Goal: Task Accomplishment & Management: Manage account settings

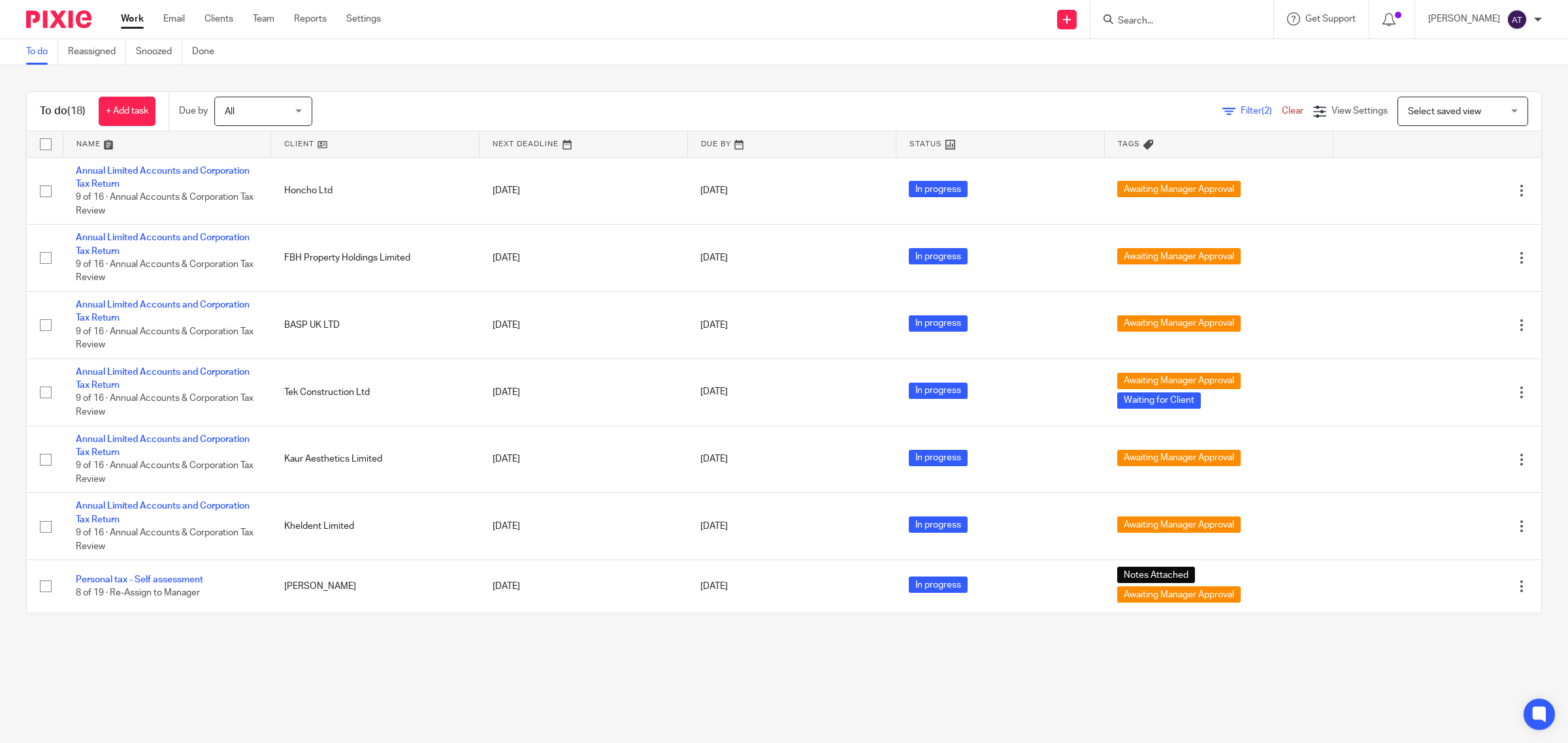
click at [1148, 25] on input "Search" at bounding box center [1175, 21] width 117 height 12
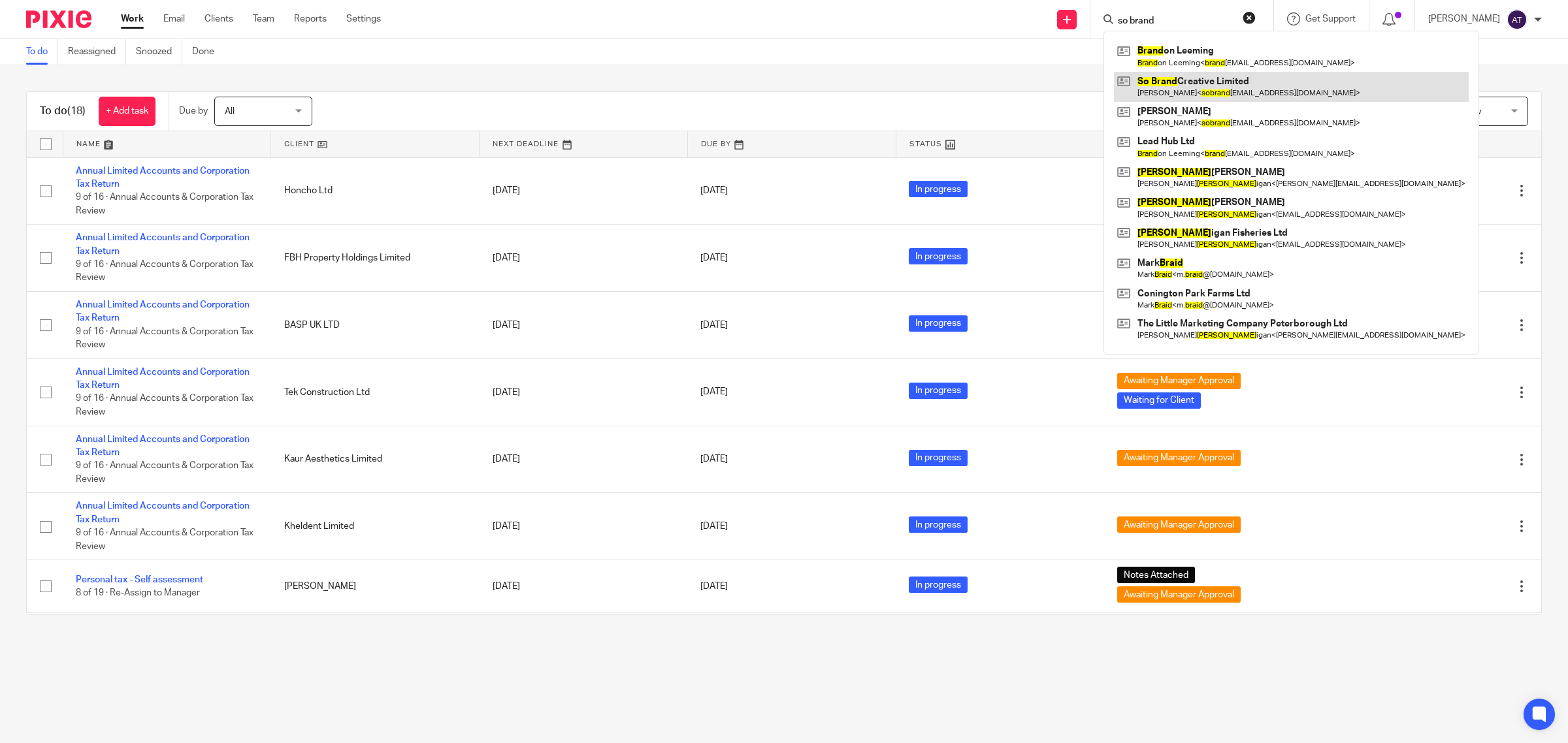
type input "so brand"
click at [1199, 80] on link at bounding box center [1291, 87] width 355 height 30
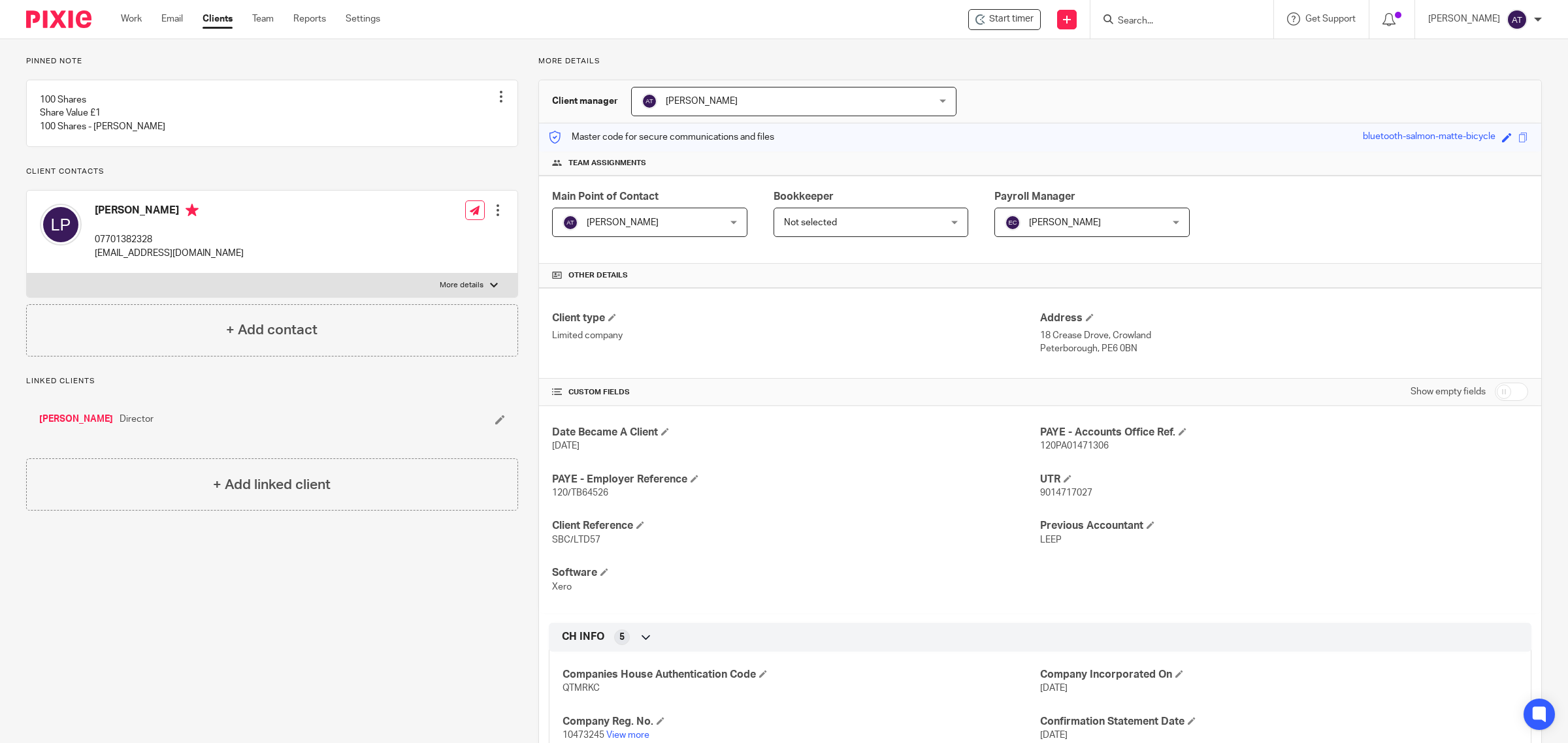
scroll to position [222, 0]
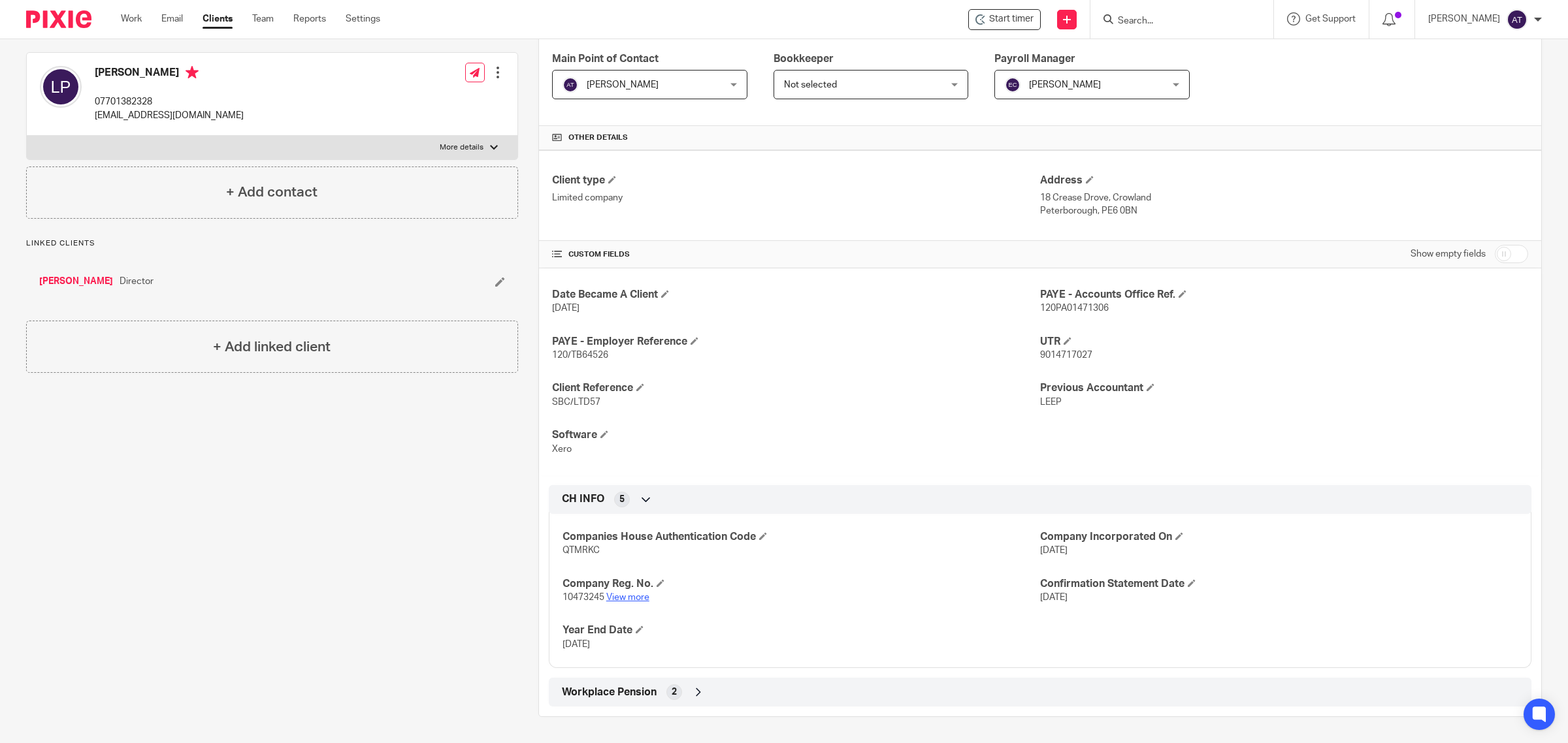
click at [630, 596] on link "View more" at bounding box center [628, 597] width 43 height 9
click at [1141, 21] on input "Search" at bounding box center [1175, 21] width 117 height 12
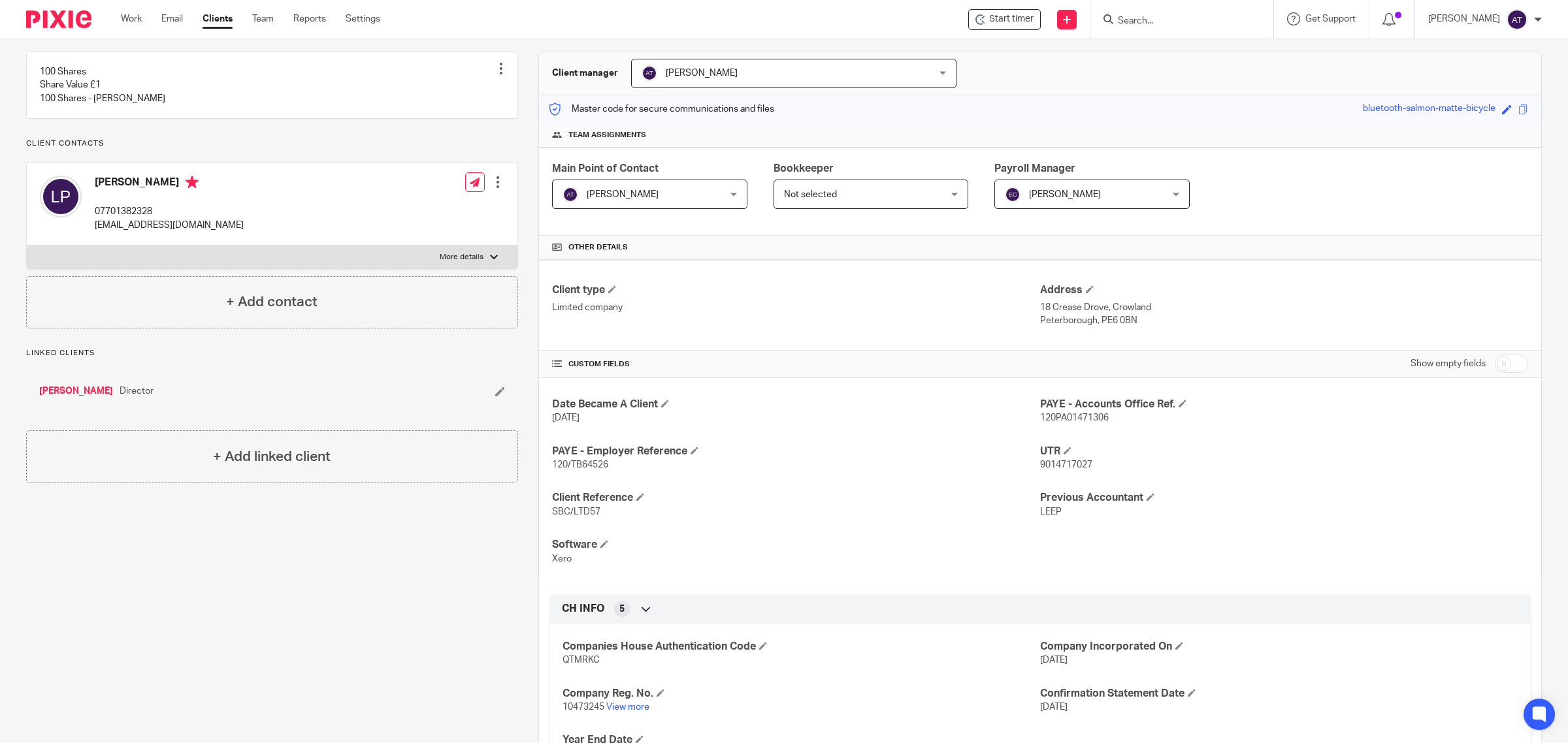
scroll to position [0, 0]
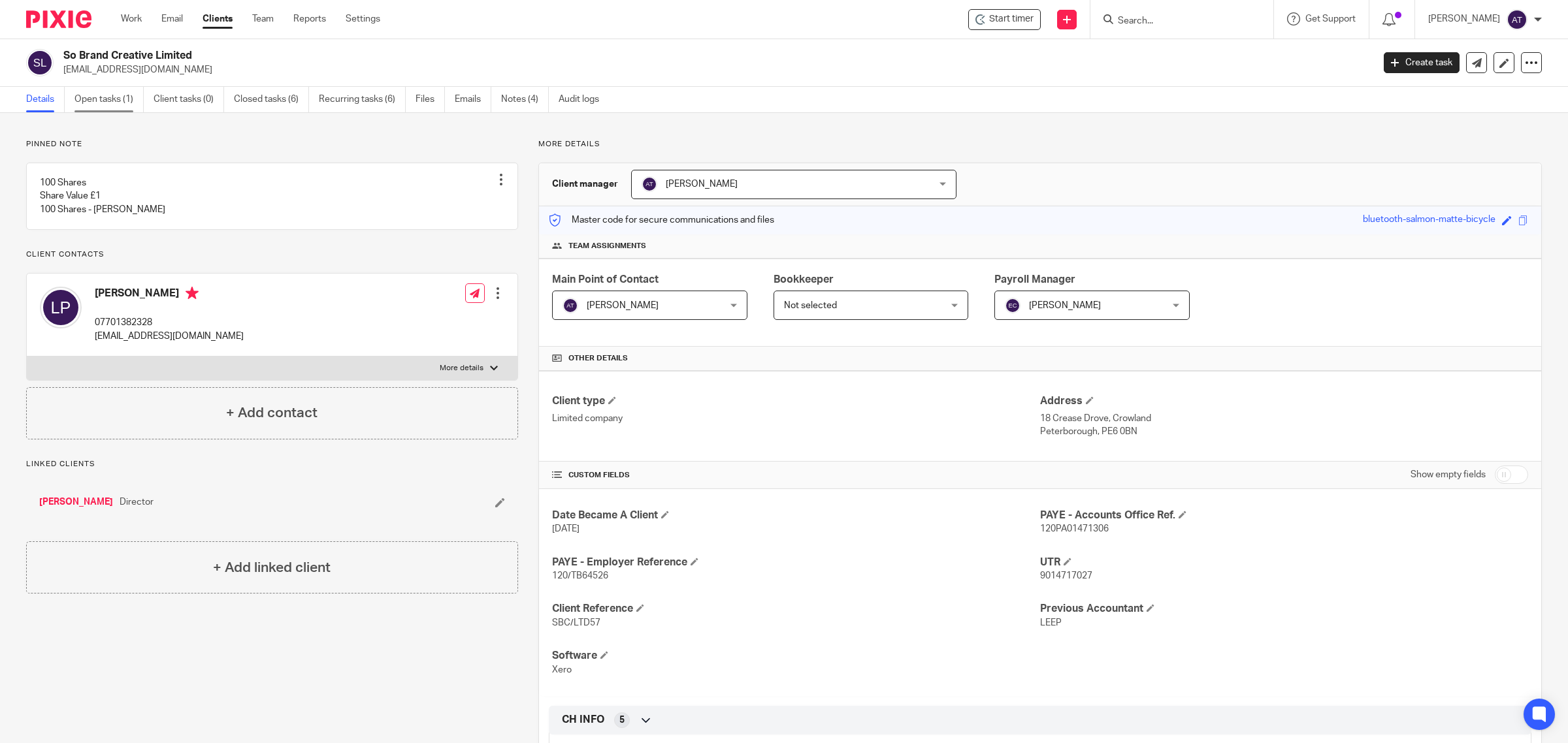
click at [95, 96] on link "Open tasks (1)" at bounding box center [109, 100] width 69 height 26
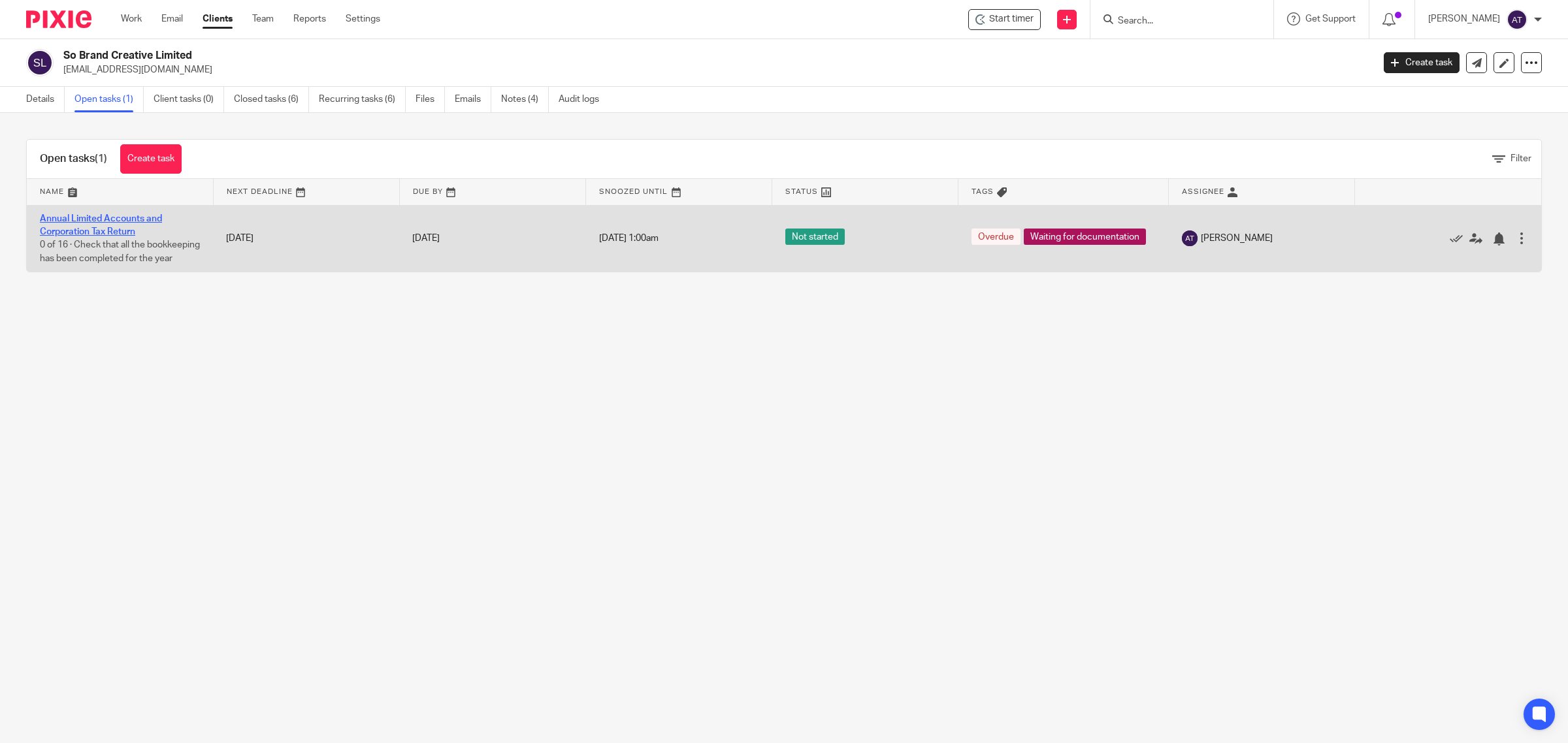
click at [99, 217] on link "Annual Limited Accounts and Corporation Tax Return" at bounding box center [100, 225] width 122 height 22
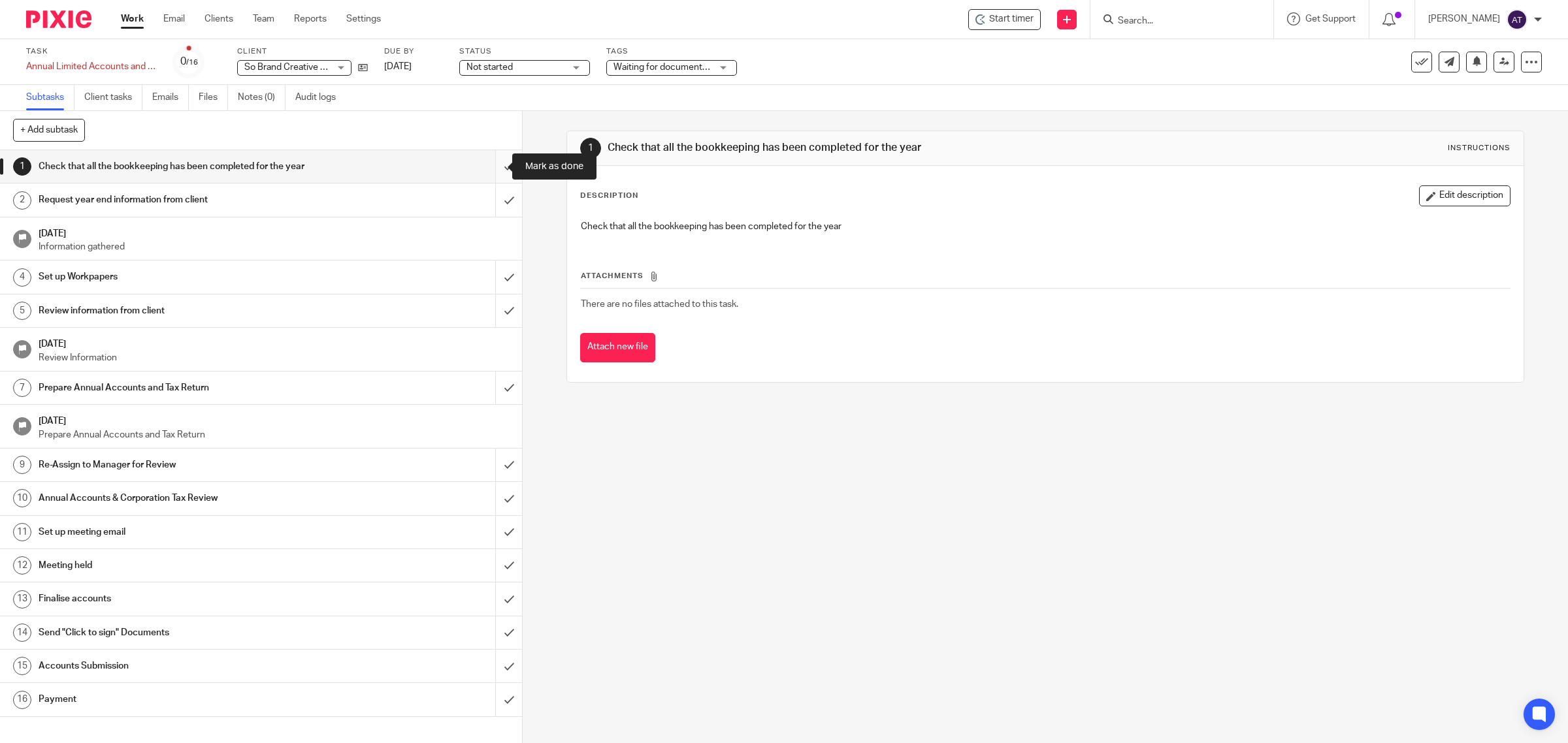
click at [498, 164] on input "submit" at bounding box center [260, 166] width 522 height 33
click at [495, 188] on input "submit" at bounding box center [260, 199] width 522 height 33
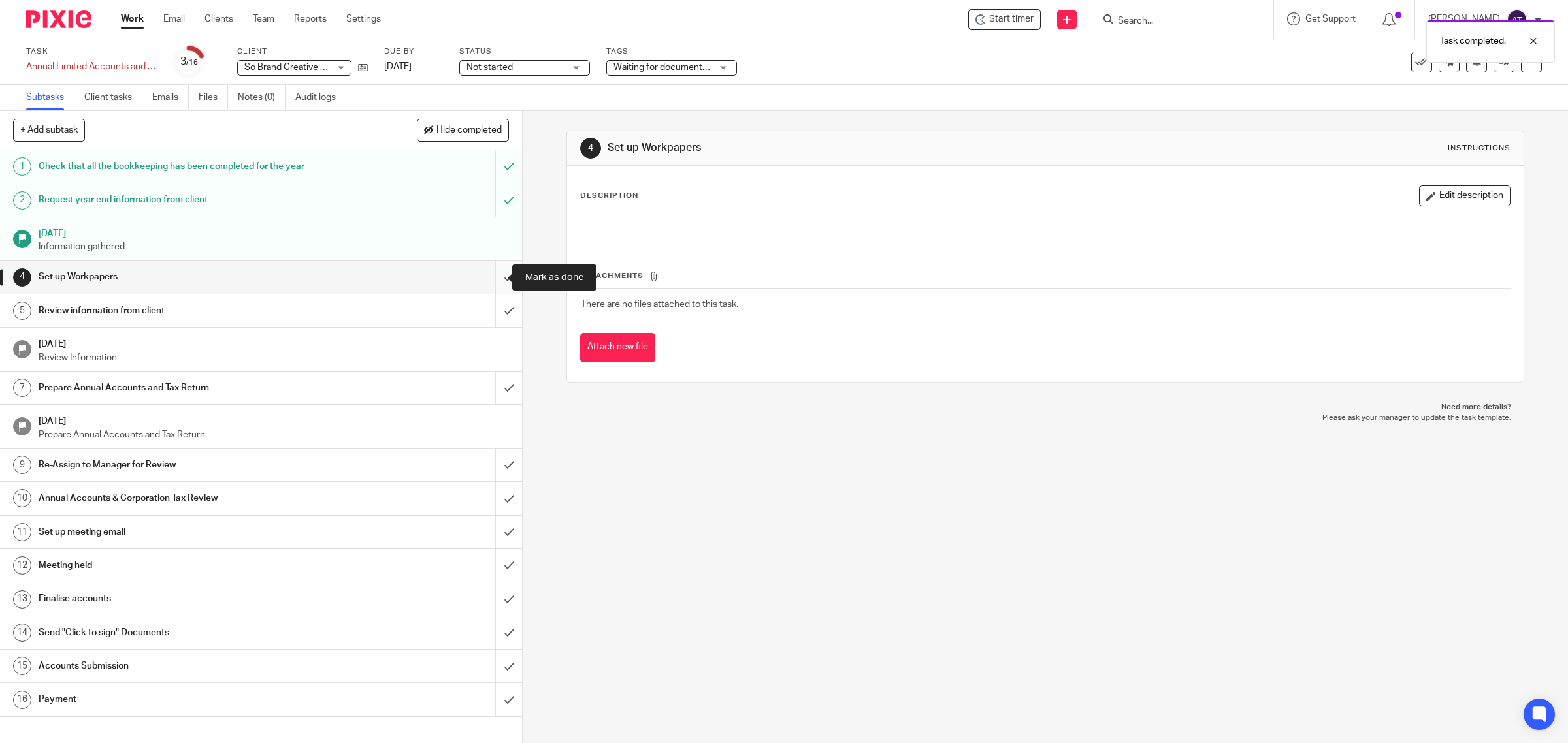
click at [492, 286] on input "submit" at bounding box center [260, 276] width 522 height 33
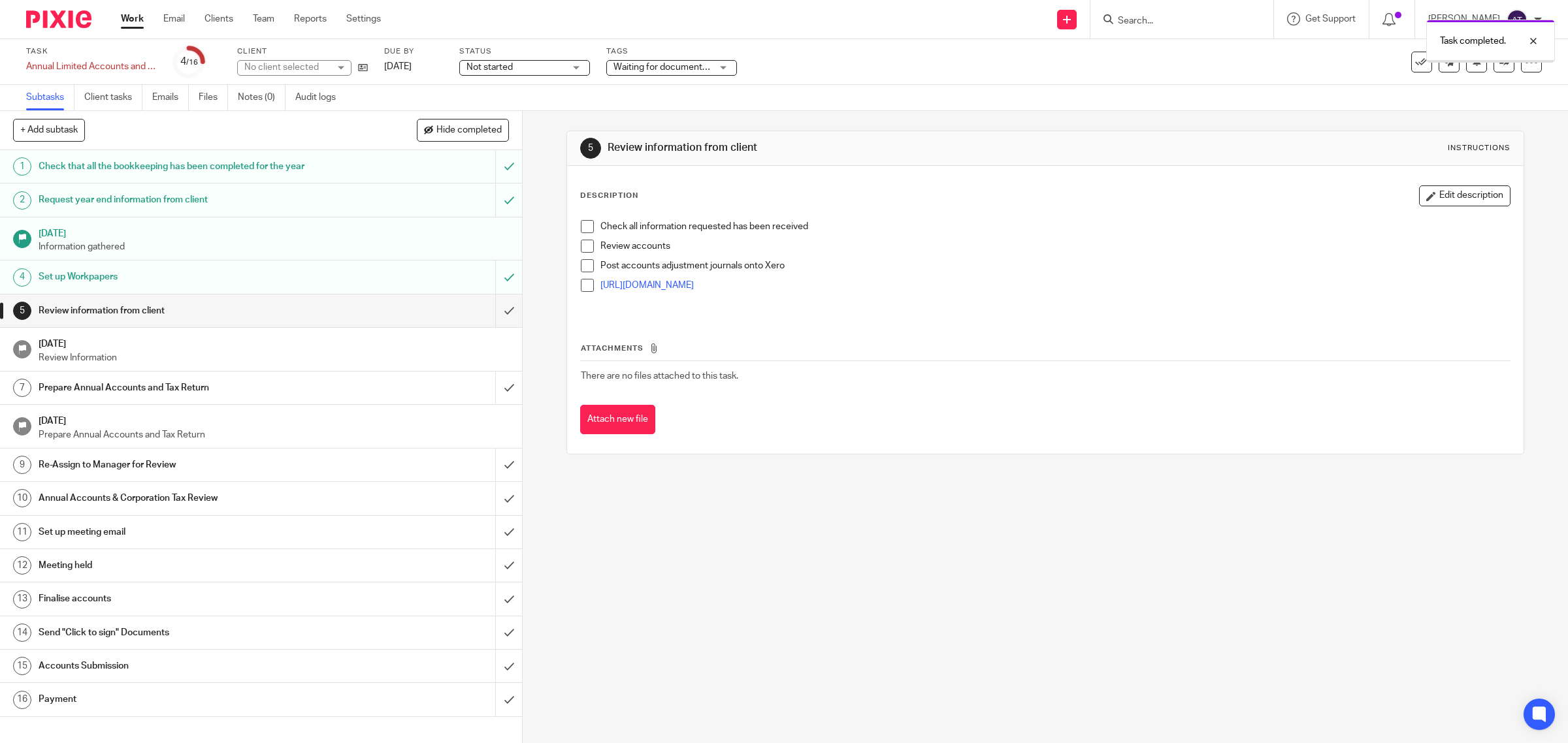
click at [491, 314] on input "submit" at bounding box center [260, 310] width 522 height 33
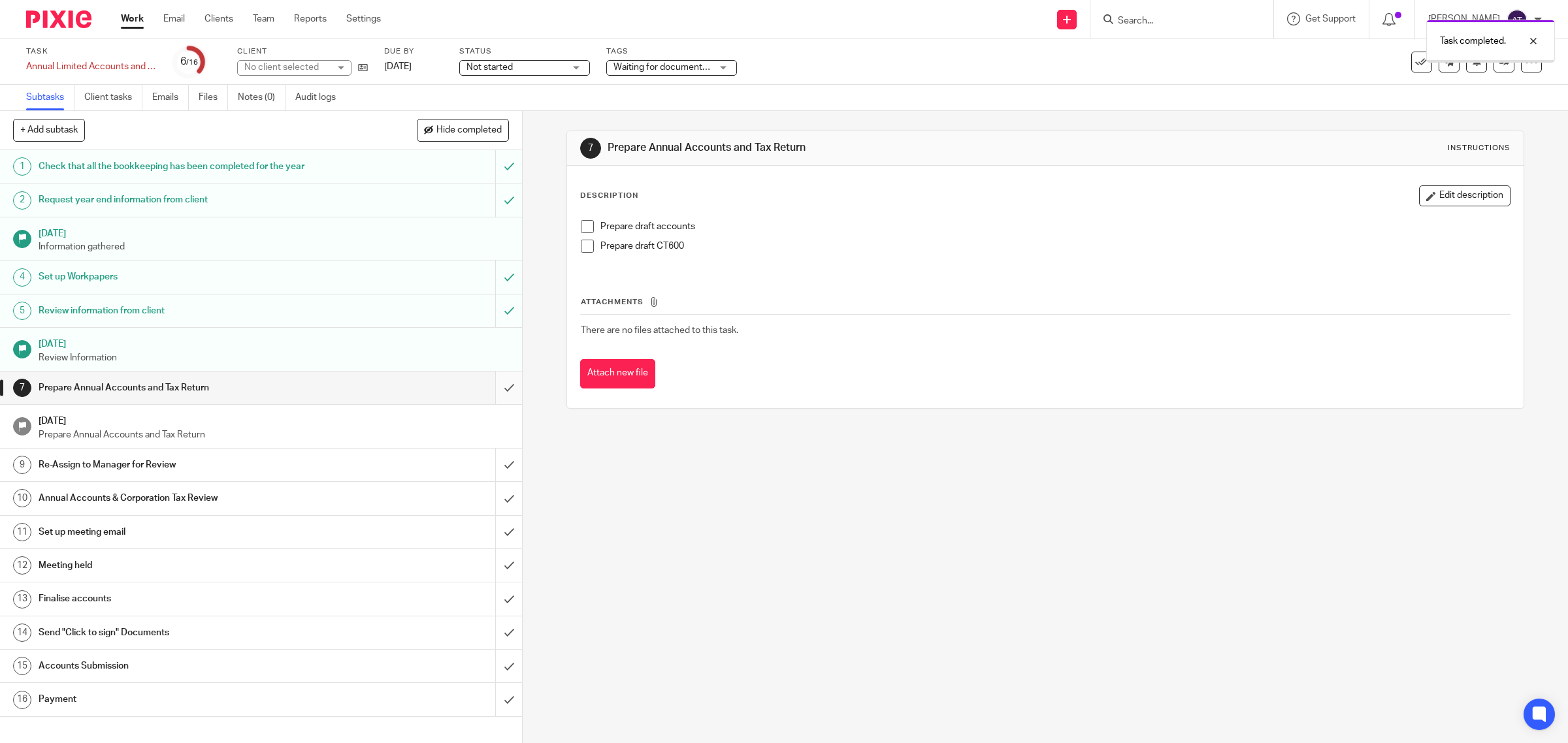
click at [485, 393] on input "submit" at bounding box center [260, 387] width 522 height 33
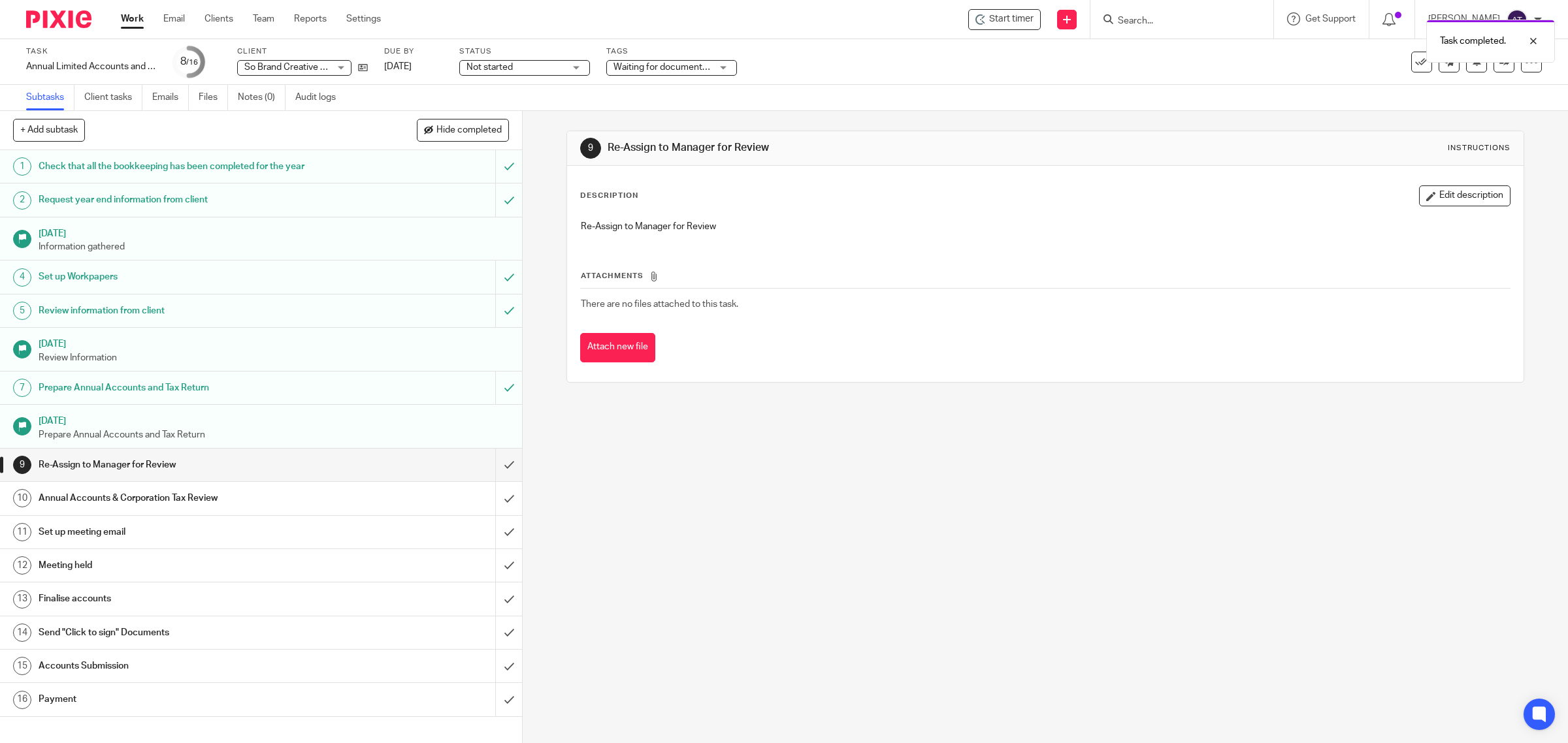
click at [637, 68] on span "Waiting for documentation" at bounding box center [668, 68] width 109 height 9
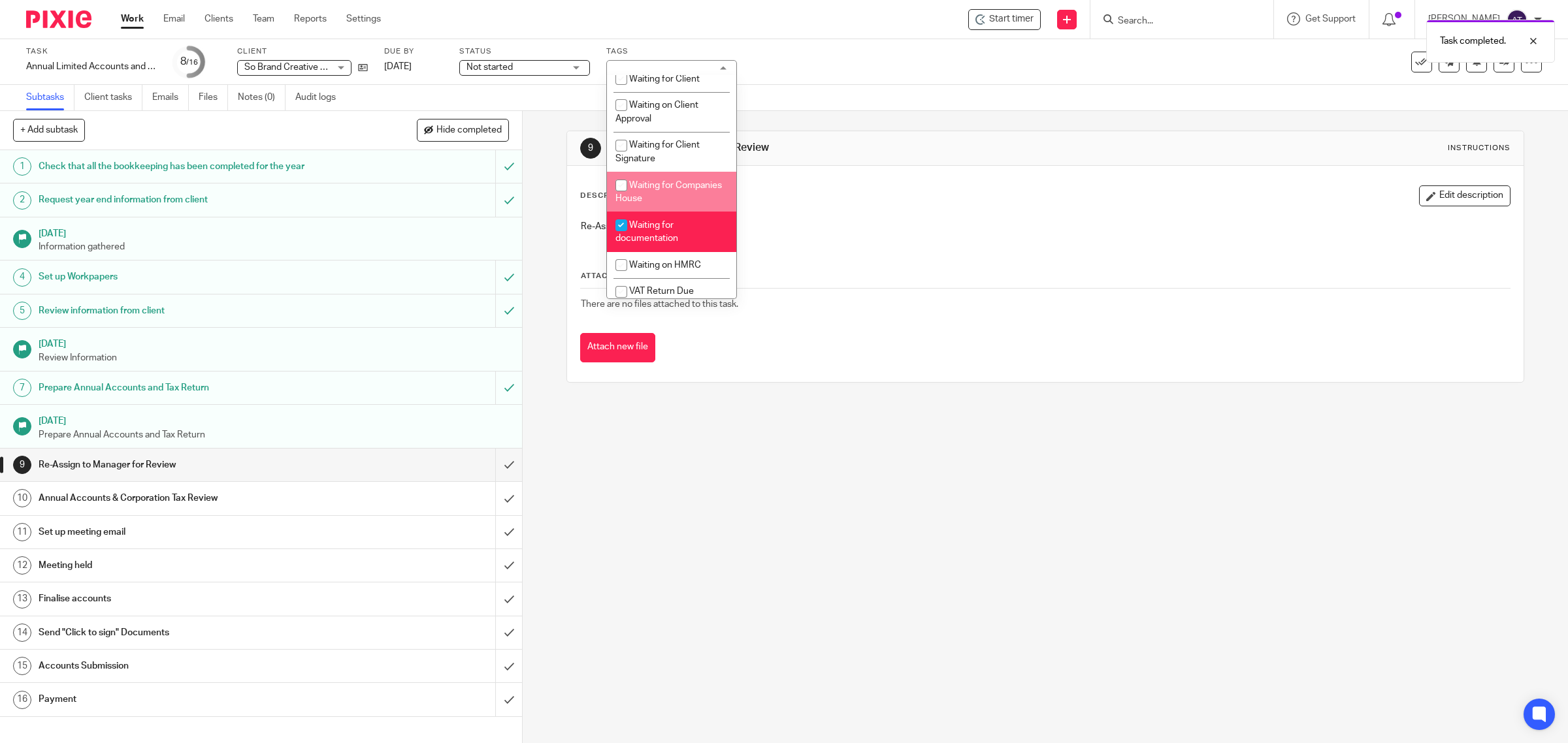
scroll to position [490, 0]
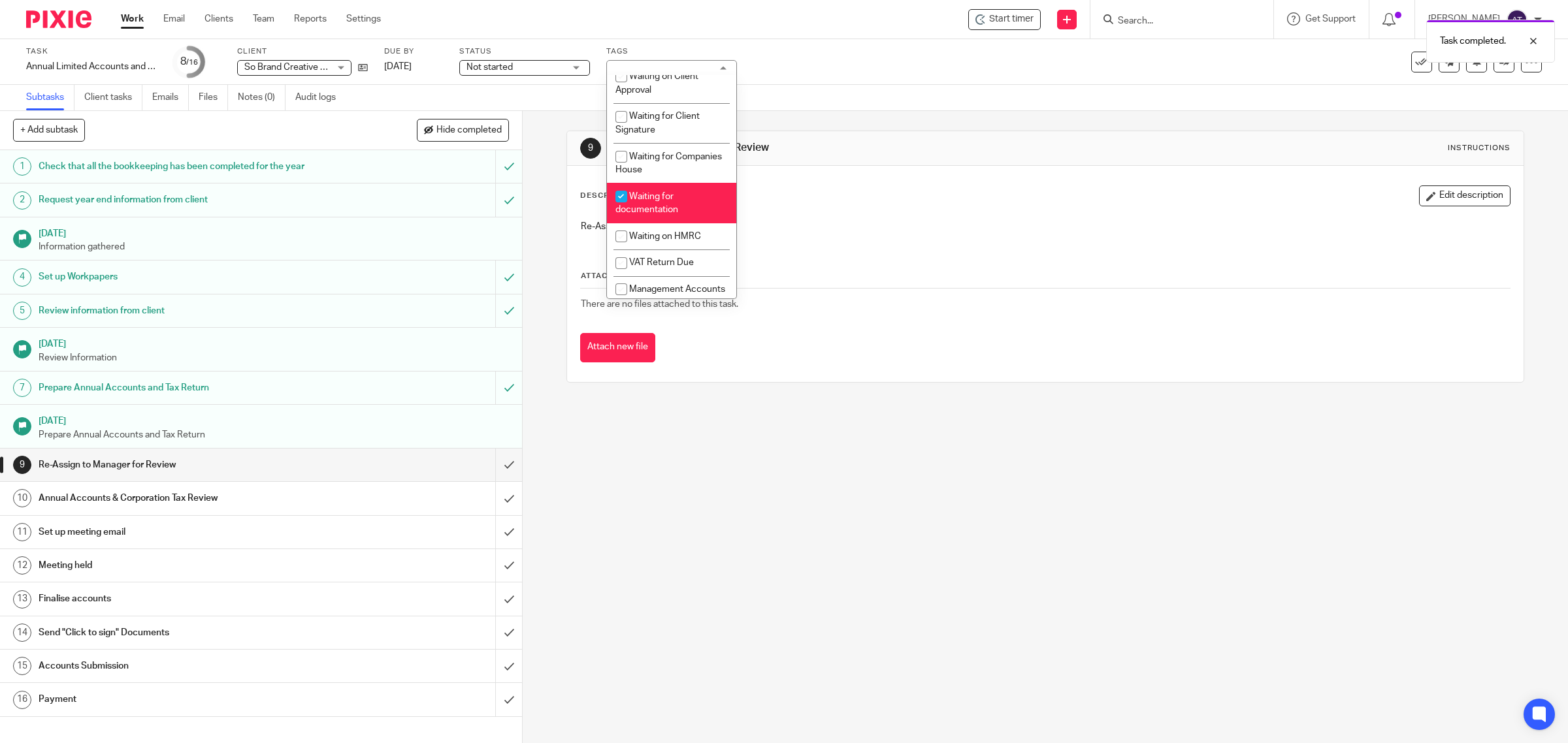
click at [677, 223] on li "Waiting for documentation" at bounding box center [671, 203] width 129 height 40
checkbox input "false"
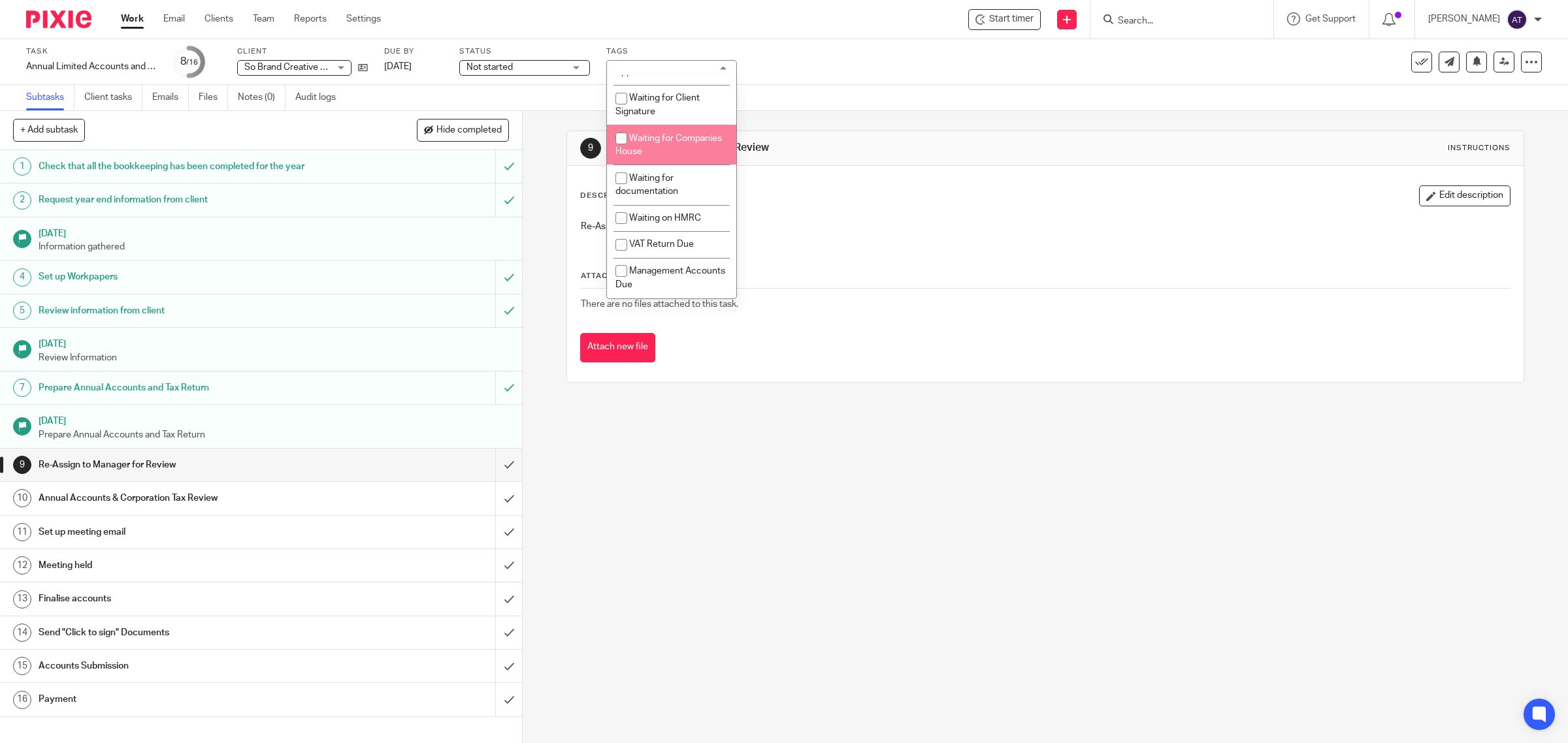
scroll to position [528, 0]
click at [812, 82] on div "Task Annual Limited Accounts and Corporation Tax Return Save Annual Limited Acc…" at bounding box center [784, 61] width 1568 height 45
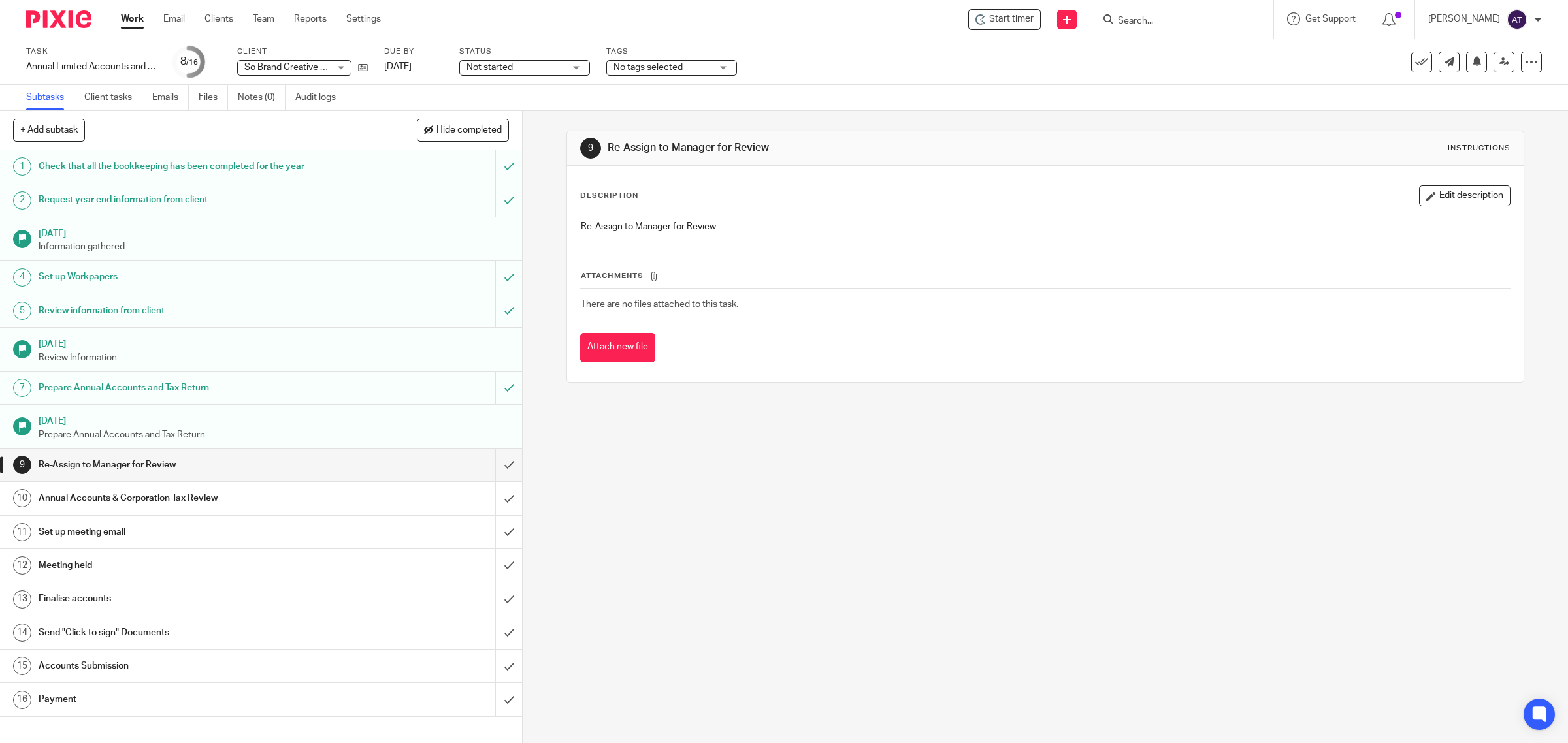
click at [1148, 17] on input "Search" at bounding box center [1175, 21] width 117 height 12
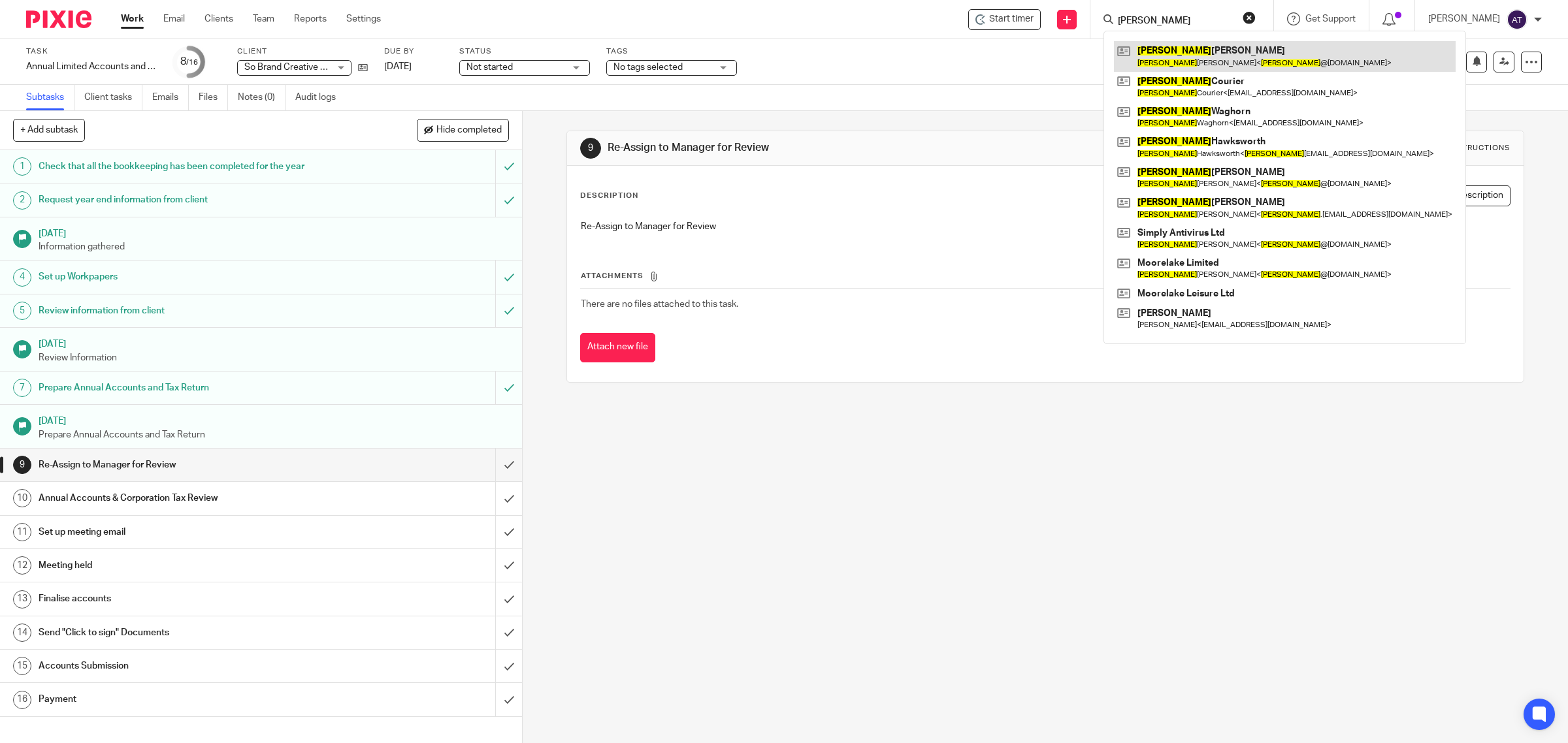
type input "craig"
click at [1186, 54] on link at bounding box center [1284, 56] width 341 height 30
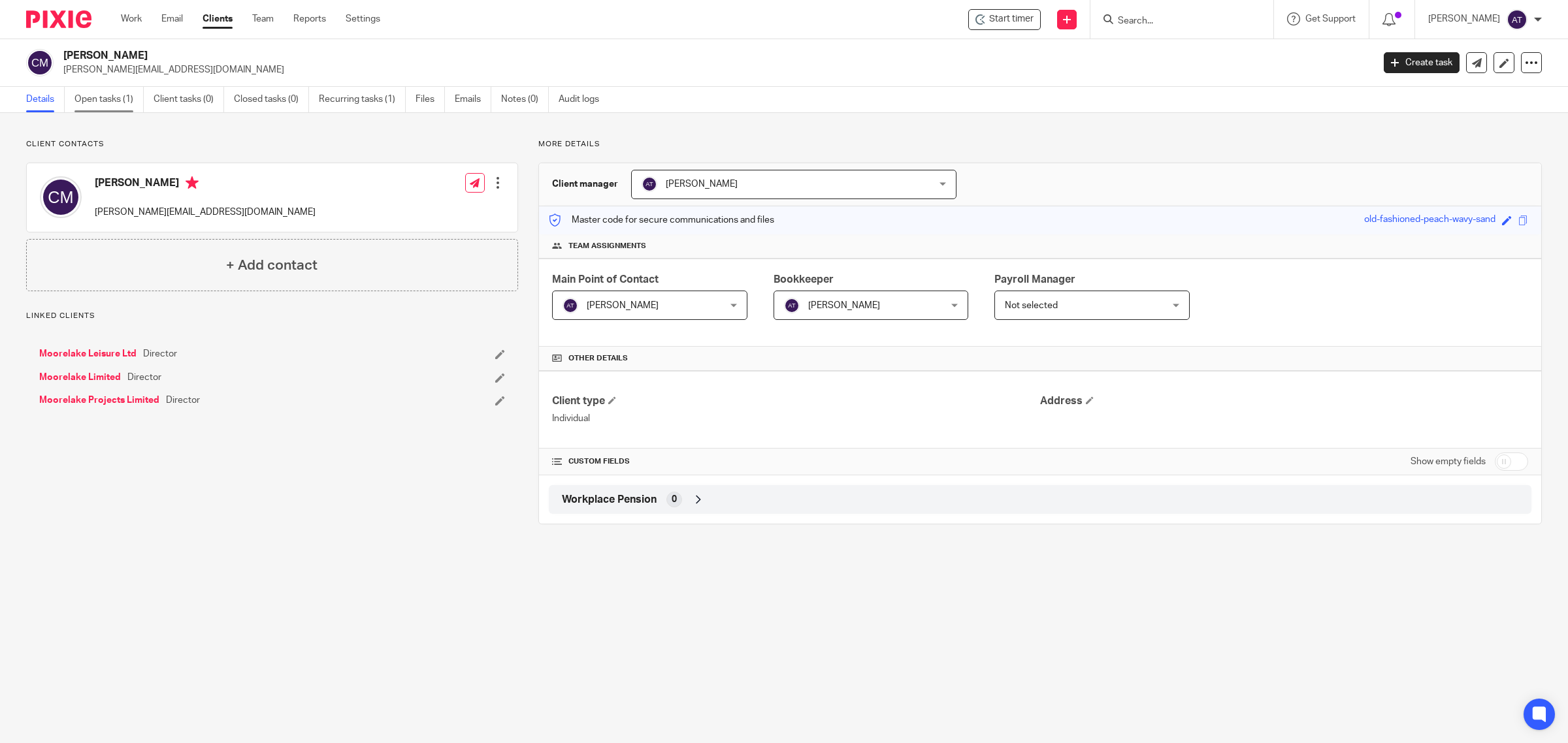
click at [101, 107] on link "Open tasks (1)" at bounding box center [109, 100] width 69 height 26
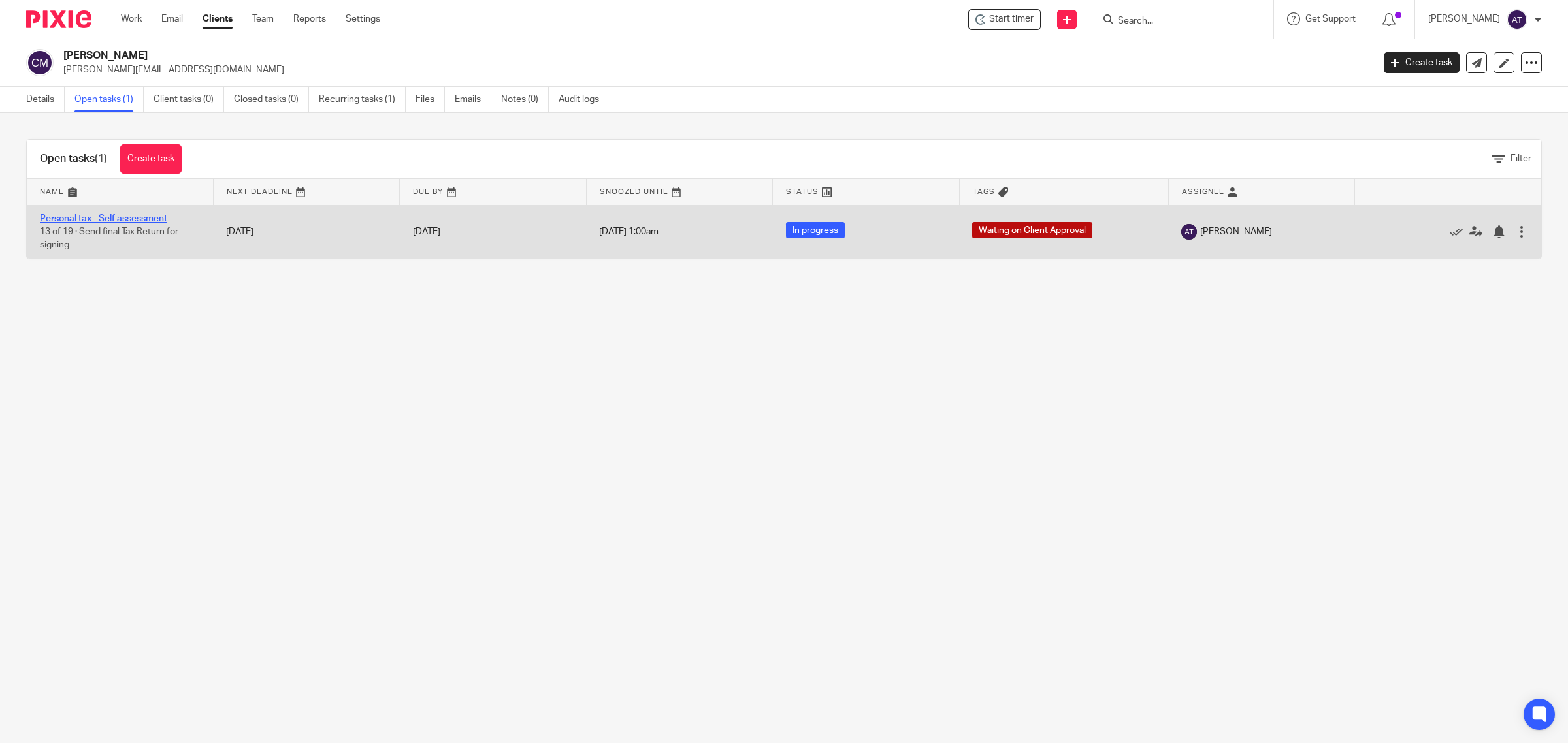
click at [134, 216] on link "Personal tax - Self assessment" at bounding box center [103, 219] width 127 height 9
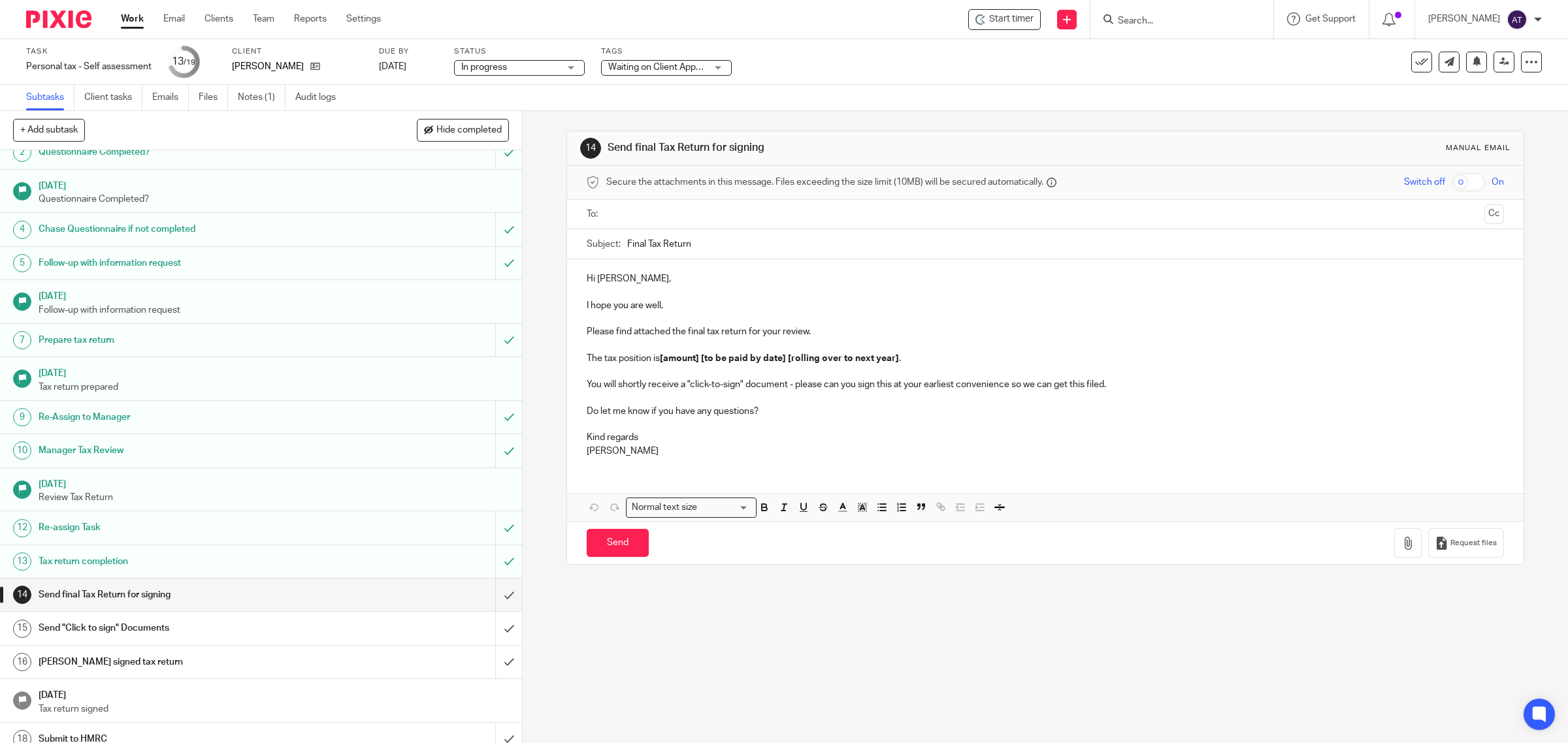
scroll to position [97, 0]
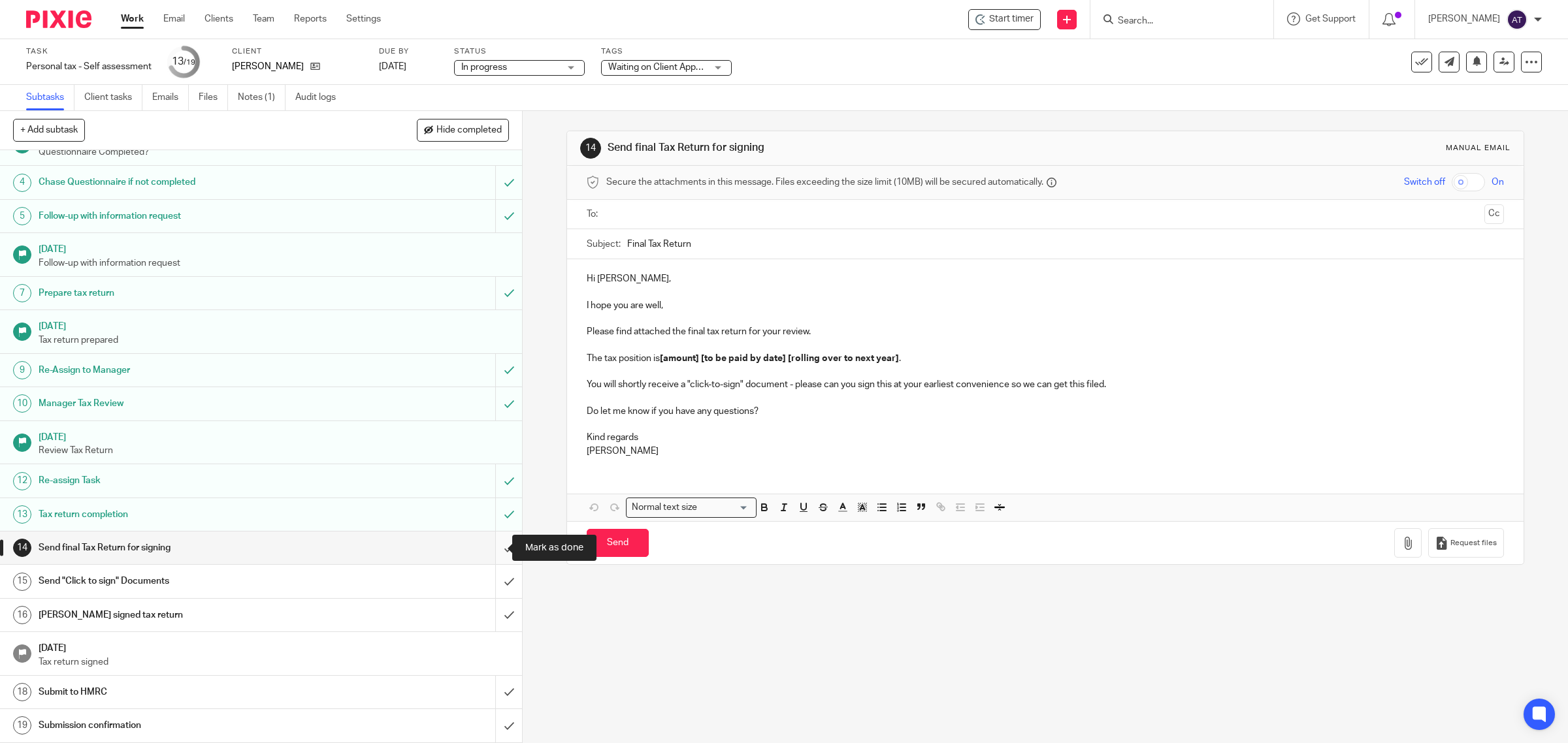
click at [498, 553] on input "submit" at bounding box center [260, 547] width 522 height 33
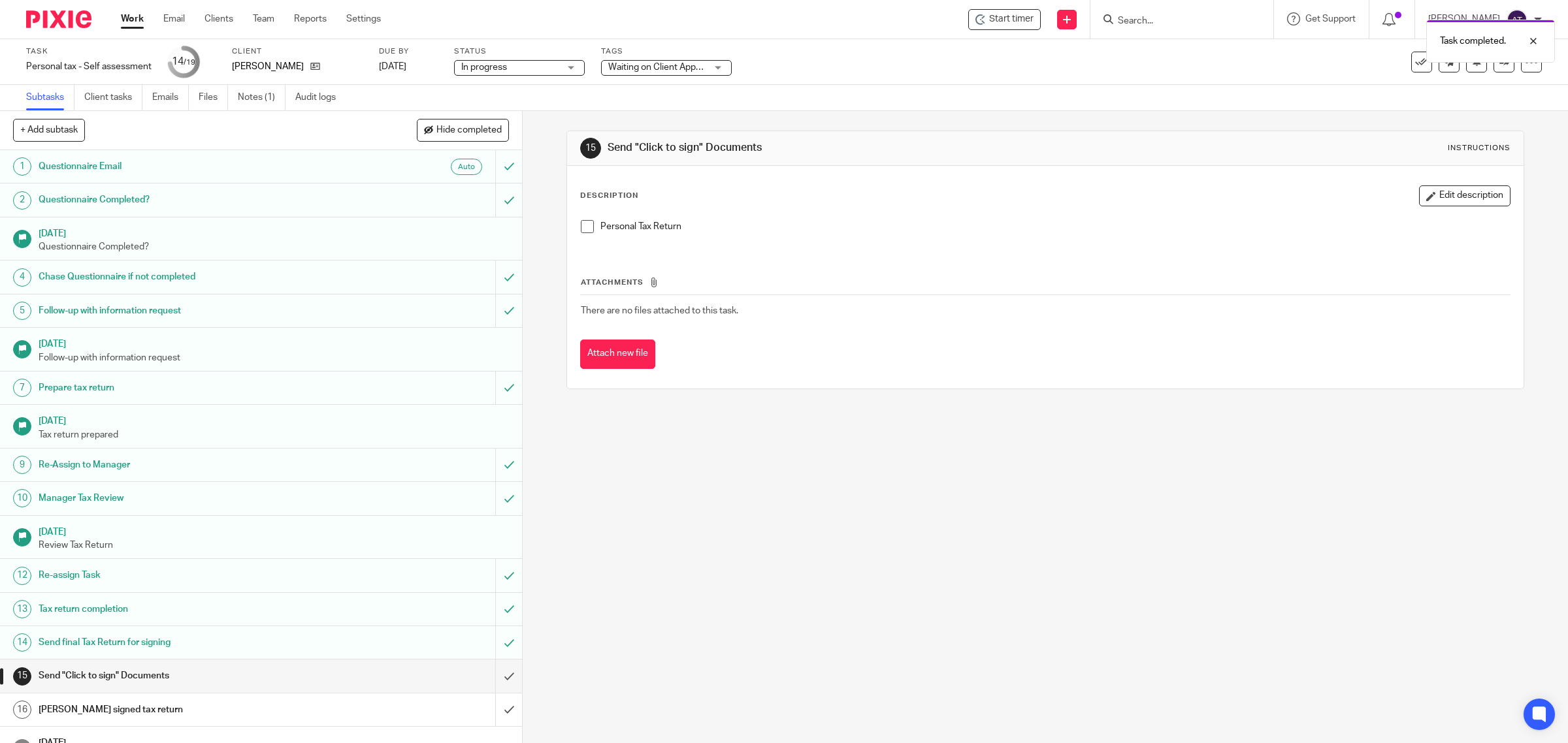
scroll to position [82, 0]
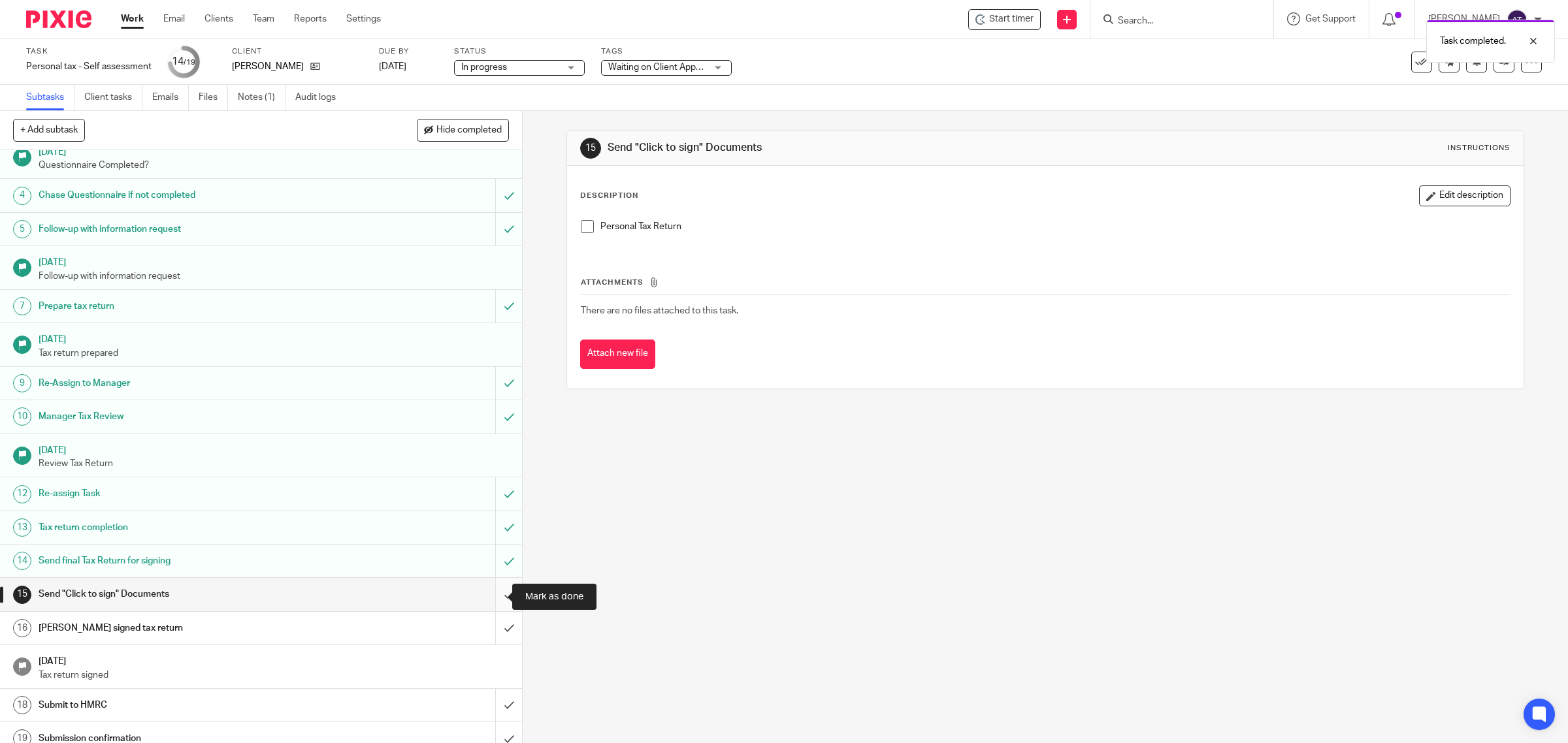
click at [490, 602] on input "submit" at bounding box center [260, 594] width 522 height 33
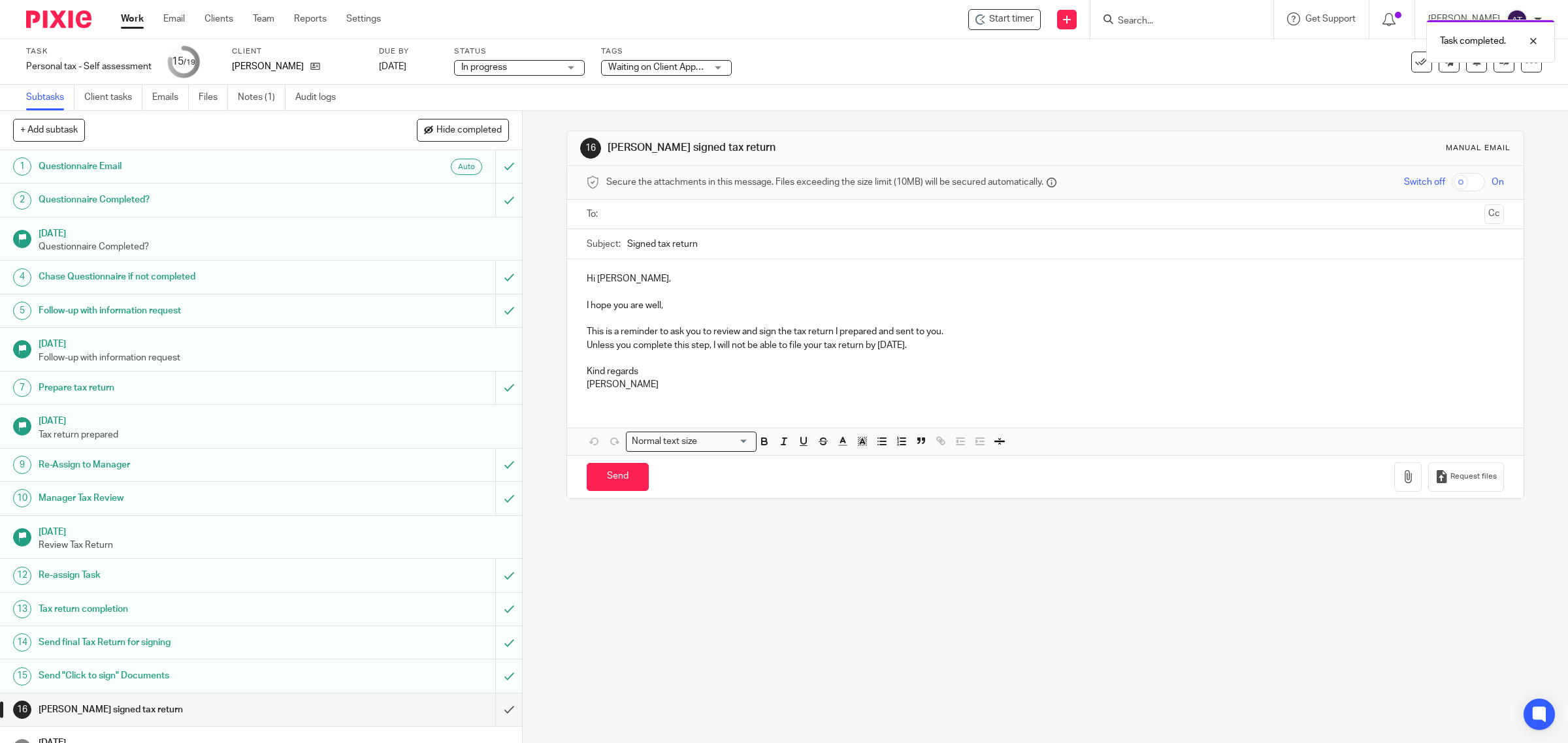
click at [684, 65] on span "Waiting on Client Approval" at bounding box center [661, 68] width 108 height 9
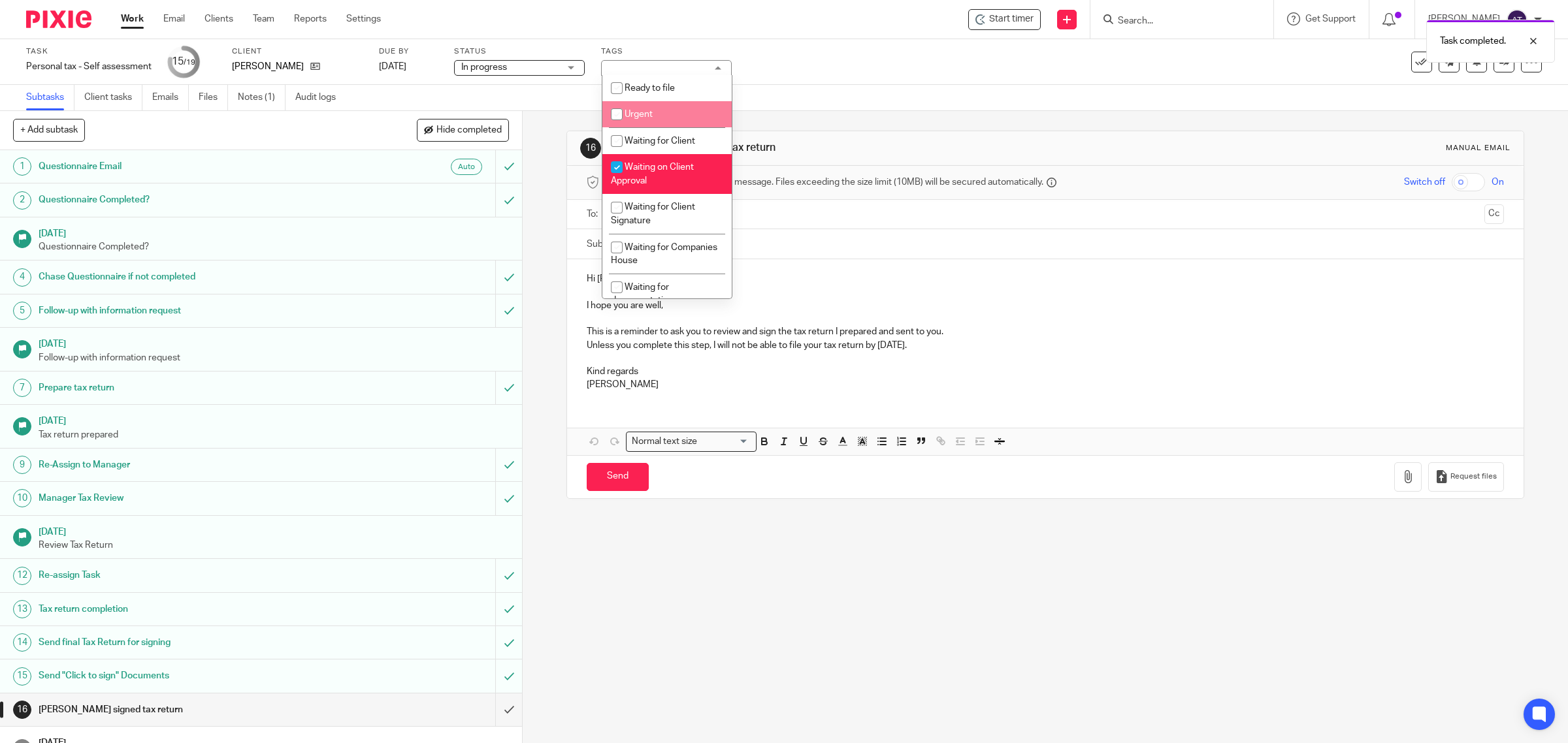
scroll to position [408, 0]
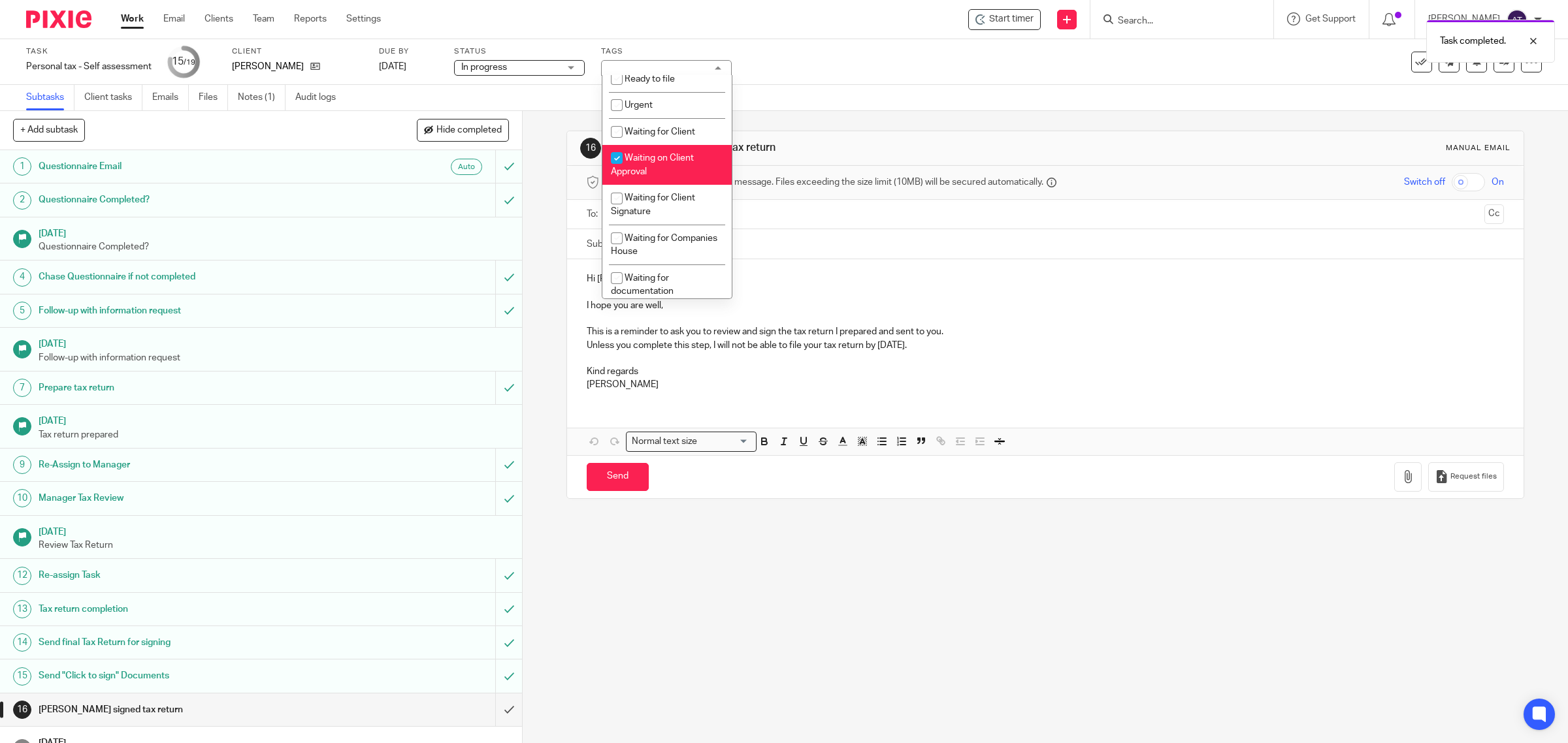
click at [674, 185] on li "Waiting on Client Approval" at bounding box center [667, 164] width 129 height 40
checkbox input "false"
click at [674, 216] on span "Waiting for Client Signature" at bounding box center [652, 205] width 84 height 23
checkbox input "true"
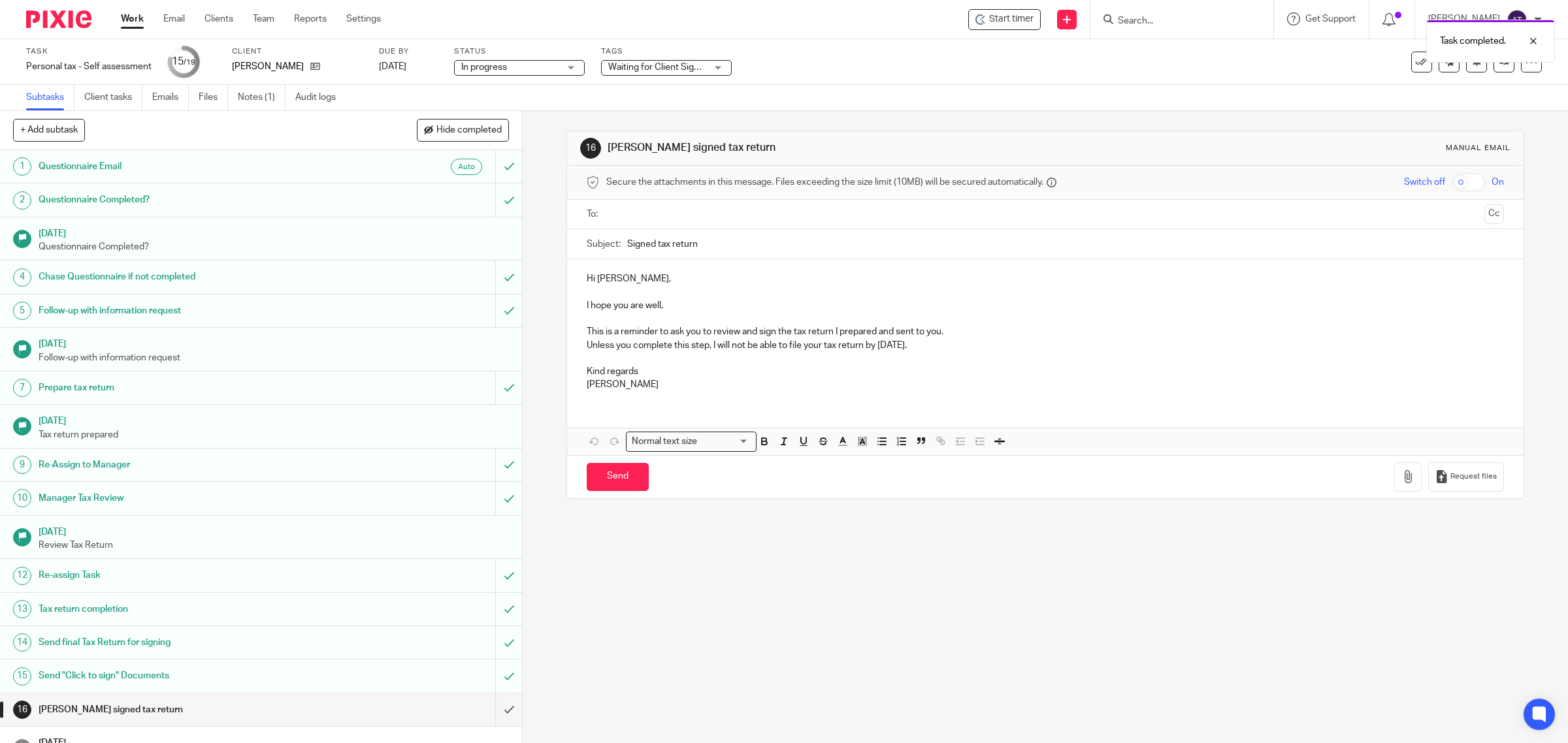
click at [819, 112] on div "16 Chase signed tax return Manual email Secure the attachments in this message.…" at bounding box center [1045, 315] width 958 height 408
click at [1181, 21] on input "Search" at bounding box center [1175, 21] width 117 height 12
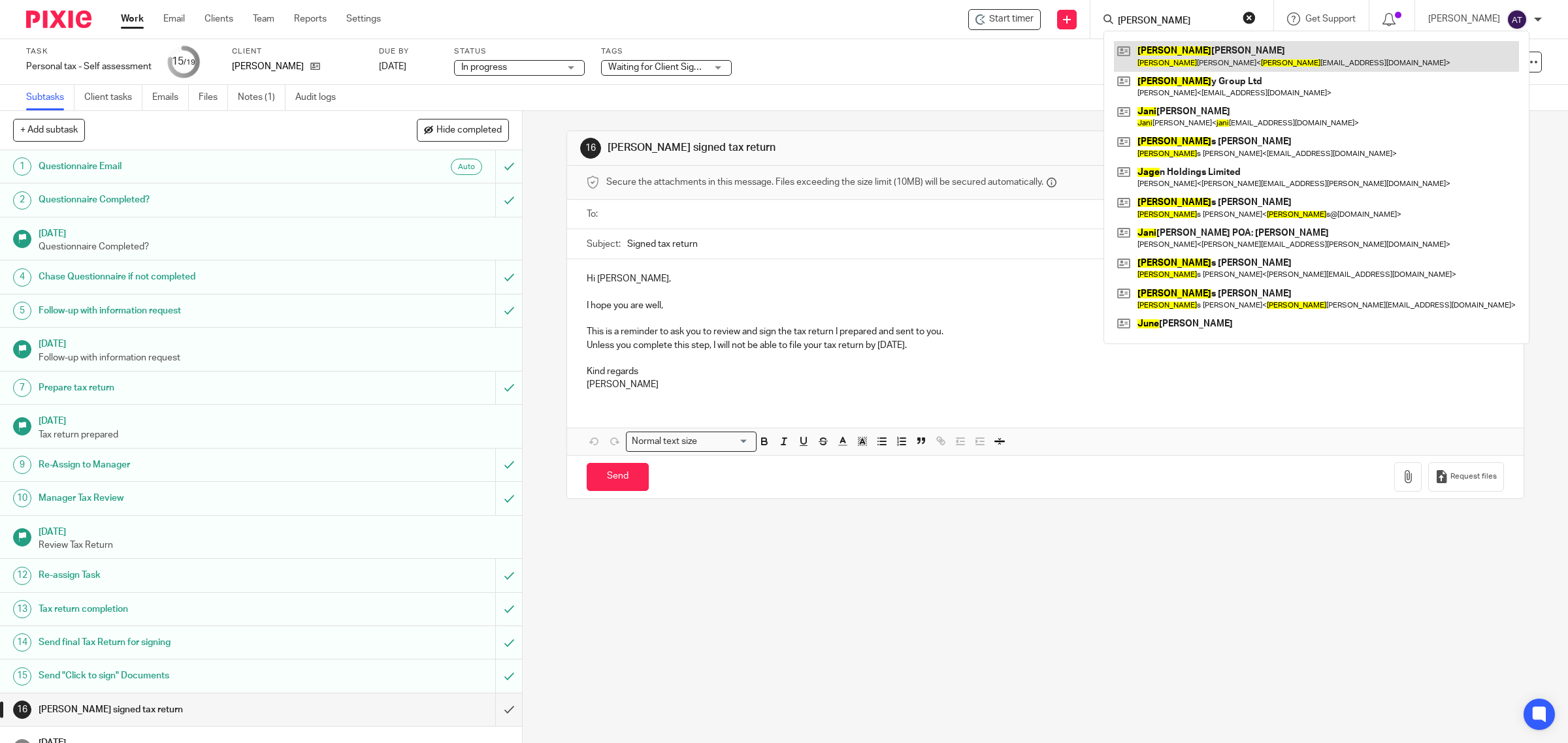
type input "jane"
click at [1169, 53] on link at bounding box center [1316, 56] width 405 height 30
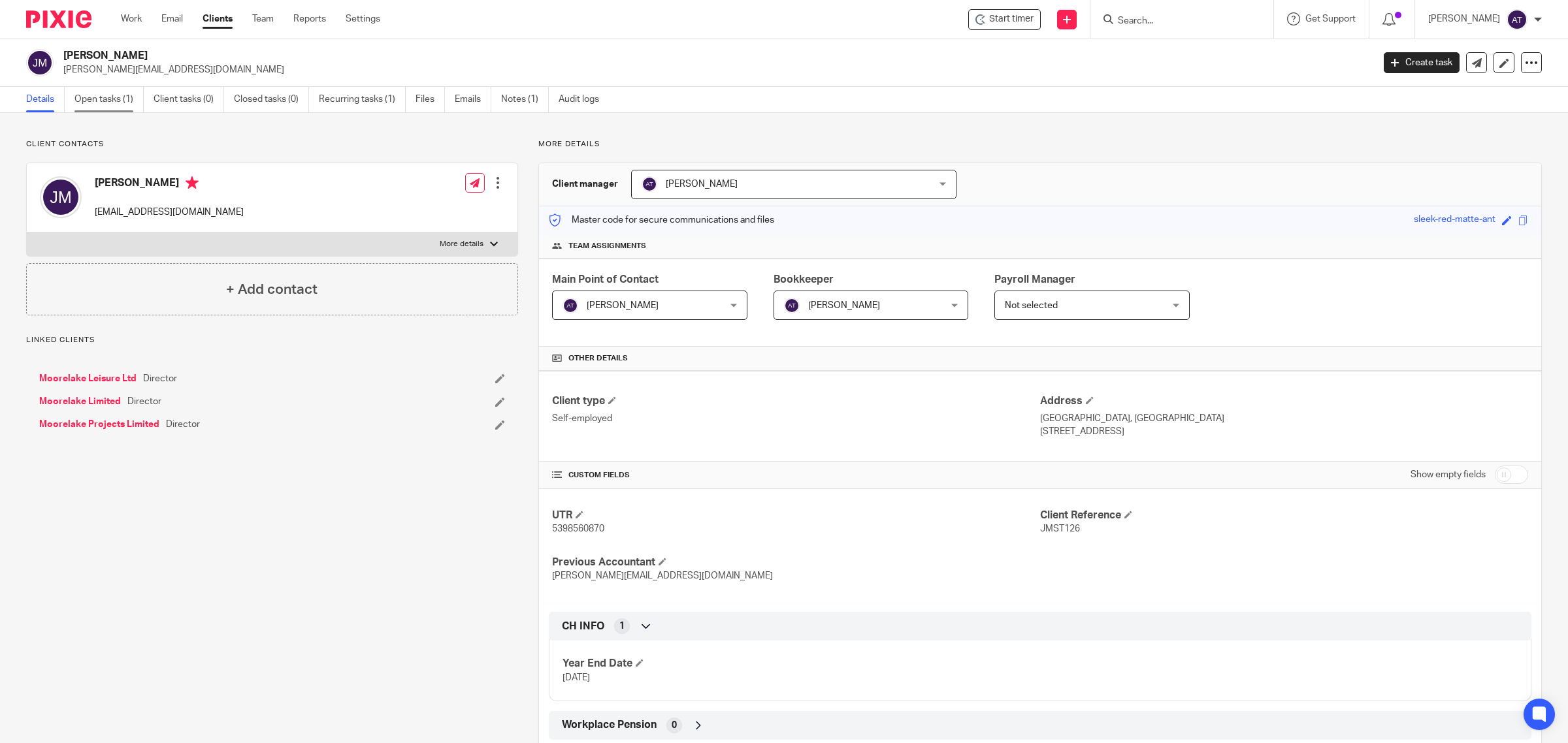
click at [113, 102] on link "Open tasks (1)" at bounding box center [109, 100] width 69 height 26
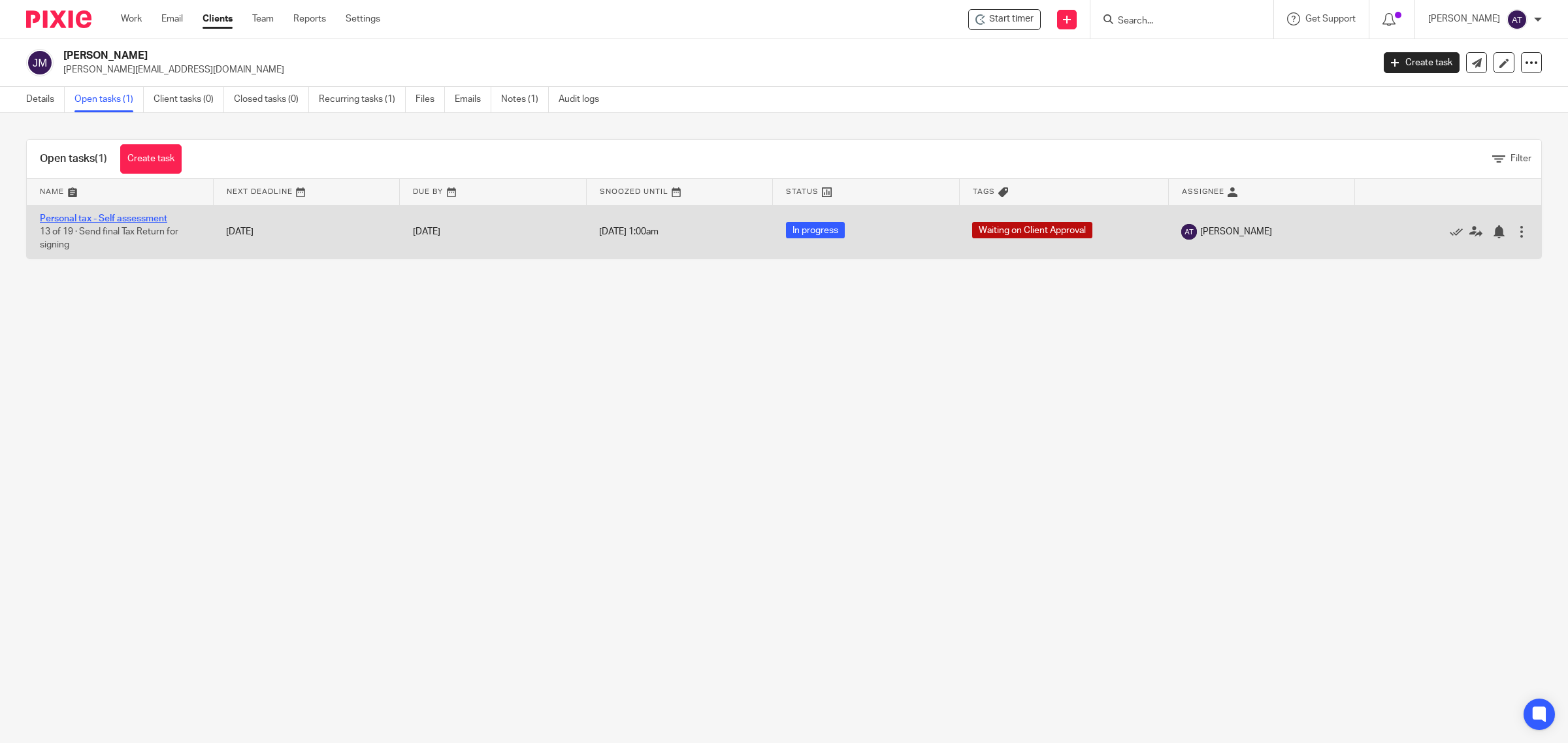
click at [111, 214] on link "Personal tax - Self assessment" at bounding box center [103, 219] width 127 height 9
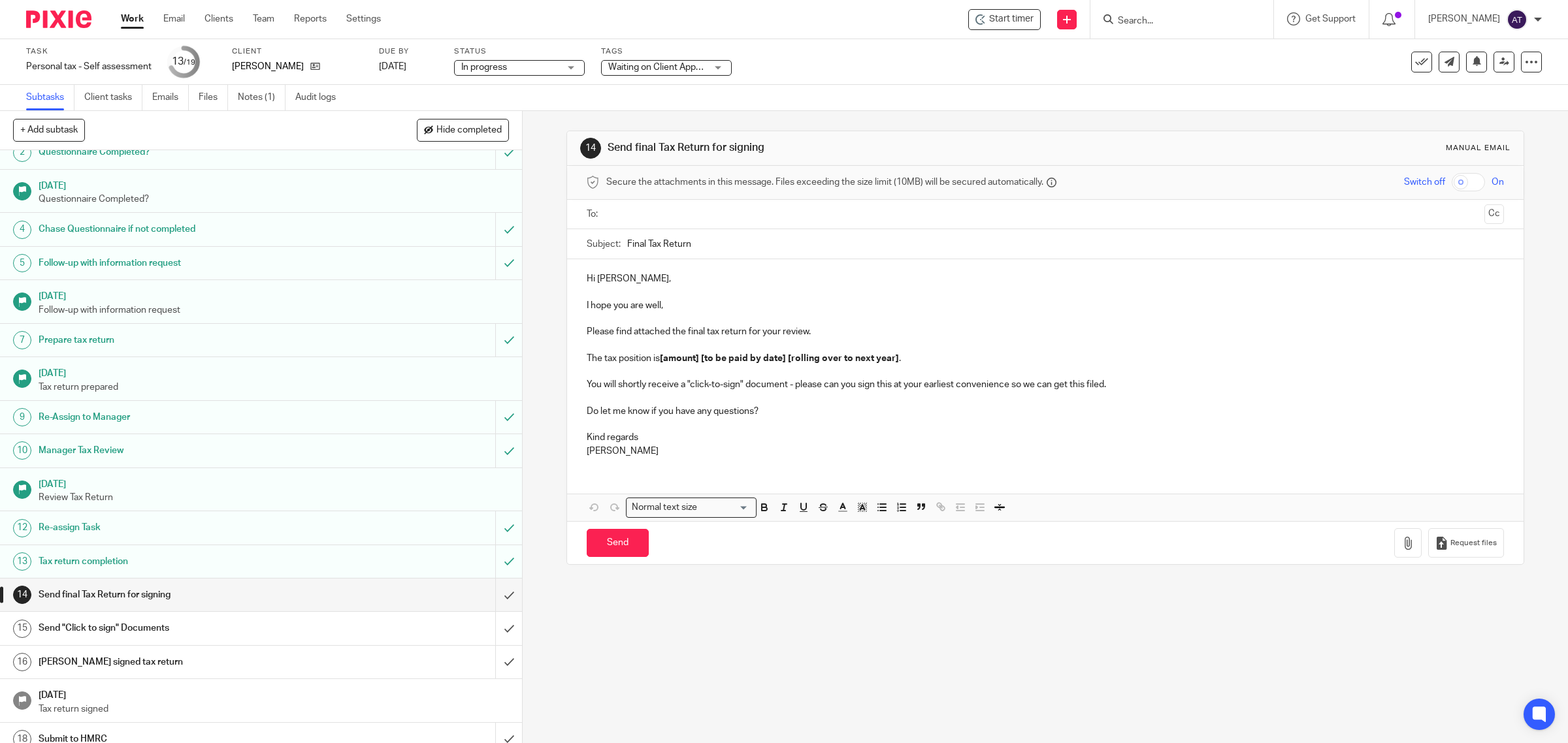
scroll to position [97, 0]
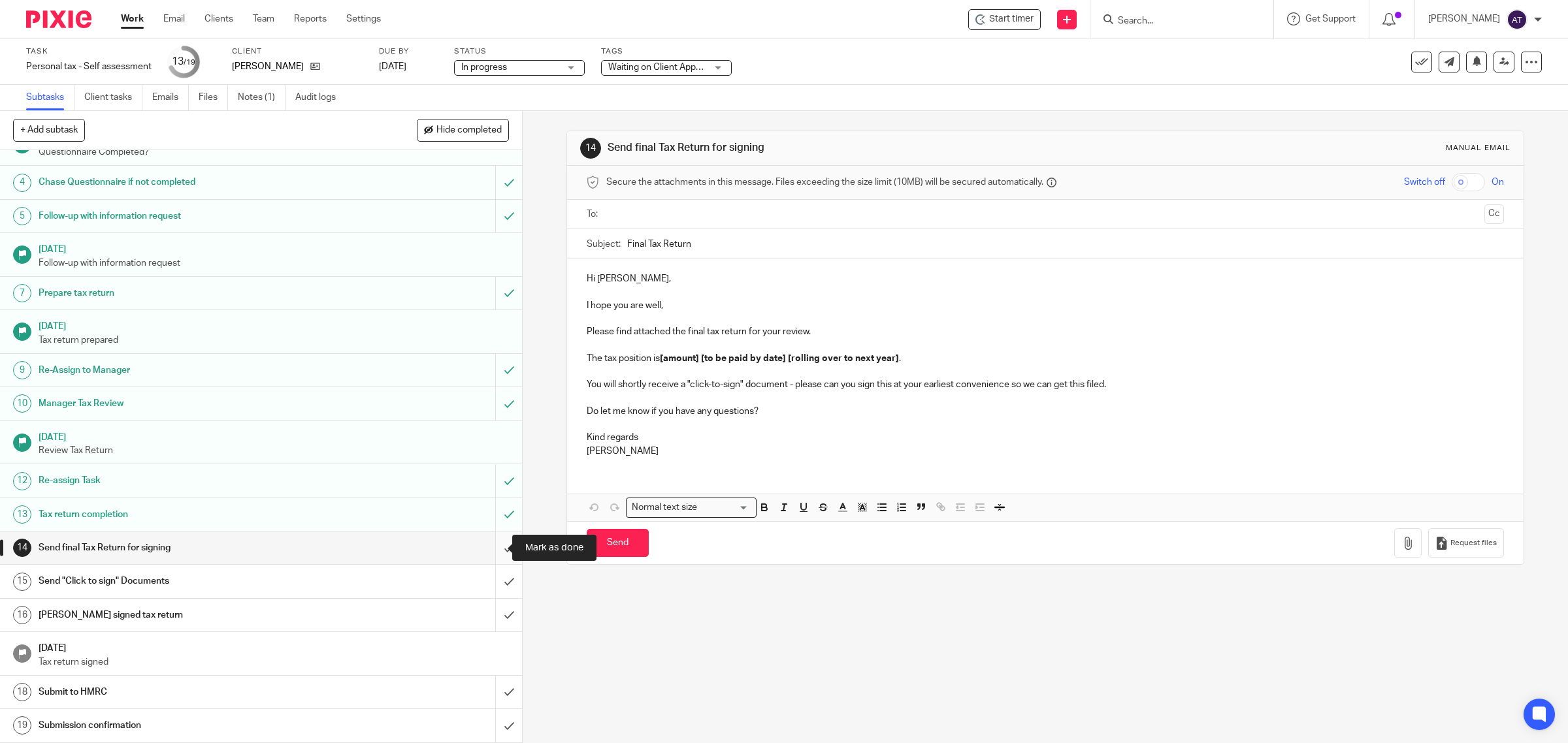
click at [486, 554] on input "submit" at bounding box center [260, 547] width 522 height 33
click at [492, 587] on input "submit" at bounding box center [260, 581] width 522 height 33
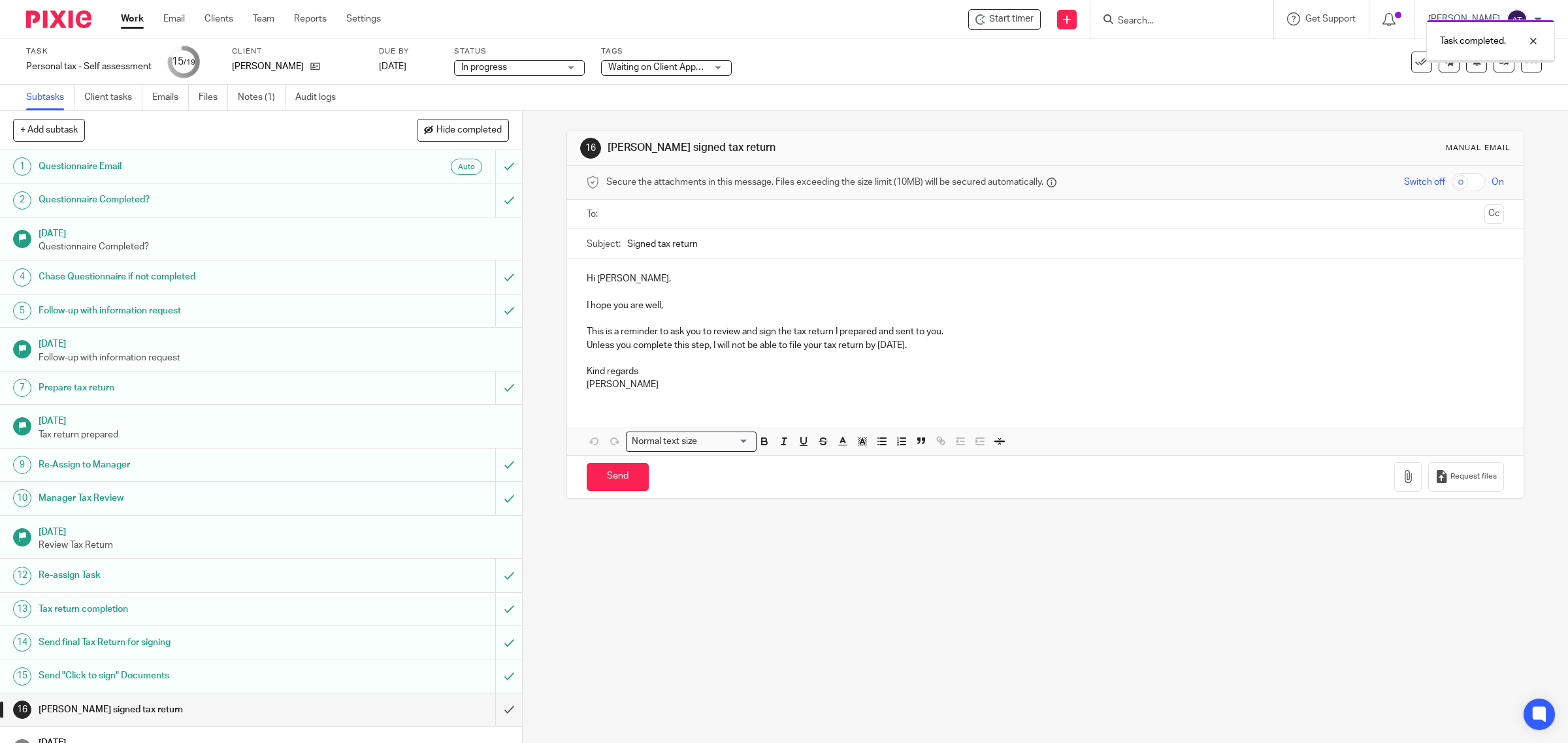
click at [679, 70] on span "Waiting on Client Approval" at bounding box center [657, 67] width 98 height 13
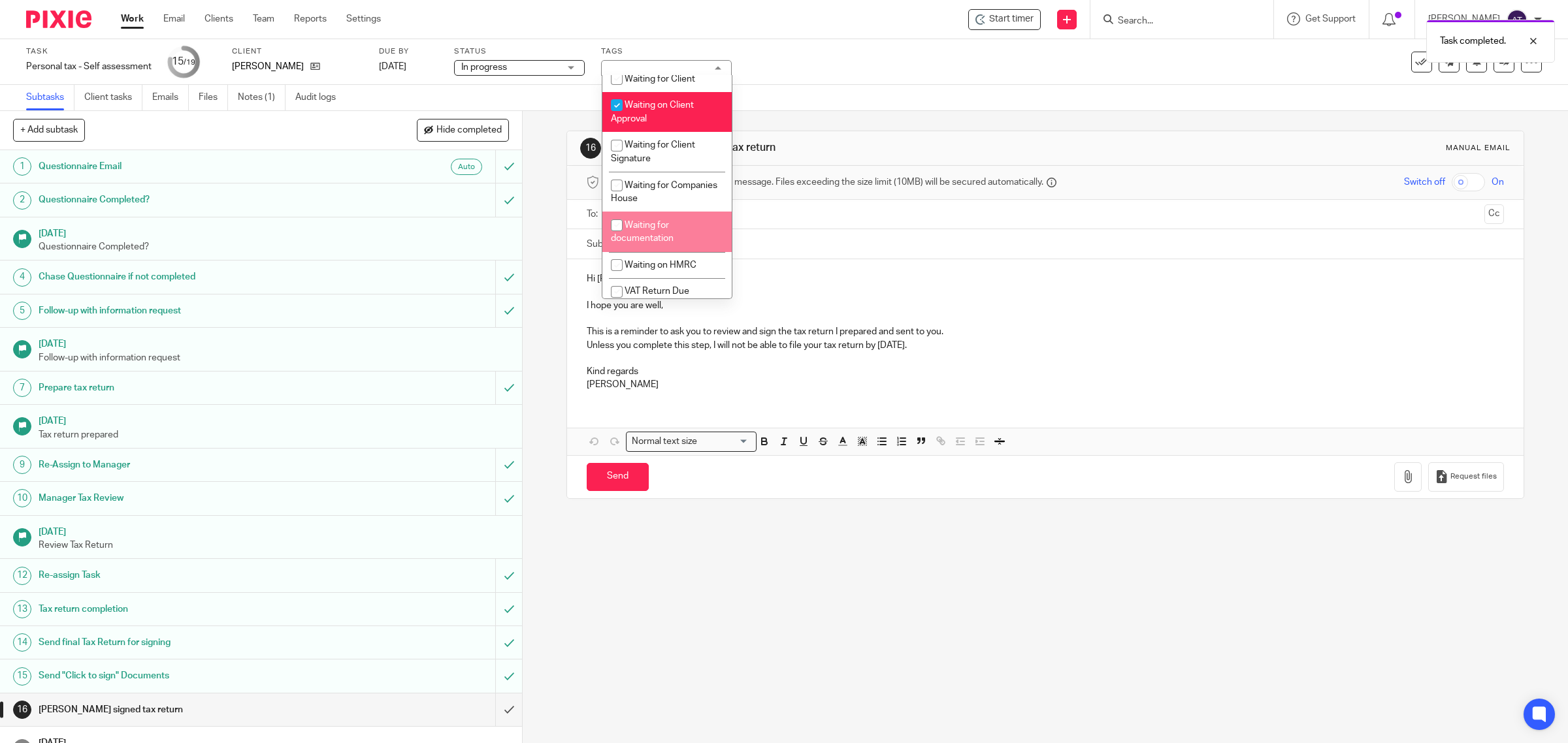
scroll to position [490, 0]
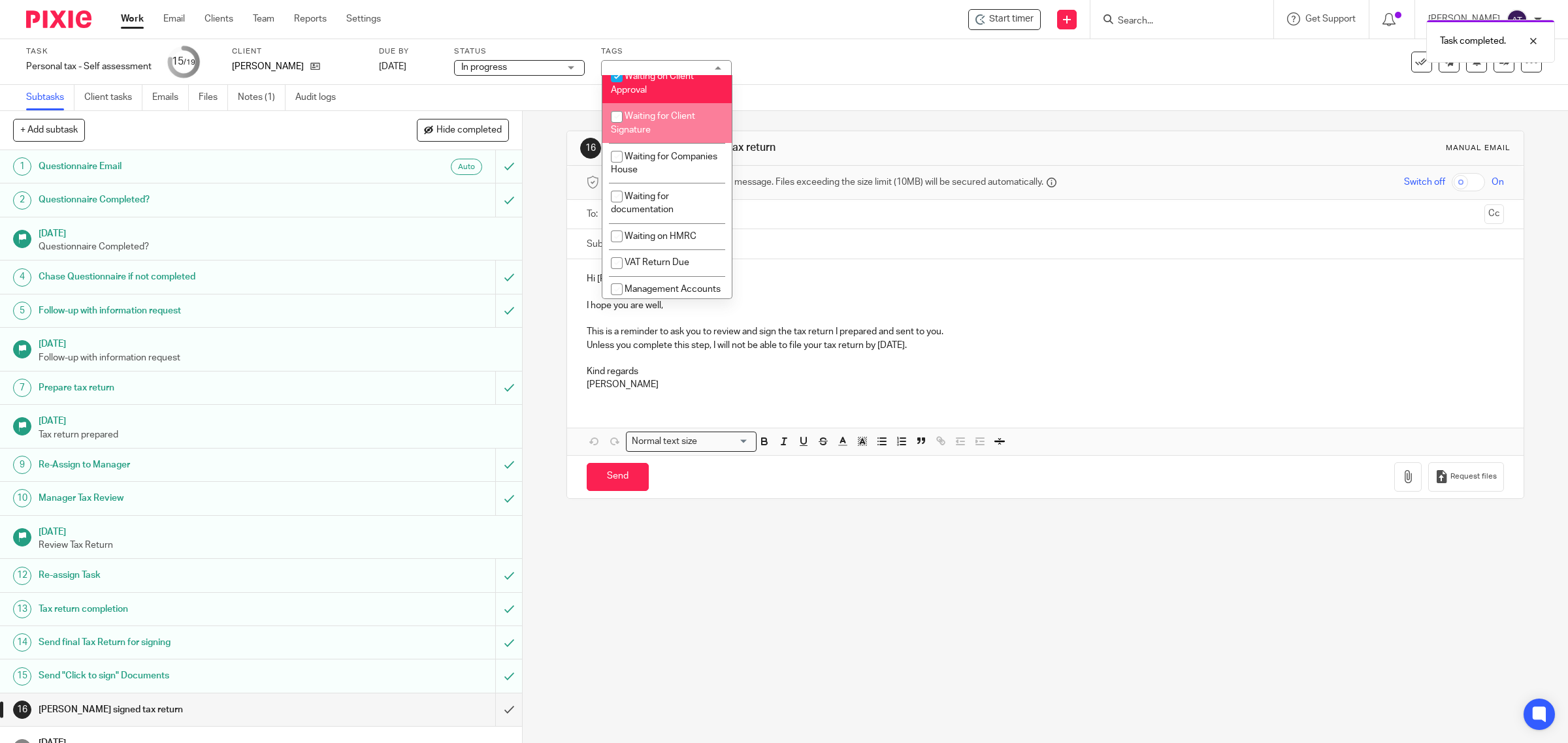
click at [659, 143] on li "Waiting for Client Signature" at bounding box center [667, 123] width 129 height 40
checkbox input "true"
click at [676, 95] on span "Waiting on Client Approval" at bounding box center [652, 84] width 83 height 23
checkbox input "false"
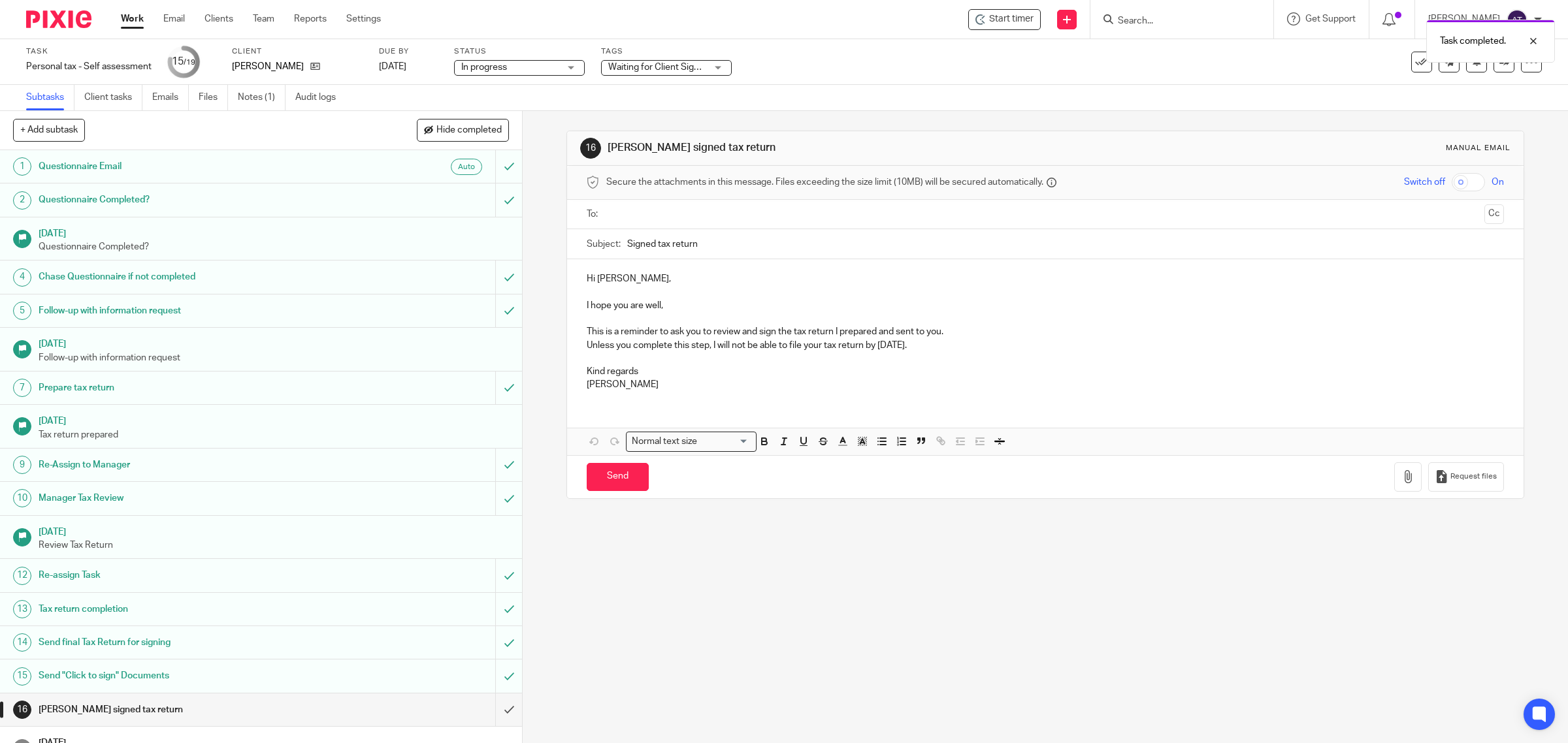
click at [864, 80] on div "Task Personal tax - Self assessment Save Personal tax - Self assessment 15 /19 …" at bounding box center [784, 61] width 1568 height 45
click at [1148, 15] on div "Task completed." at bounding box center [1169, 38] width 771 height 50
click at [1140, 20] on div "Task completed." at bounding box center [1169, 38] width 771 height 50
click at [1133, 16] on input "Search" at bounding box center [1175, 21] width 117 height 12
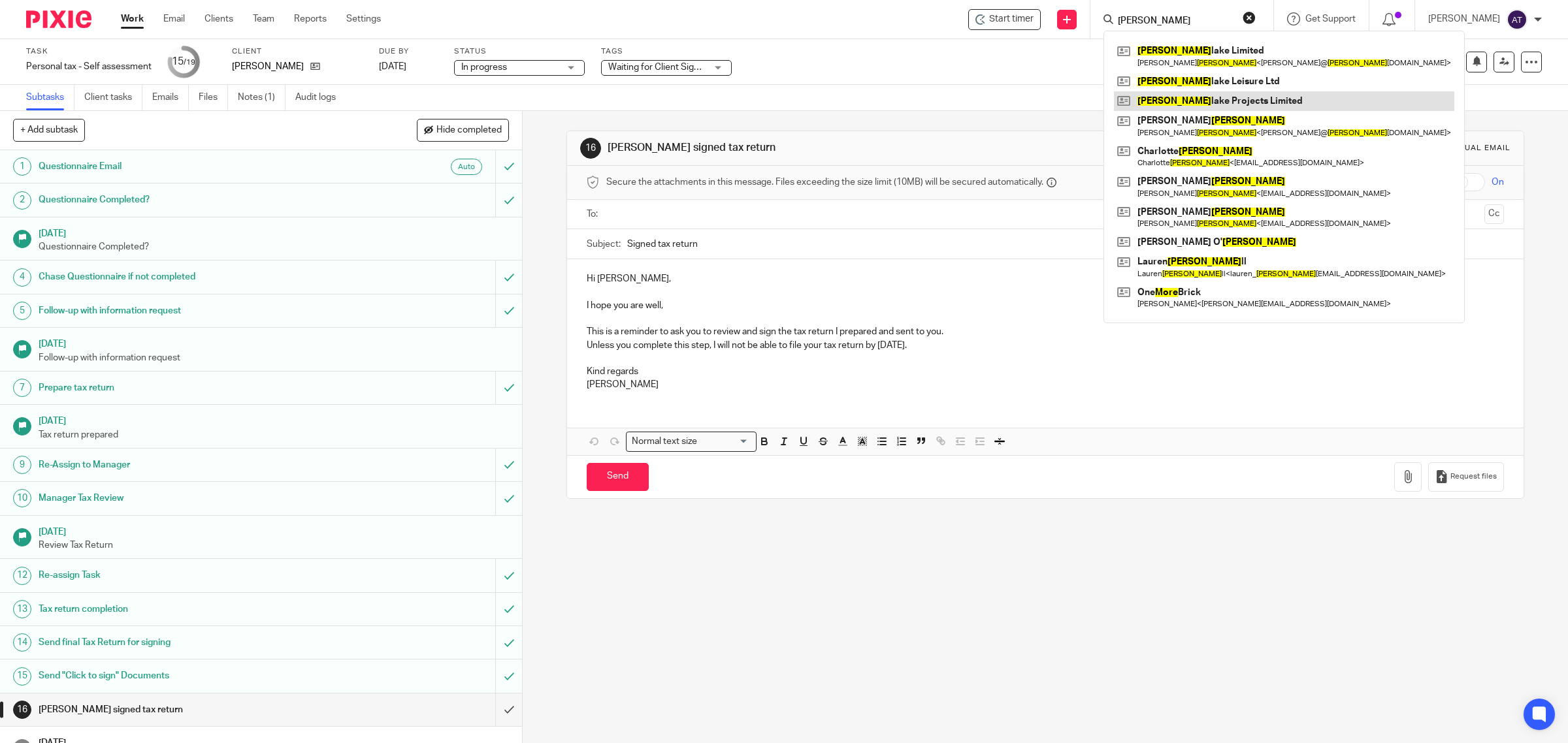
type input "[PERSON_NAME]"
click at [1176, 103] on link at bounding box center [1284, 101] width 340 height 20
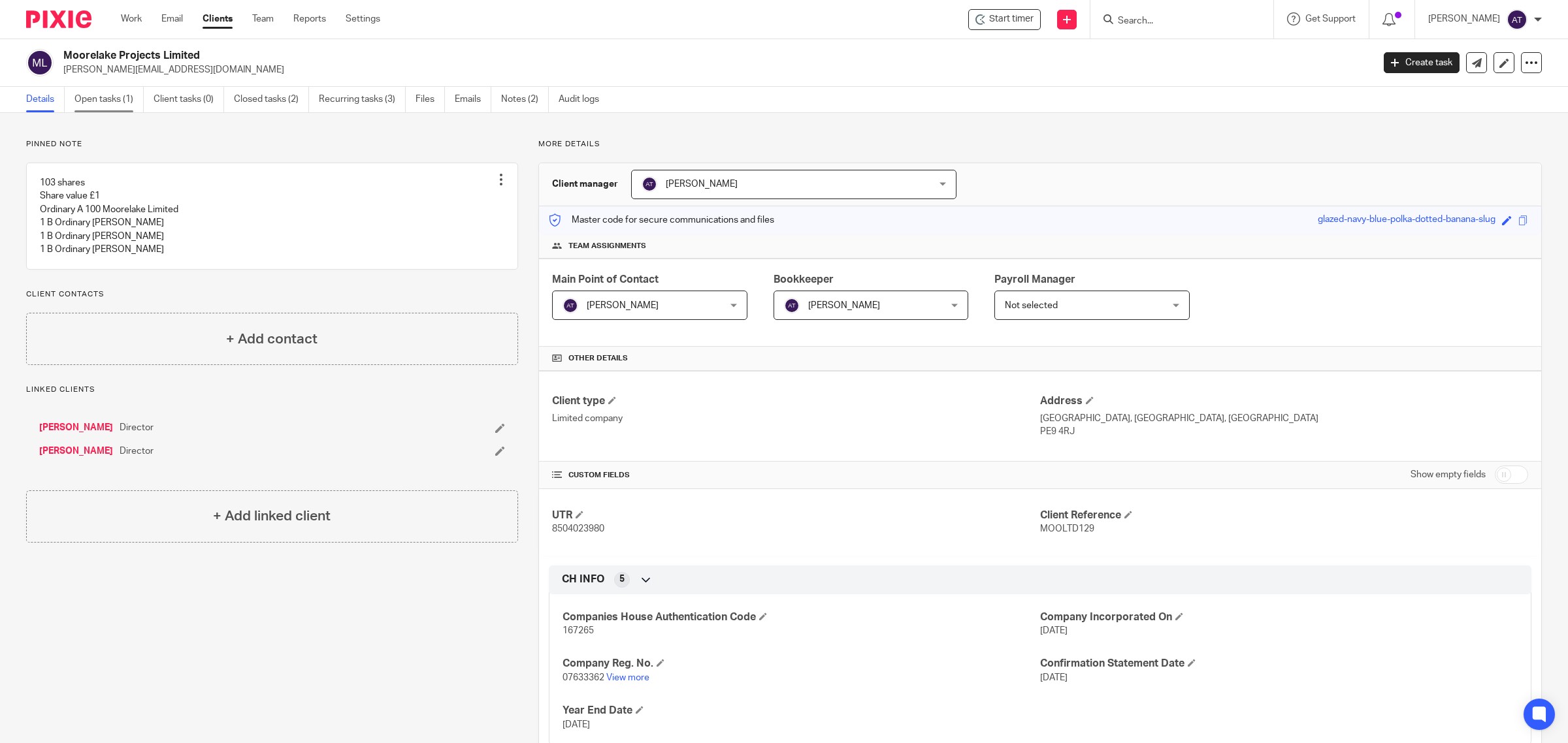
click at [109, 108] on link "Open tasks (1)" at bounding box center [109, 100] width 69 height 26
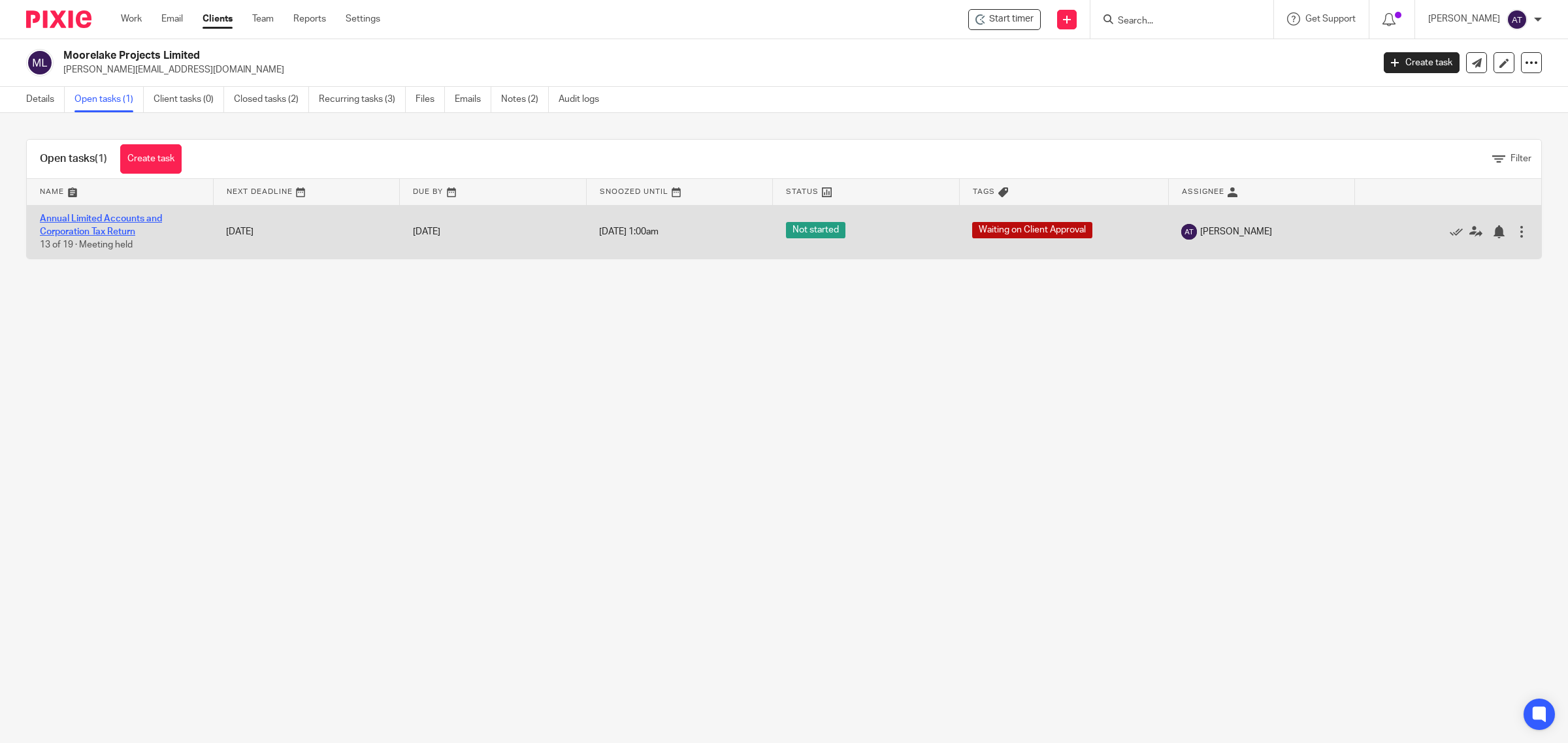
click at [116, 219] on link "Annual Limited Accounts and Corporation Tax Return" at bounding box center [100, 225] width 122 height 22
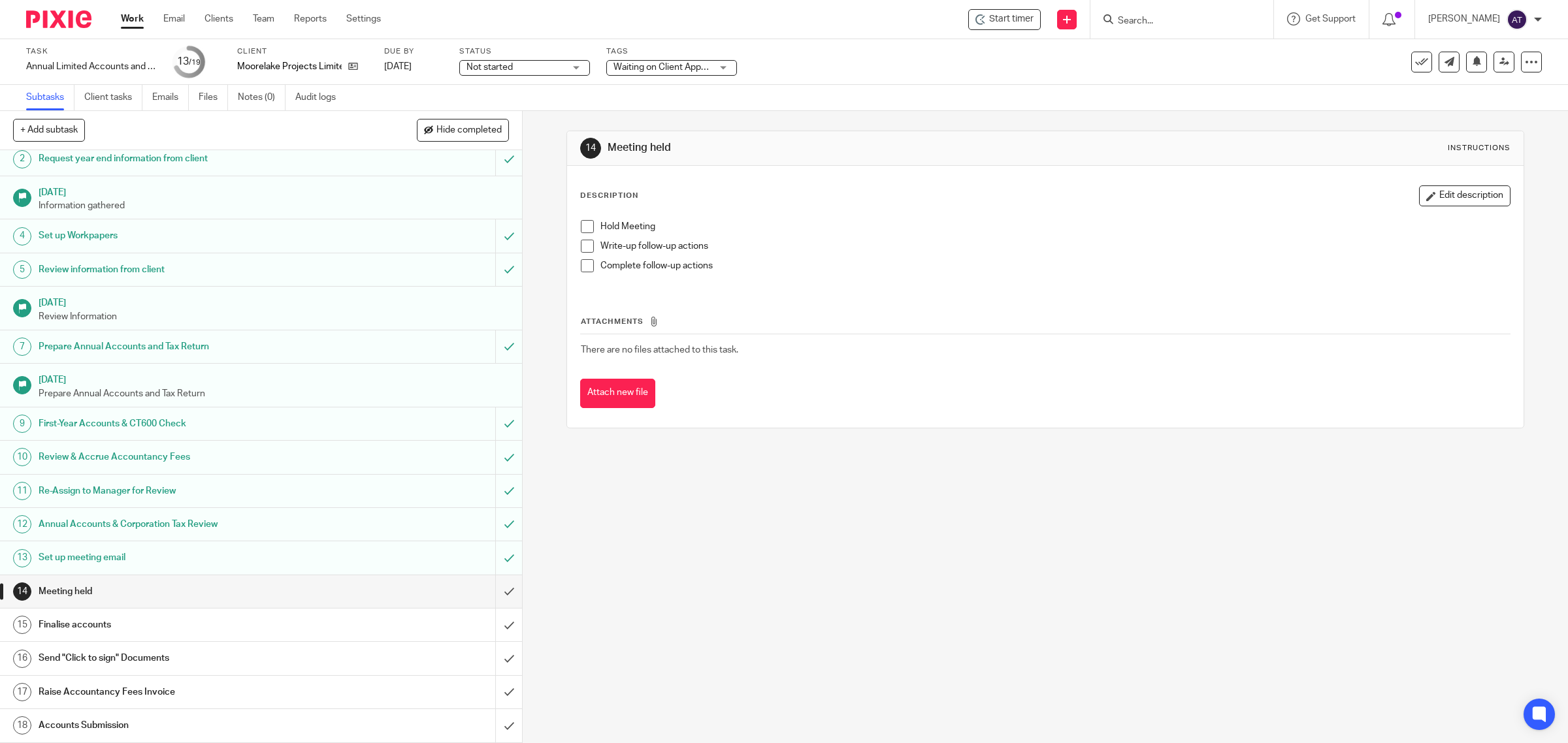
scroll to position [77, 0]
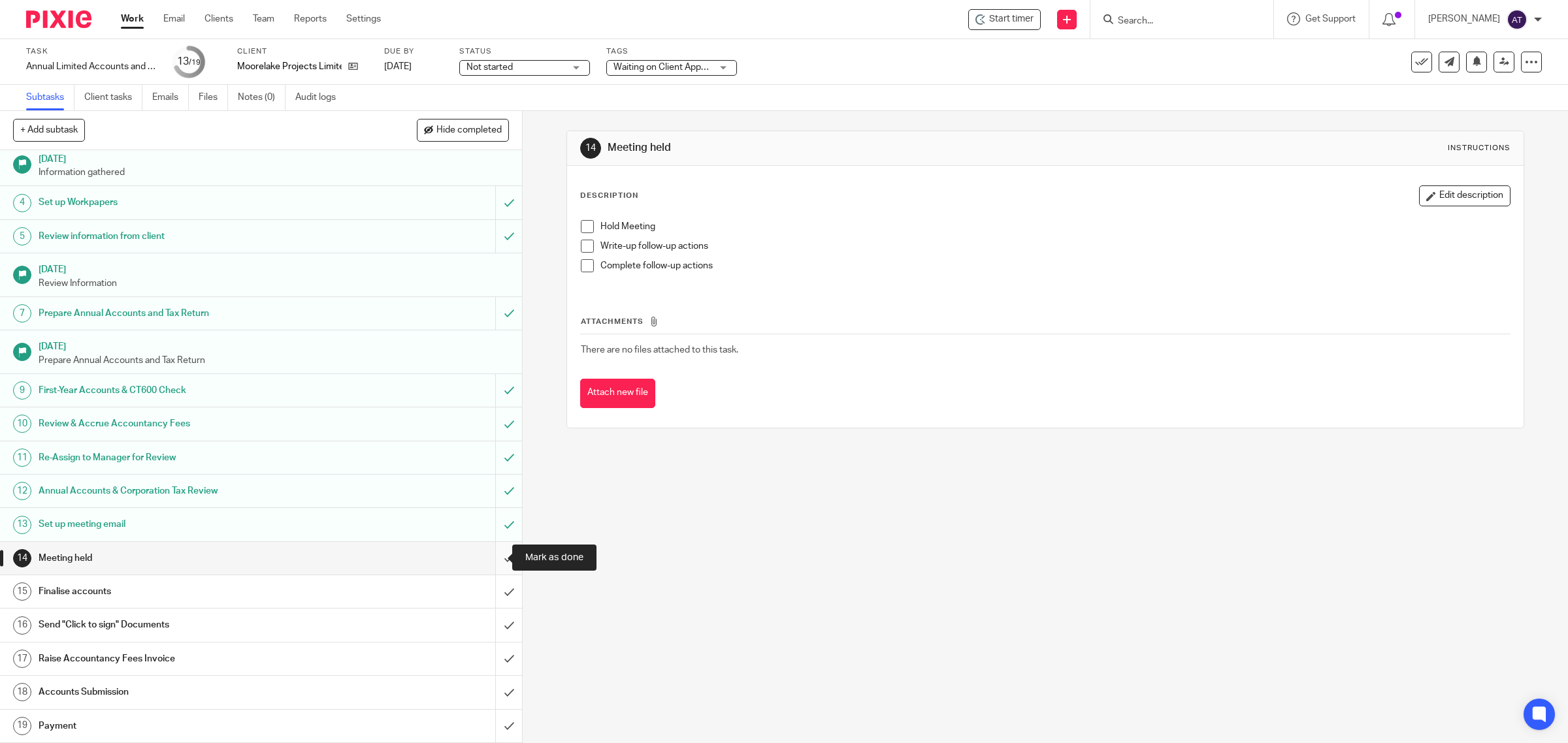
click at [492, 567] on input "submit" at bounding box center [260, 558] width 522 height 33
click at [492, 592] on input "submit" at bounding box center [260, 591] width 522 height 33
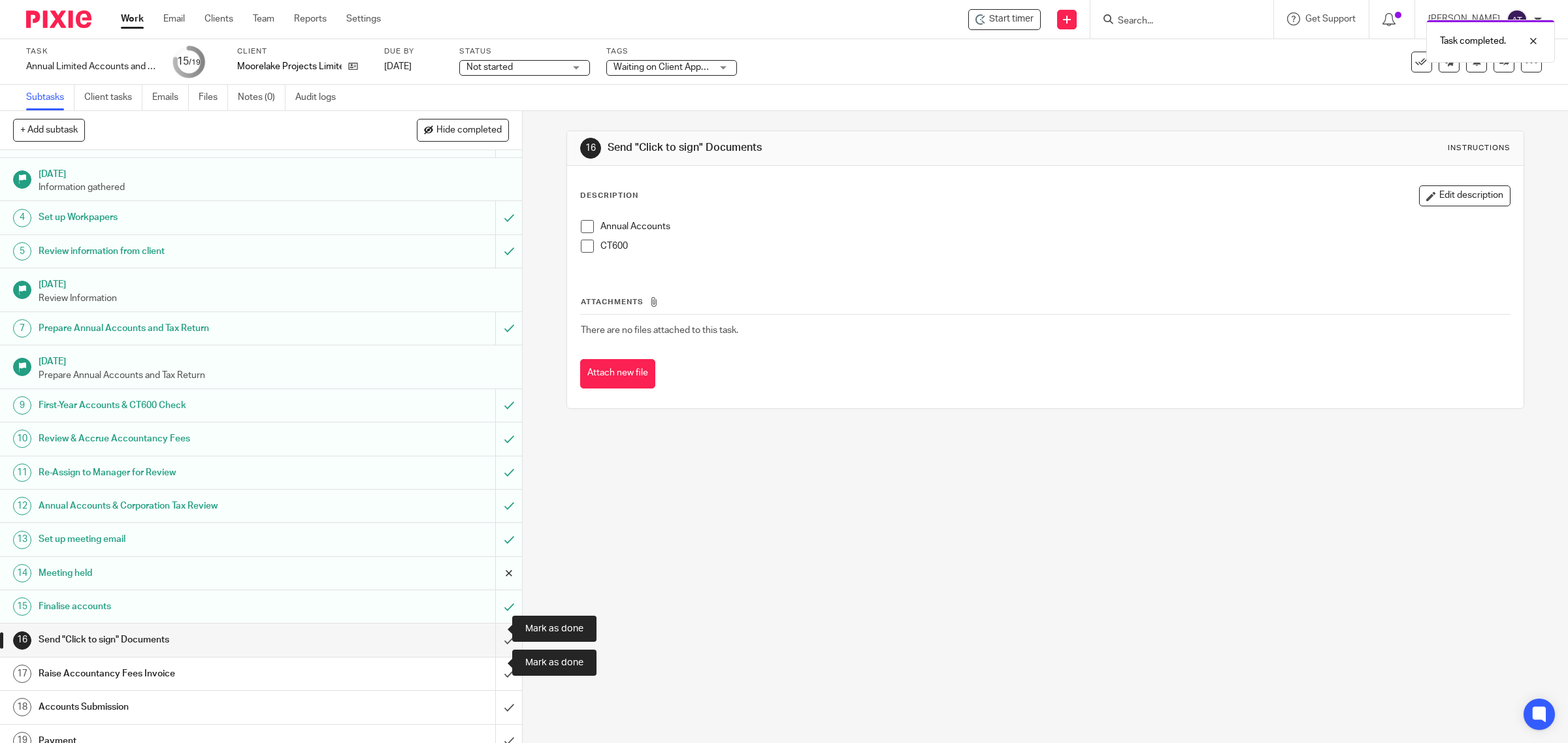
scroll to position [77, 0]
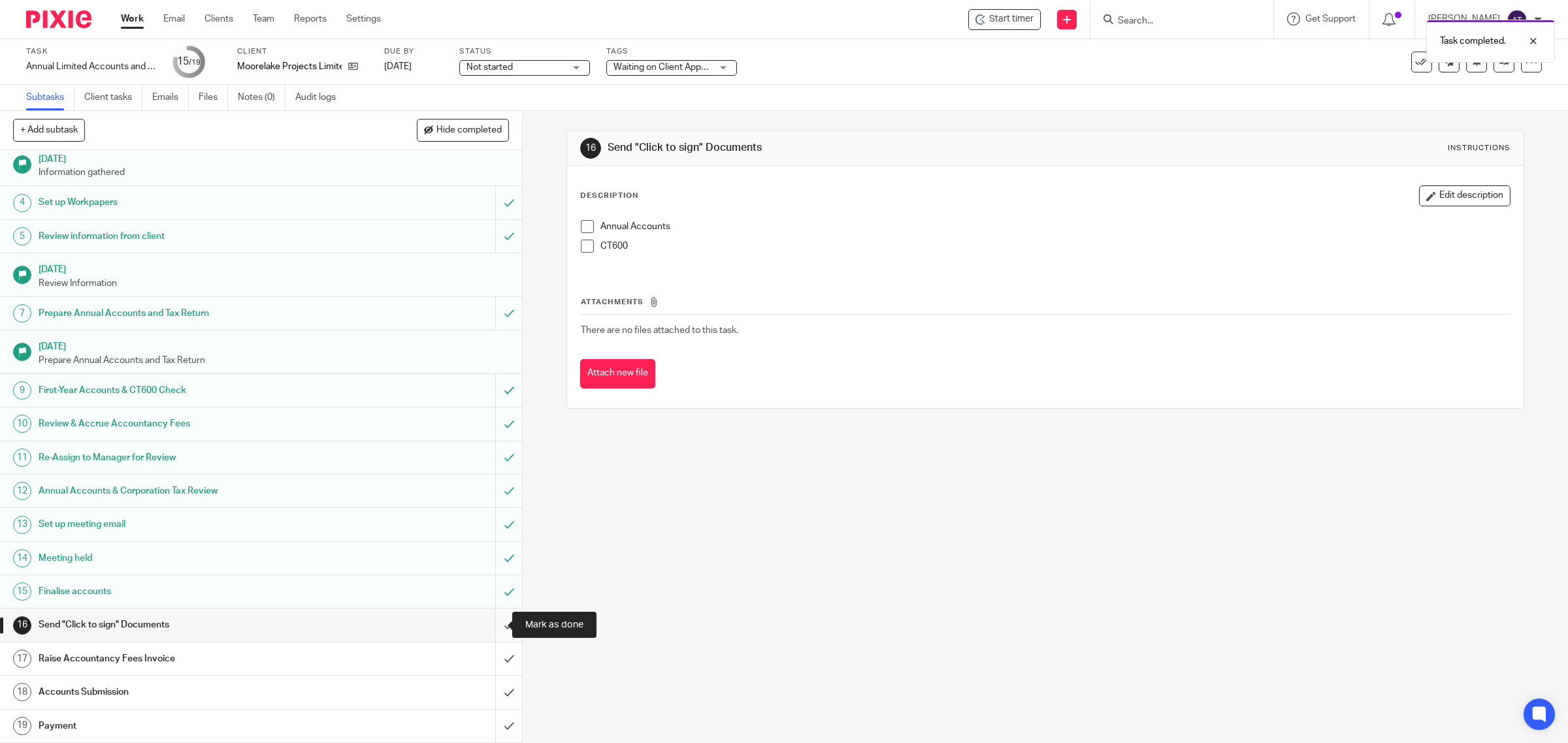
click at [500, 628] on input "submit" at bounding box center [260, 625] width 522 height 33
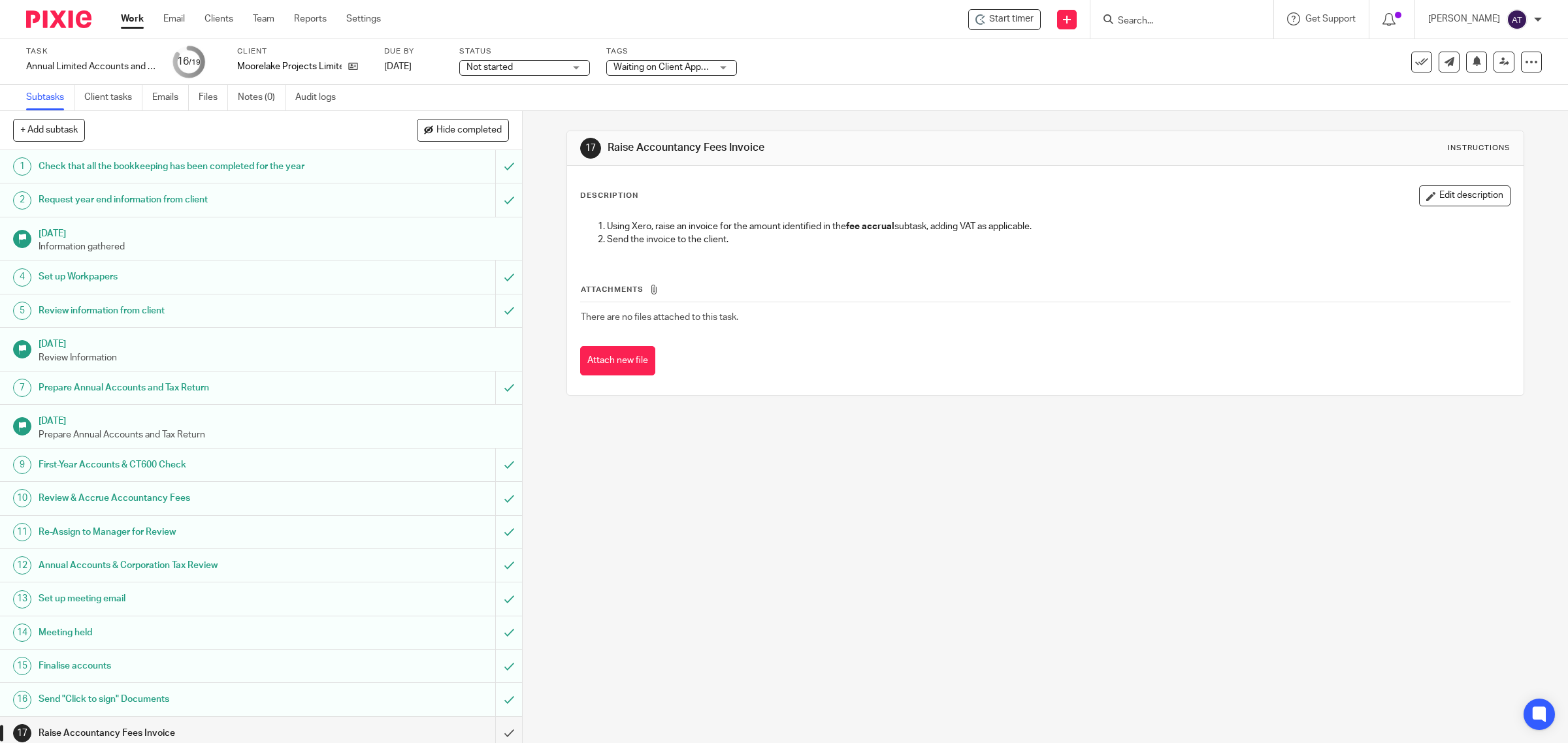
click at [653, 66] on span "Waiting on Client Approval" at bounding box center [667, 68] width 108 height 9
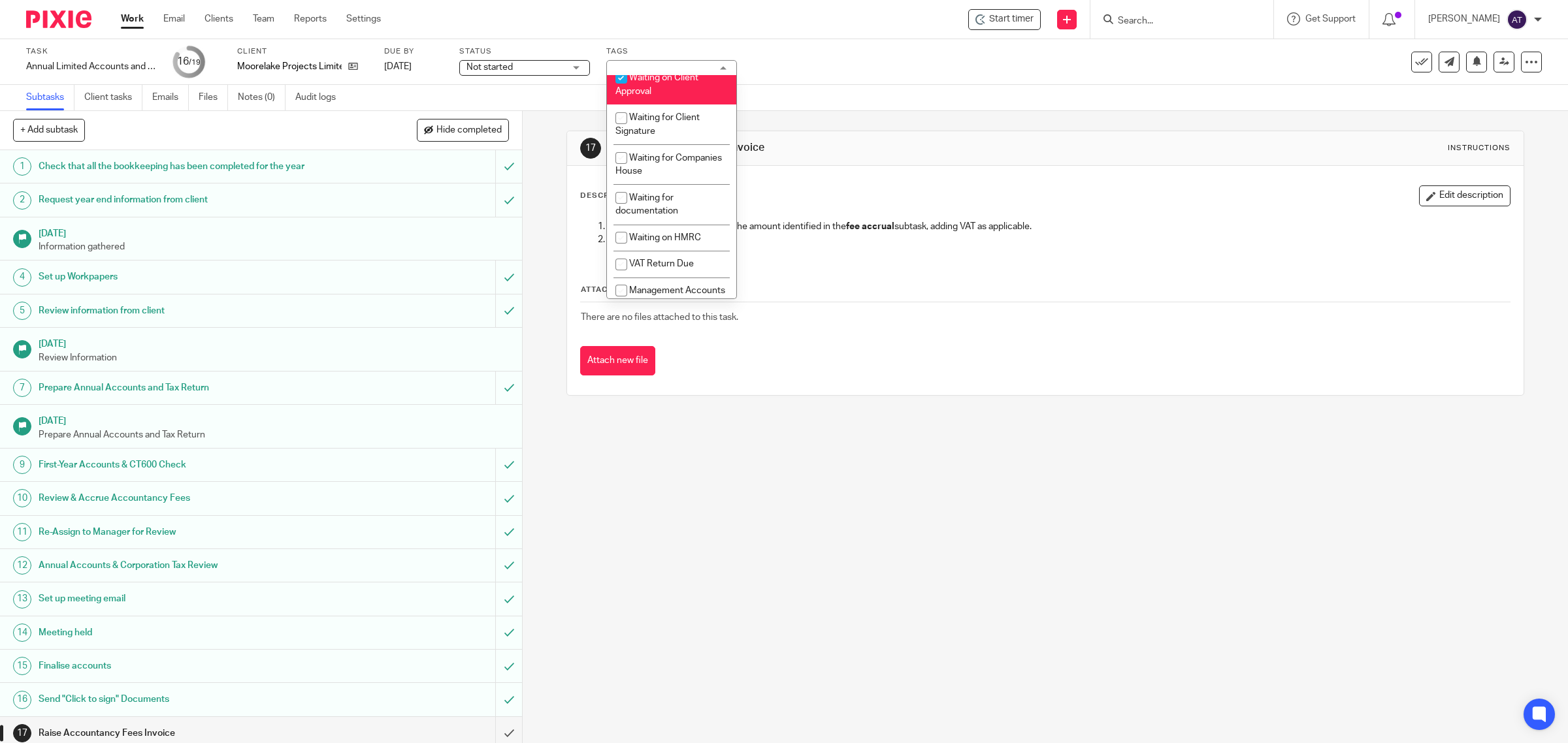
scroll to position [528, 0]
click at [683, 111] on li "Waiting for Client Signature" at bounding box center [671, 105] width 129 height 40
checkbox input "true"
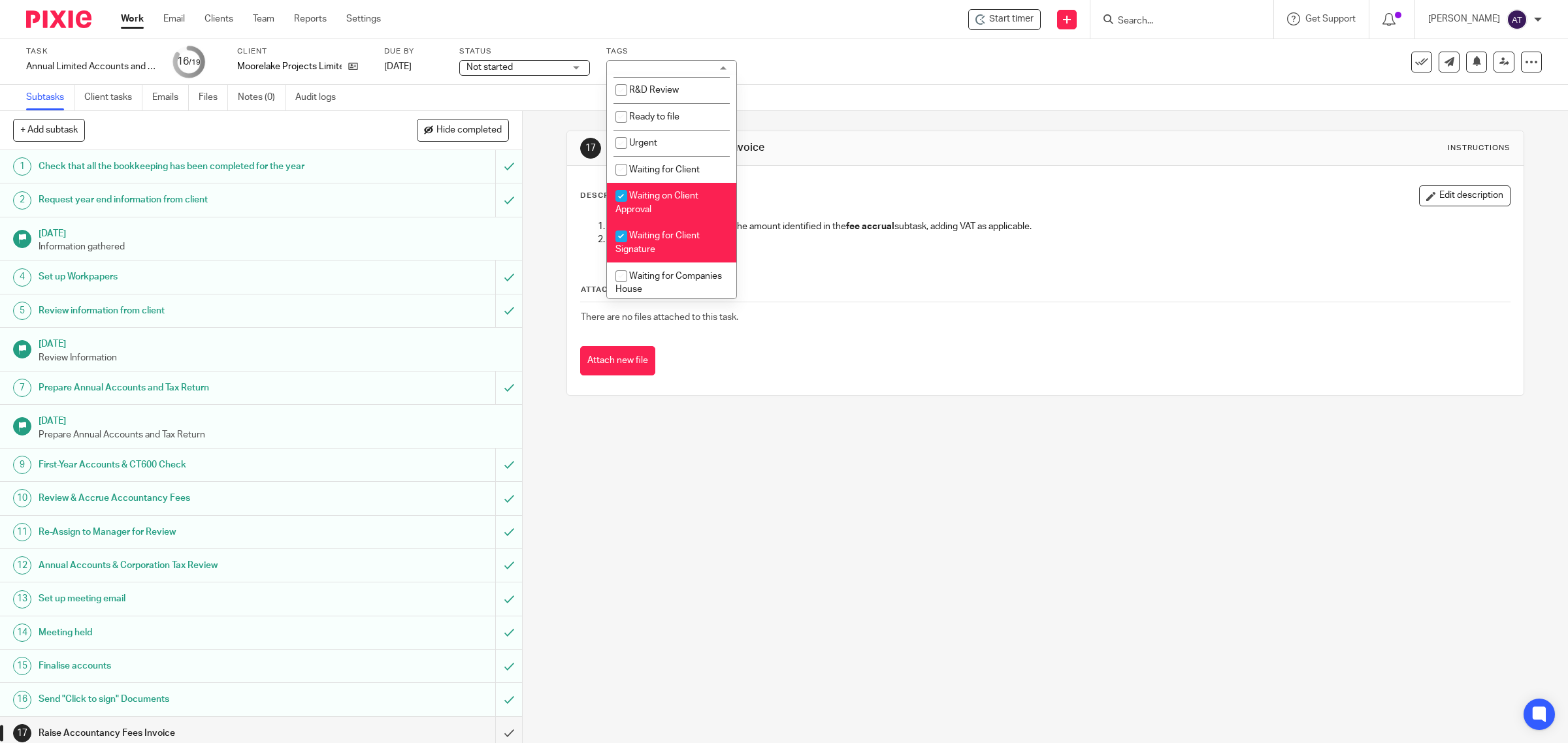
scroll to position [364, 0]
click at [657, 220] on span "Waiting on Client Approval" at bounding box center [656, 209] width 83 height 23
checkbox input "false"
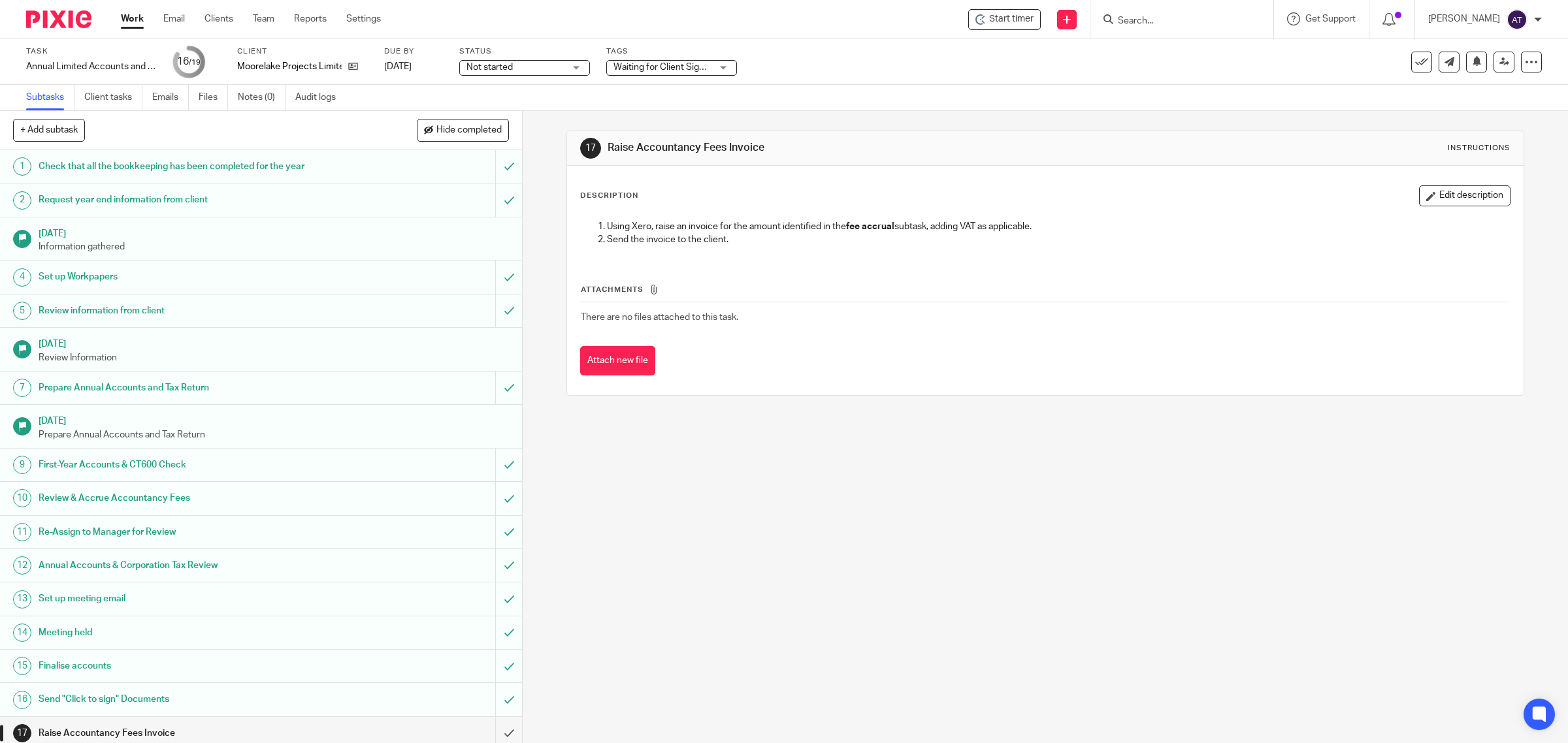
click at [134, 18] on link "Work" at bounding box center [132, 19] width 23 height 13
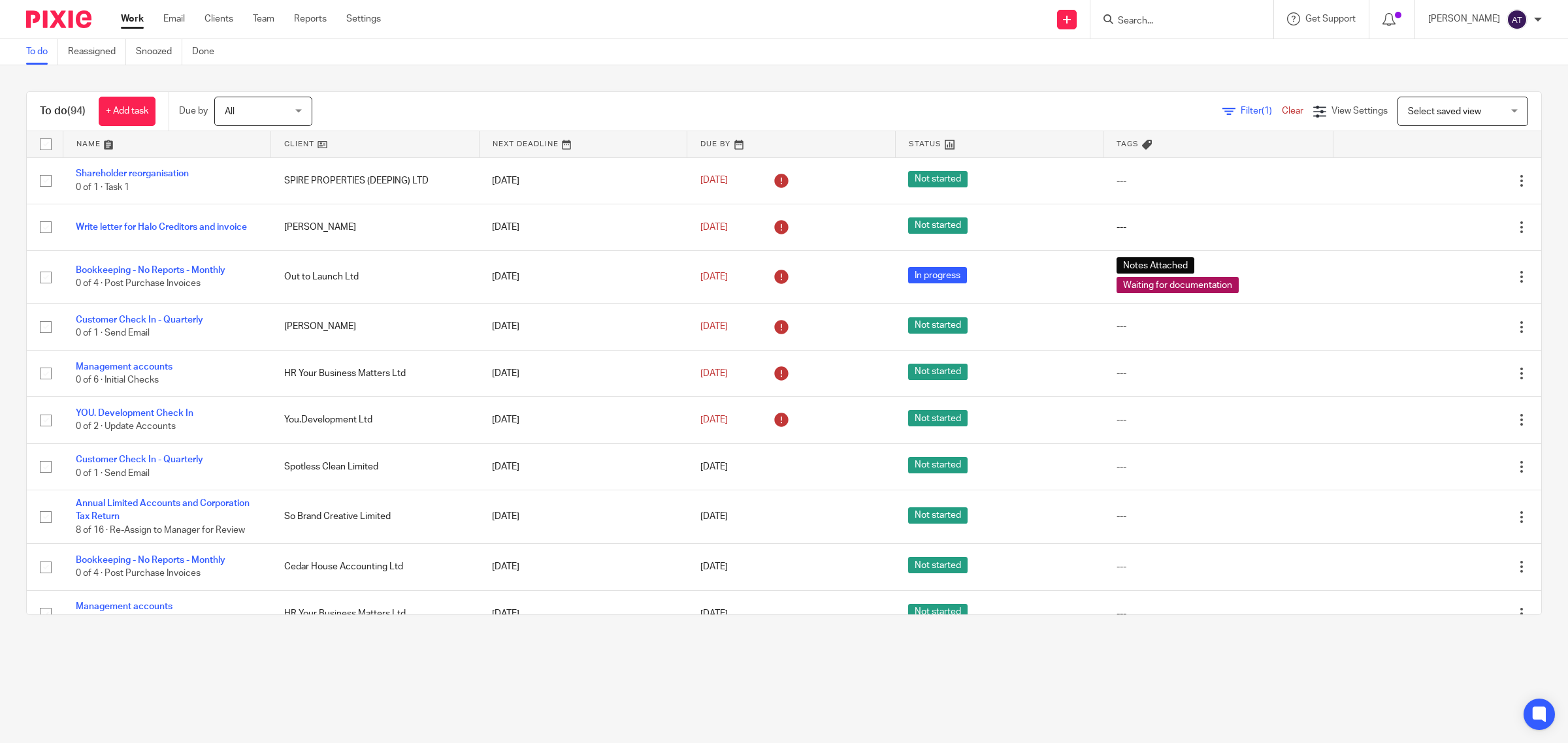
click at [1222, 109] on link "Filter (1)" at bounding box center [1252, 111] width 60 height 9
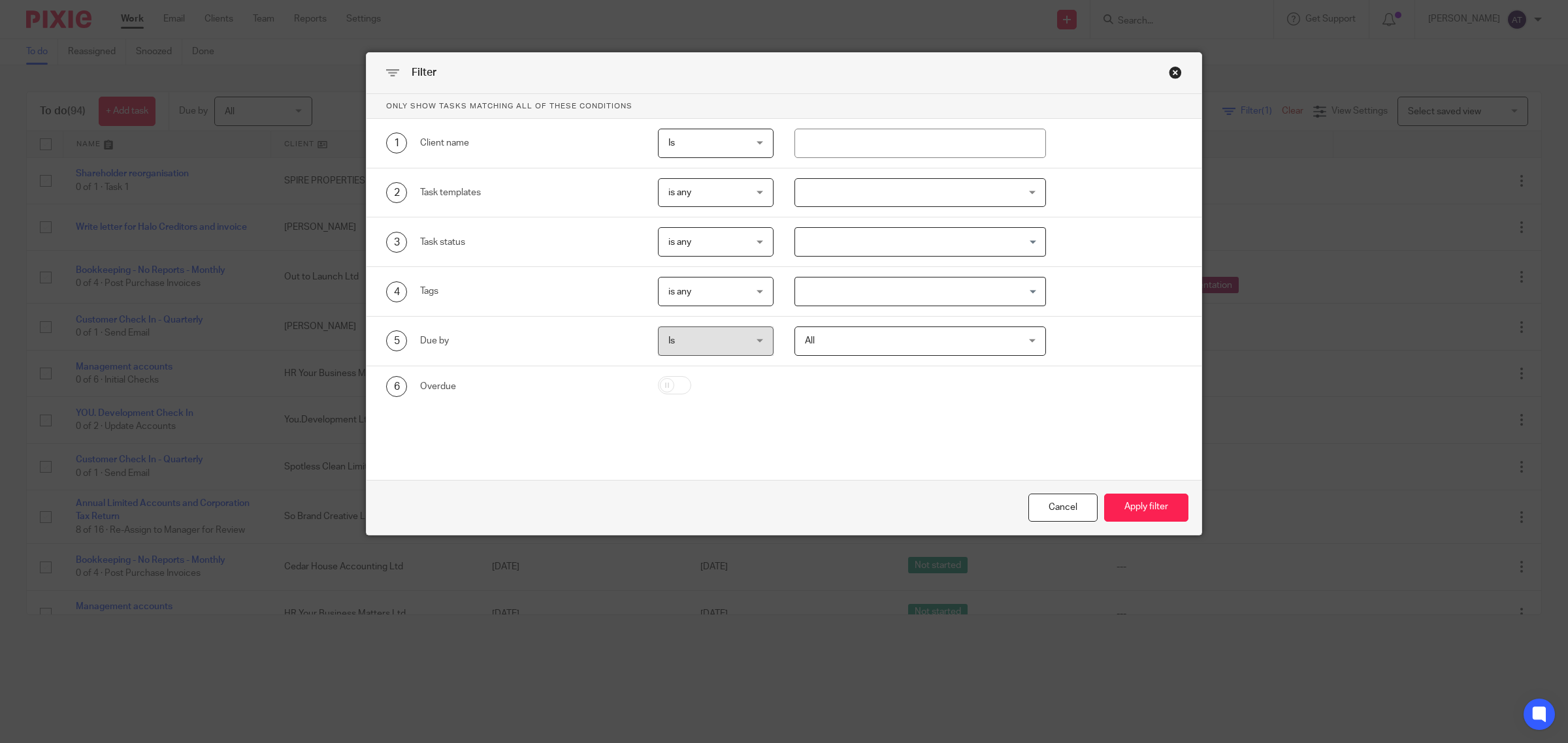
click at [846, 294] on input "Search for option" at bounding box center [917, 292] width 242 height 23
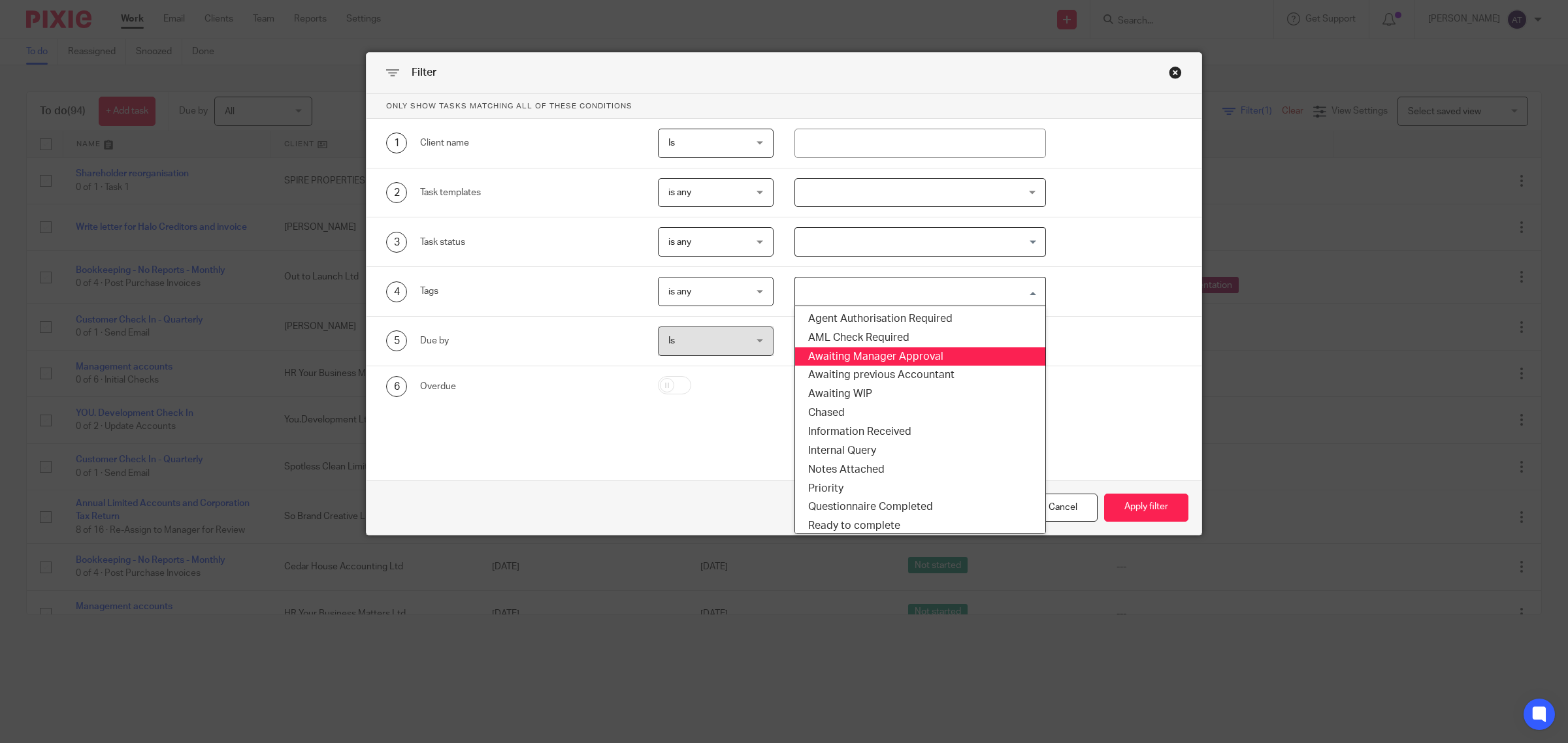
click at [895, 360] on li "Awaiting Manager Approval" at bounding box center [919, 356] width 250 height 19
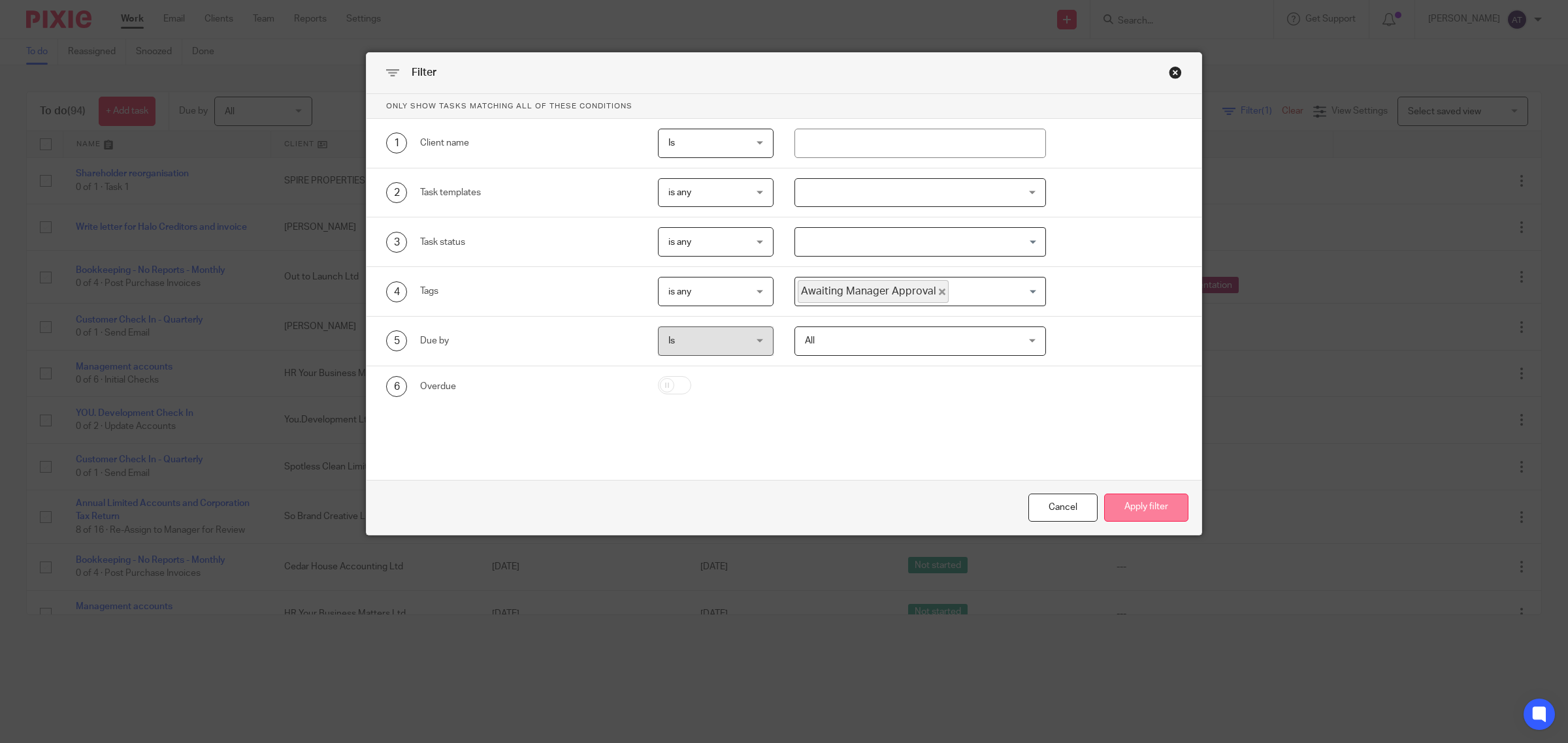
click at [1141, 510] on button "Apply filter" at bounding box center [1146, 508] width 84 height 28
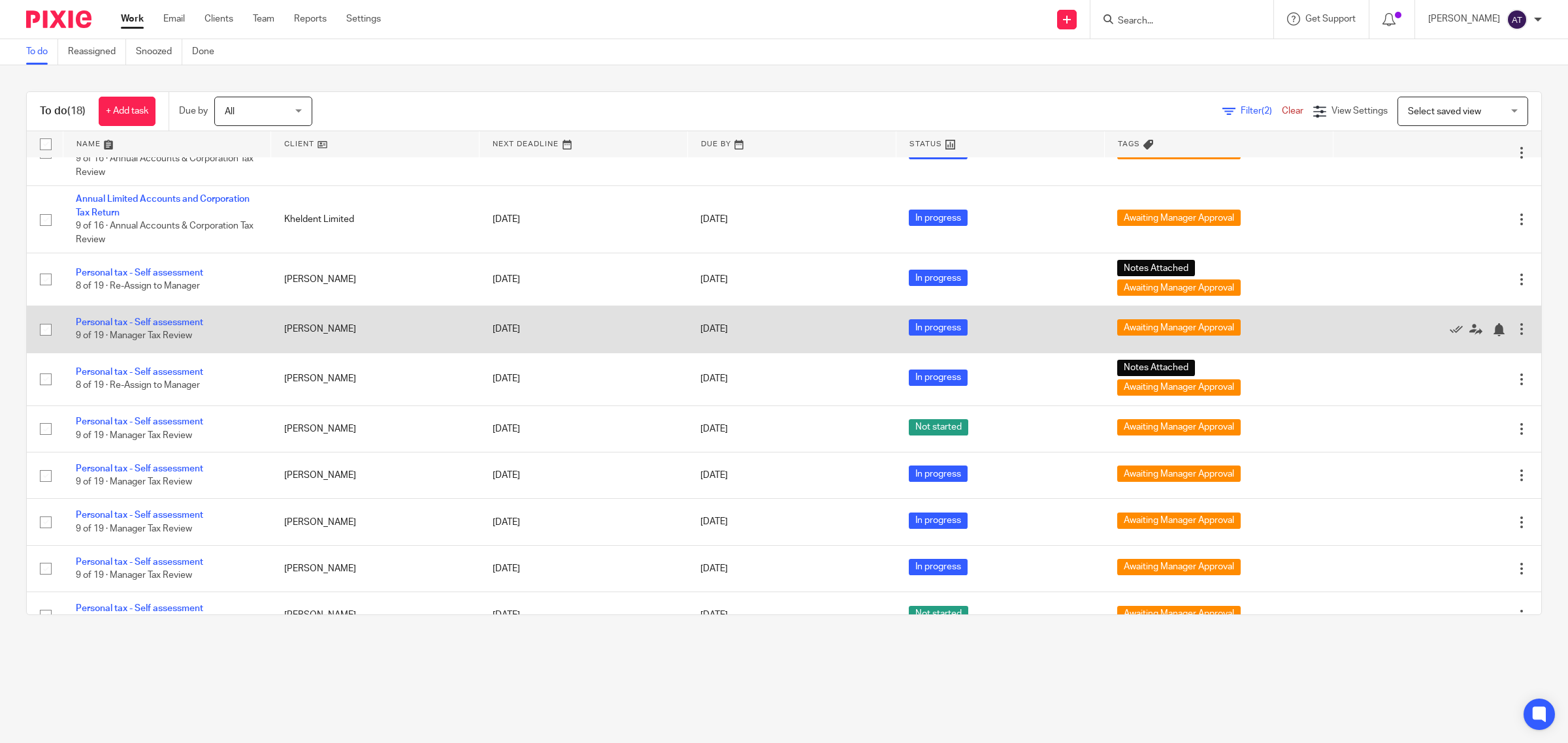
scroll to position [326, 0]
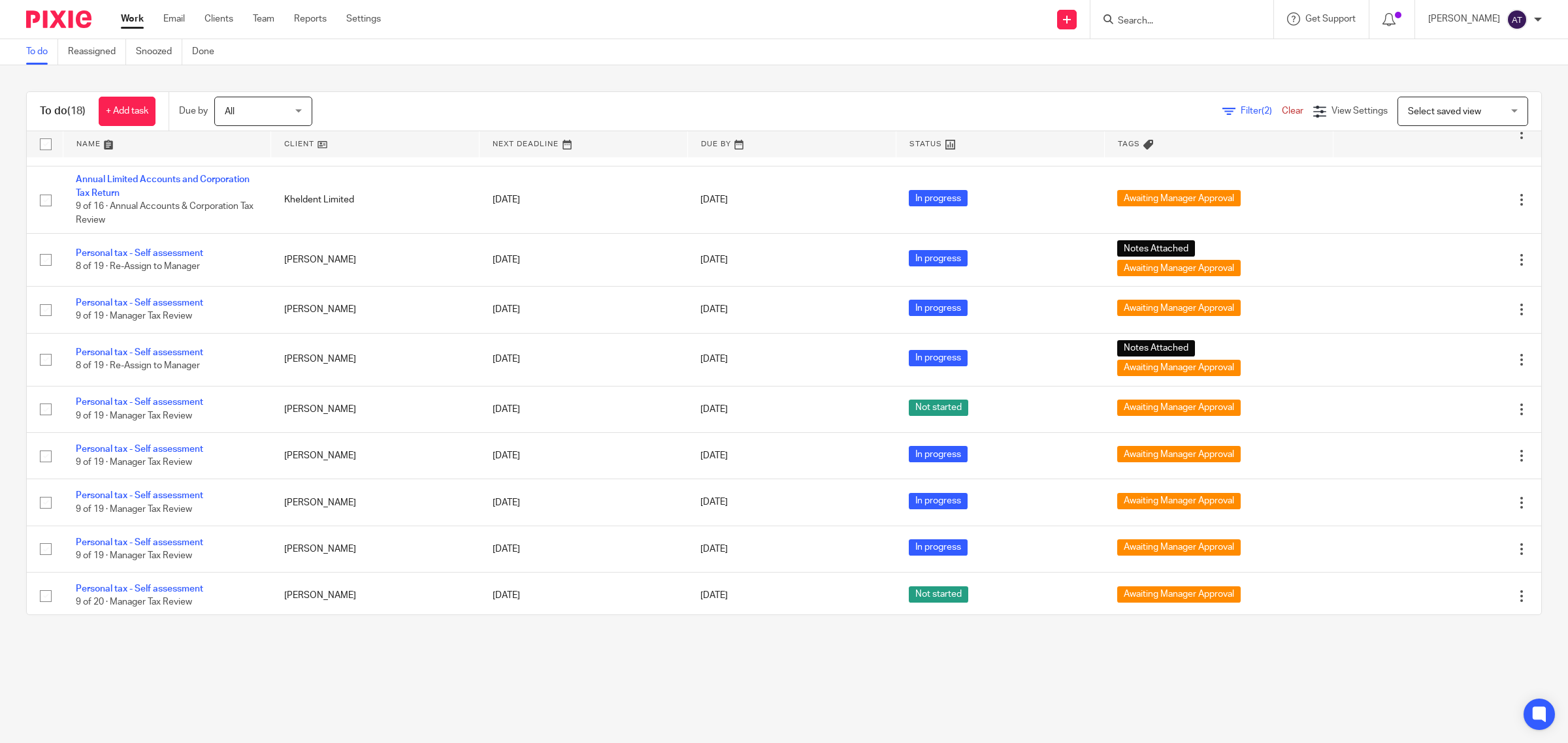
click at [511, 647] on main "To do Reassigned Snoozed Done To do (18) + Add task Due by All All Today Tomorr…" at bounding box center [784, 372] width 1568 height 743
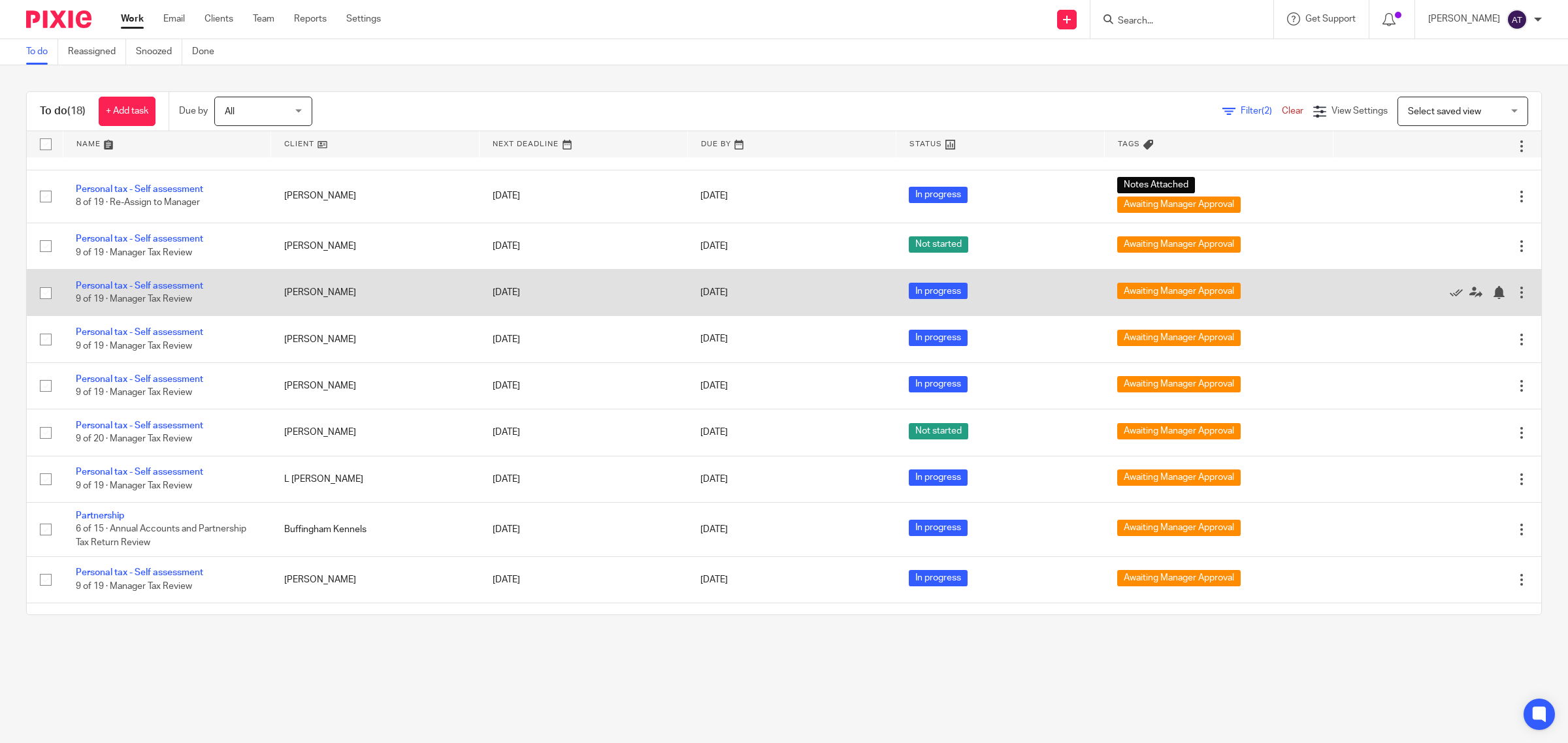
scroll to position [524, 0]
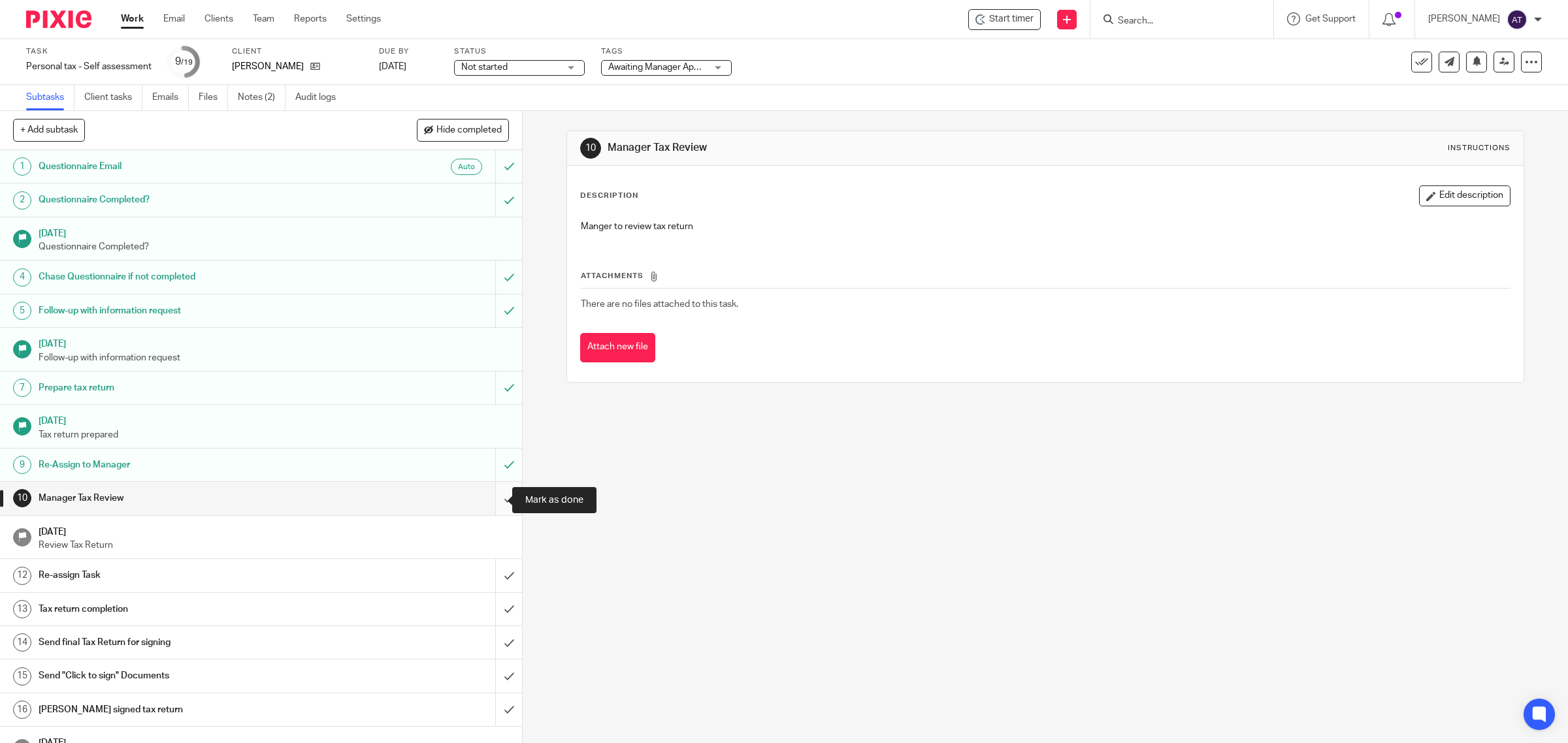
click at [491, 497] on input "submit" at bounding box center [260, 498] width 522 height 33
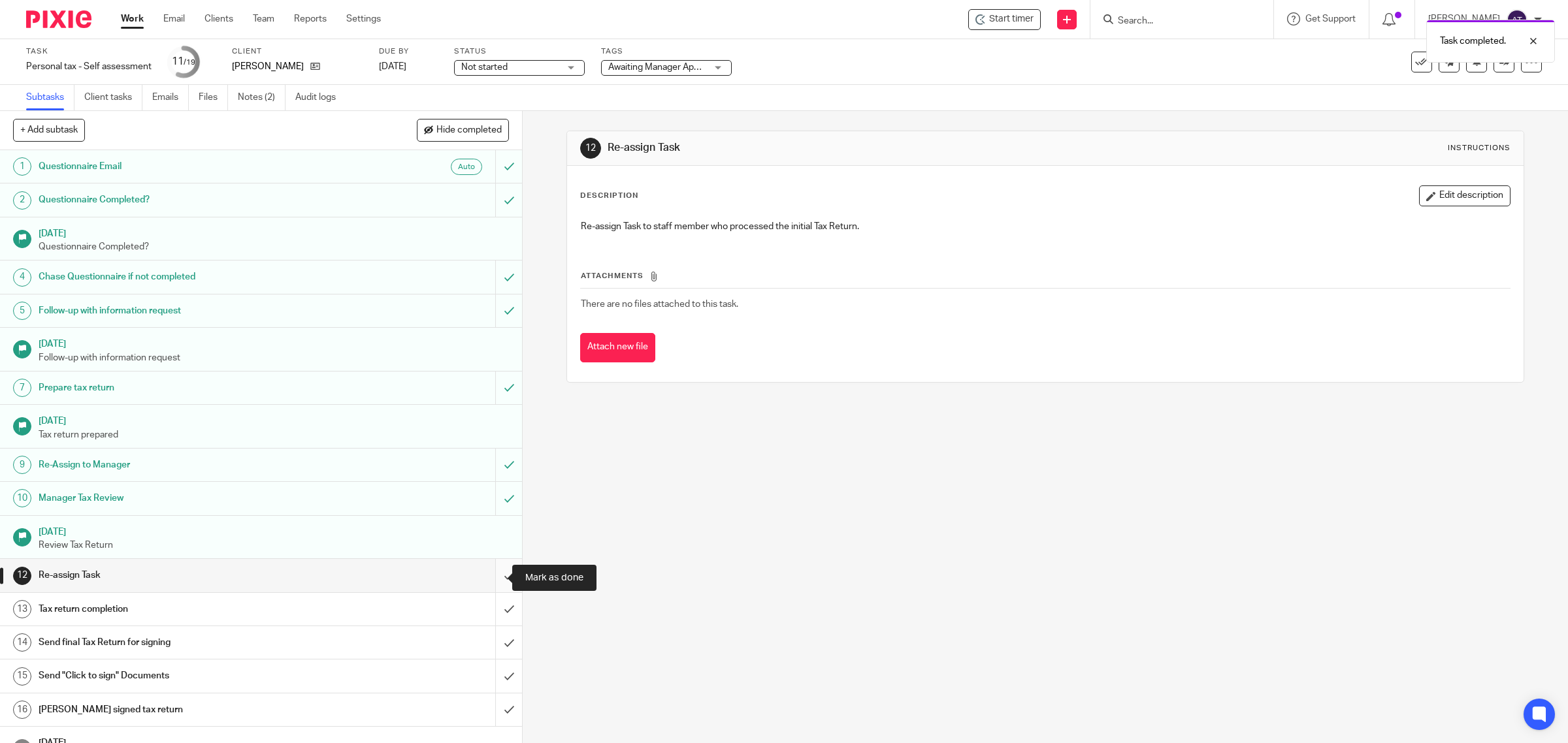
click at [493, 581] on input "submit" at bounding box center [260, 575] width 522 height 33
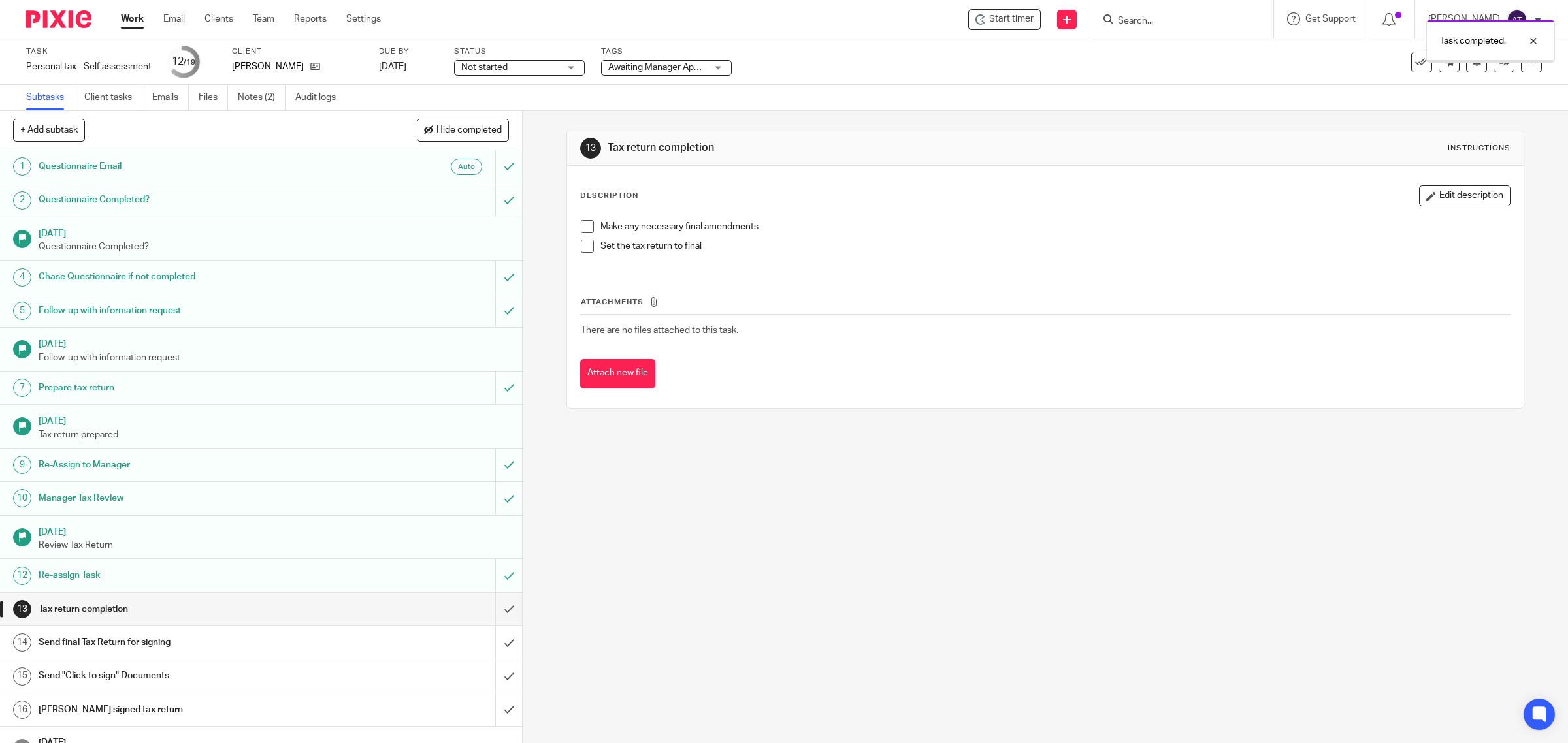
click at [322, 101] on link "Audit logs" at bounding box center [320, 98] width 51 height 26
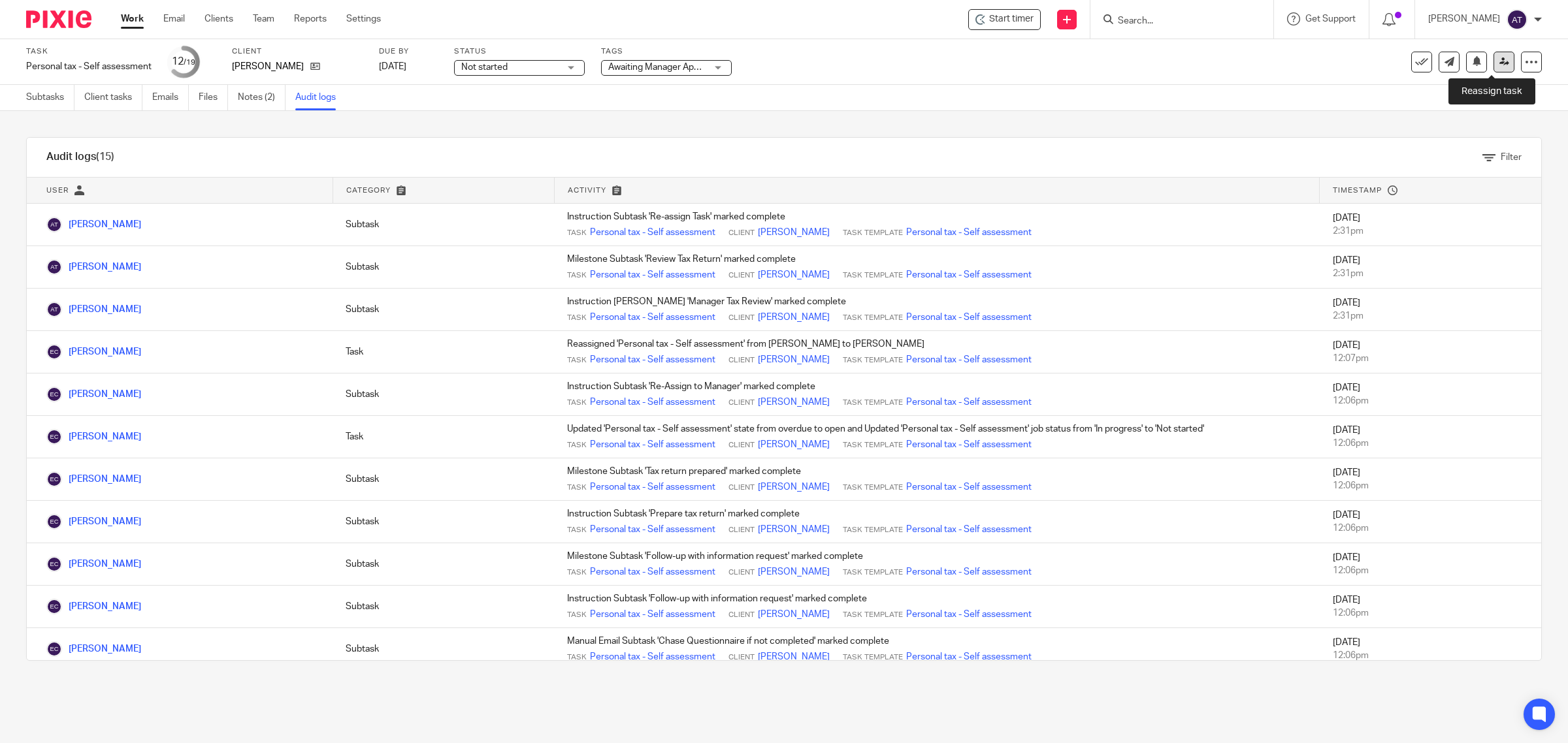
click at [1493, 59] on link at bounding box center [1504, 62] width 21 height 21
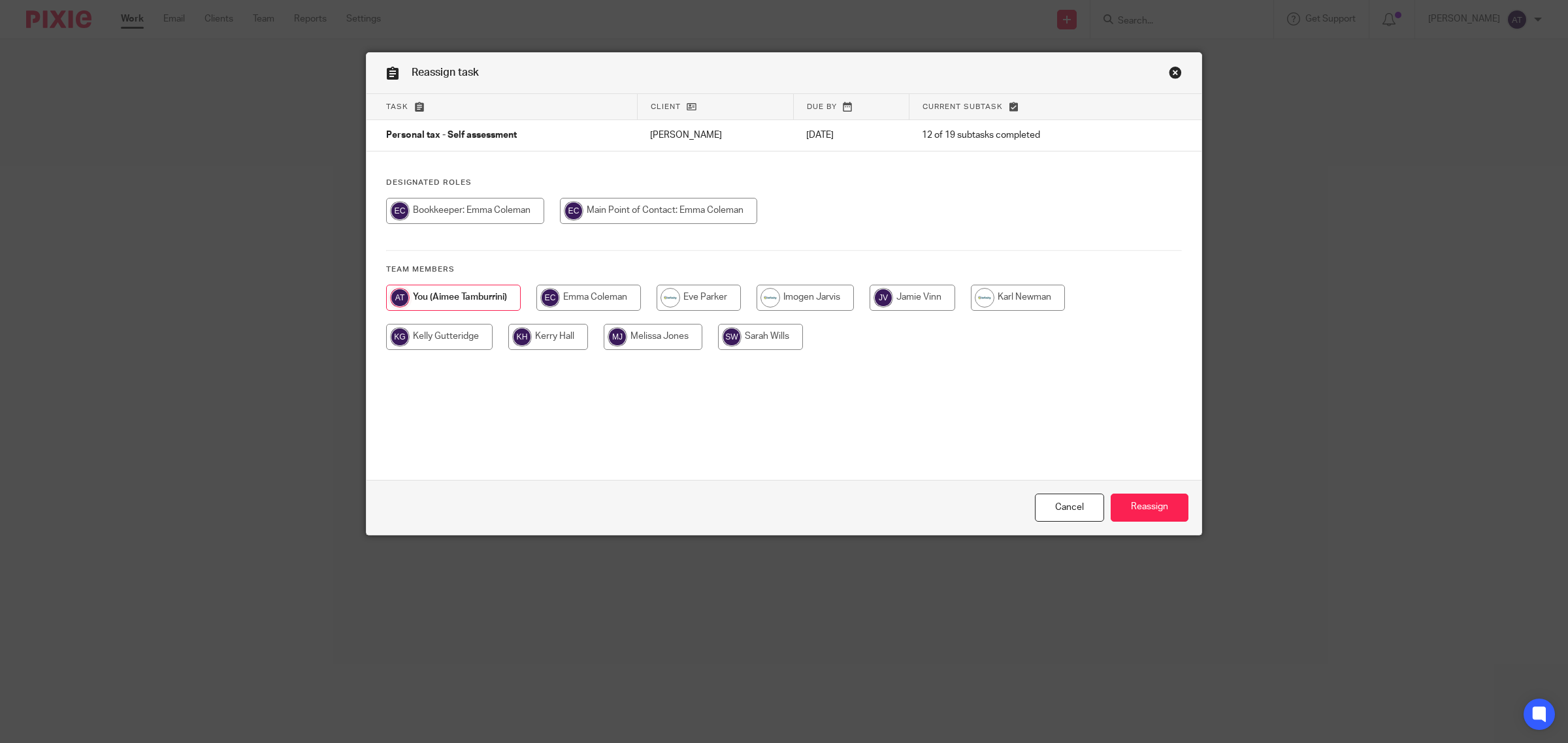
click at [479, 207] on input "radio" at bounding box center [465, 211] width 158 height 26
radio input "true"
click at [686, 219] on input "radio" at bounding box center [661, 211] width 197 height 26
radio input "true"
click at [1115, 508] on input "Reassign" at bounding box center [1148, 508] width 77 height 28
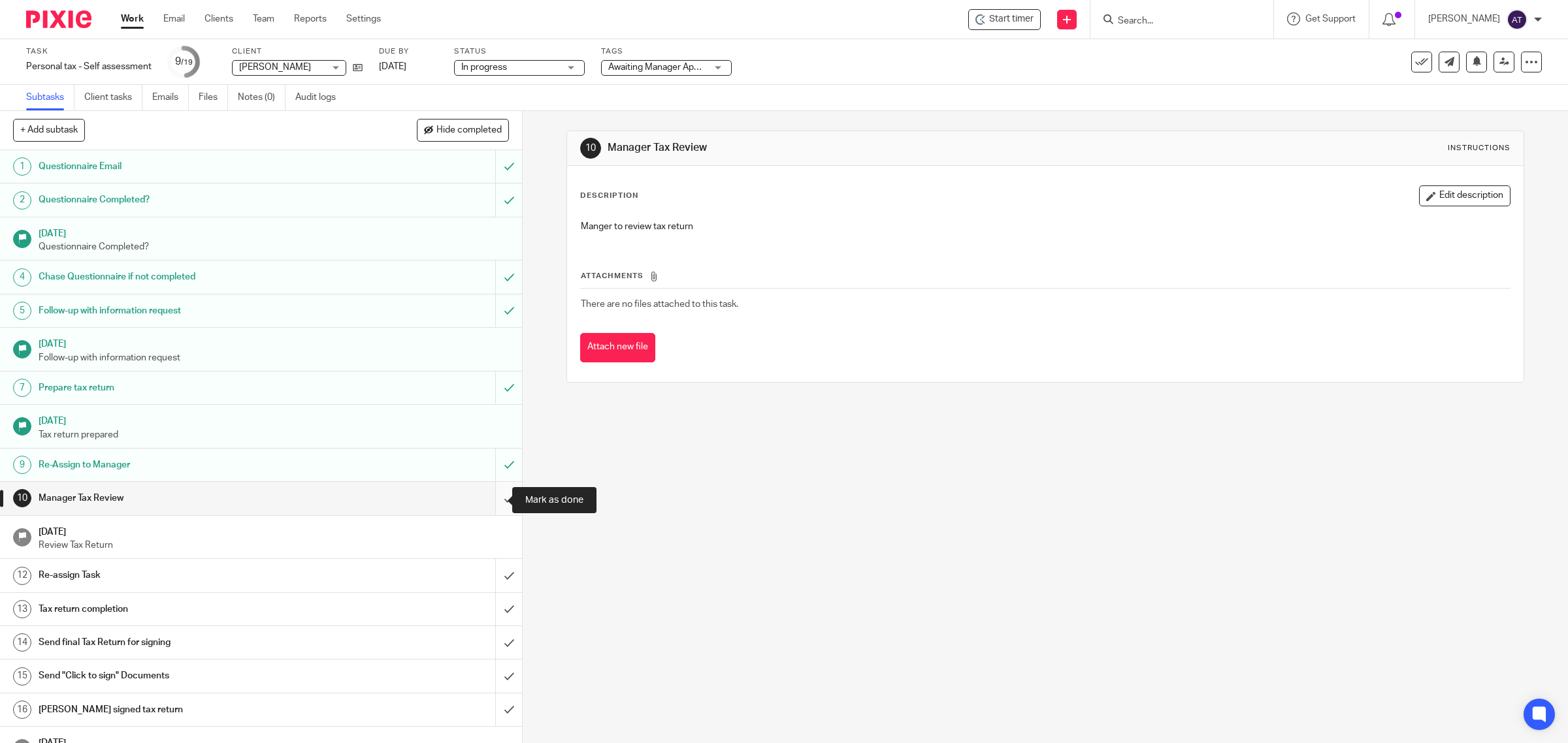
click at [496, 499] on input "submit" at bounding box center [260, 498] width 522 height 33
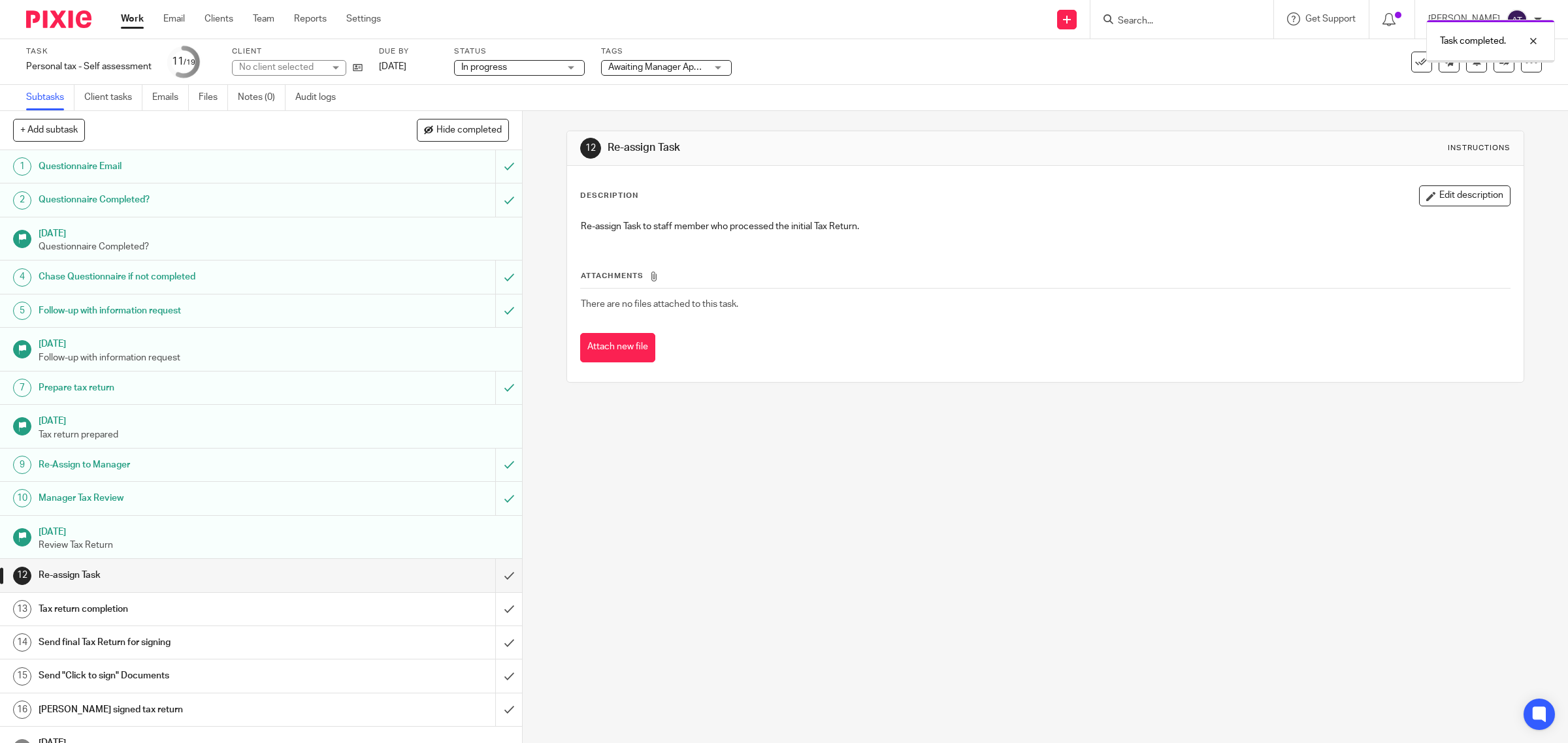
click at [492, 578] on input "submit" at bounding box center [260, 575] width 522 height 33
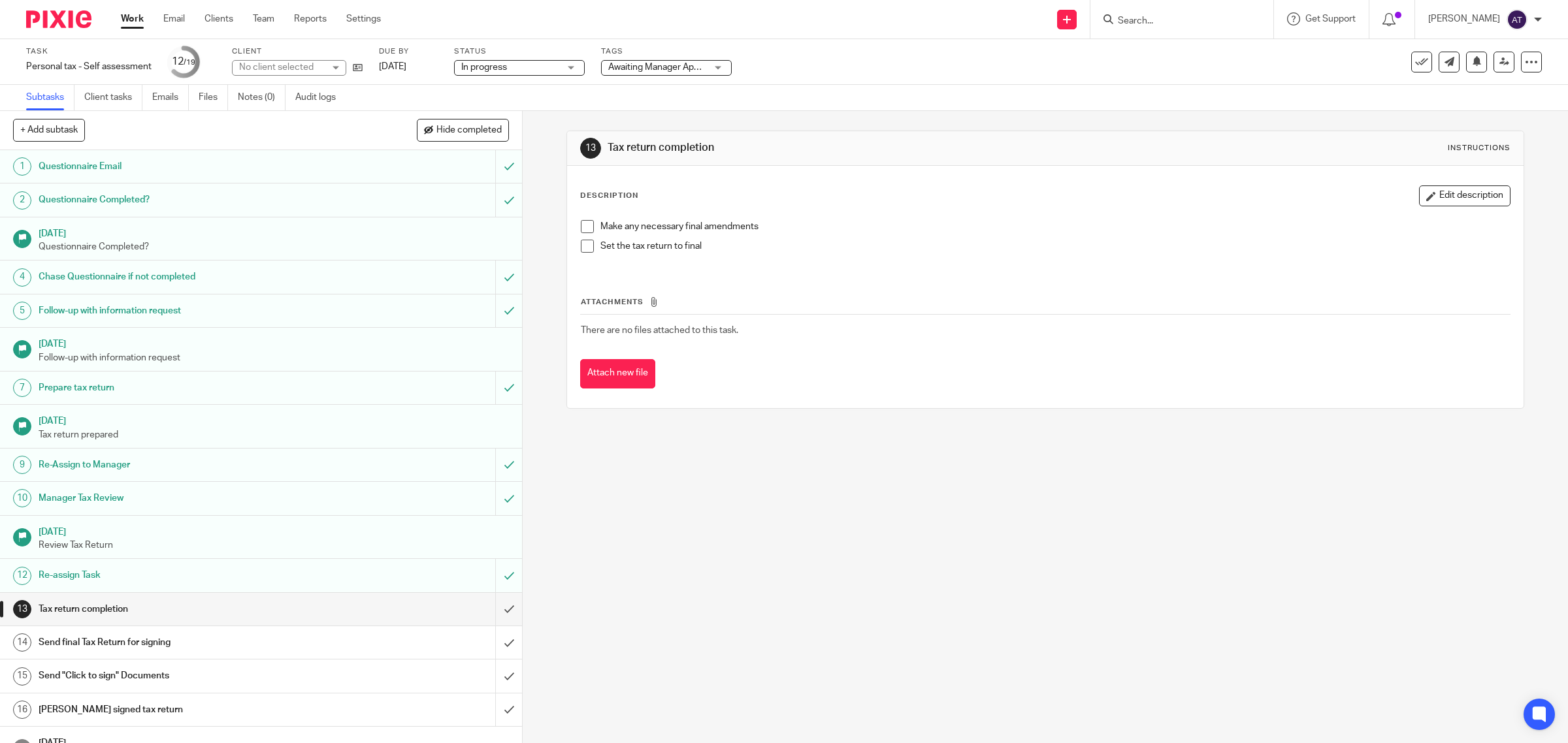
click at [307, 92] on link "Audit logs" at bounding box center [320, 98] width 51 height 26
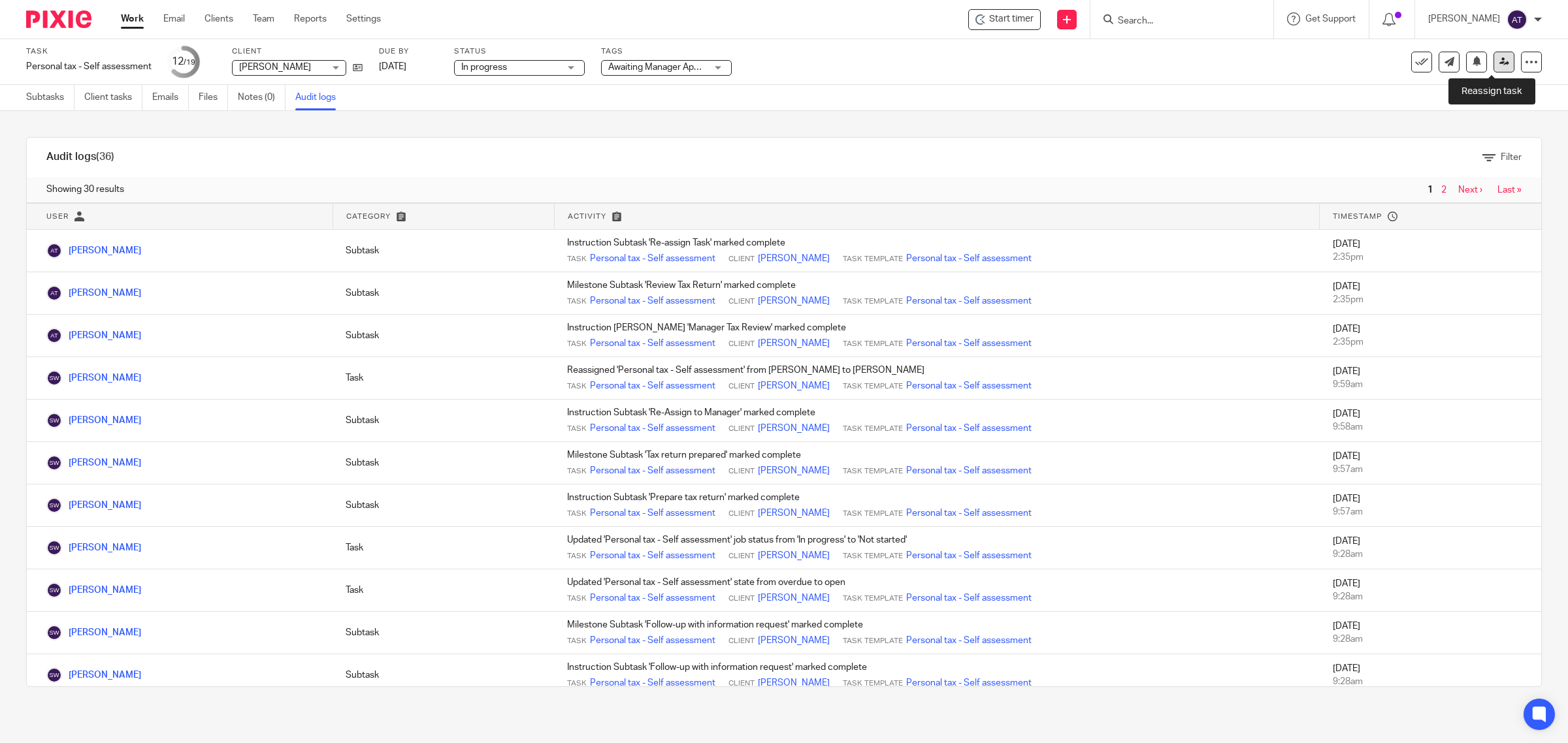
click at [1499, 64] on icon at bounding box center [1503, 61] width 10 height 10
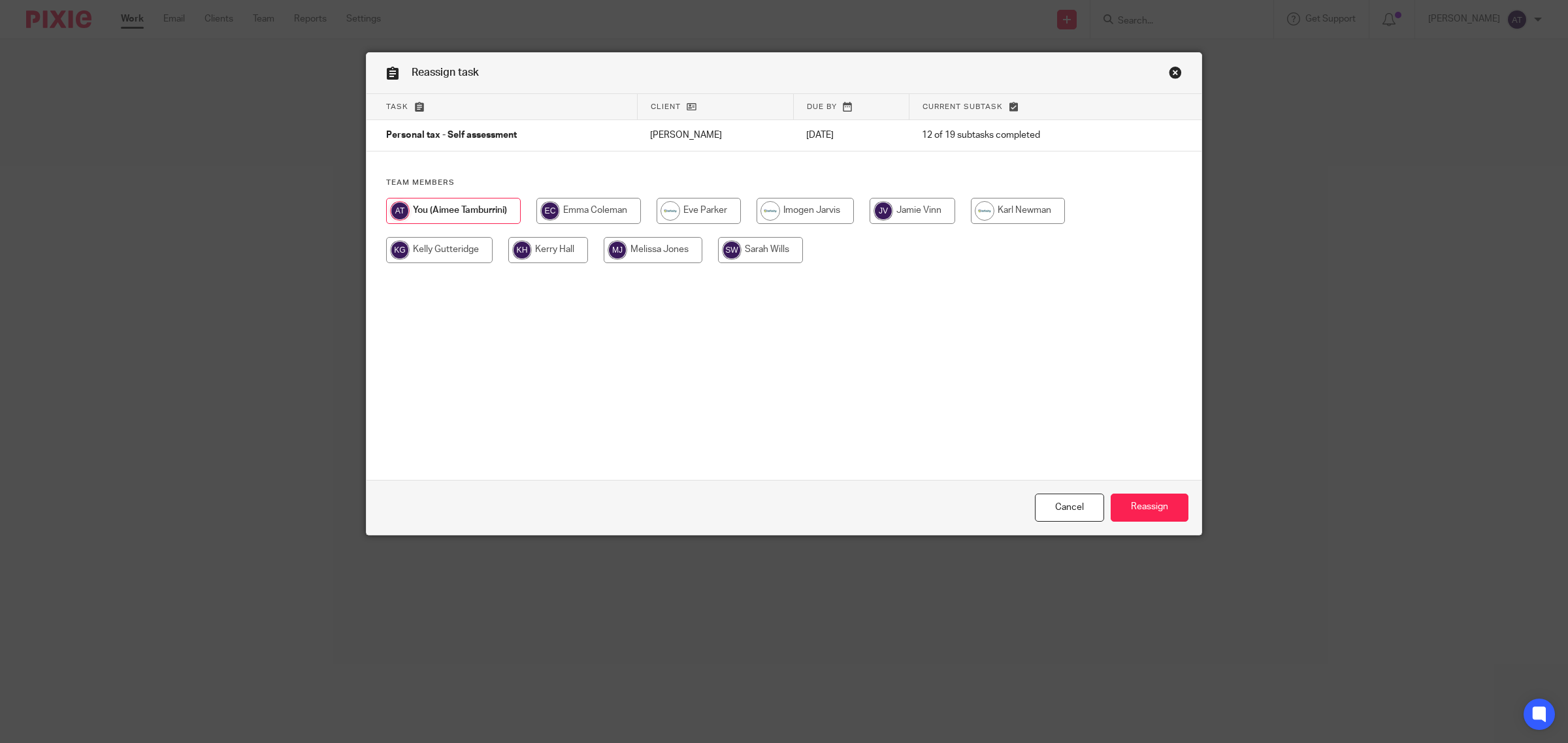
click at [765, 252] on input "radio" at bounding box center [761, 250] width 85 height 26
radio input "true"
click at [1147, 510] on input "Reassign" at bounding box center [1148, 508] width 77 height 28
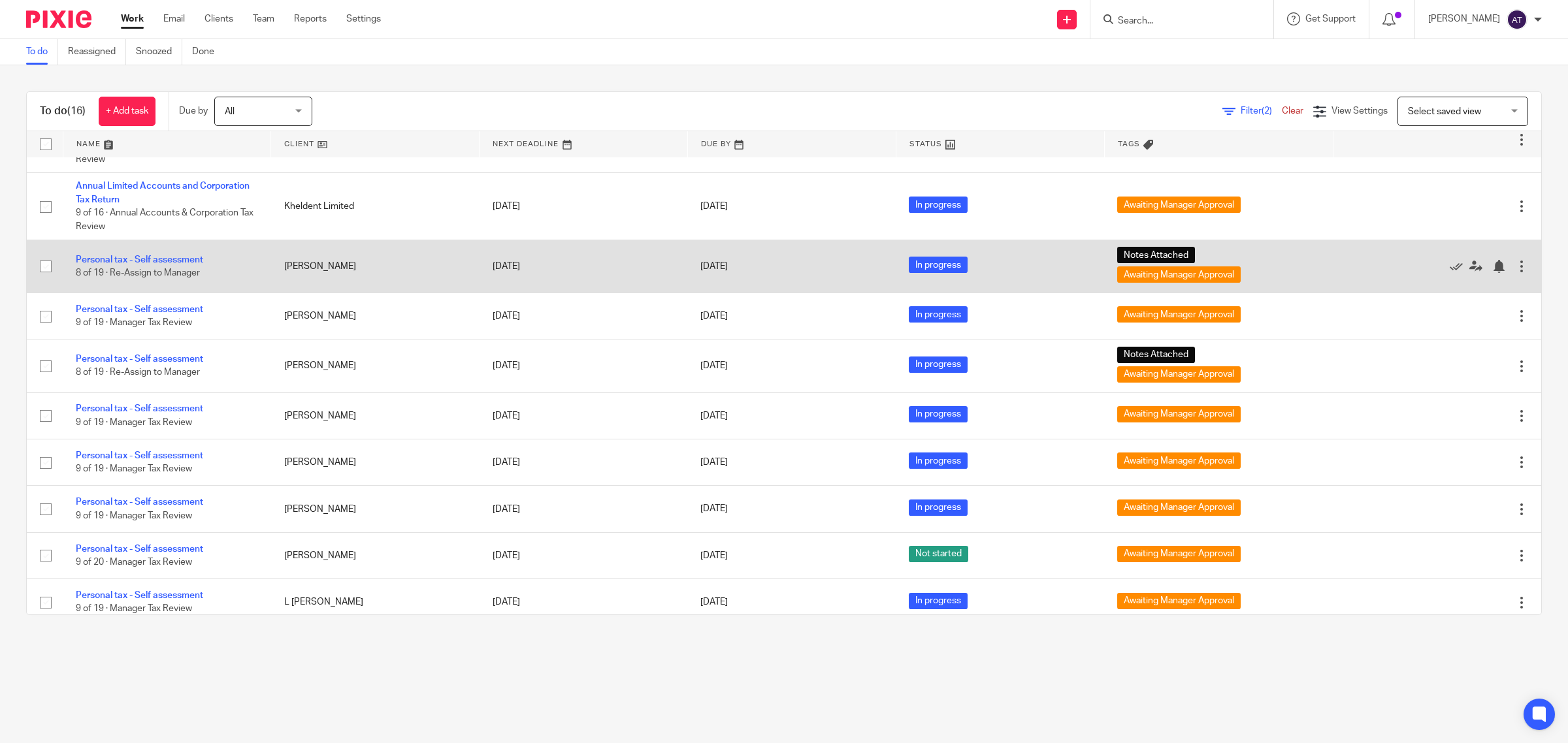
scroll to position [326, 0]
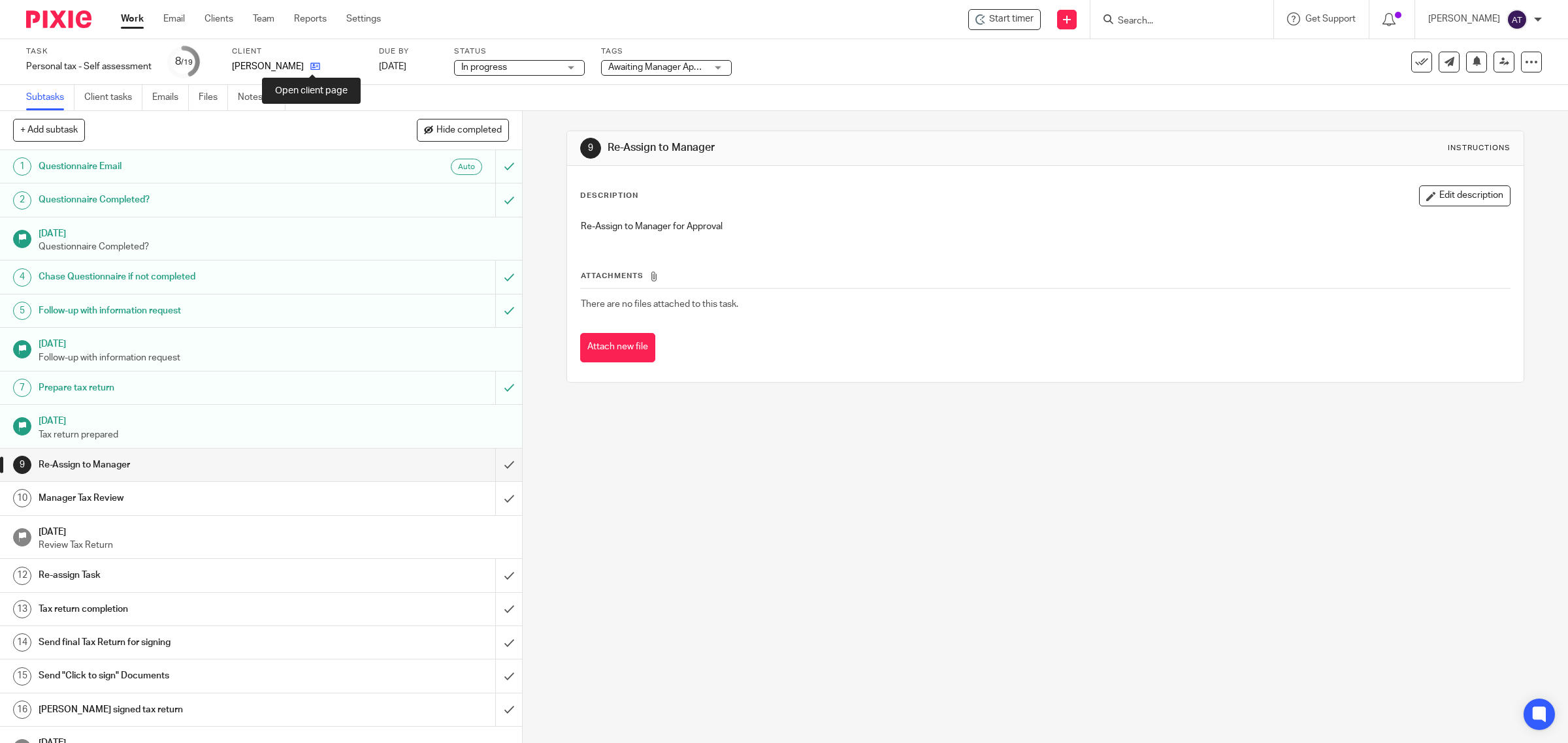
click at [314, 68] on icon at bounding box center [315, 66] width 10 height 10
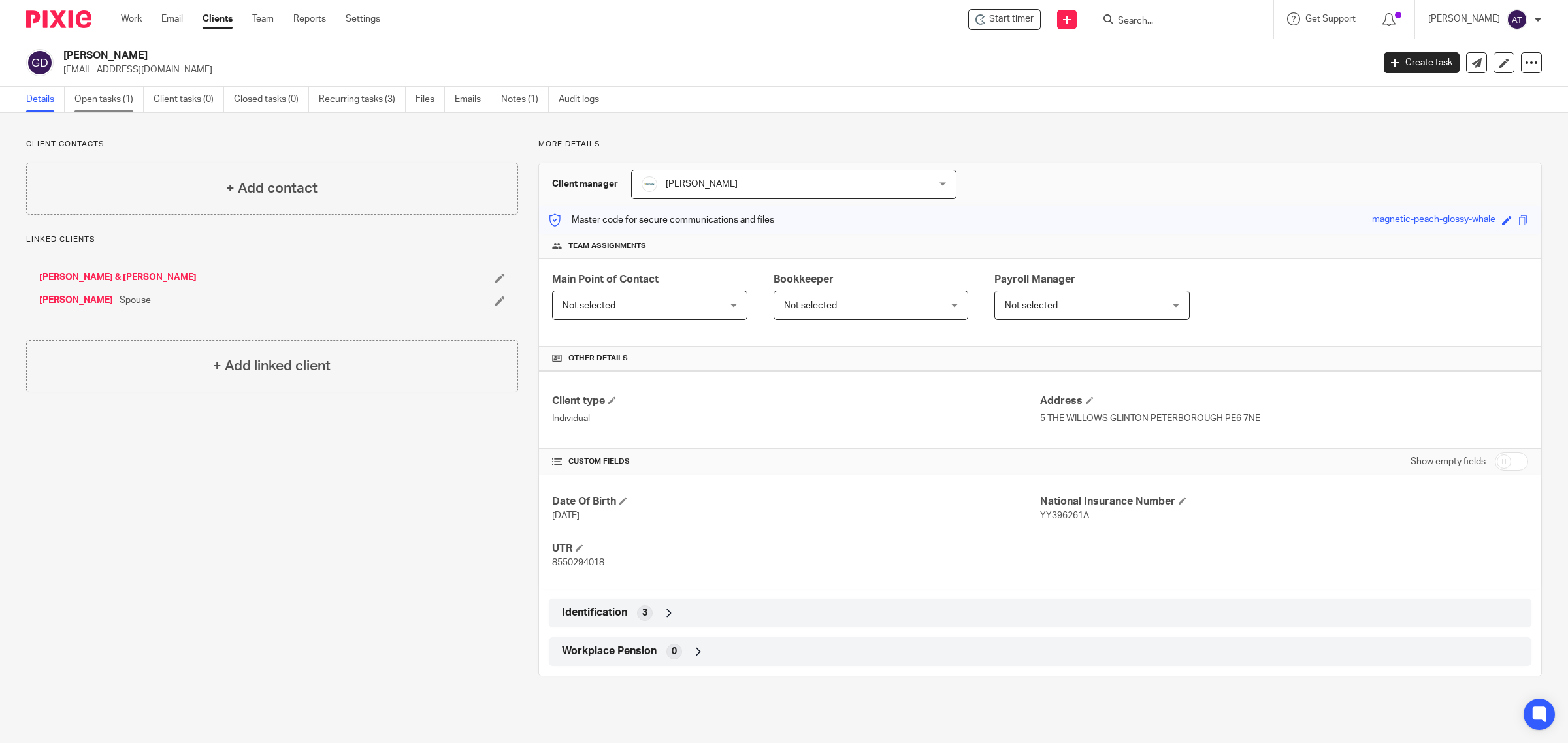
click at [115, 102] on link "Open tasks (1)" at bounding box center [109, 100] width 69 height 26
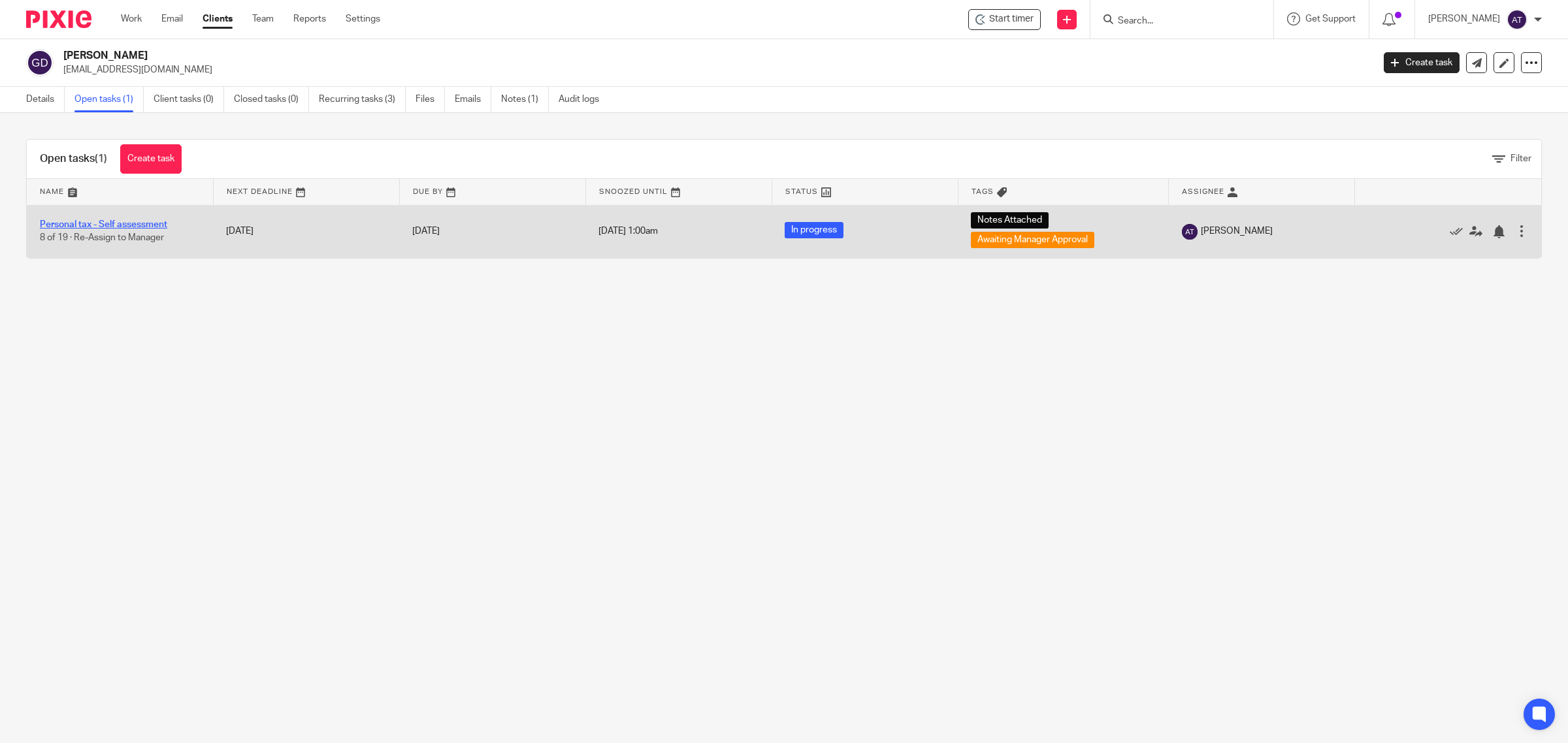
click at [152, 226] on link "Personal tax - Self assessment" at bounding box center [103, 225] width 127 height 9
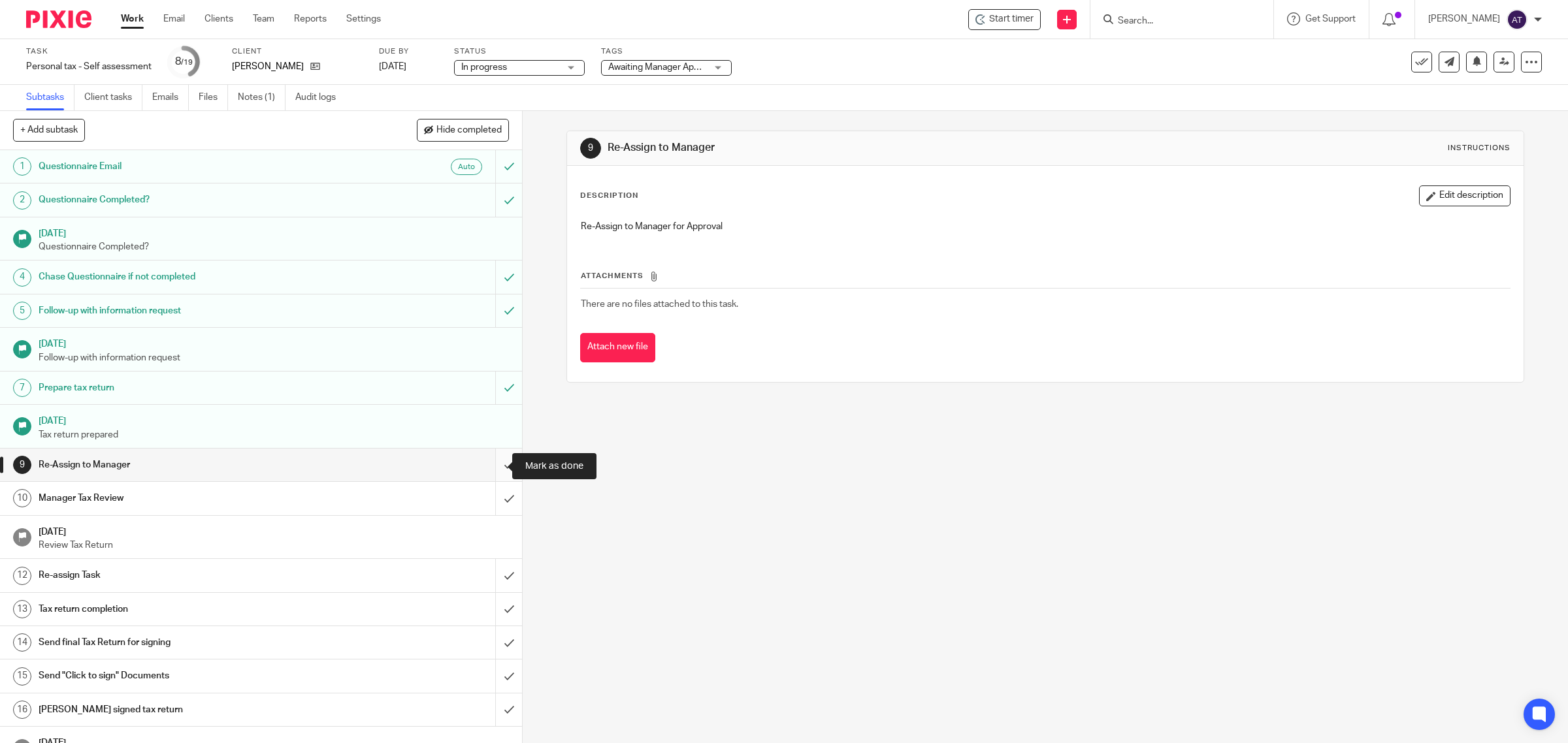
click at [499, 468] on input "submit" at bounding box center [260, 465] width 522 height 33
click at [492, 499] on input "submit" at bounding box center [260, 498] width 522 height 33
click at [493, 576] on input "submit" at bounding box center [260, 575] width 522 height 33
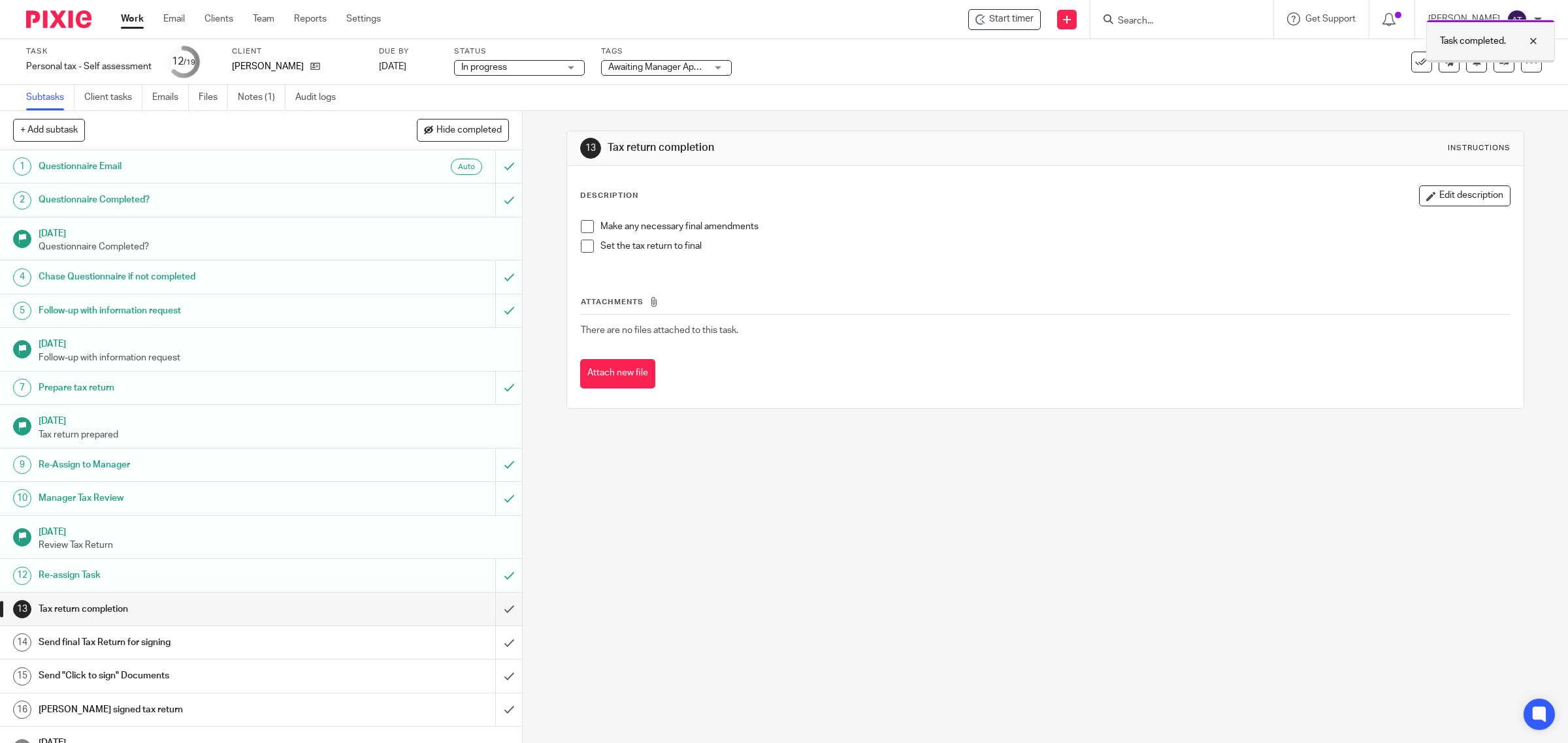
click at [1535, 43] on div at bounding box center [1524, 41] width 36 height 16
click at [1499, 62] on icon at bounding box center [1503, 61] width 10 height 10
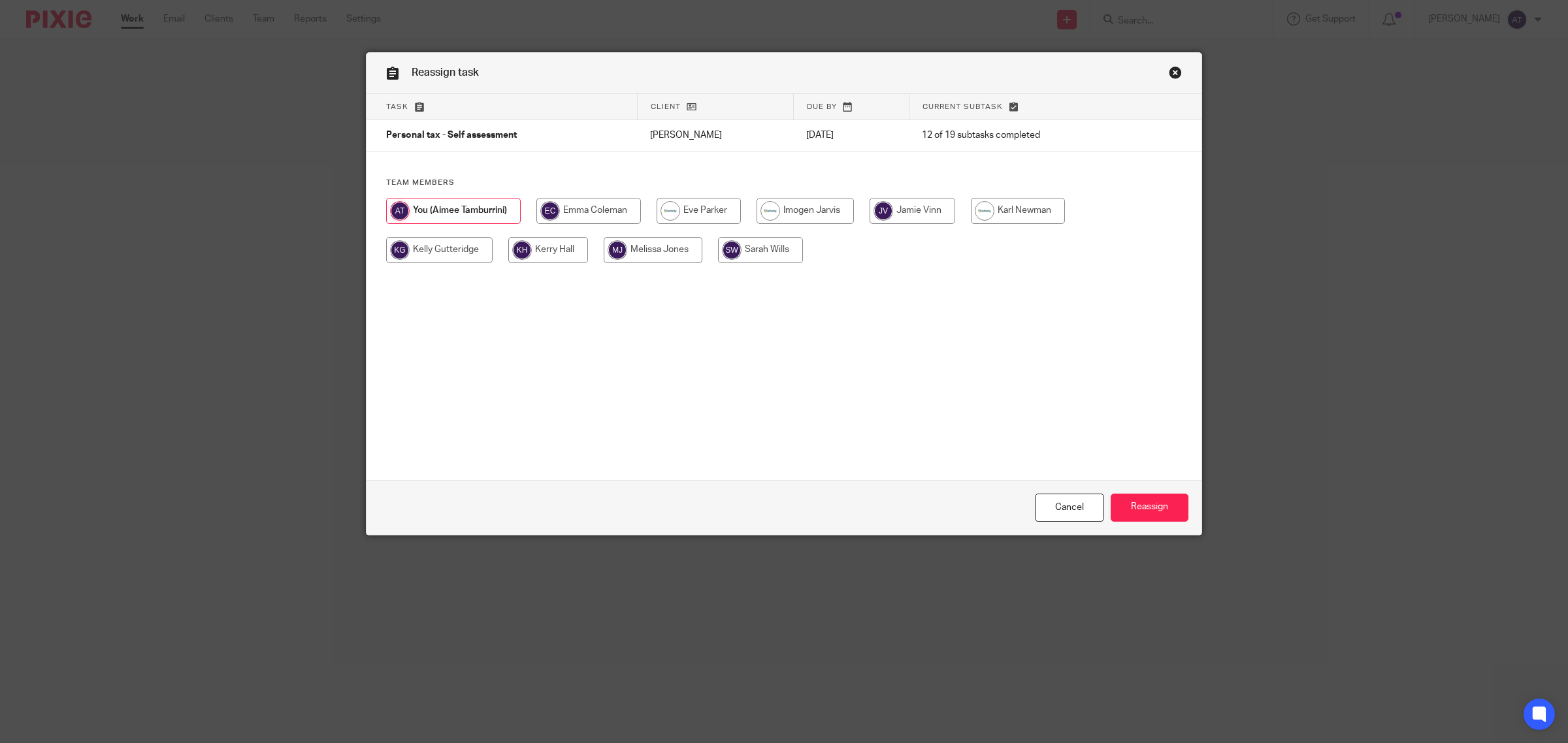
click at [802, 213] on input "radio" at bounding box center [804, 211] width 97 height 26
radio input "true"
click at [1132, 510] on input "Reassign" at bounding box center [1148, 508] width 77 height 28
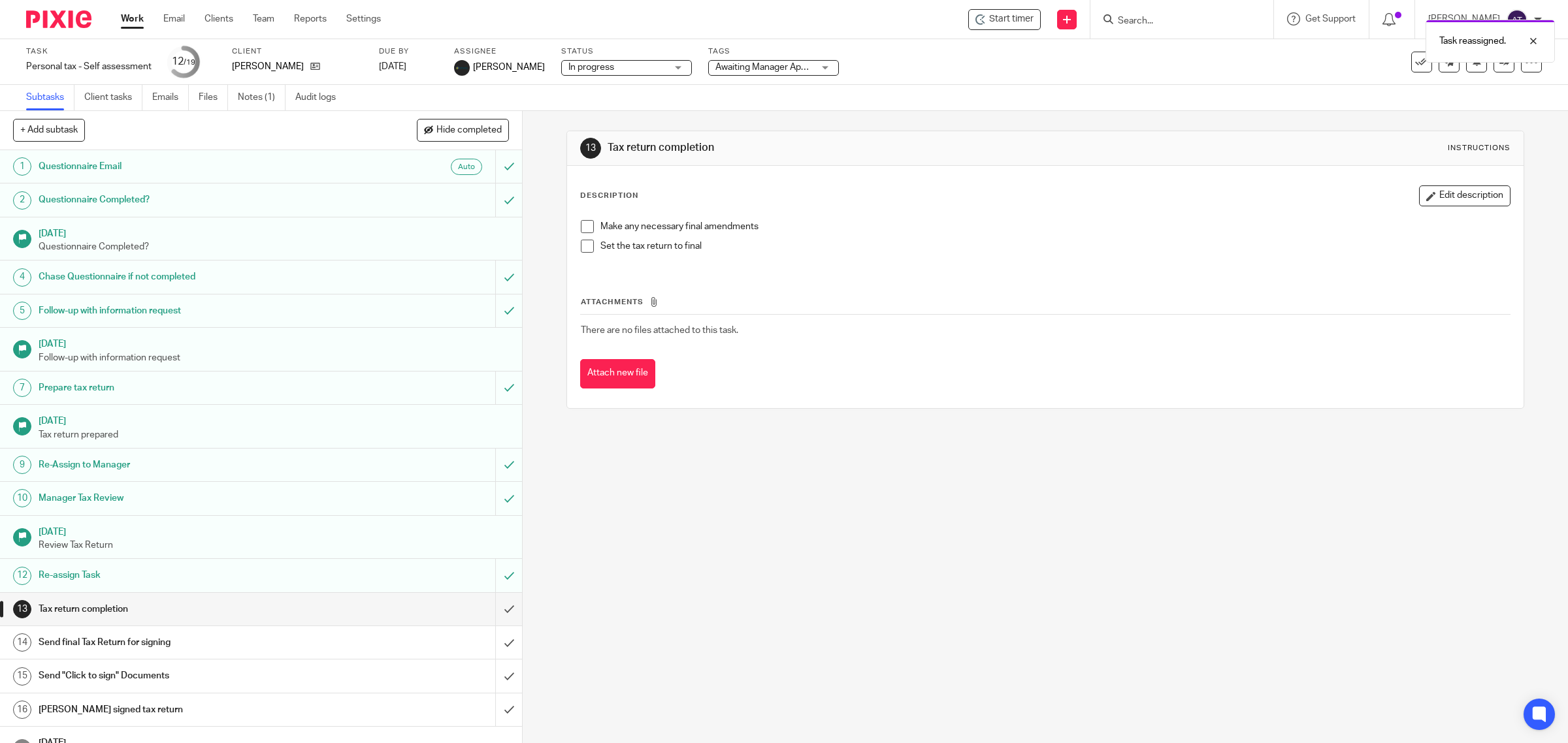
click at [1163, 20] on div "Task reassigned." at bounding box center [1169, 38] width 771 height 50
click at [1127, 20] on input "Search" at bounding box center [1175, 21] width 117 height 12
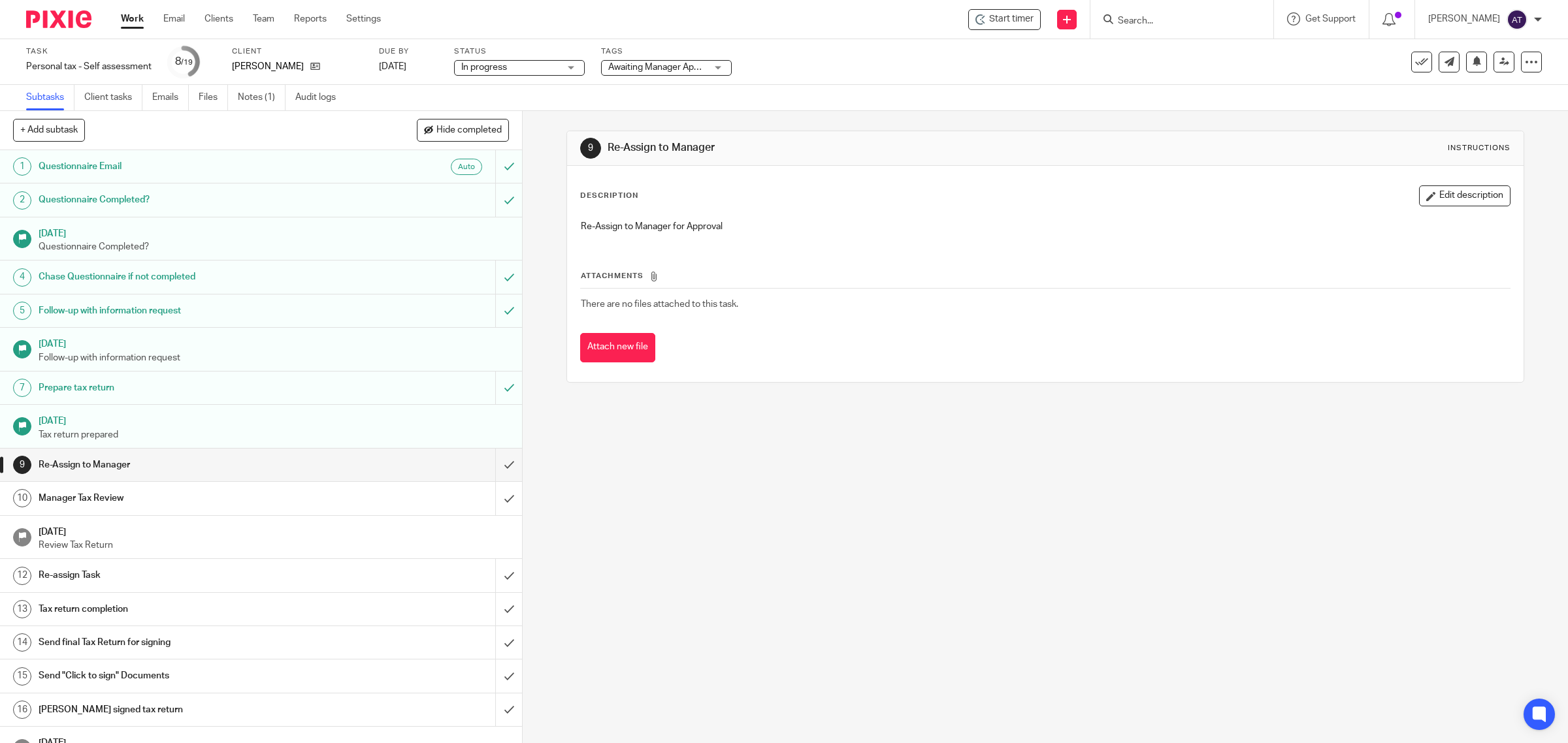
click at [792, 660] on div "9 Re-Assign to Manager Instructions Description Edit description Re-Assign to M…" at bounding box center [1045, 427] width 1045 height 632
click at [487, 468] on input "submit" at bounding box center [260, 465] width 522 height 33
click at [492, 499] on input "submit" at bounding box center [260, 498] width 522 height 33
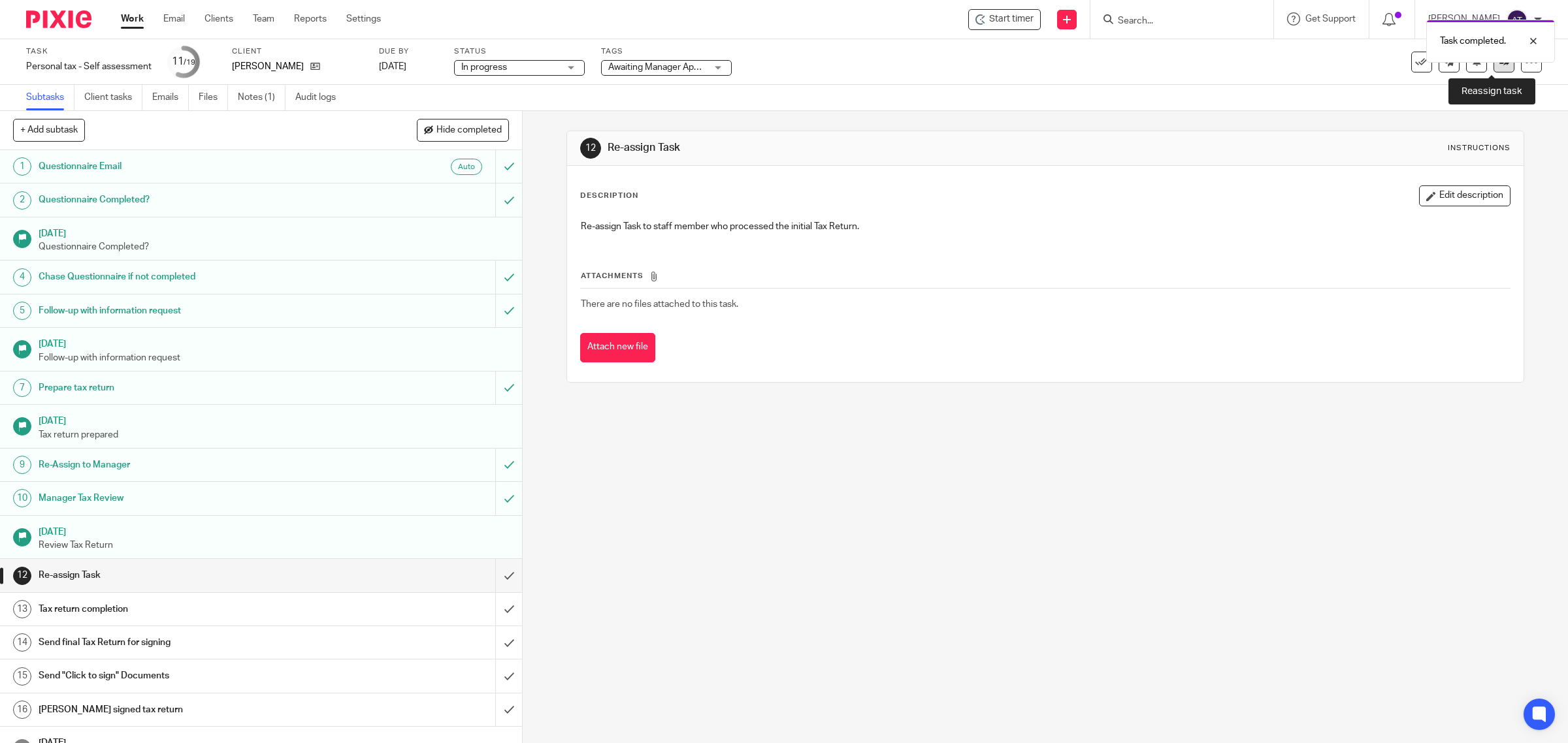
click at [1498, 65] on link at bounding box center [1504, 62] width 21 height 21
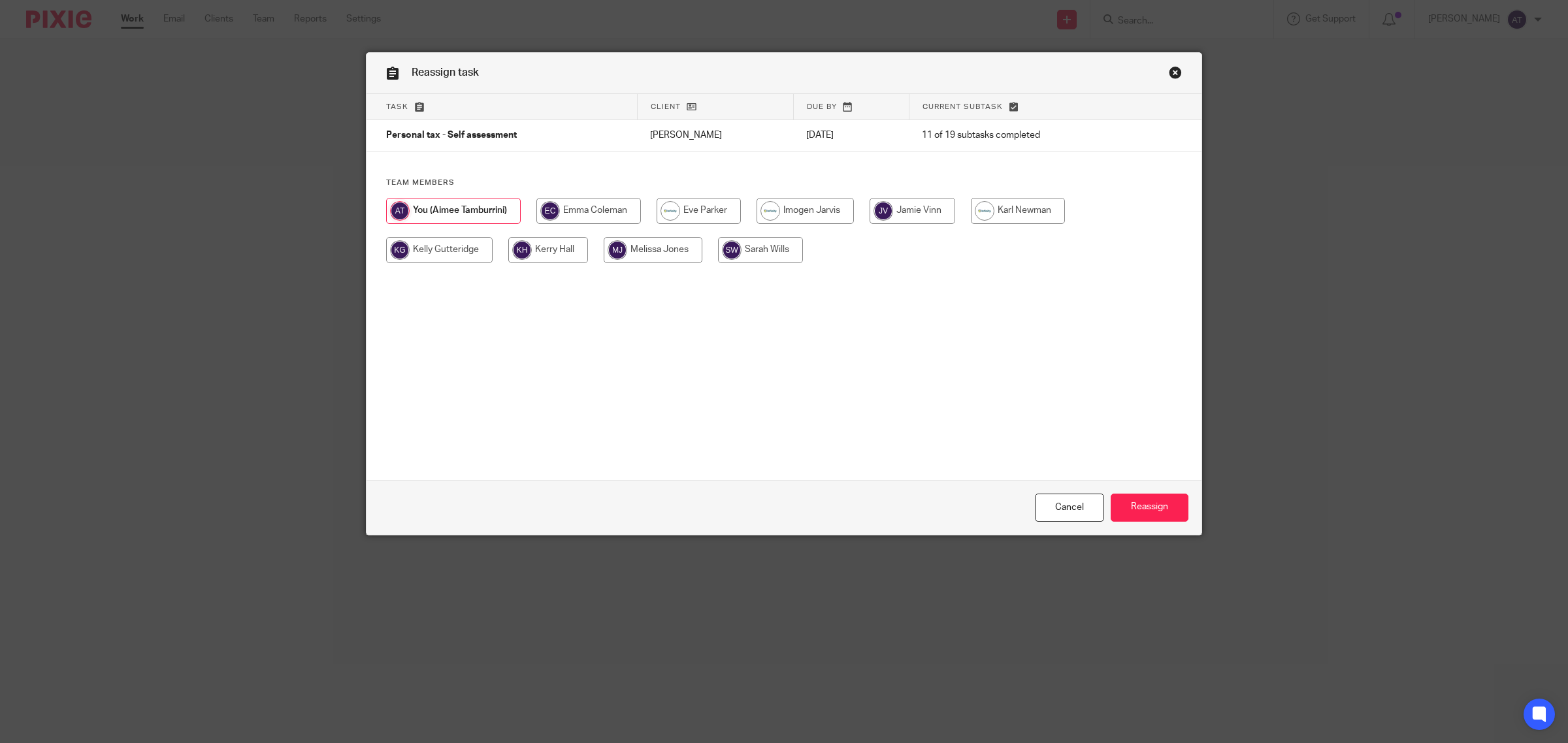
click at [799, 211] on input "radio" at bounding box center [804, 211] width 97 height 26
radio input "true"
click at [1138, 514] on input "Reassign" at bounding box center [1148, 508] width 77 height 28
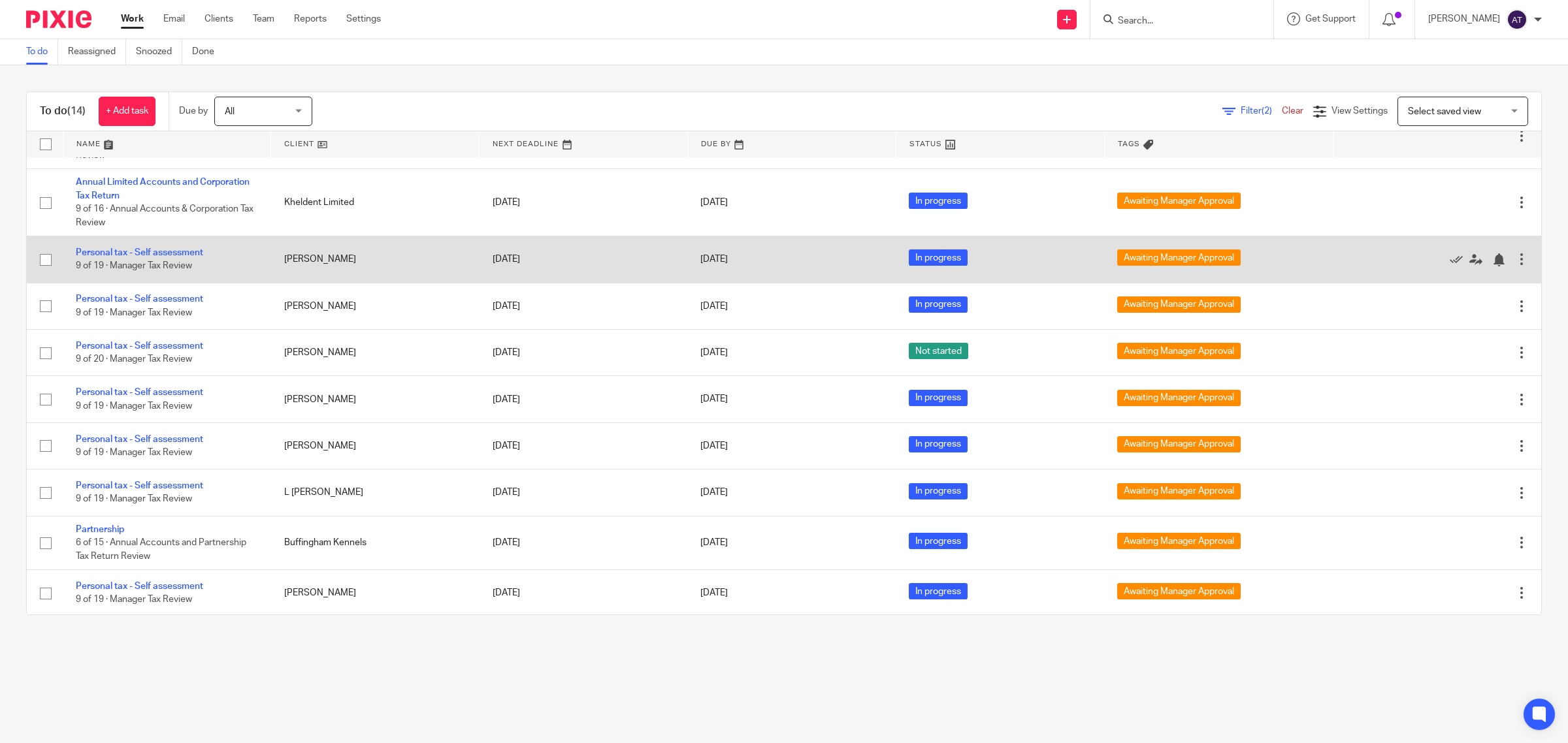
scroll to position [325, 0]
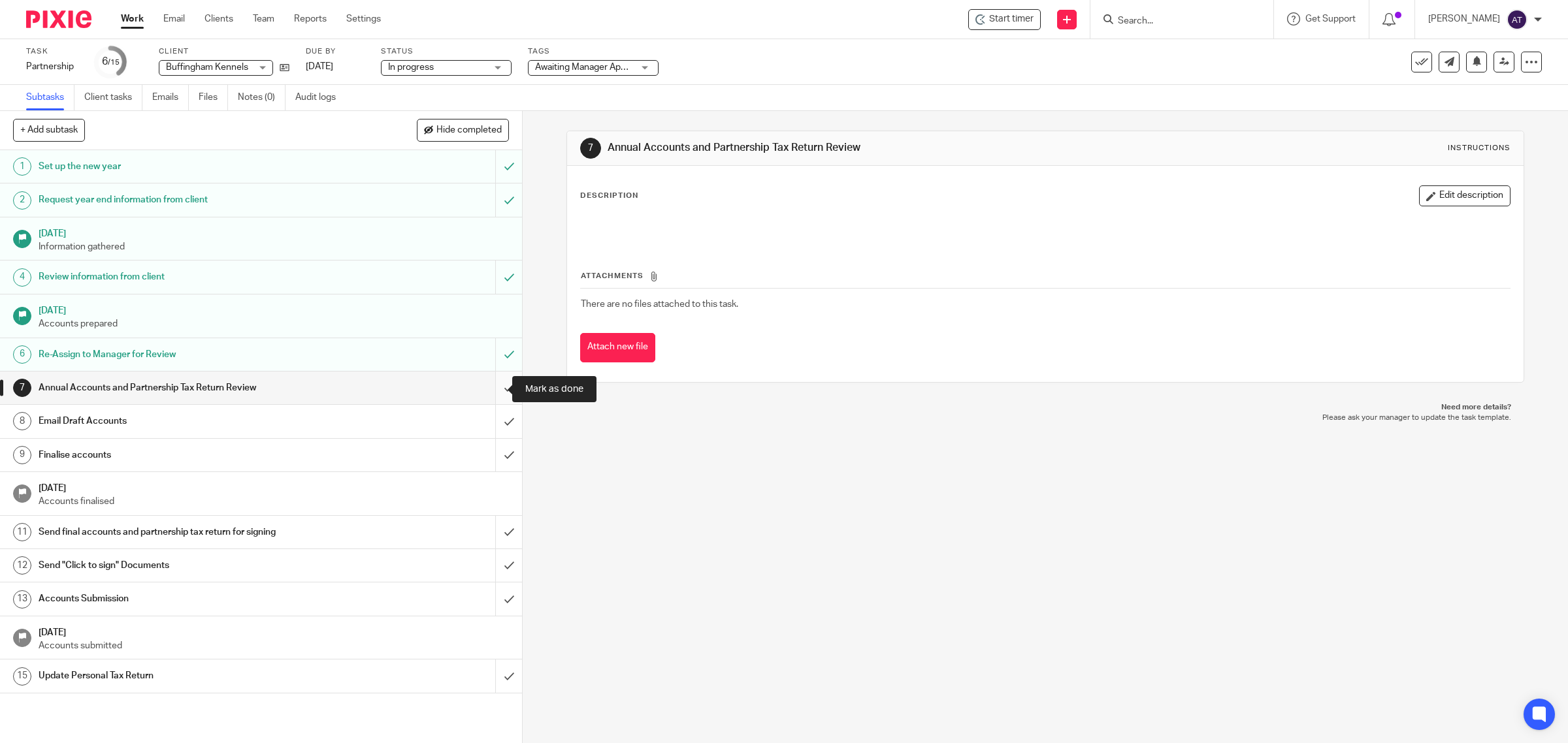
click at [488, 393] on input "submit" at bounding box center [260, 387] width 522 height 33
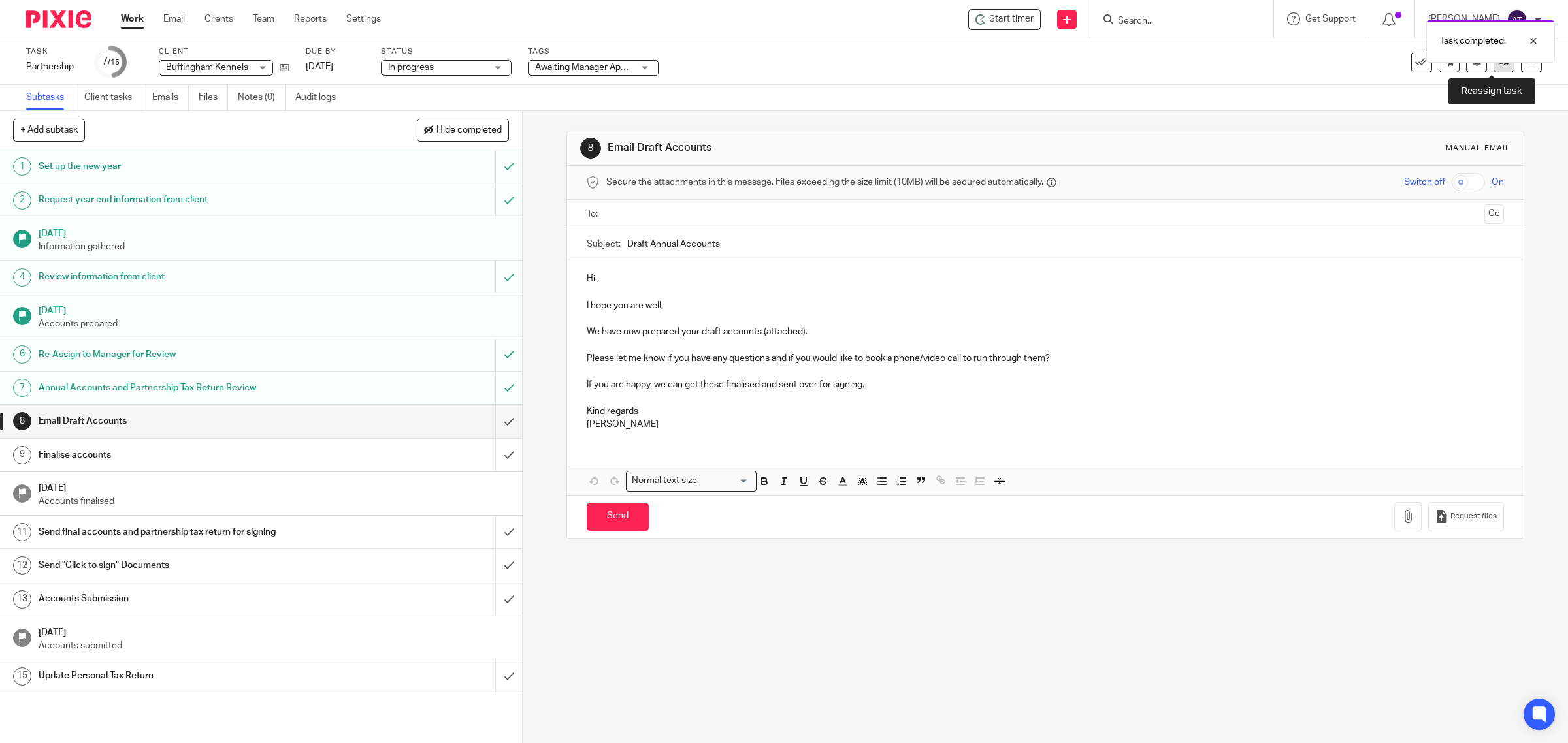
click at [1499, 66] on icon at bounding box center [1503, 61] width 10 height 10
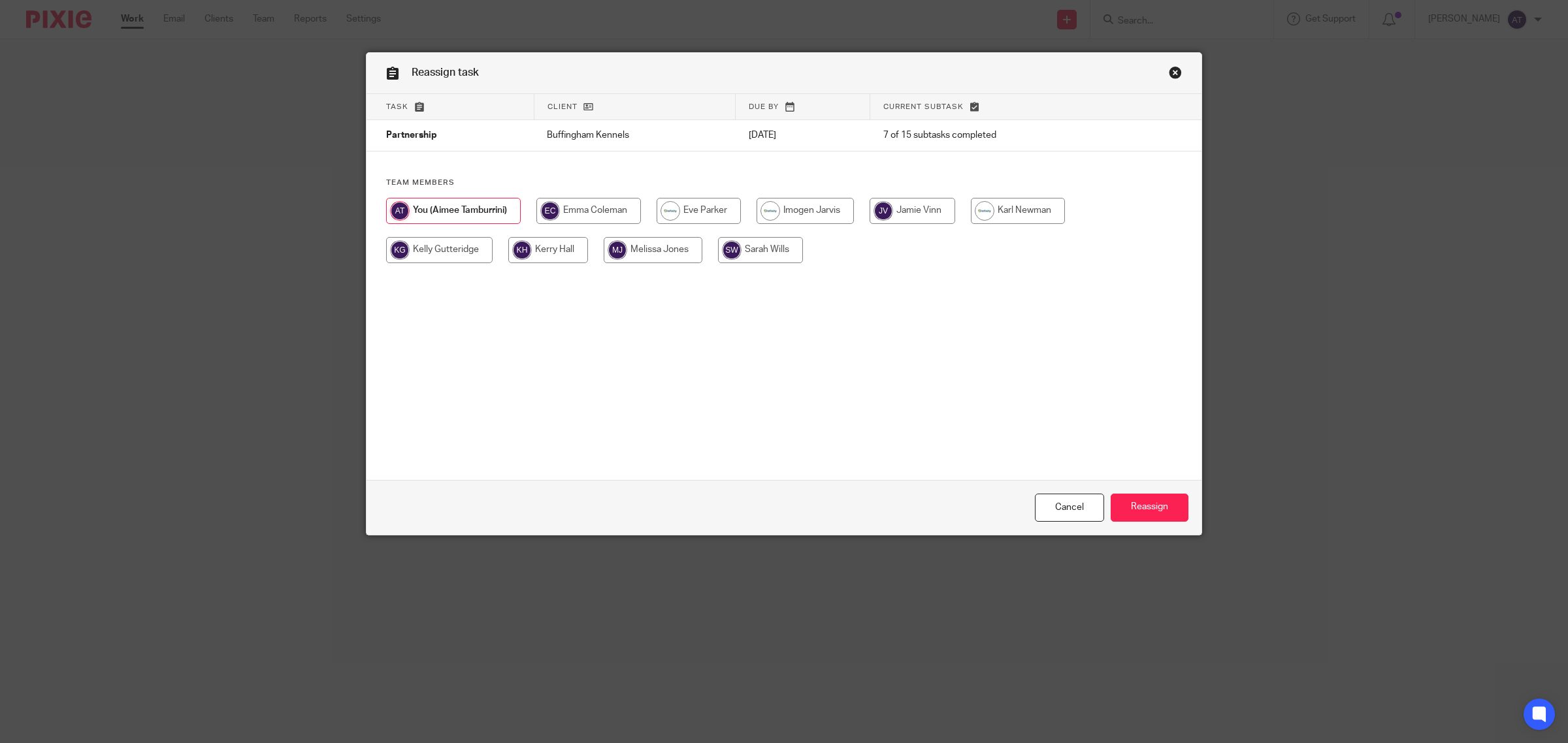
click at [776, 250] on input "radio" at bounding box center [761, 250] width 85 height 26
radio input "true"
click at [1156, 511] on input "Reassign" at bounding box center [1148, 508] width 77 height 28
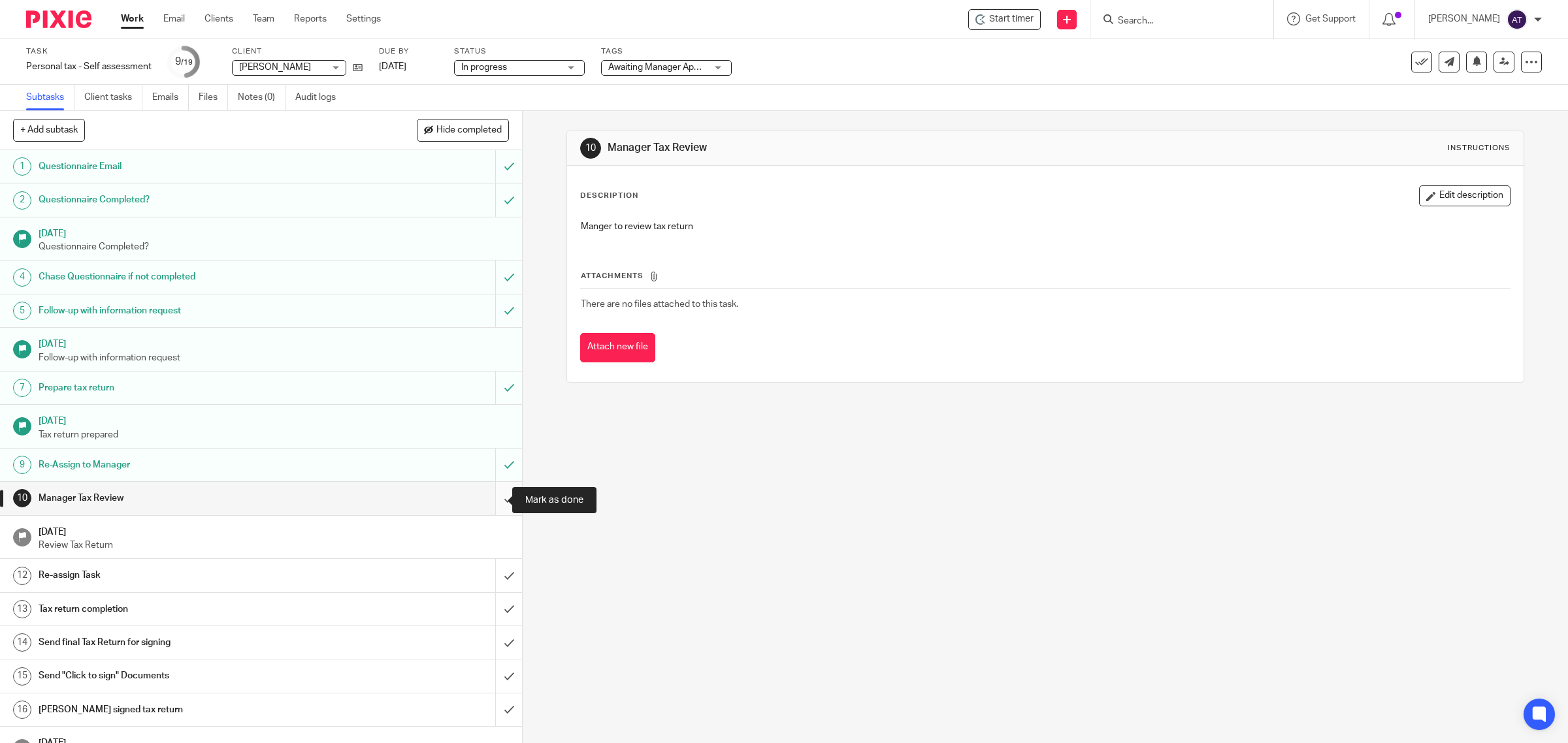
drag, startPoint x: 491, startPoint y: 504, endPoint x: 489, endPoint y: 515, distance: 11.2
click at [491, 504] on input "submit" at bounding box center [260, 498] width 522 height 33
click at [494, 583] on input "submit" at bounding box center [260, 575] width 522 height 33
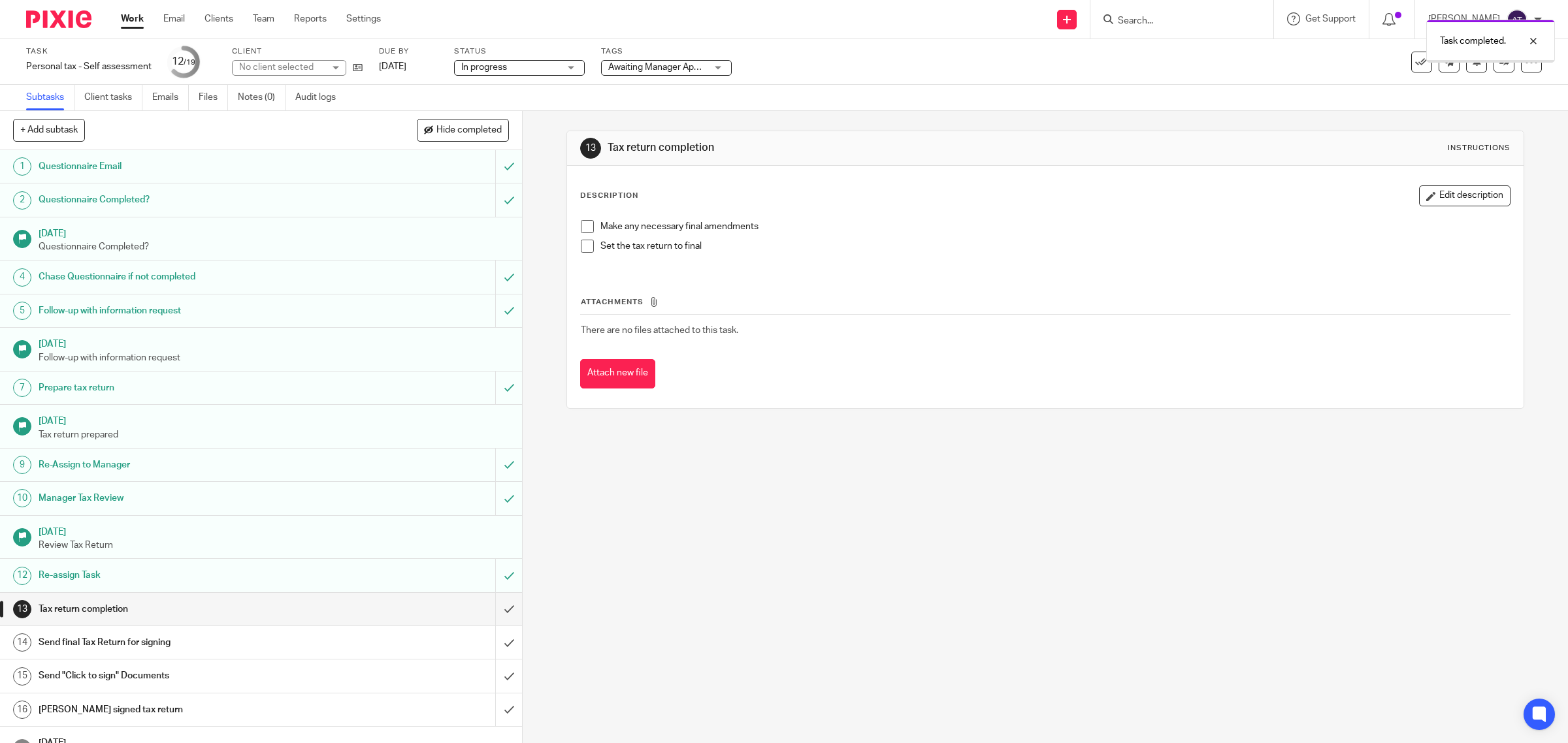
click at [1489, 62] on div at bounding box center [1490, 61] width 127 height 2
click at [1499, 62] on icon at bounding box center [1503, 61] width 10 height 10
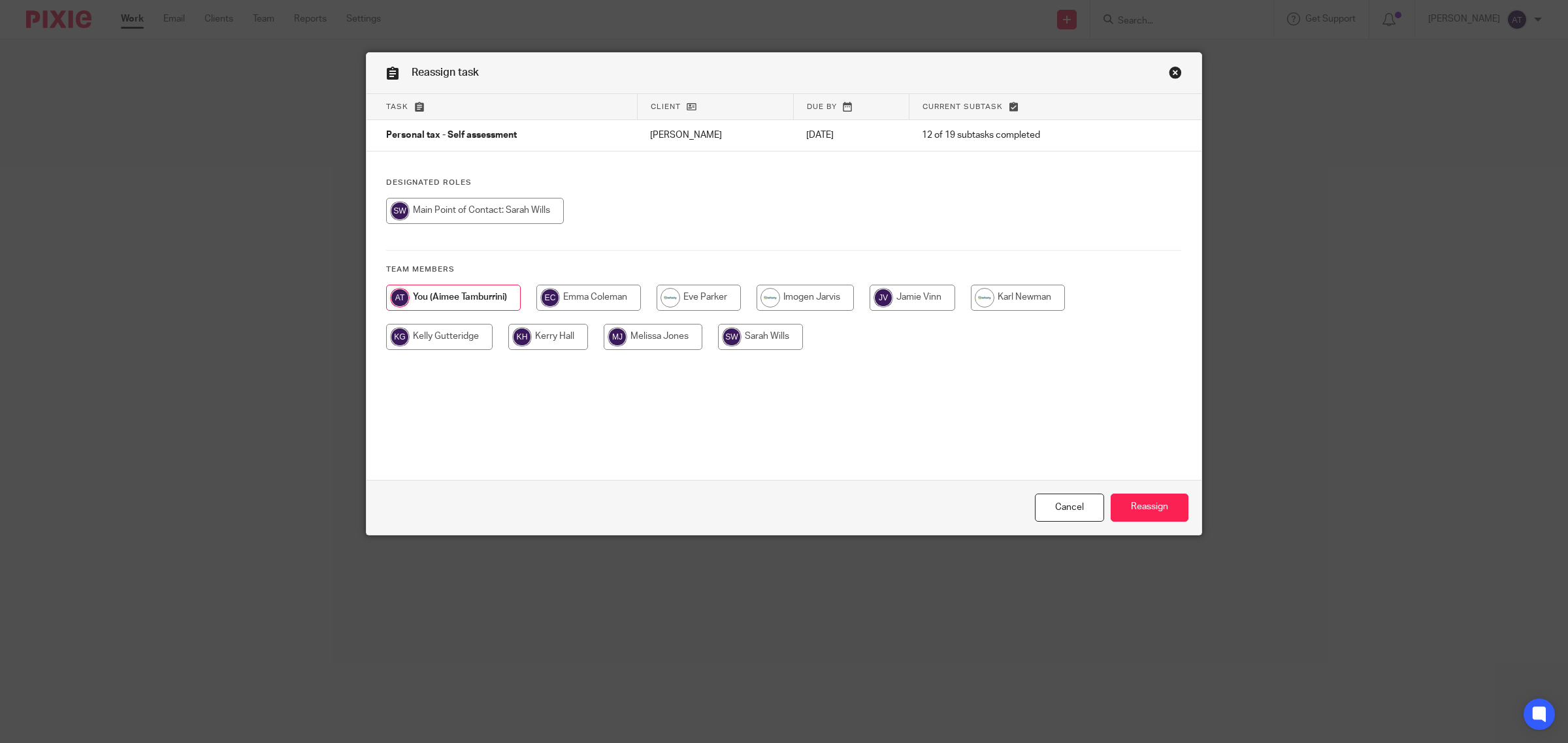
click at [750, 339] on input "radio" at bounding box center [761, 336] width 85 height 26
radio input "true"
click at [1155, 511] on input "Reassign" at bounding box center [1148, 508] width 77 height 28
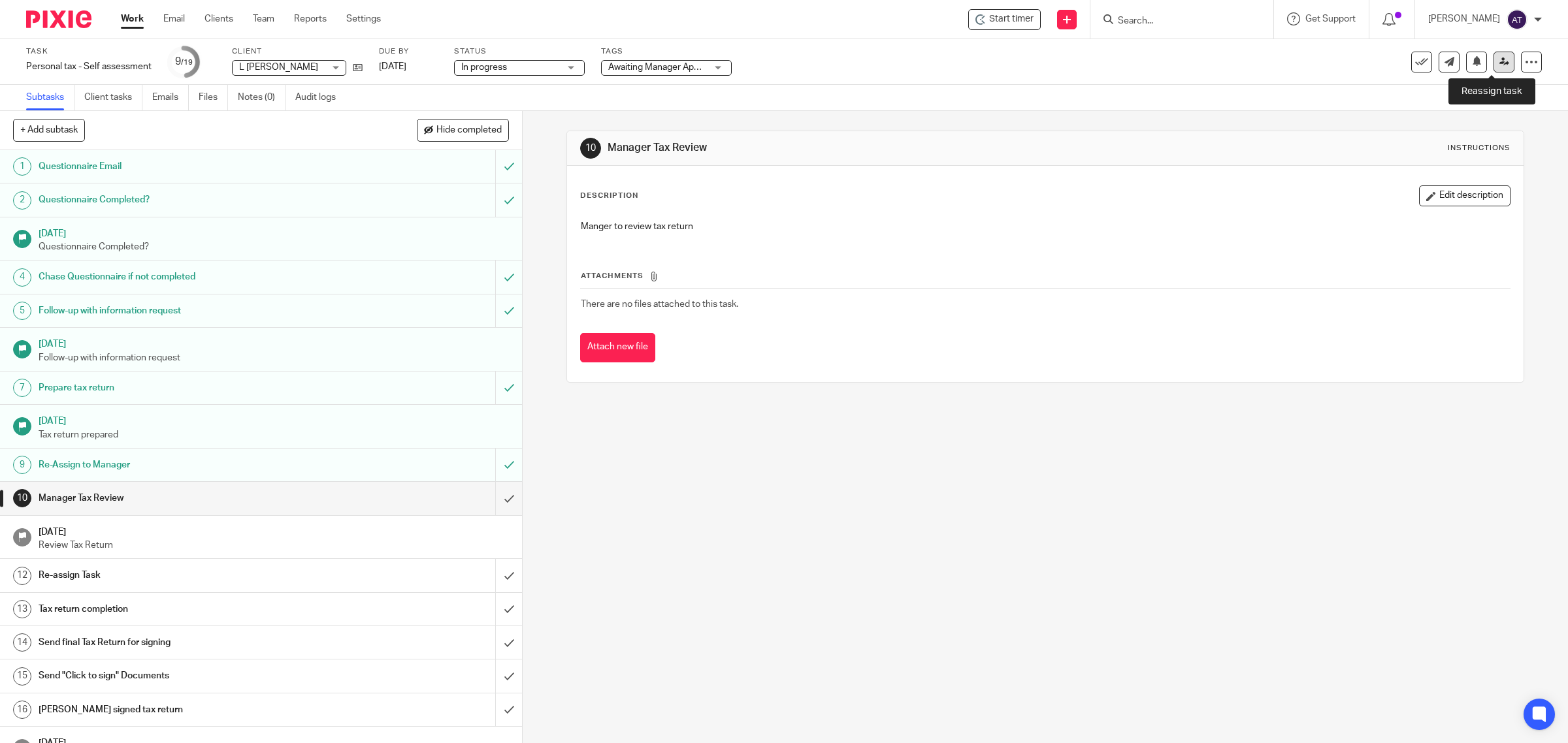
click at [1493, 60] on link at bounding box center [1504, 62] width 21 height 21
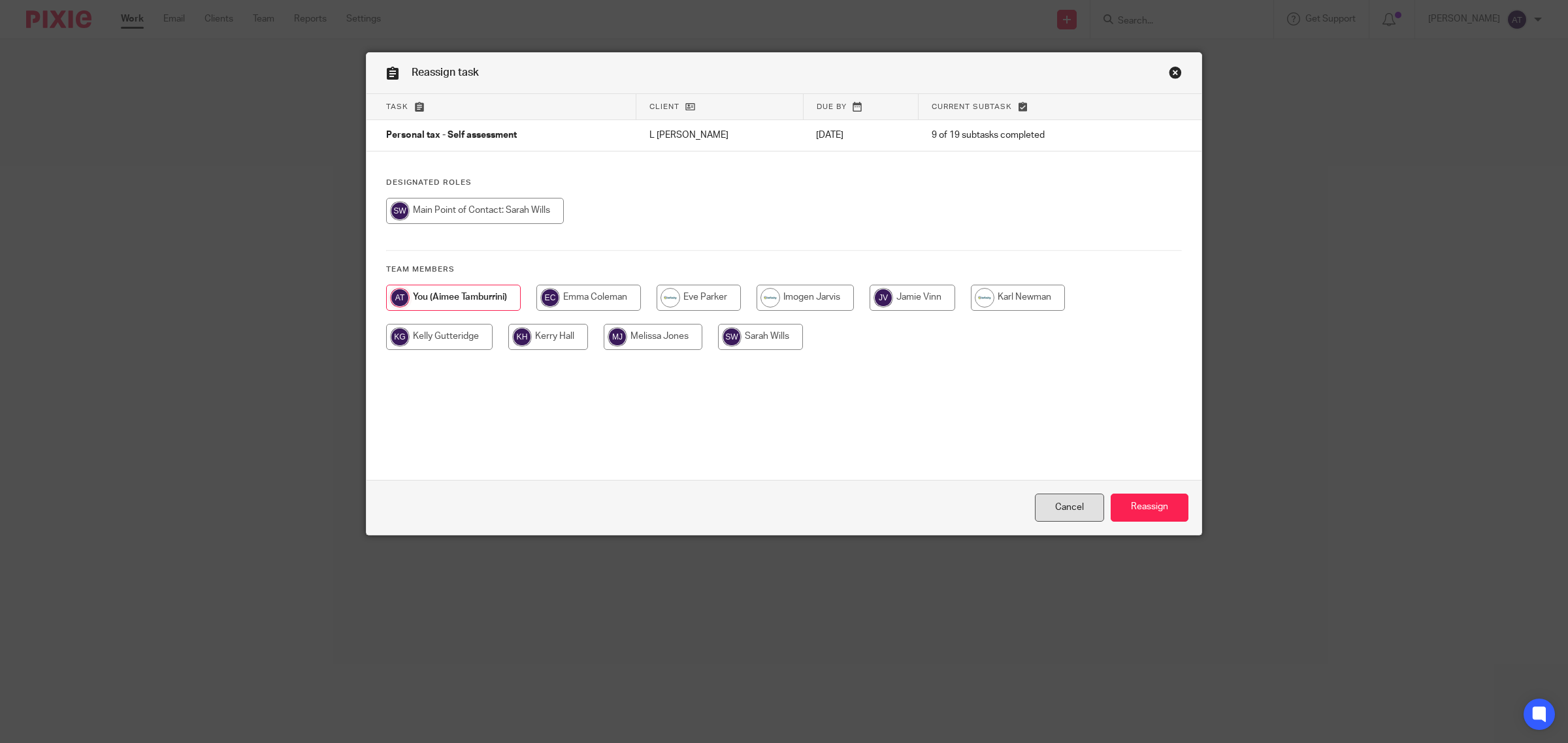
drag, startPoint x: 1022, startPoint y: 495, endPoint x: 1038, endPoint y: 507, distance: 20.0
click at [1023, 495] on div "Cancel Reassign" at bounding box center [783, 507] width 835 height 55
click at [1044, 507] on link "Cancel" at bounding box center [1069, 508] width 69 height 28
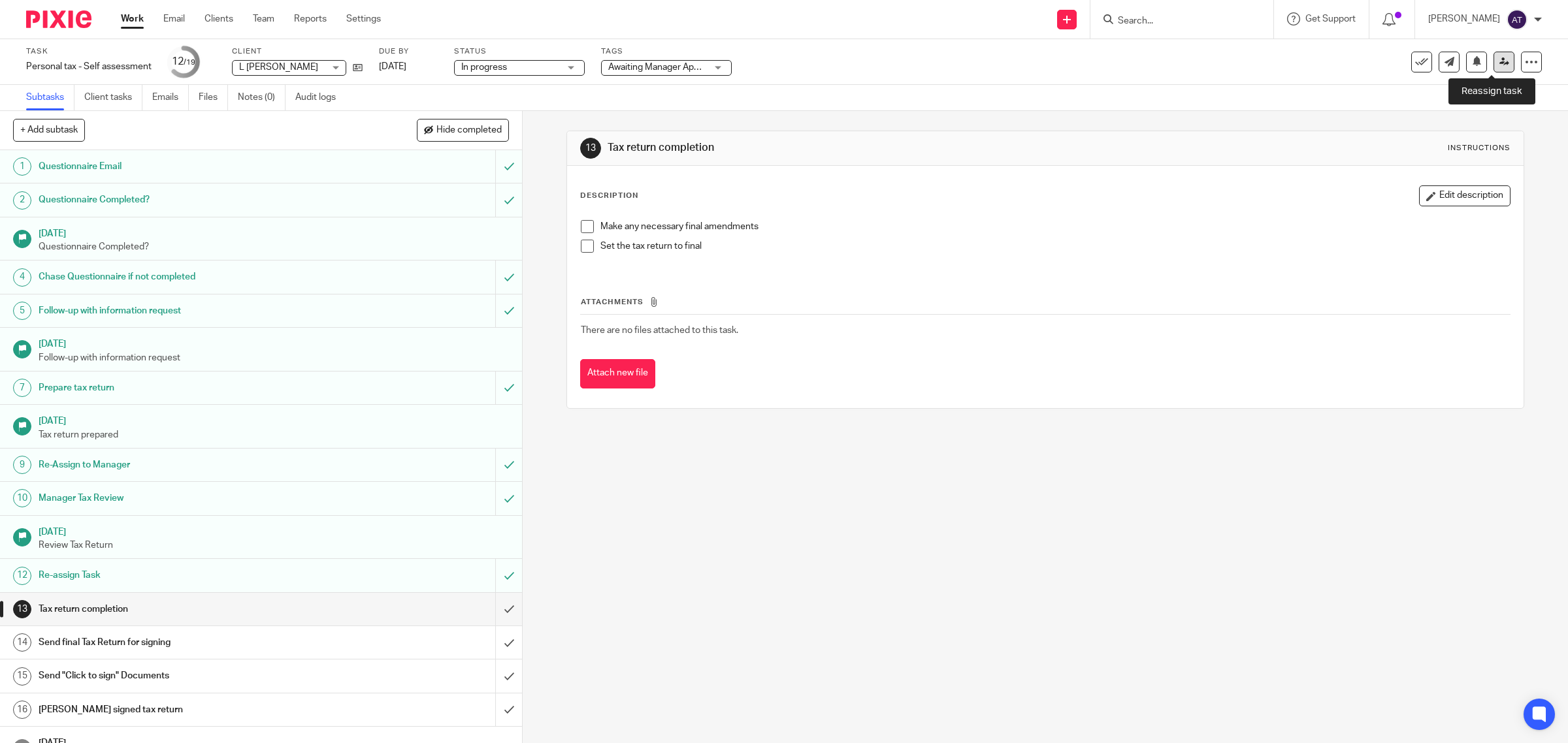
click at [1493, 67] on link at bounding box center [1504, 62] width 21 height 21
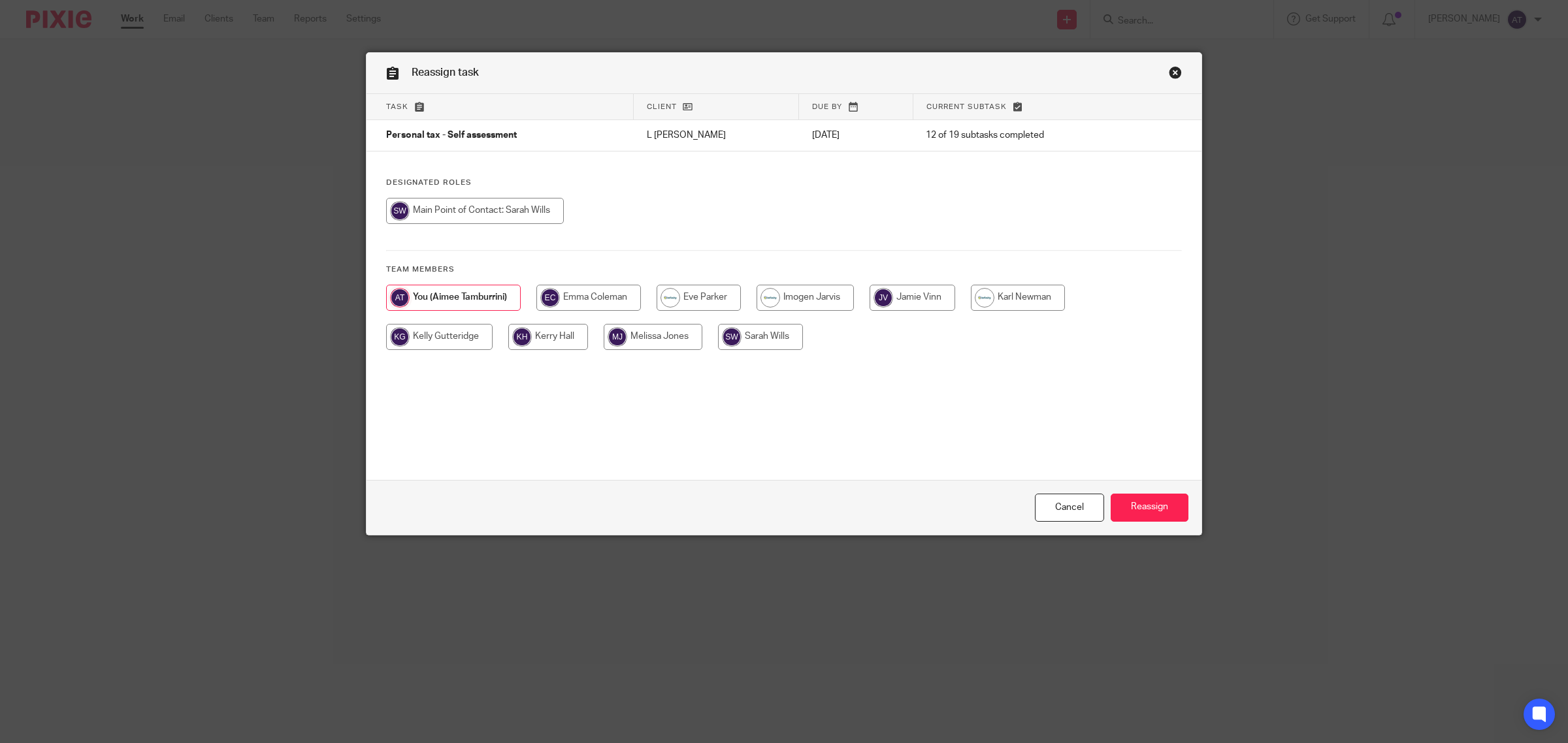
click at [772, 341] on input "radio" at bounding box center [761, 336] width 85 height 26
radio input "true"
click at [1157, 506] on input "Reassign" at bounding box center [1148, 508] width 77 height 28
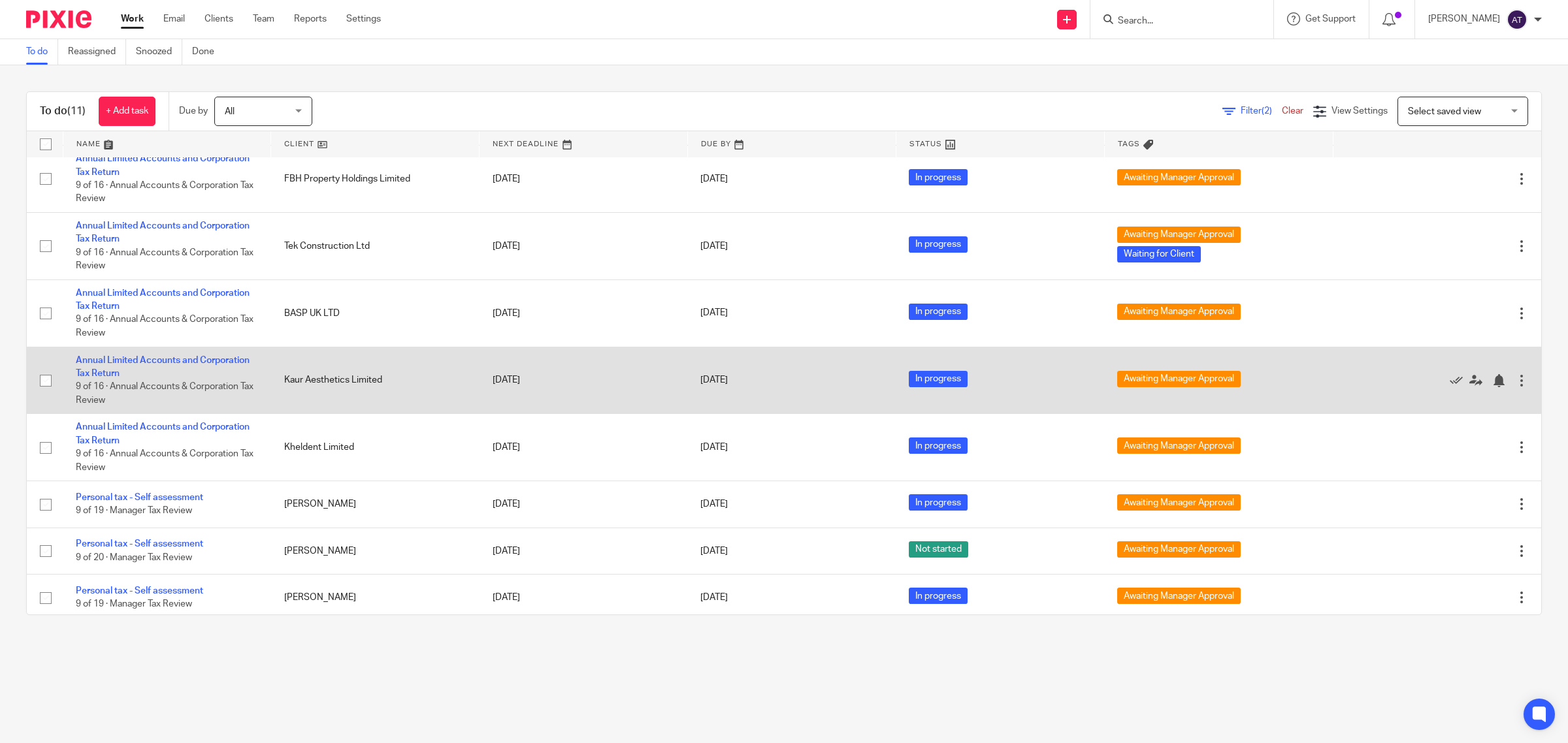
scroll to position [178, 0]
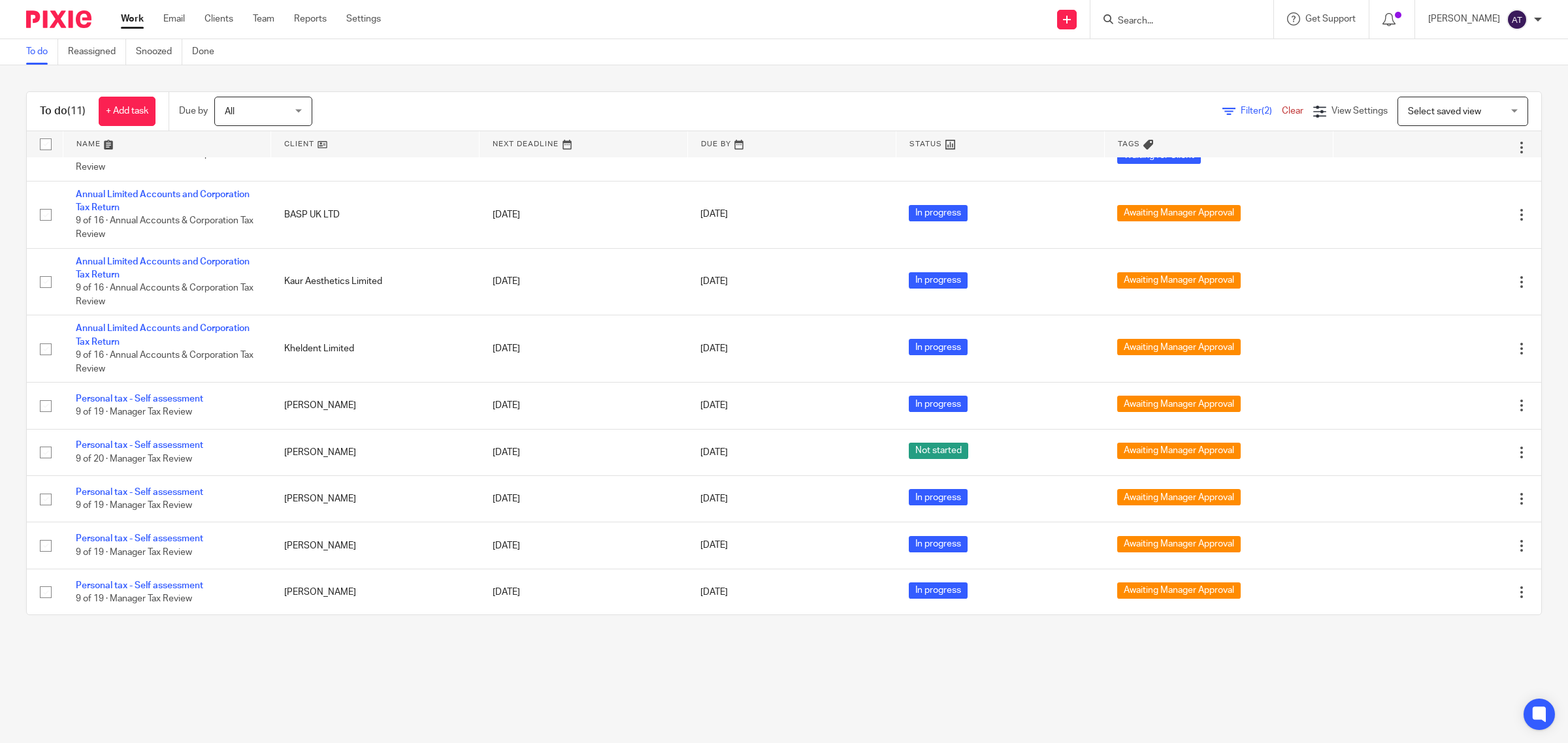
click at [1169, 651] on main "To do Reassigned Snoozed Done To do (11) + Add task Due by All All Today Tomorr…" at bounding box center [784, 372] width 1568 height 743
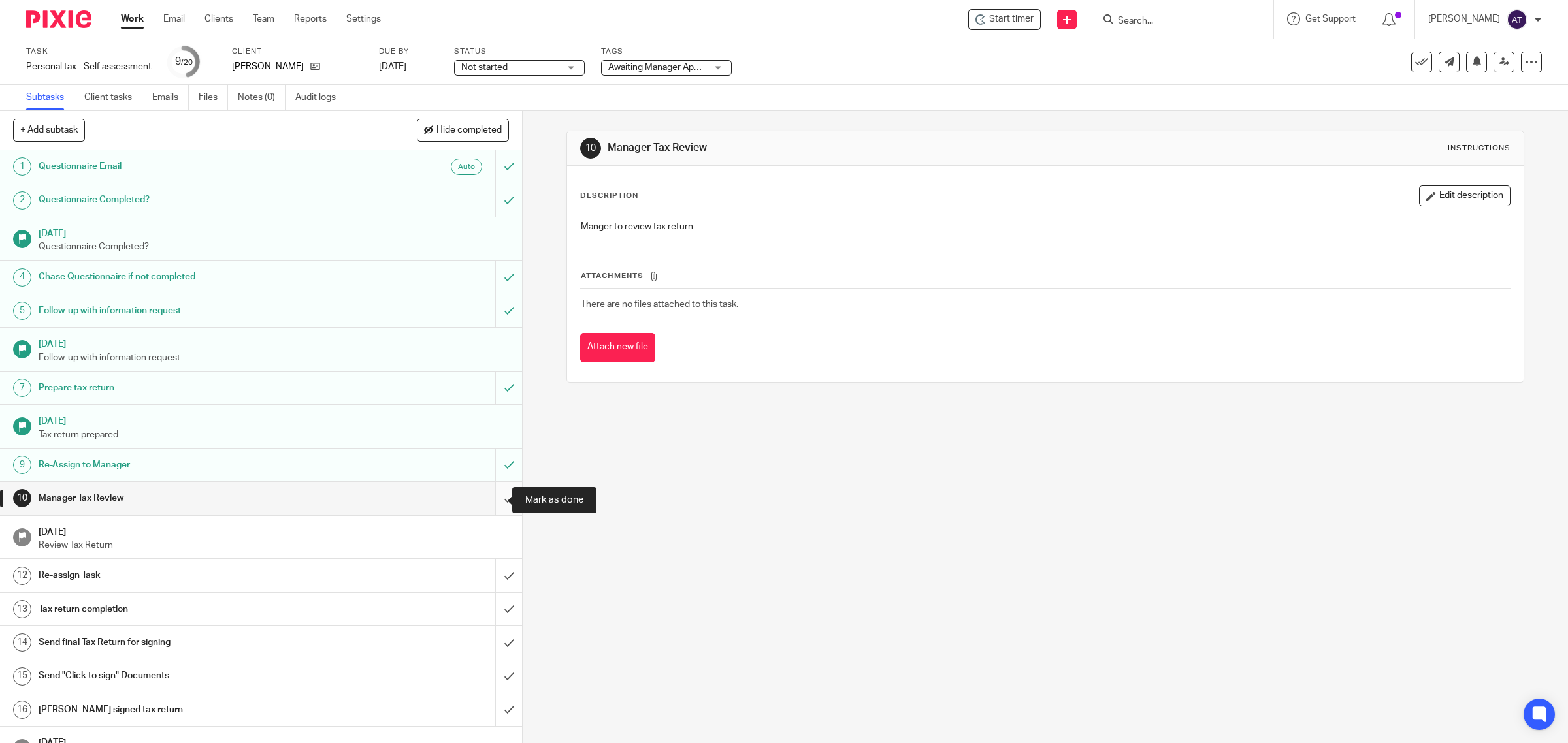
click at [490, 499] on input "submit" at bounding box center [260, 498] width 522 height 33
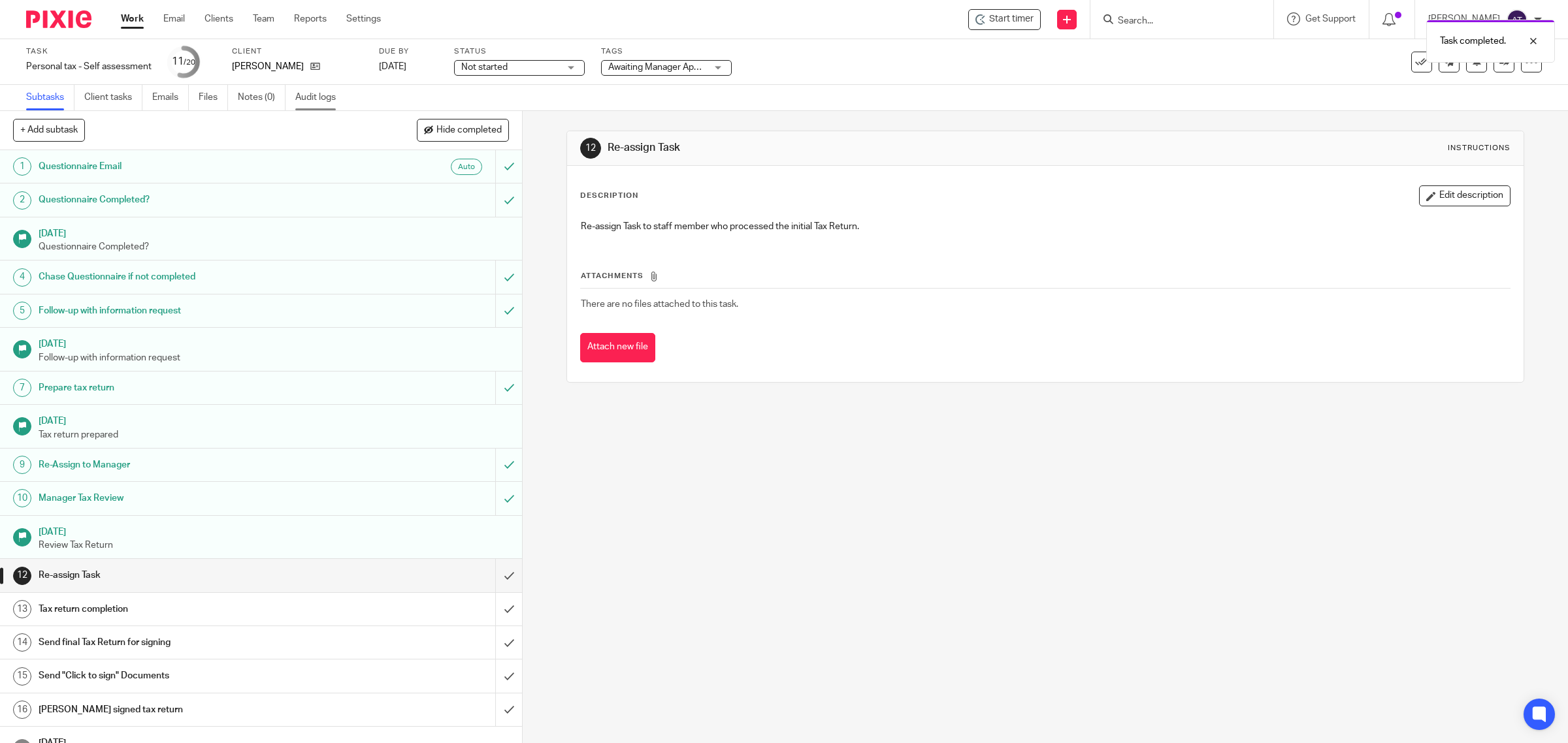
click at [322, 99] on link "Audit logs" at bounding box center [320, 98] width 51 height 26
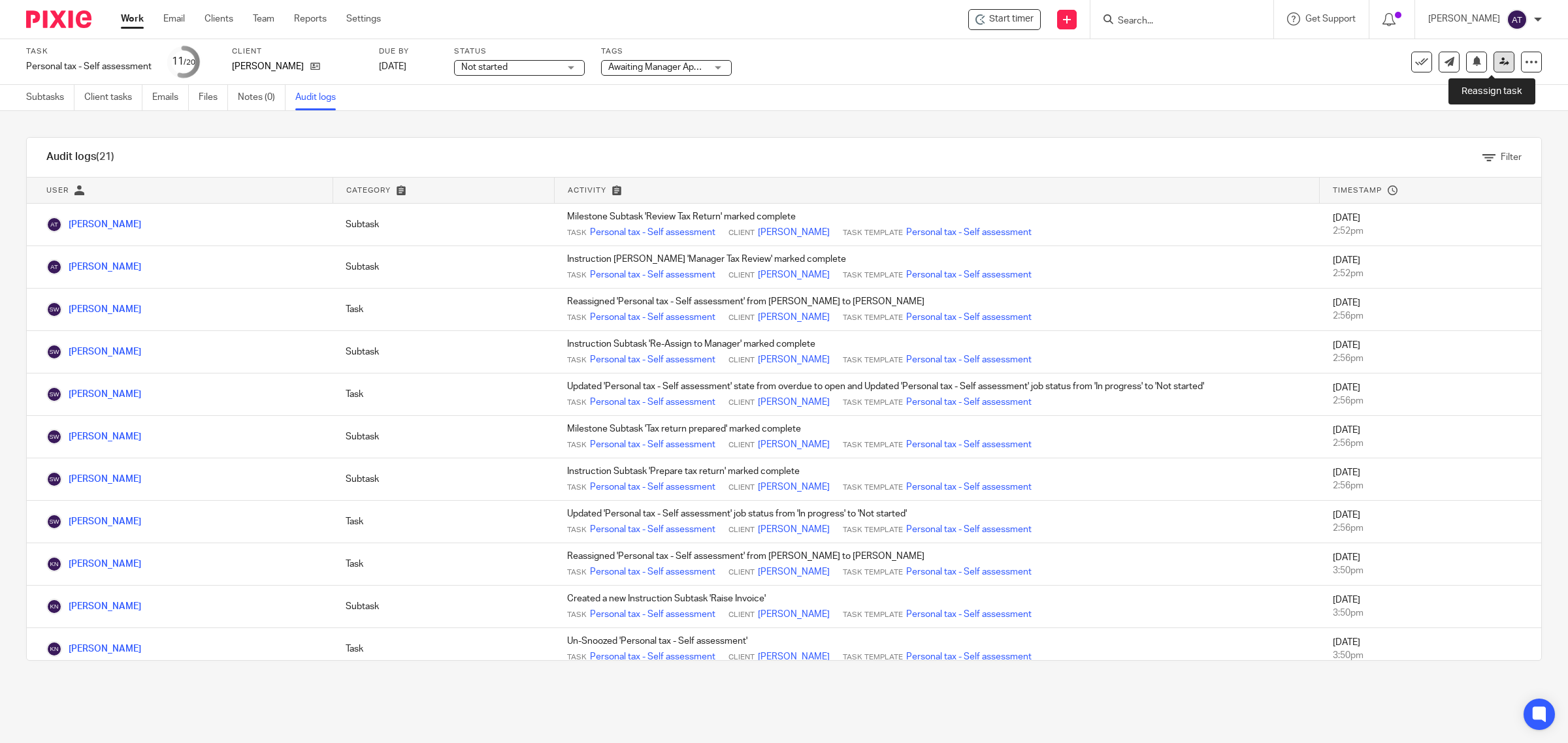
click at [1496, 66] on link at bounding box center [1504, 62] width 21 height 21
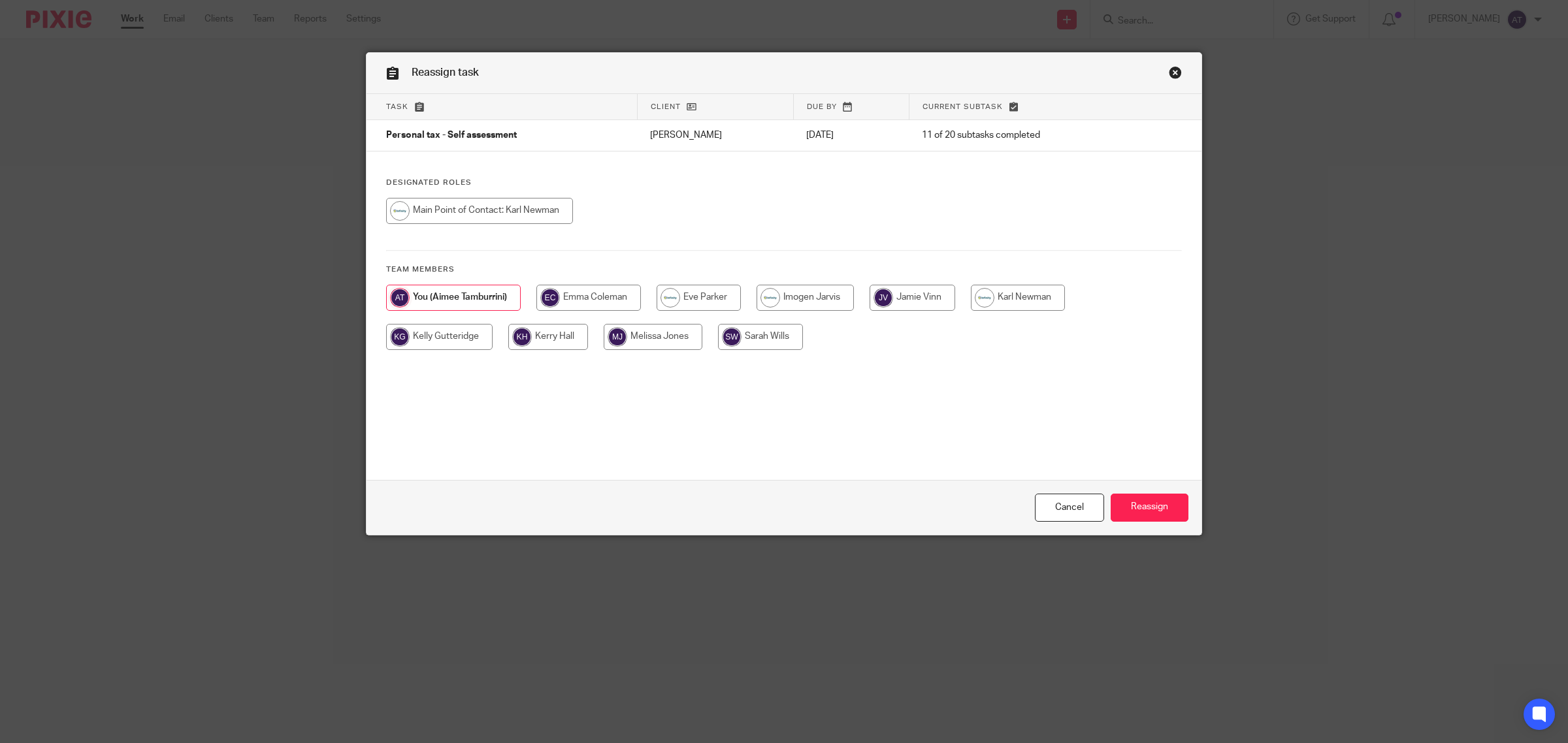
click at [731, 344] on input "radio" at bounding box center [761, 336] width 85 height 26
radio input "true"
click at [1144, 505] on input "Reassign" at bounding box center [1148, 508] width 77 height 28
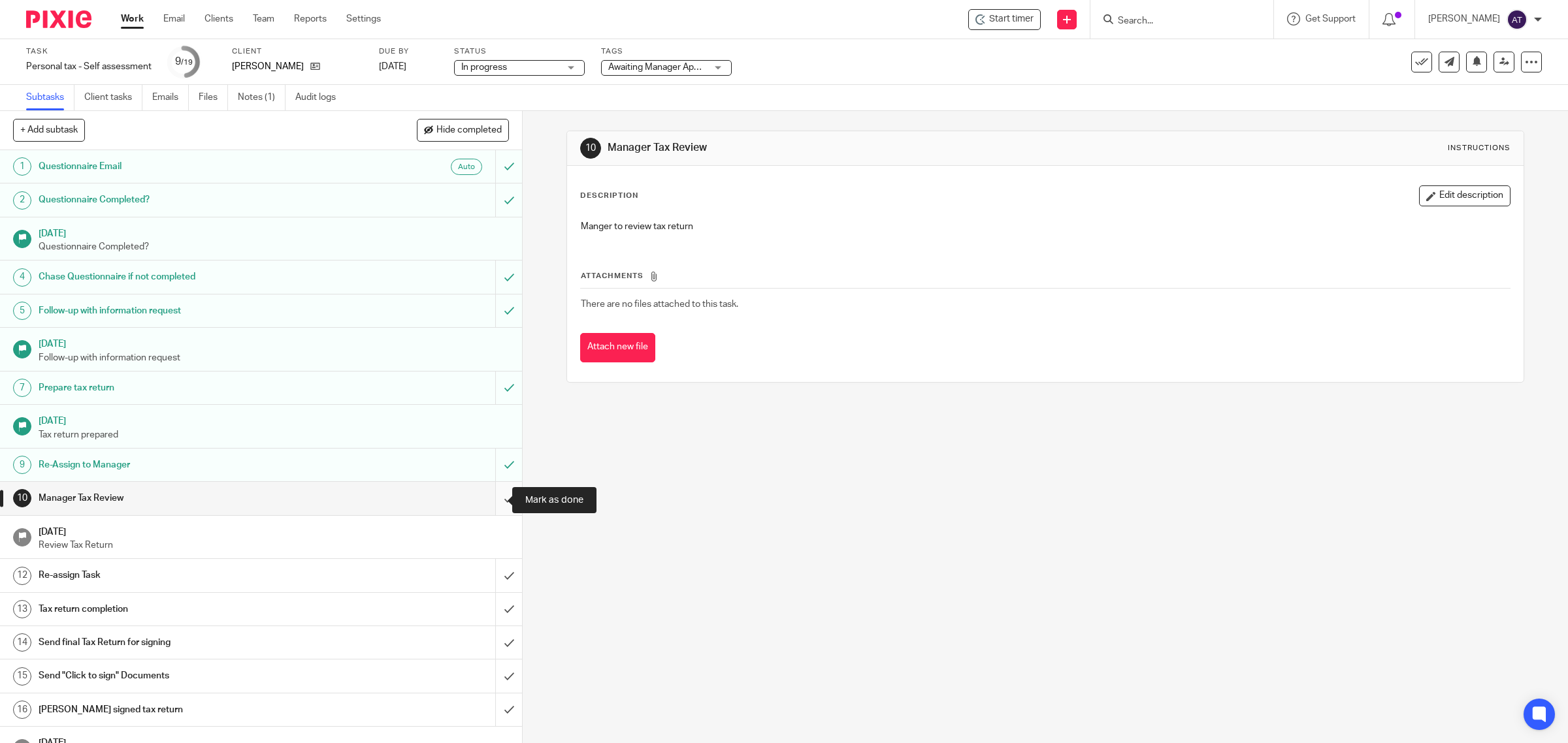
drag, startPoint x: 484, startPoint y: 494, endPoint x: 486, endPoint y: 509, distance: 15.1
click at [484, 494] on input "submit" at bounding box center [260, 498] width 522 height 33
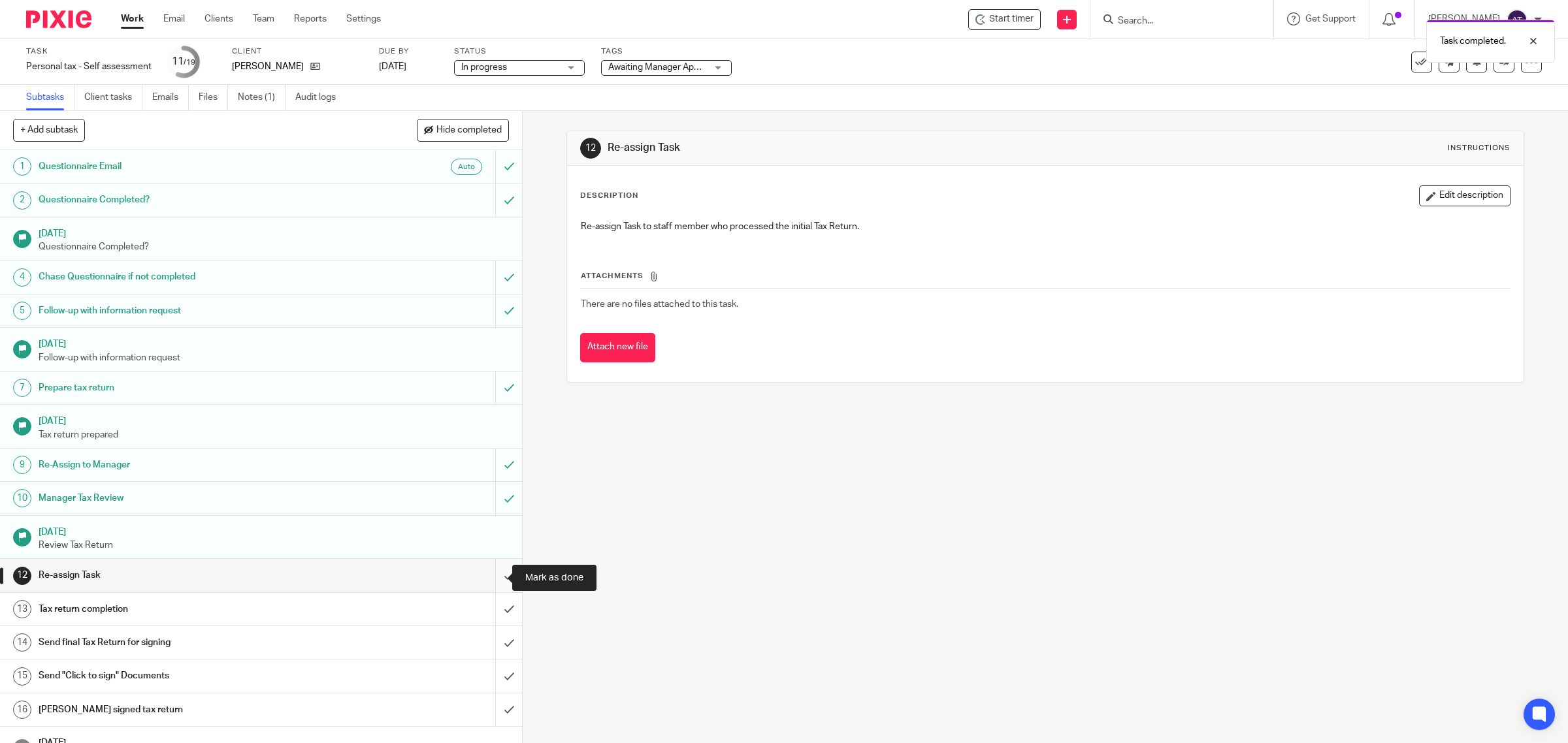
click at [488, 579] on input "submit" at bounding box center [260, 575] width 522 height 33
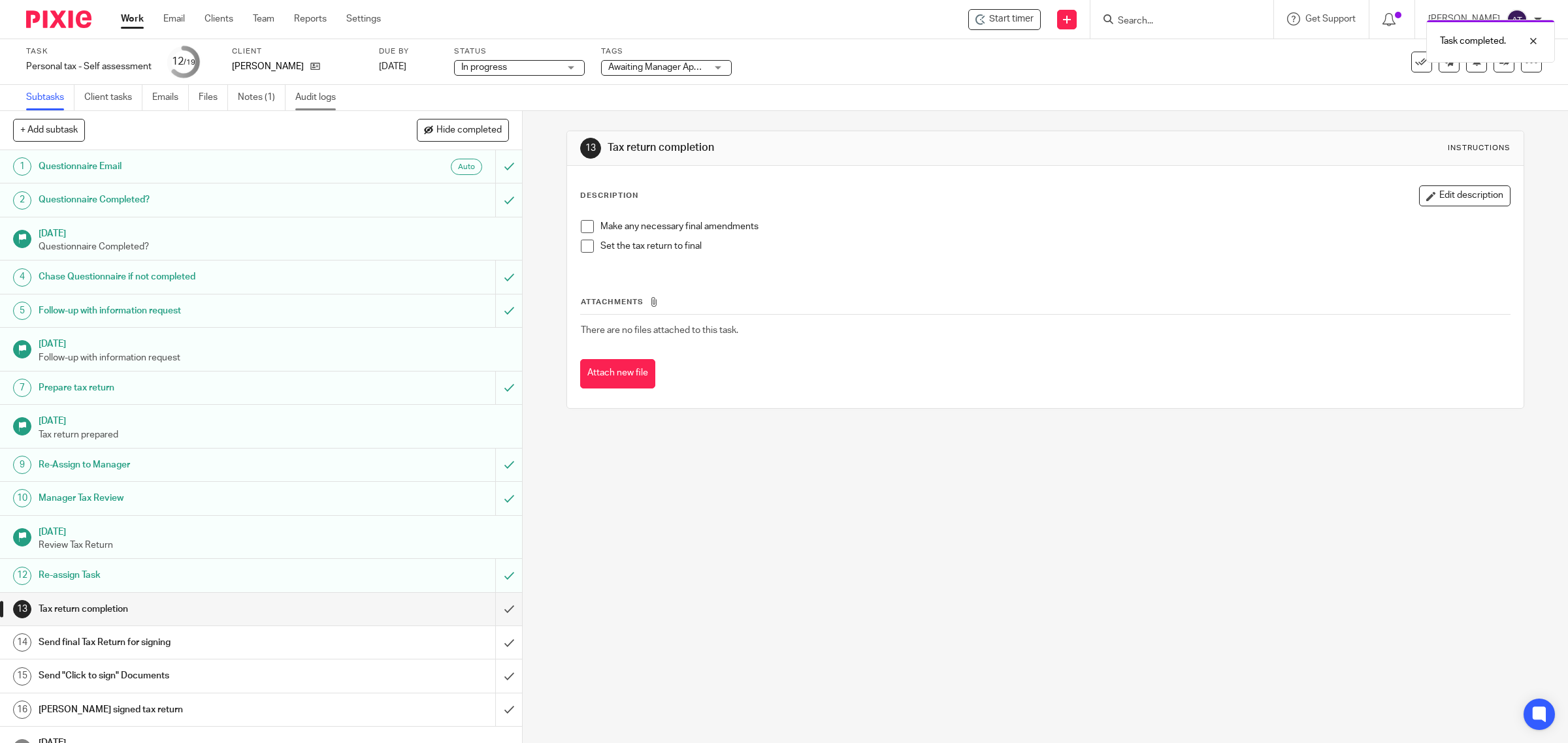
click at [310, 101] on link "Audit logs" at bounding box center [320, 98] width 51 height 26
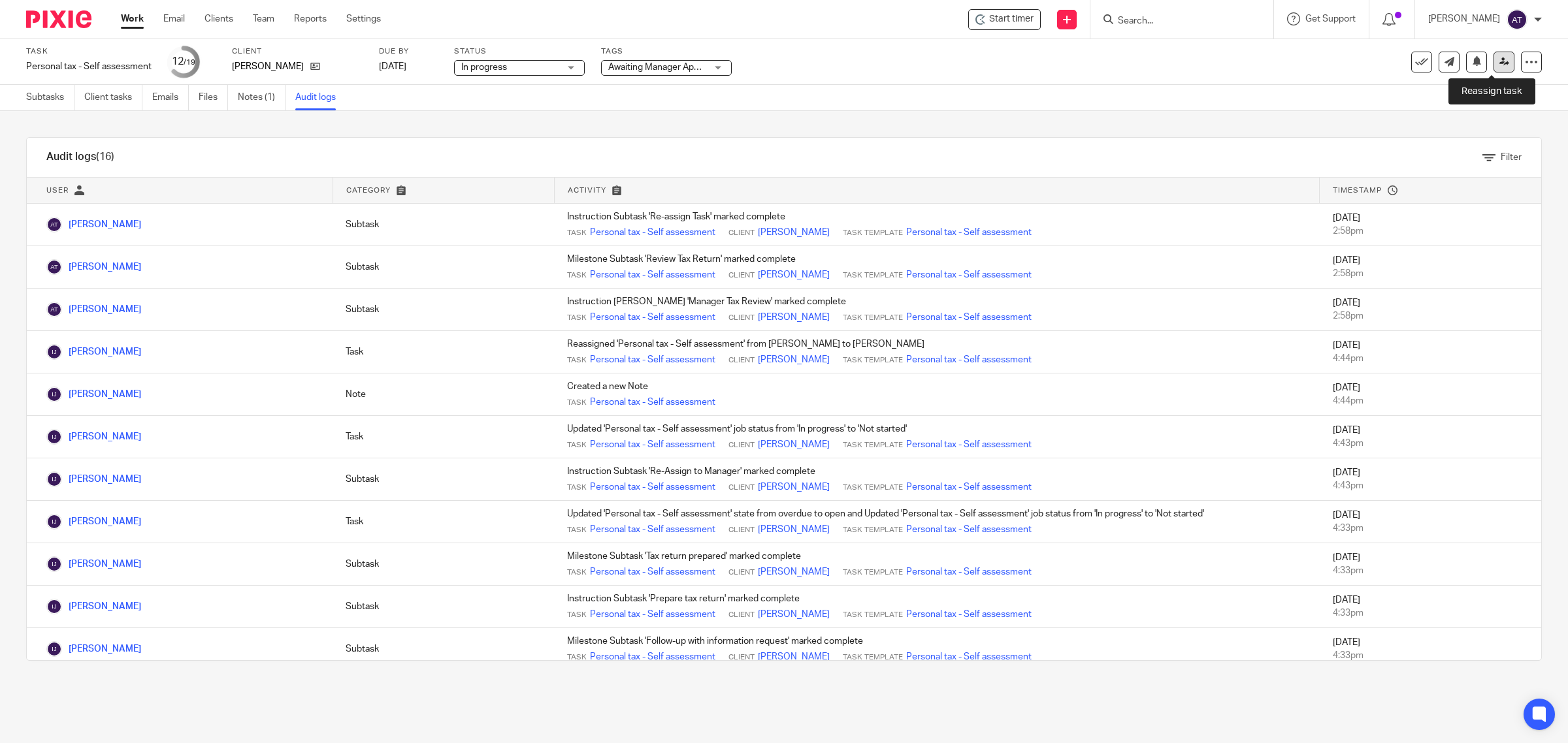
click at [1496, 63] on link at bounding box center [1504, 62] width 21 height 21
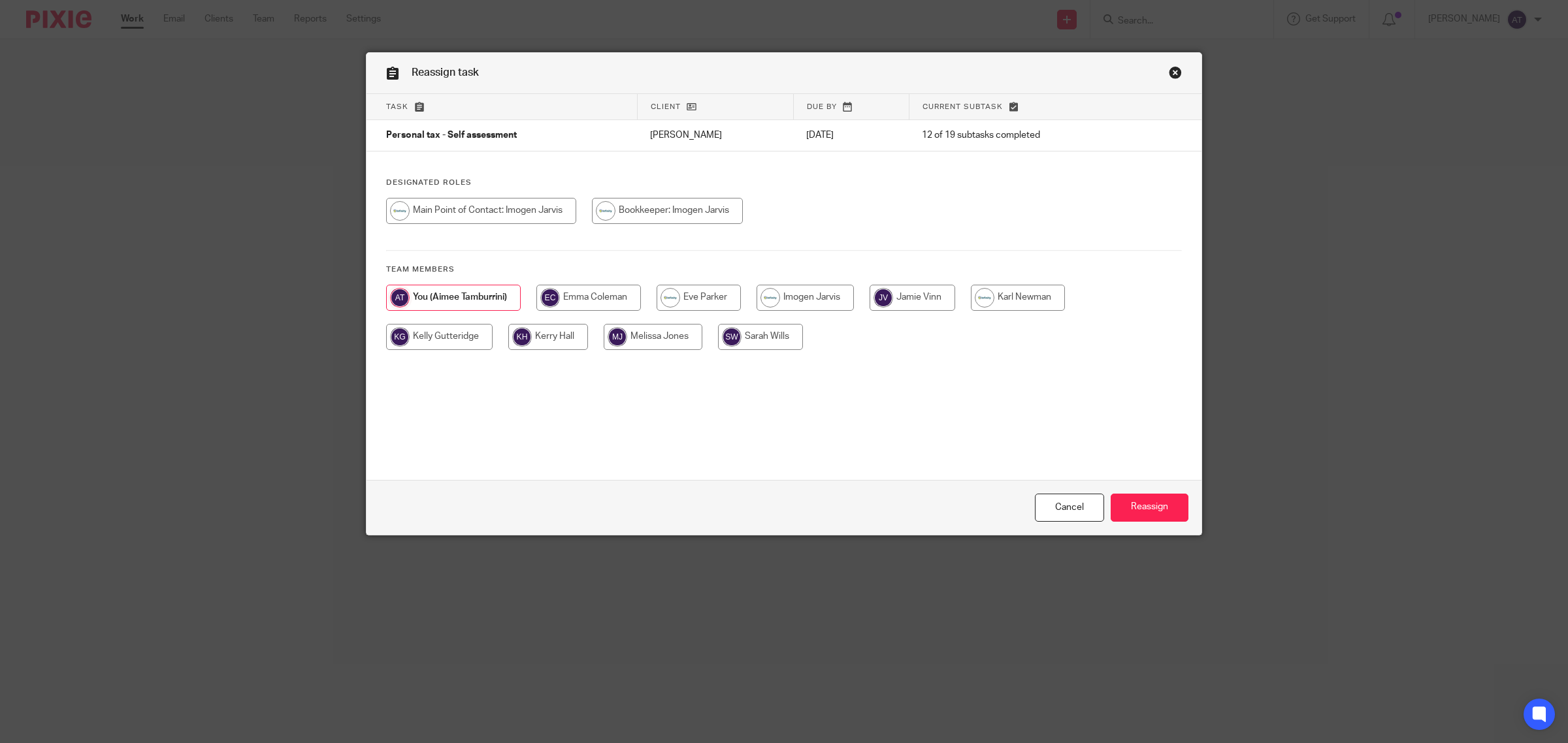
click at [801, 294] on input "radio" at bounding box center [804, 297] width 97 height 26
radio input "true"
click at [1135, 516] on input "Reassign" at bounding box center [1148, 508] width 77 height 28
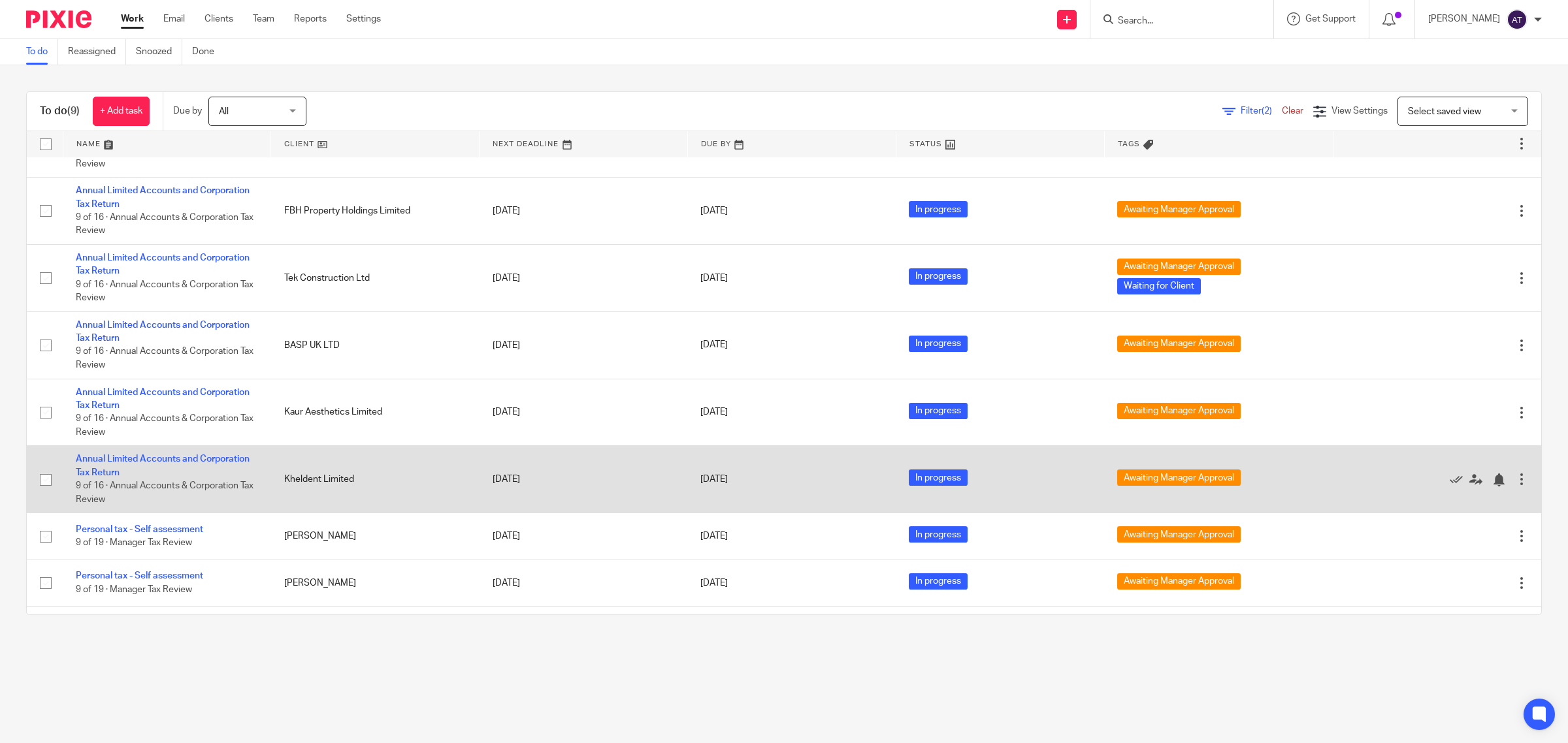
scroll to position [85, 0]
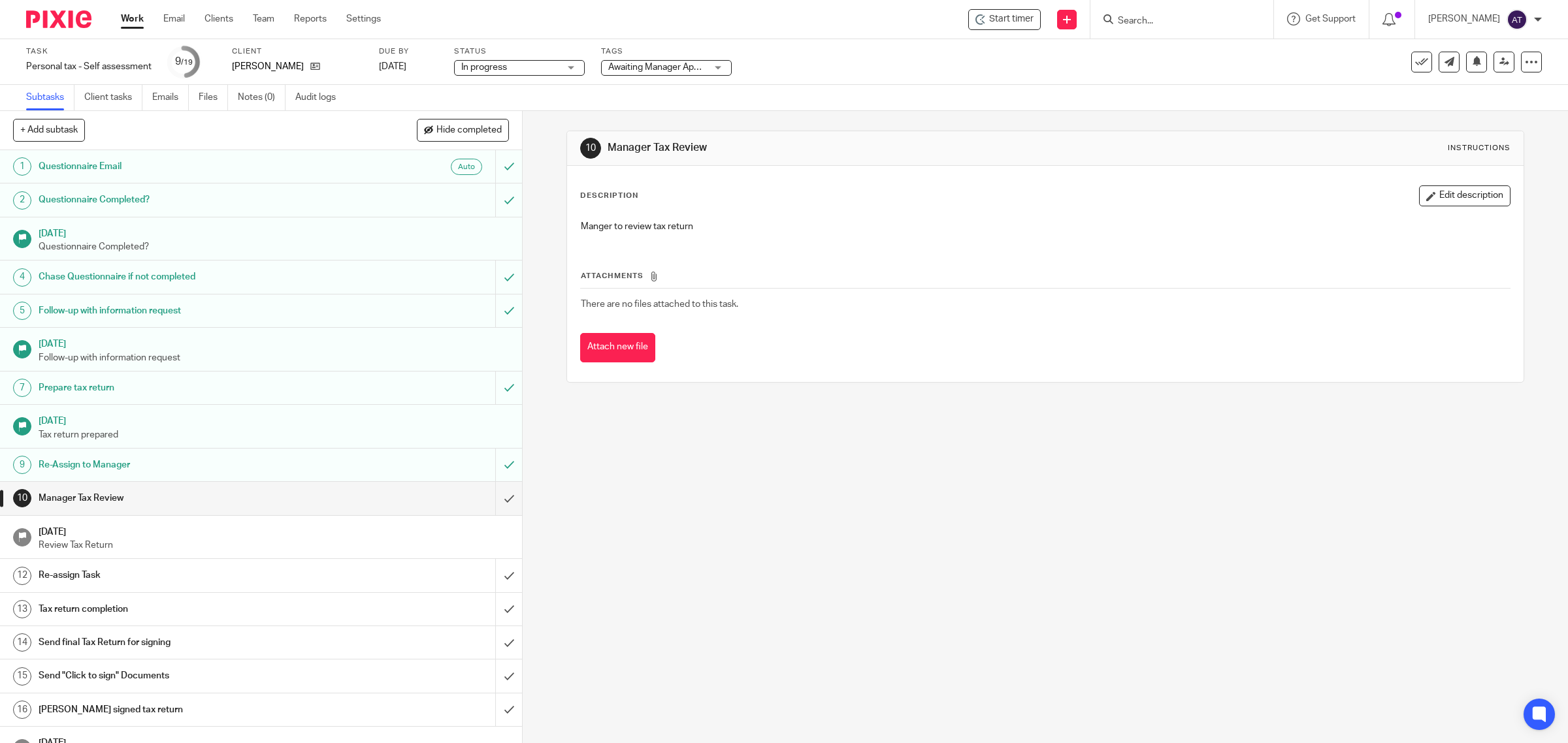
click at [795, 641] on div "10 Manager Tax Review Instructions Description Edit description Manger to revie…" at bounding box center [1045, 427] width 1045 height 632
click at [488, 497] on input "submit" at bounding box center [260, 498] width 522 height 33
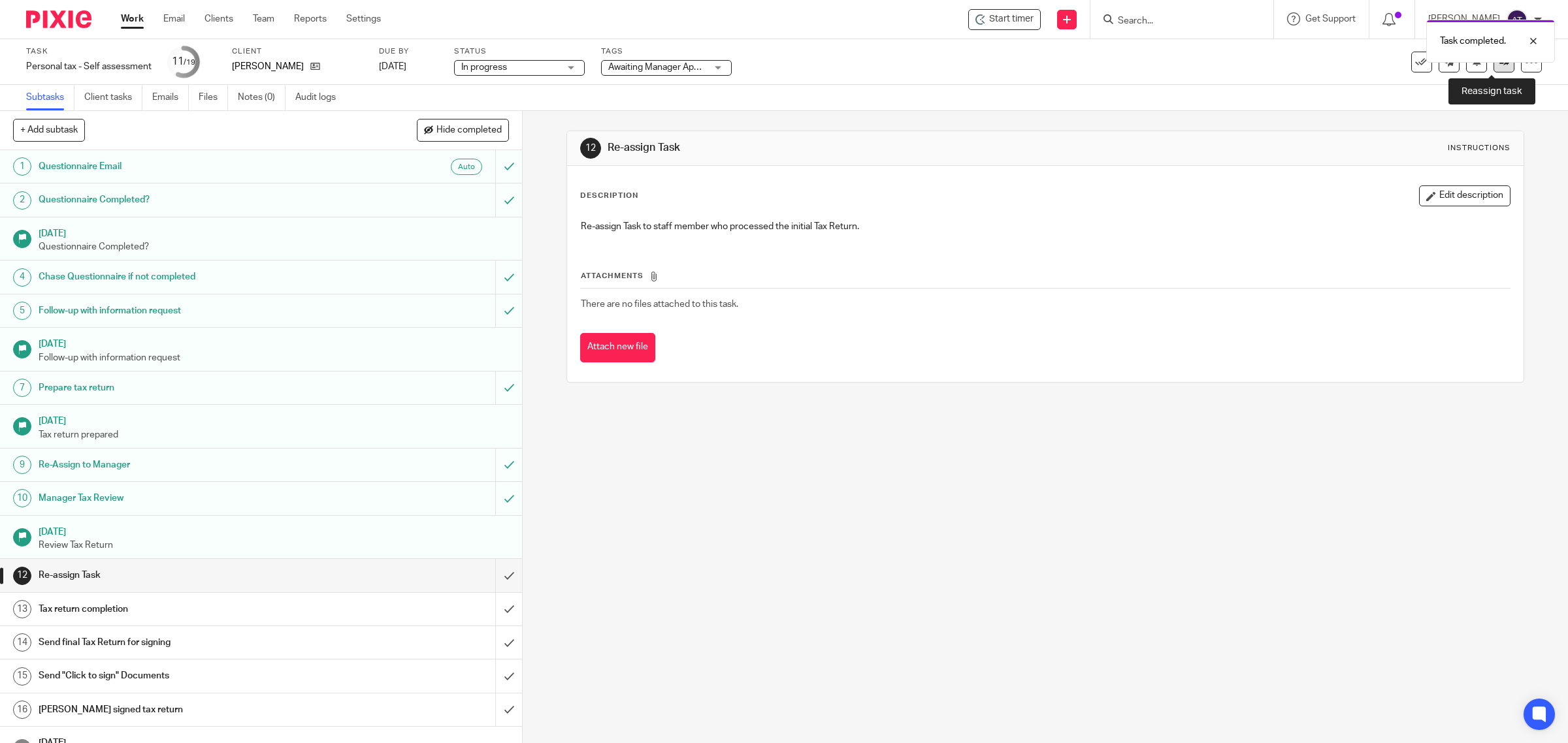
click at [1493, 72] on link at bounding box center [1504, 62] width 21 height 21
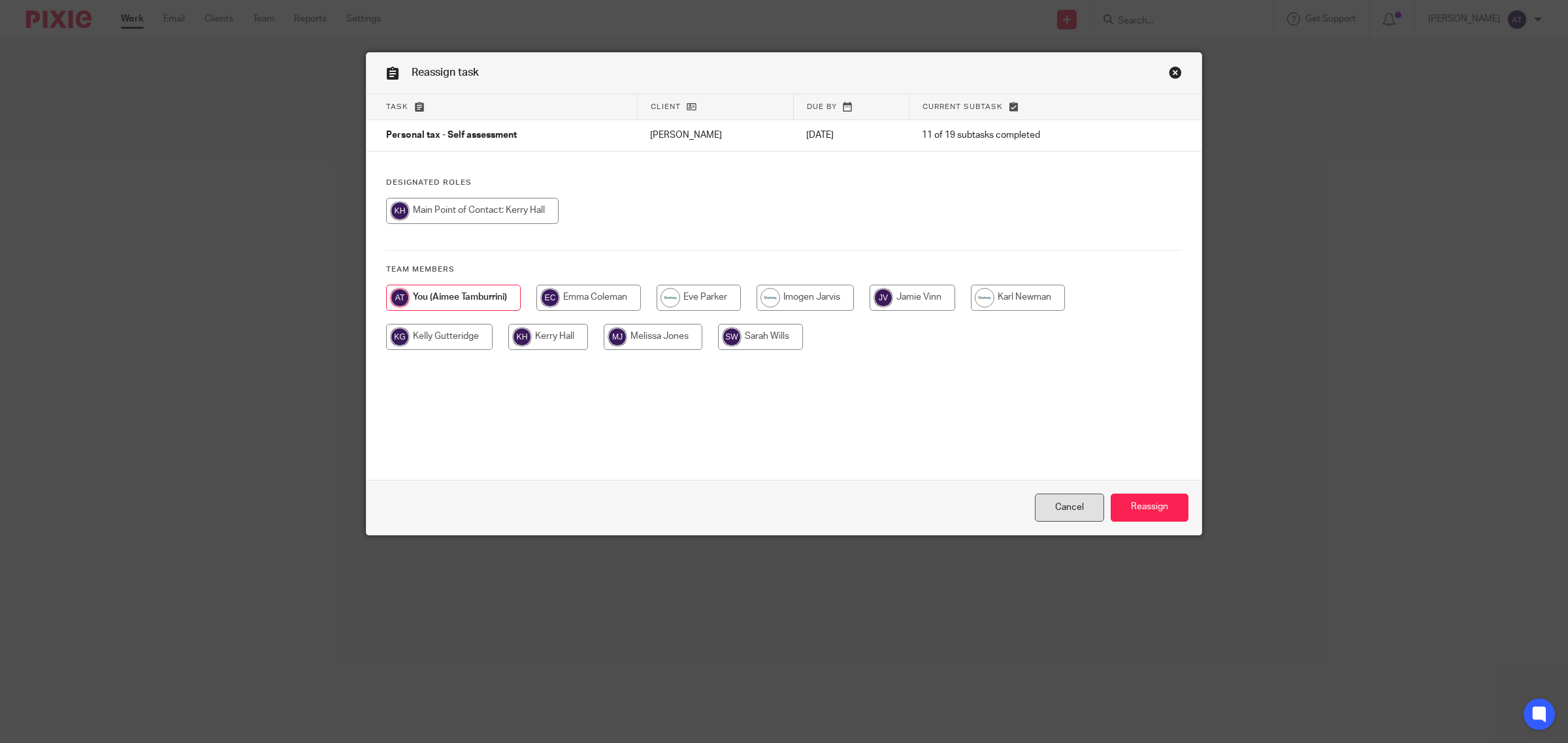
drag, startPoint x: 1073, startPoint y: 506, endPoint x: 1053, endPoint y: 507, distance: 20.0
click at [1072, 506] on link "Cancel" at bounding box center [1069, 508] width 69 height 28
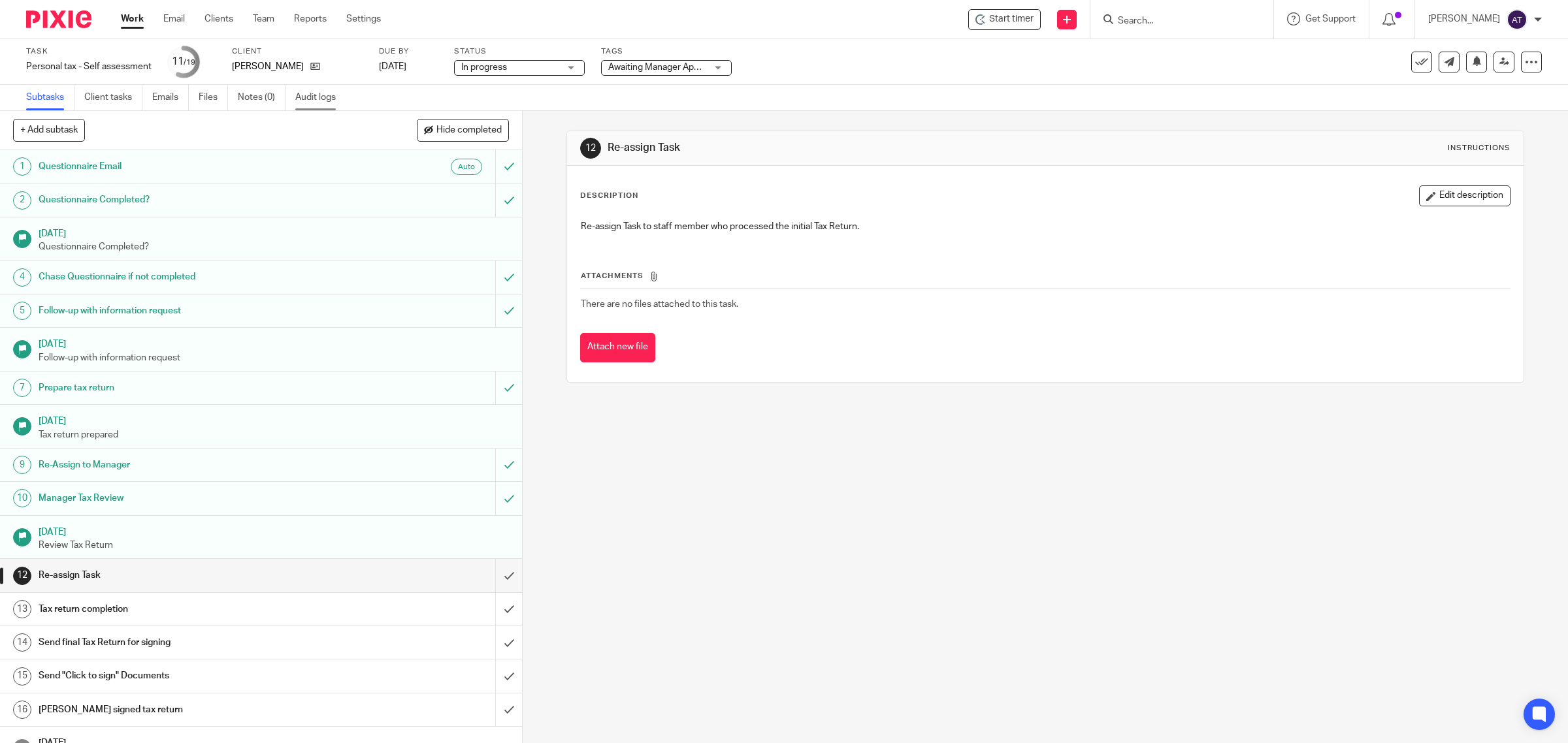
click at [305, 98] on link "Audit logs" at bounding box center [320, 98] width 51 height 26
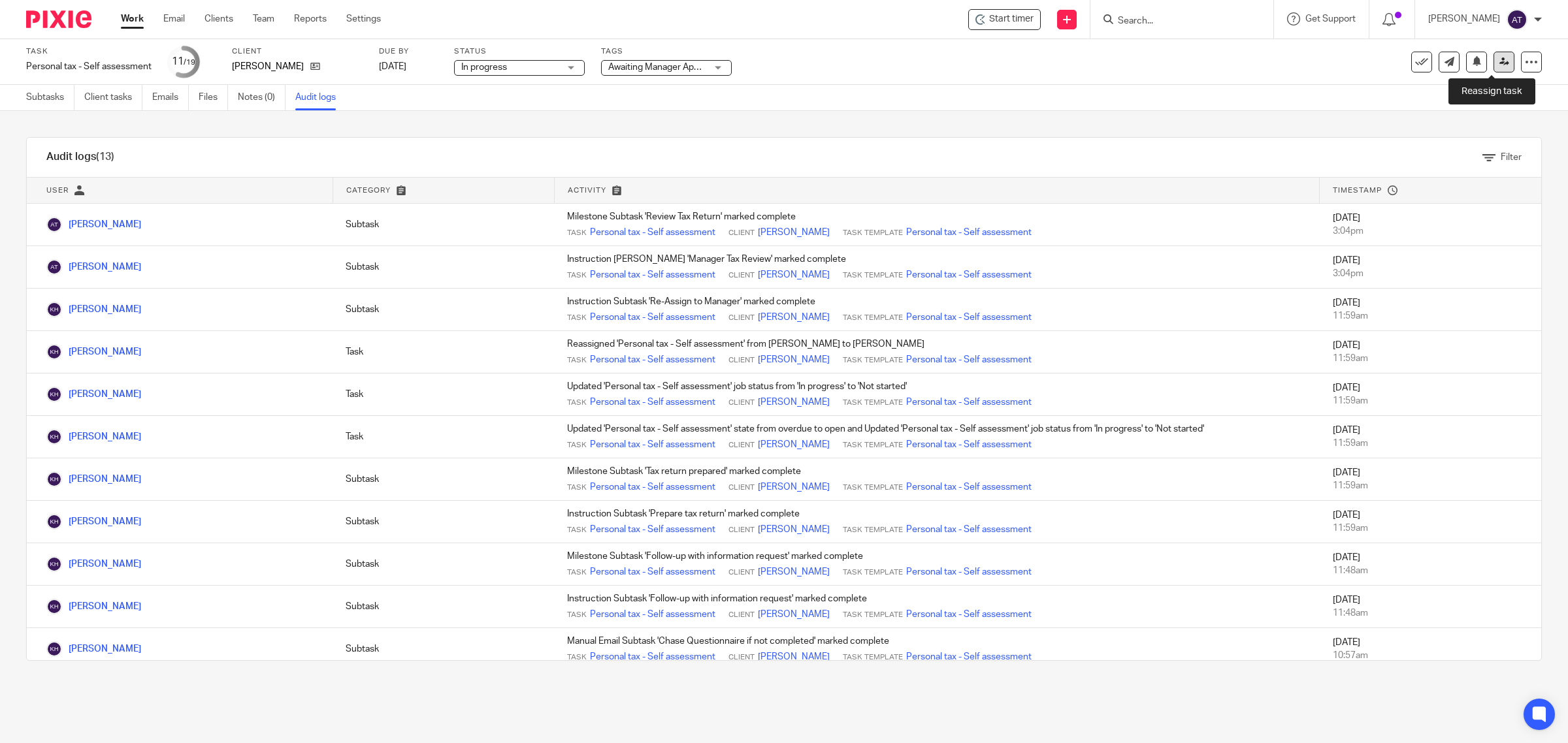
click at [1499, 65] on icon at bounding box center [1503, 61] width 10 height 10
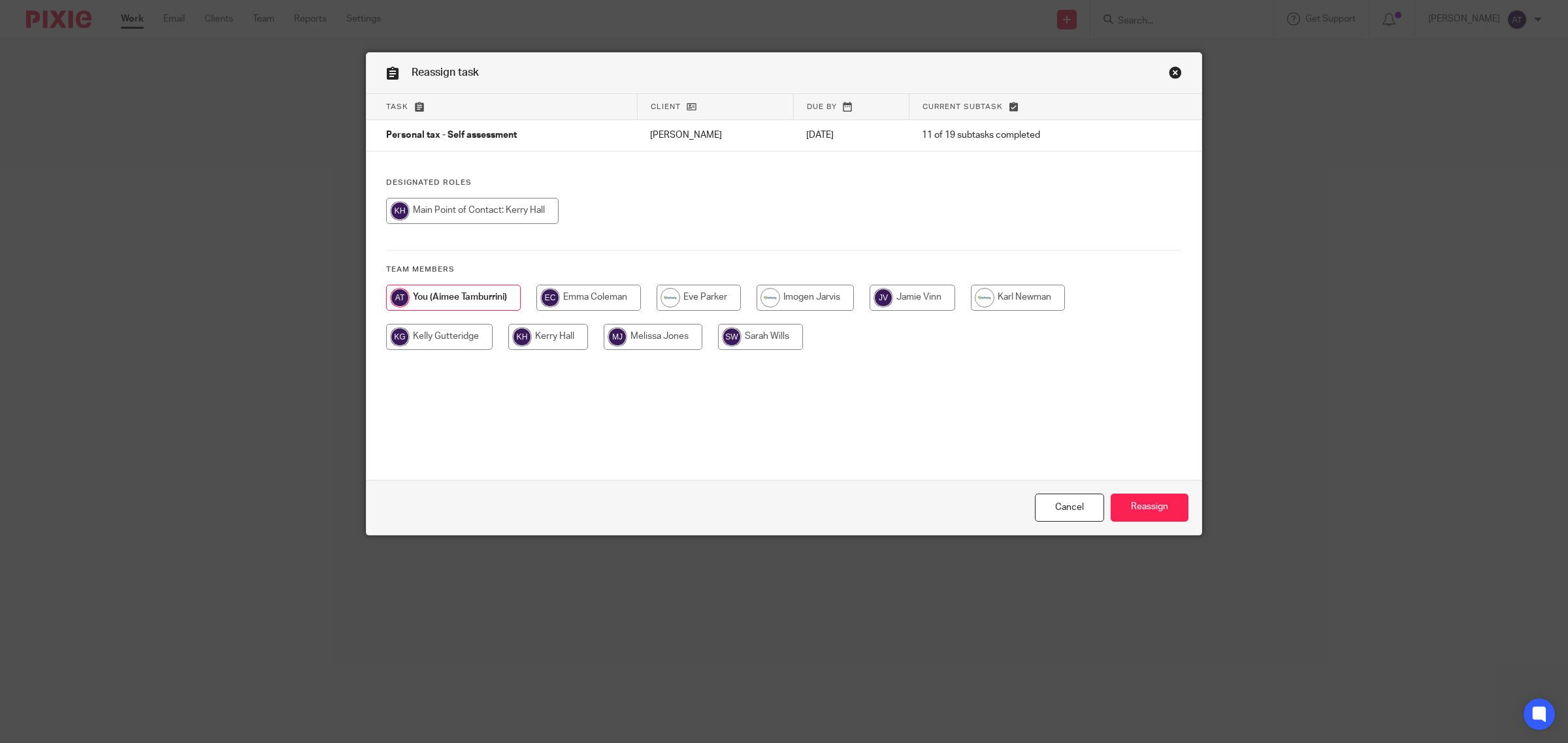
click at [530, 211] on input "radio" at bounding box center [472, 211] width 172 height 26
radio input "true"
click at [1143, 500] on input "Reassign" at bounding box center [1148, 508] width 77 height 28
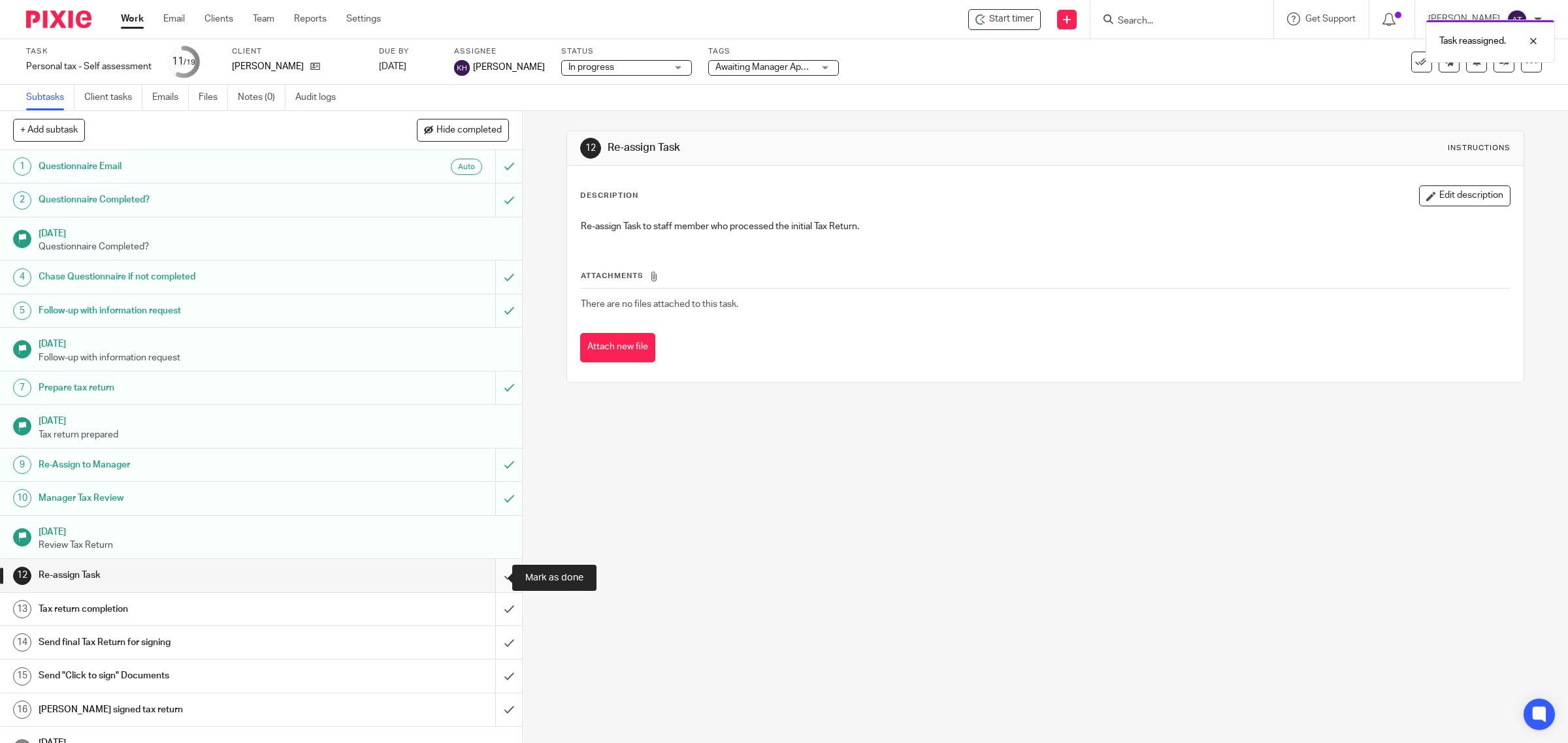
click at [494, 575] on input "submit" at bounding box center [260, 575] width 522 height 33
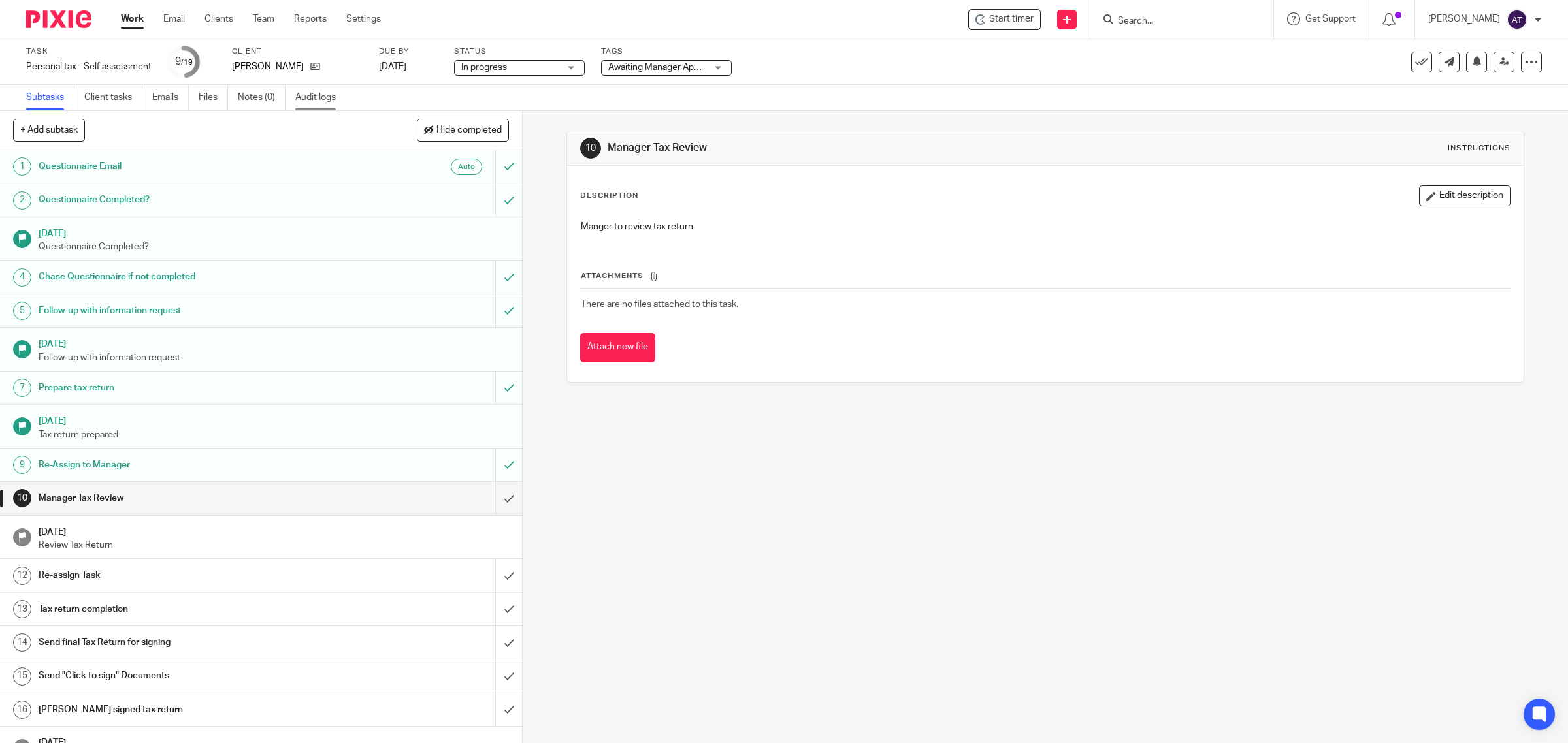
click at [308, 97] on link "Audit logs" at bounding box center [320, 98] width 51 height 26
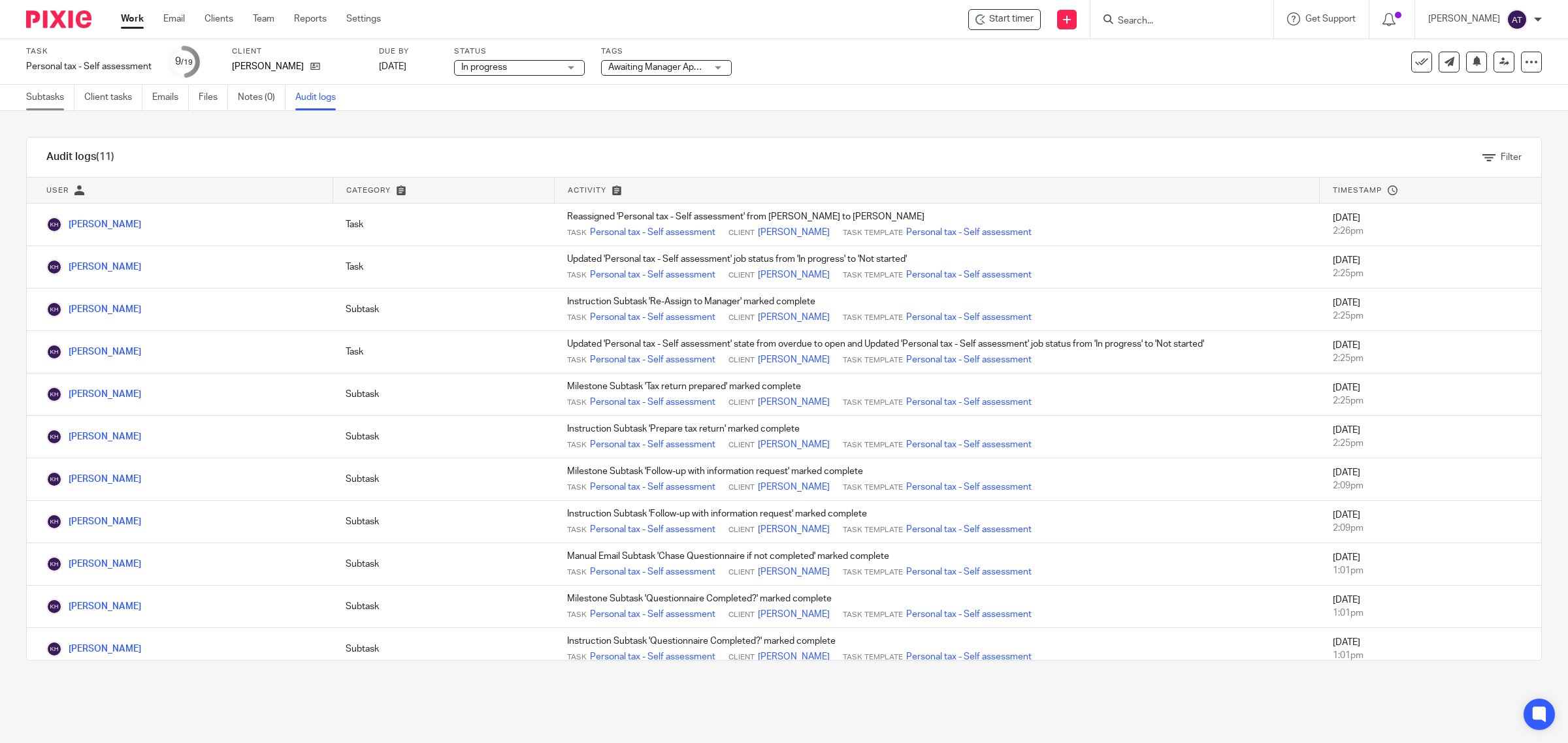
click at [53, 98] on link "Subtasks" at bounding box center [50, 98] width 48 height 26
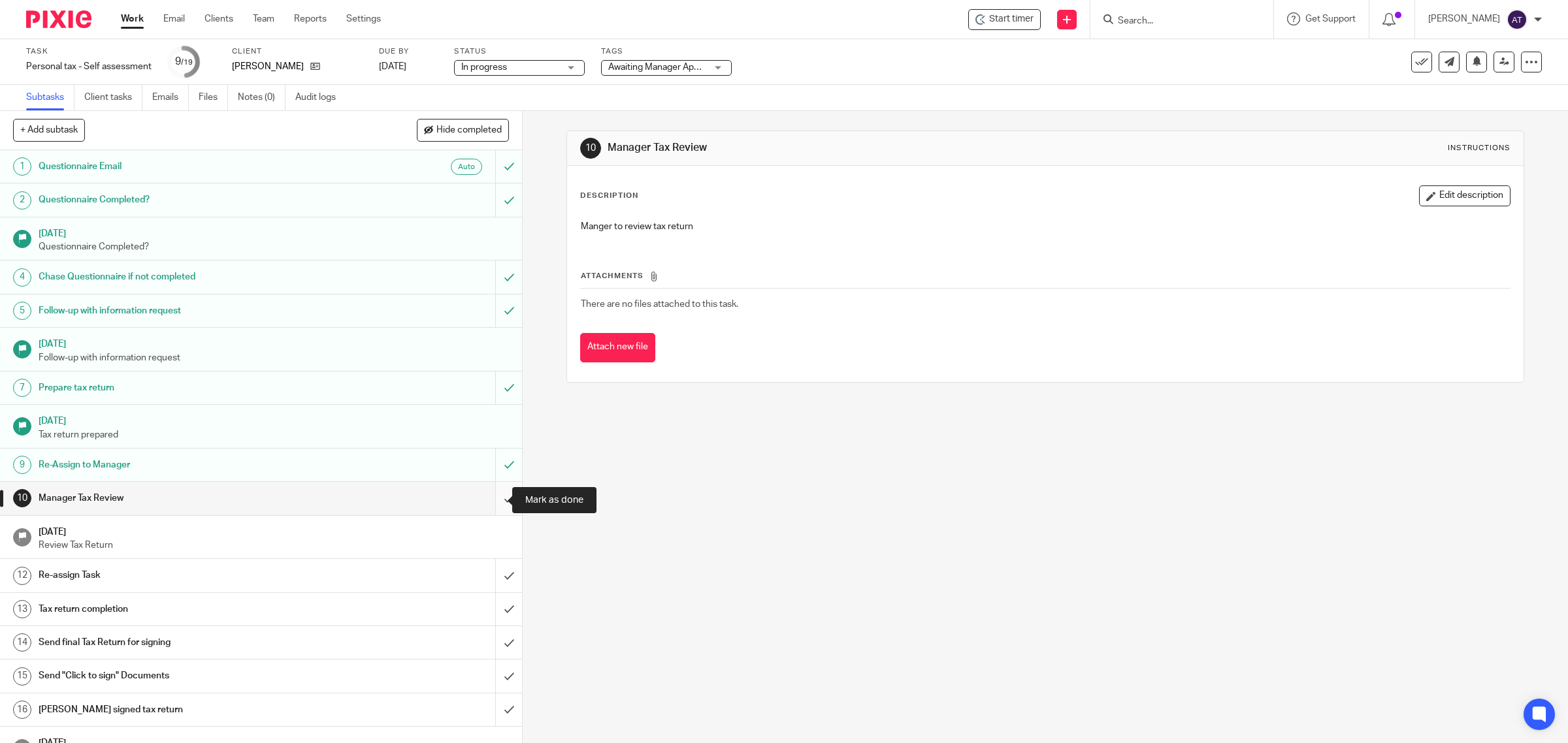
drag, startPoint x: 490, startPoint y: 501, endPoint x: 494, endPoint y: 511, distance: 10.8
click at [490, 500] on input "submit" at bounding box center [260, 498] width 522 height 33
click at [499, 566] on input "submit" at bounding box center [260, 575] width 522 height 33
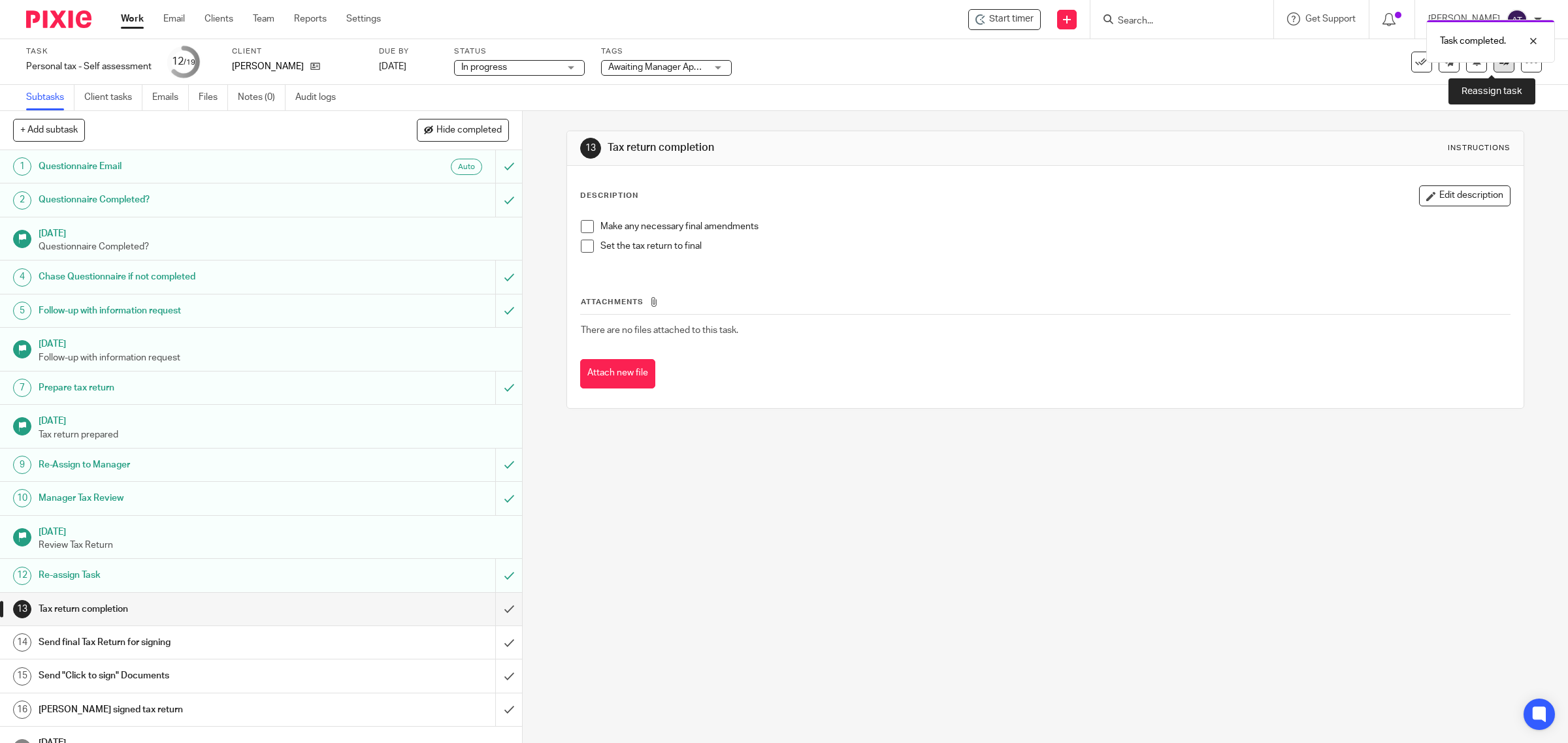
click at [1493, 70] on link at bounding box center [1504, 62] width 21 height 21
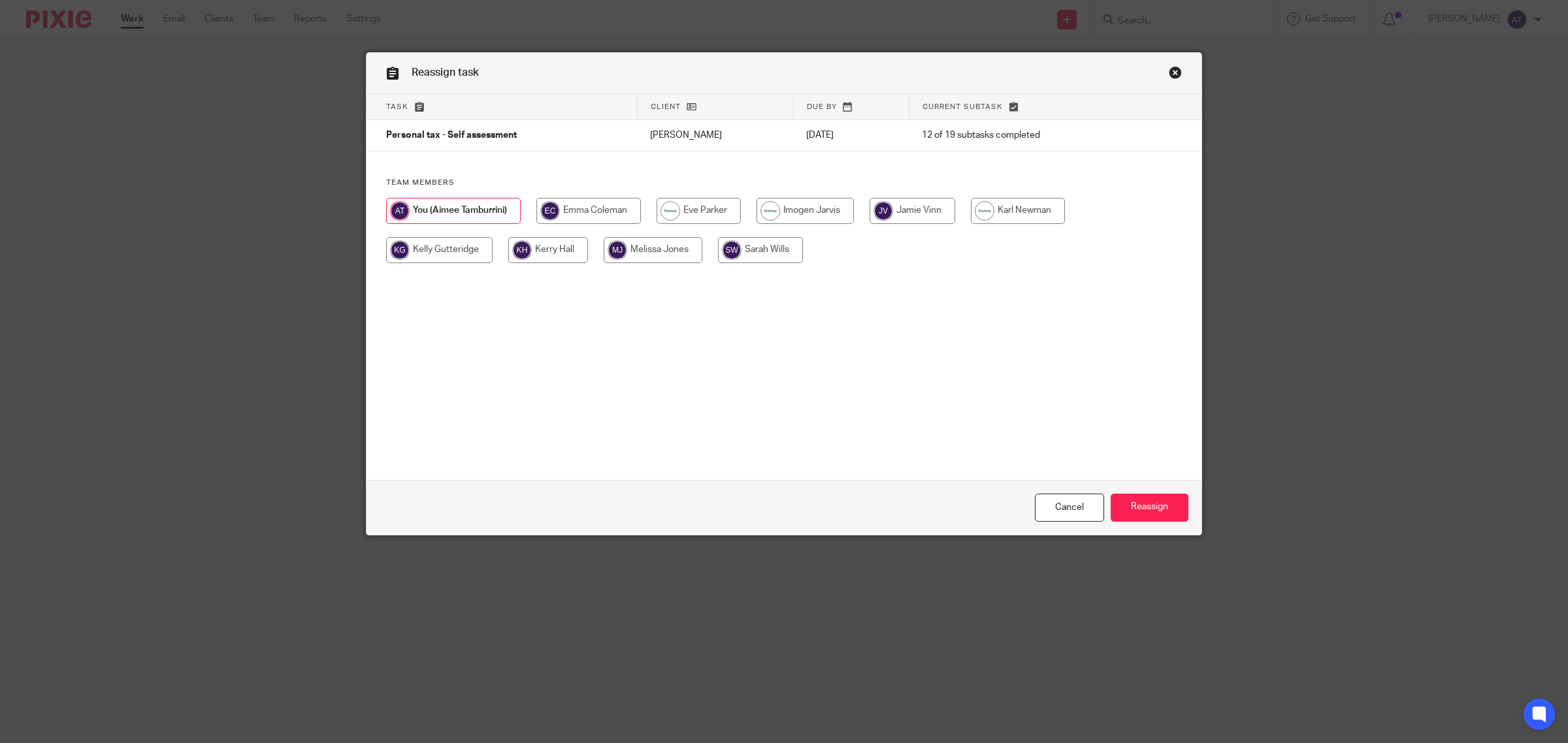
click at [536, 255] on input "radio" at bounding box center [548, 250] width 80 height 26
radio input "true"
click at [1166, 516] on input "Reassign" at bounding box center [1148, 508] width 77 height 28
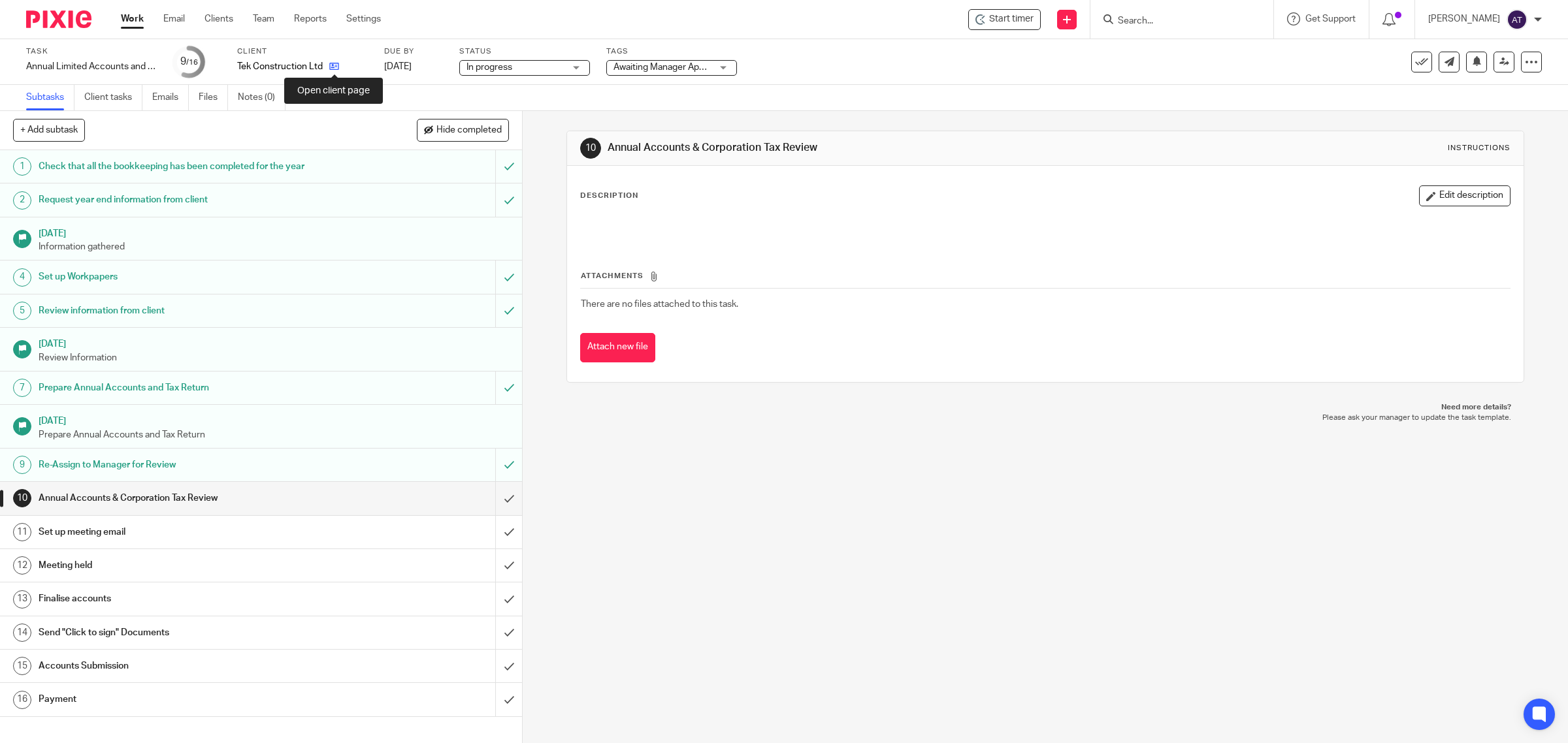
click at [330, 66] on icon at bounding box center [333, 66] width 10 height 10
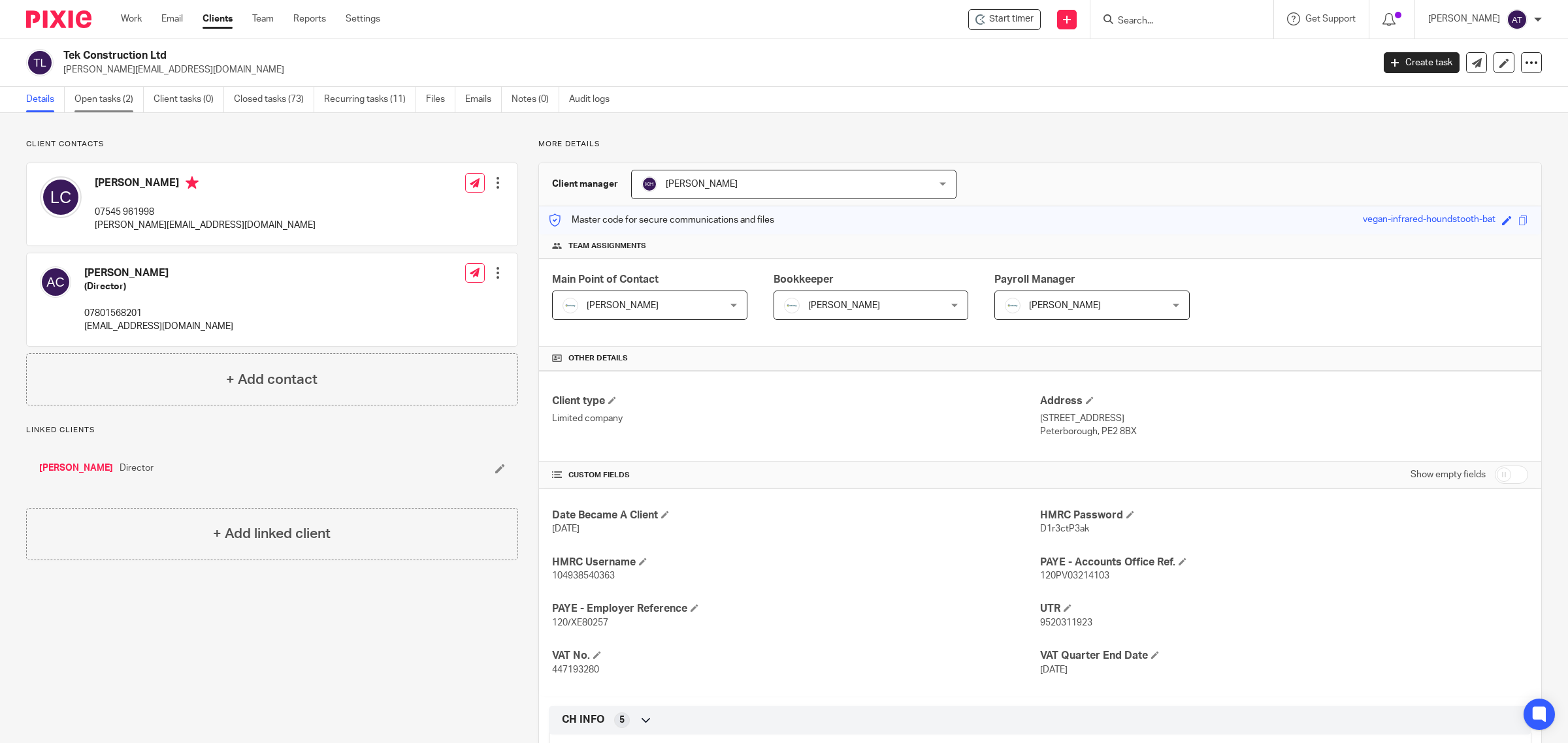
click at [115, 101] on link "Open tasks (2)" at bounding box center [109, 100] width 69 height 26
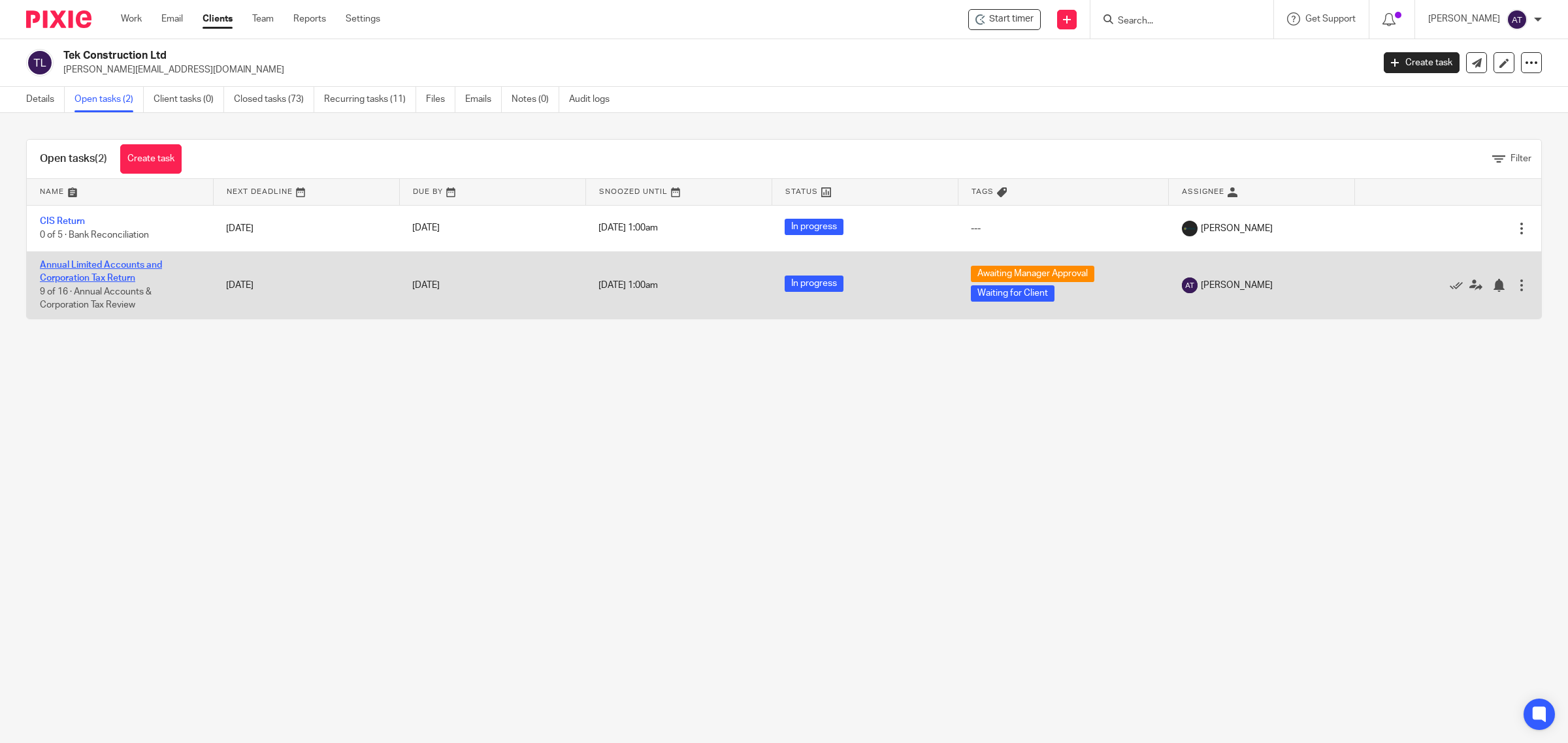
click at [82, 268] on link "Annual Limited Accounts and Corporation Tax Return" at bounding box center [100, 271] width 122 height 22
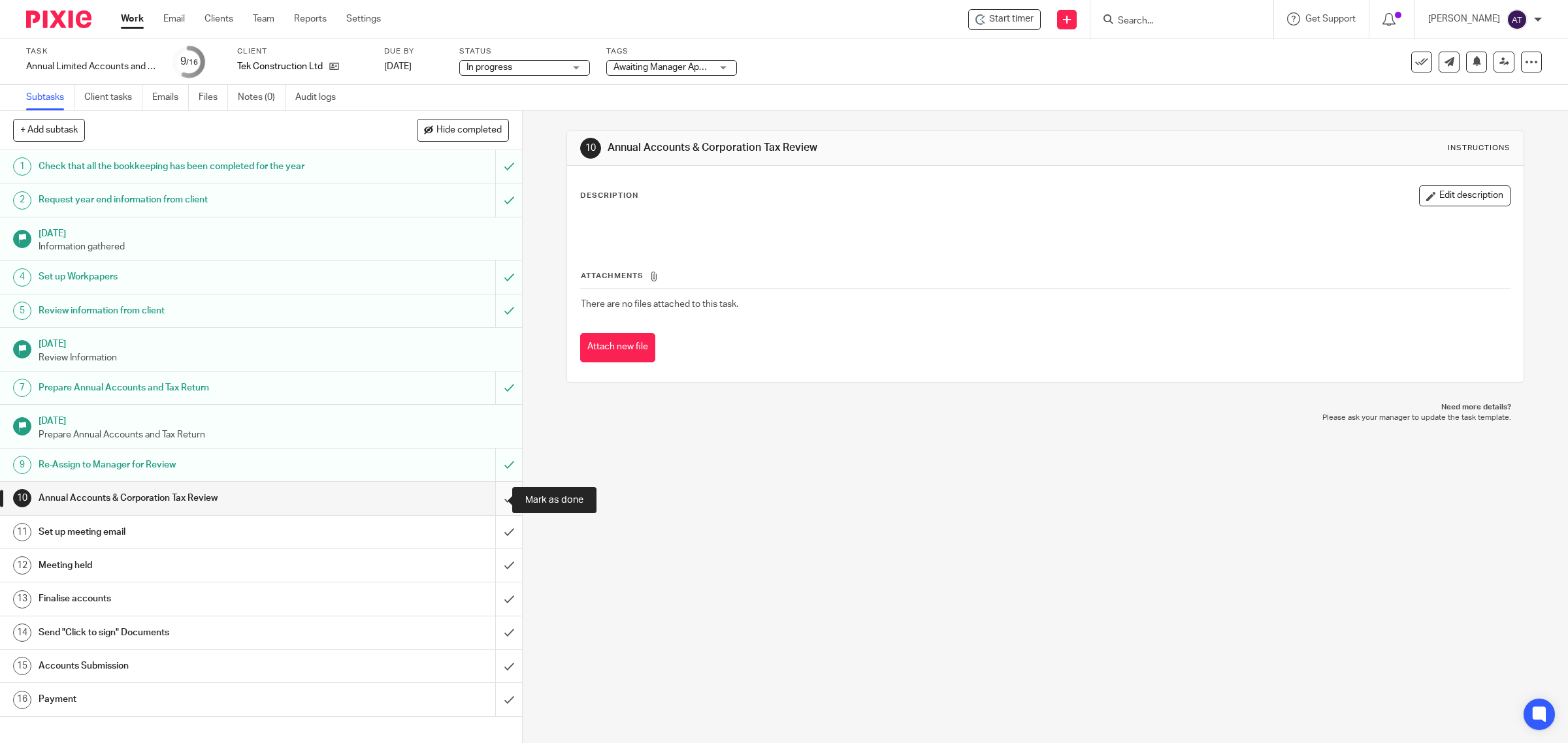
click at [488, 501] on input "submit" at bounding box center [260, 498] width 522 height 33
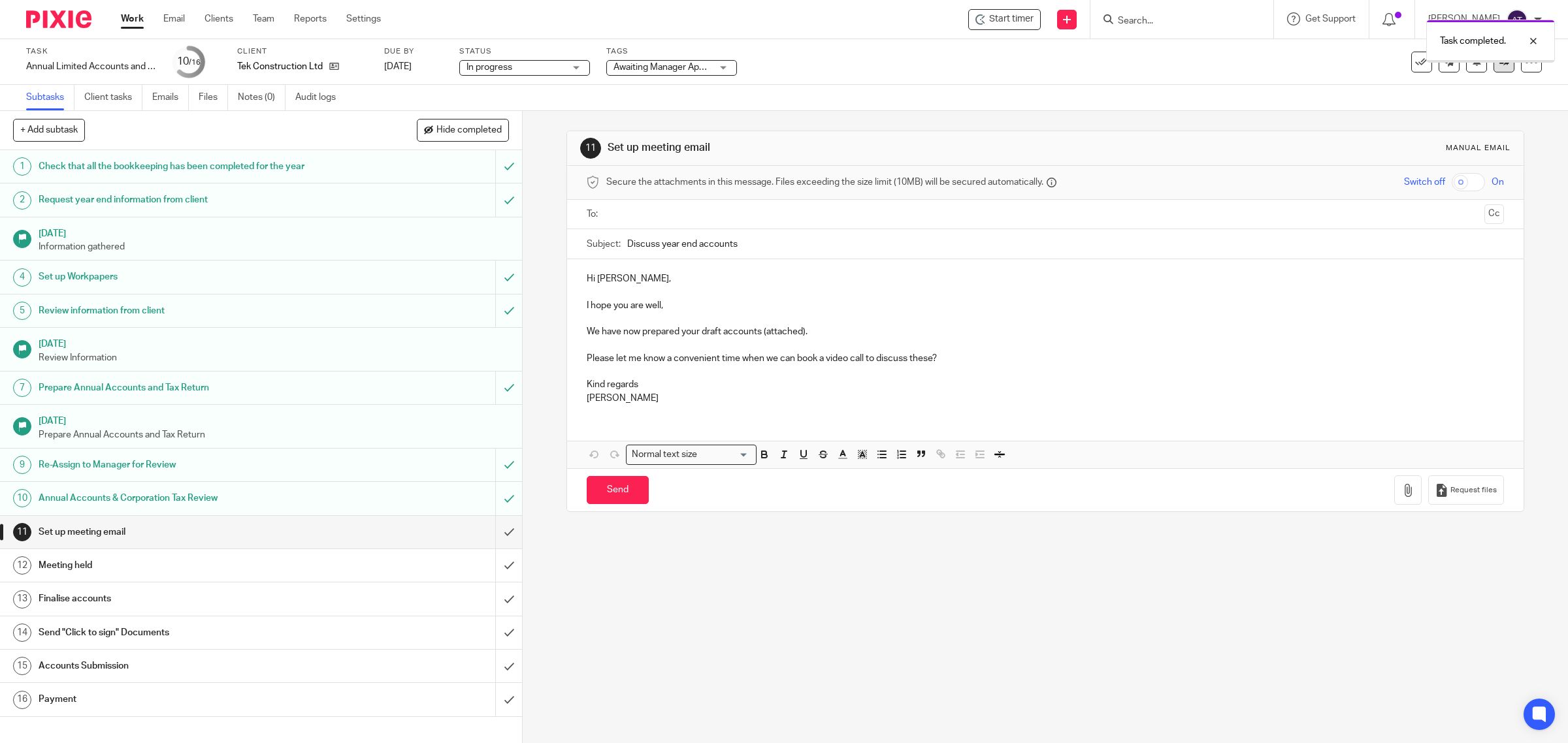
click at [1499, 66] on icon at bounding box center [1503, 61] width 10 height 10
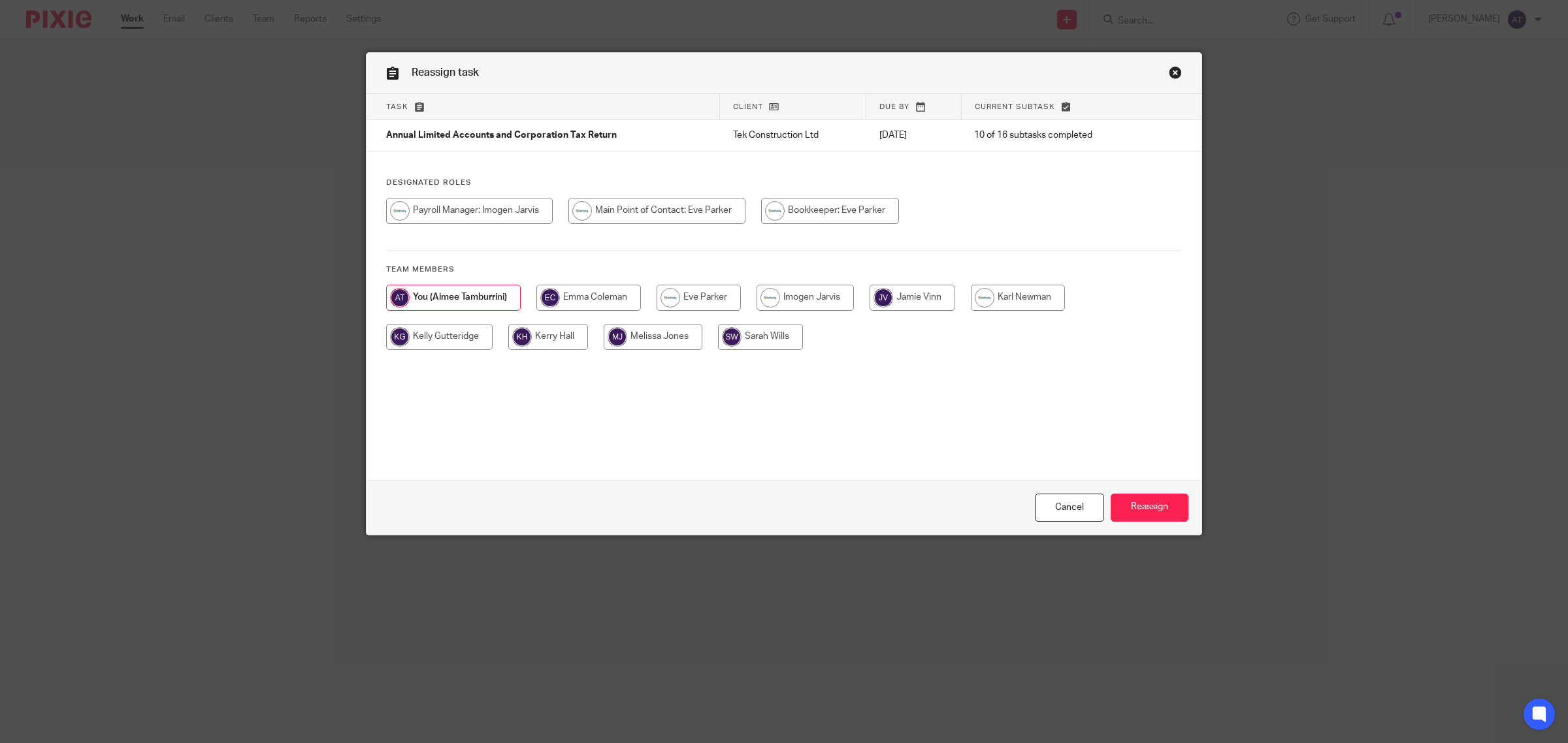
click at [622, 207] on input "radio" at bounding box center [656, 211] width 177 height 26
radio input "true"
click at [1141, 505] on input "Reassign" at bounding box center [1148, 508] width 77 height 28
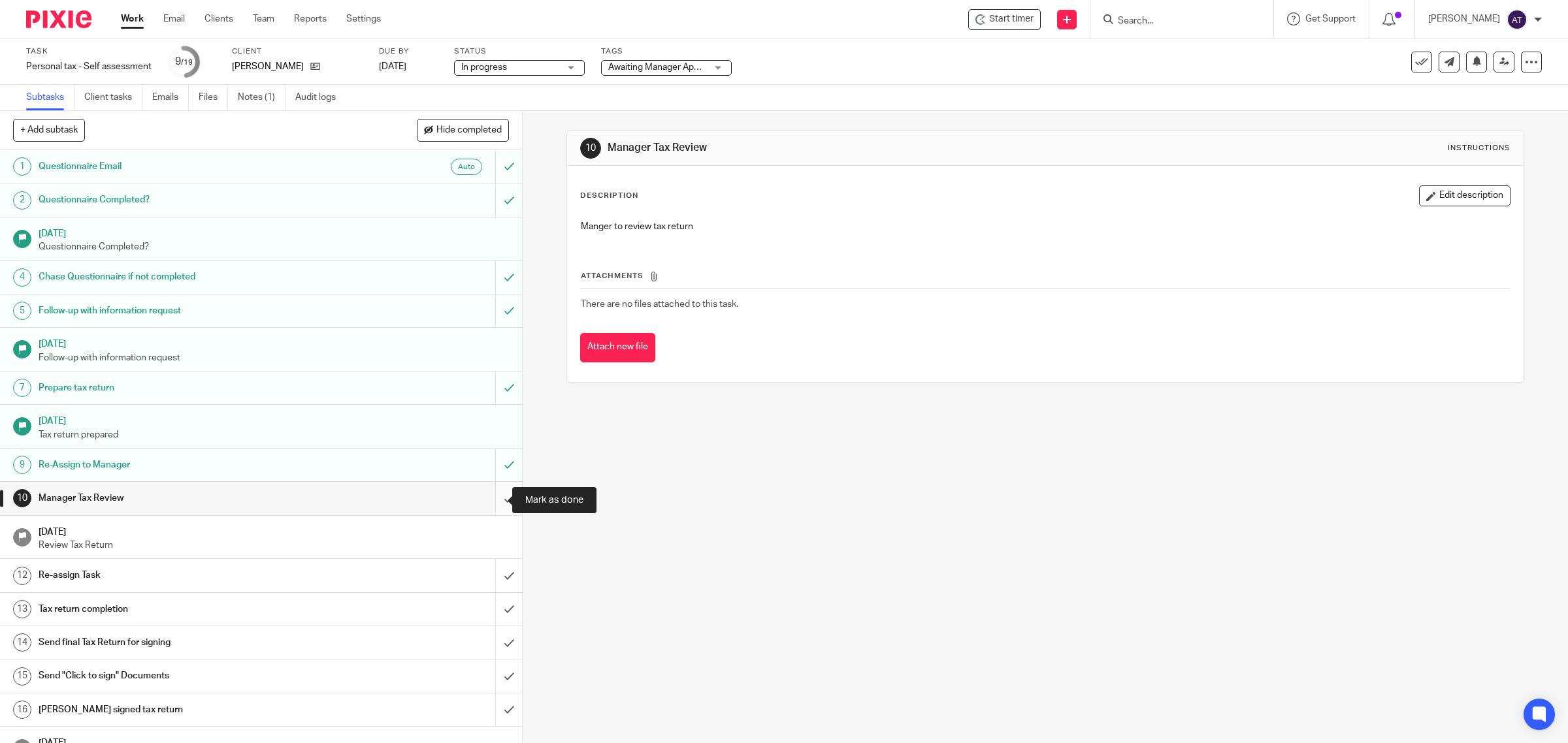
click at [485, 506] on input "submit" at bounding box center [260, 498] width 522 height 33
click at [488, 585] on input "submit" at bounding box center [260, 575] width 522 height 33
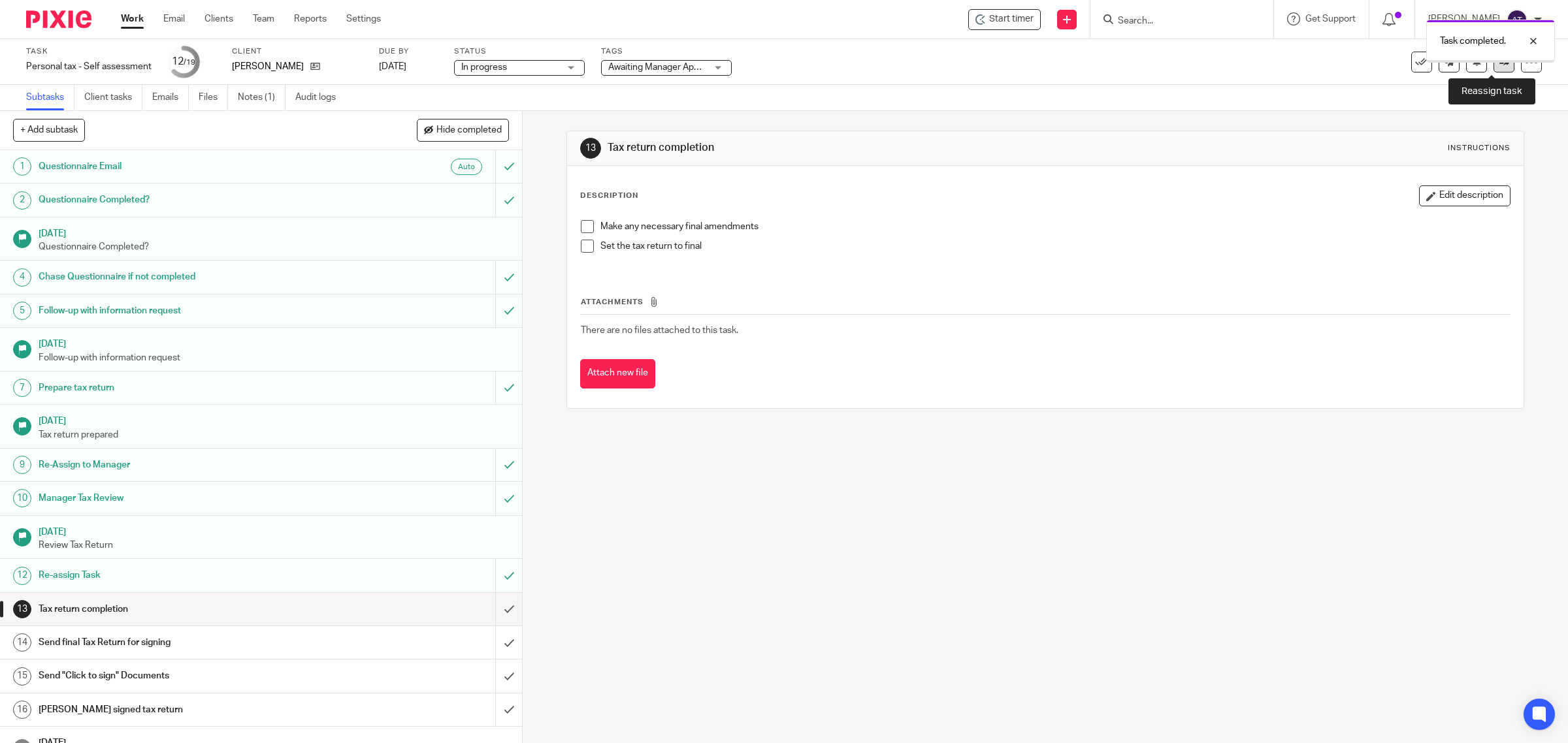
click at [1493, 67] on link at bounding box center [1504, 62] width 21 height 21
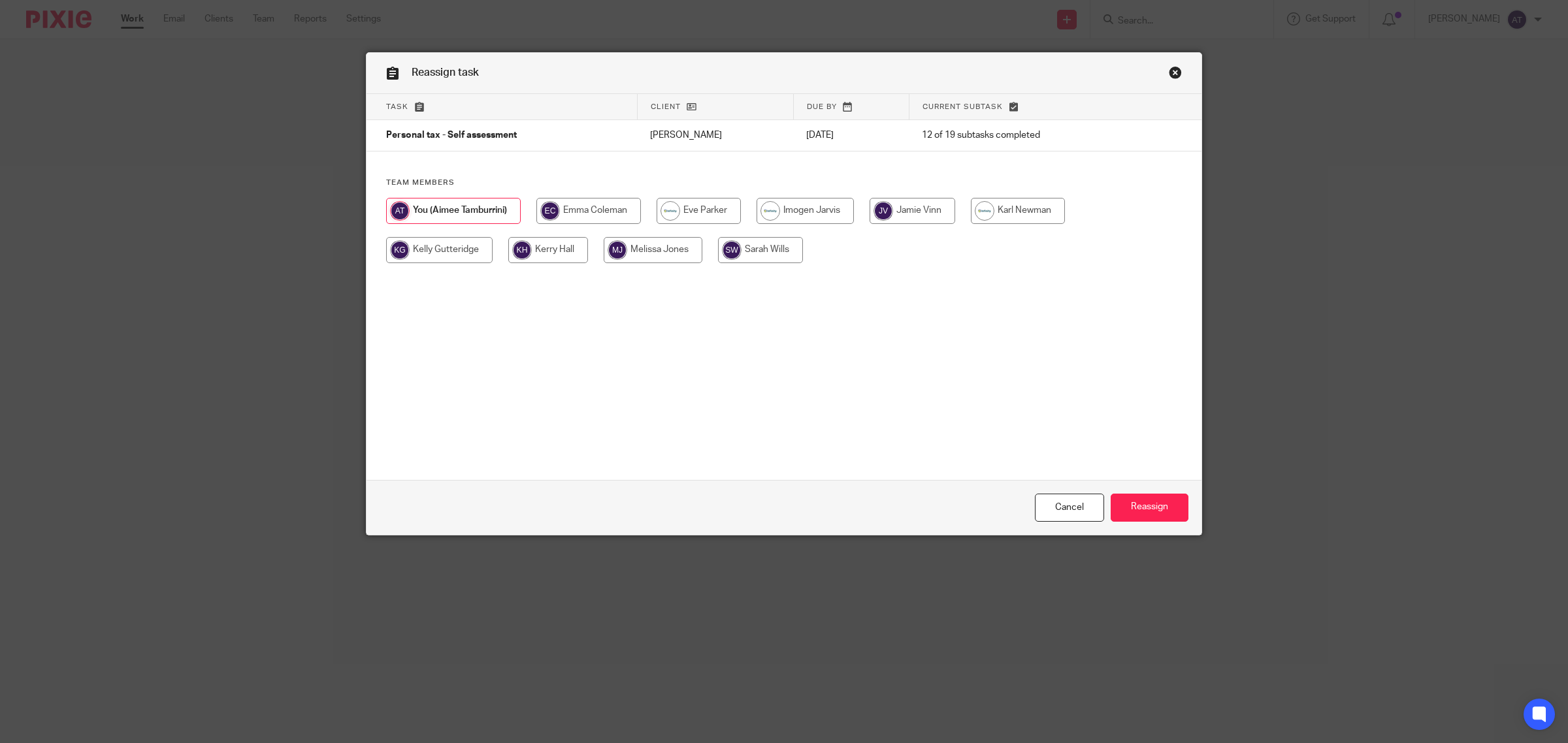
click at [694, 212] on input "radio" at bounding box center [698, 211] width 84 height 26
radio input "true"
click at [1151, 508] on input "Reassign" at bounding box center [1148, 508] width 77 height 28
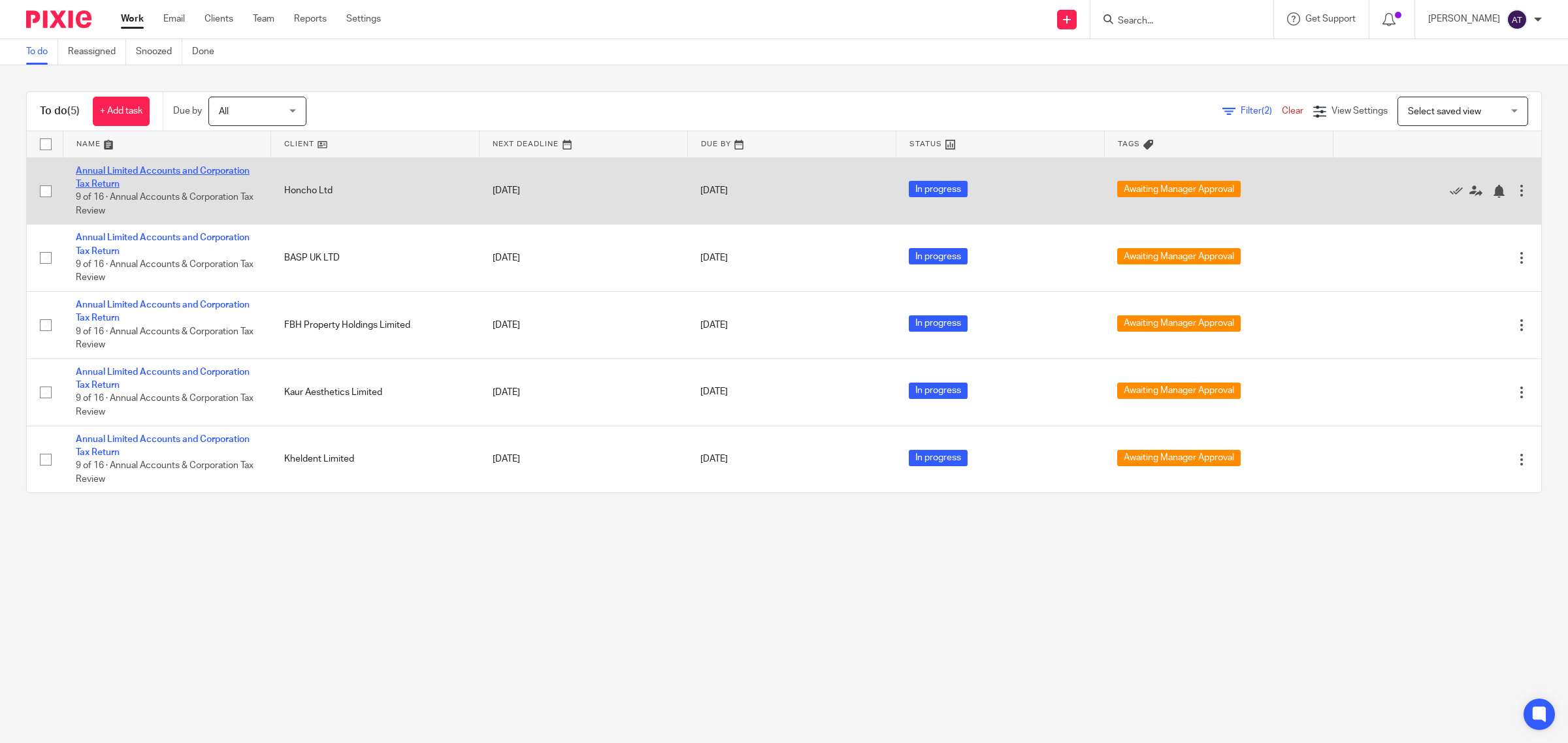
click at [180, 172] on link "Annual Limited Accounts and Corporation Tax Return" at bounding box center [162, 177] width 173 height 22
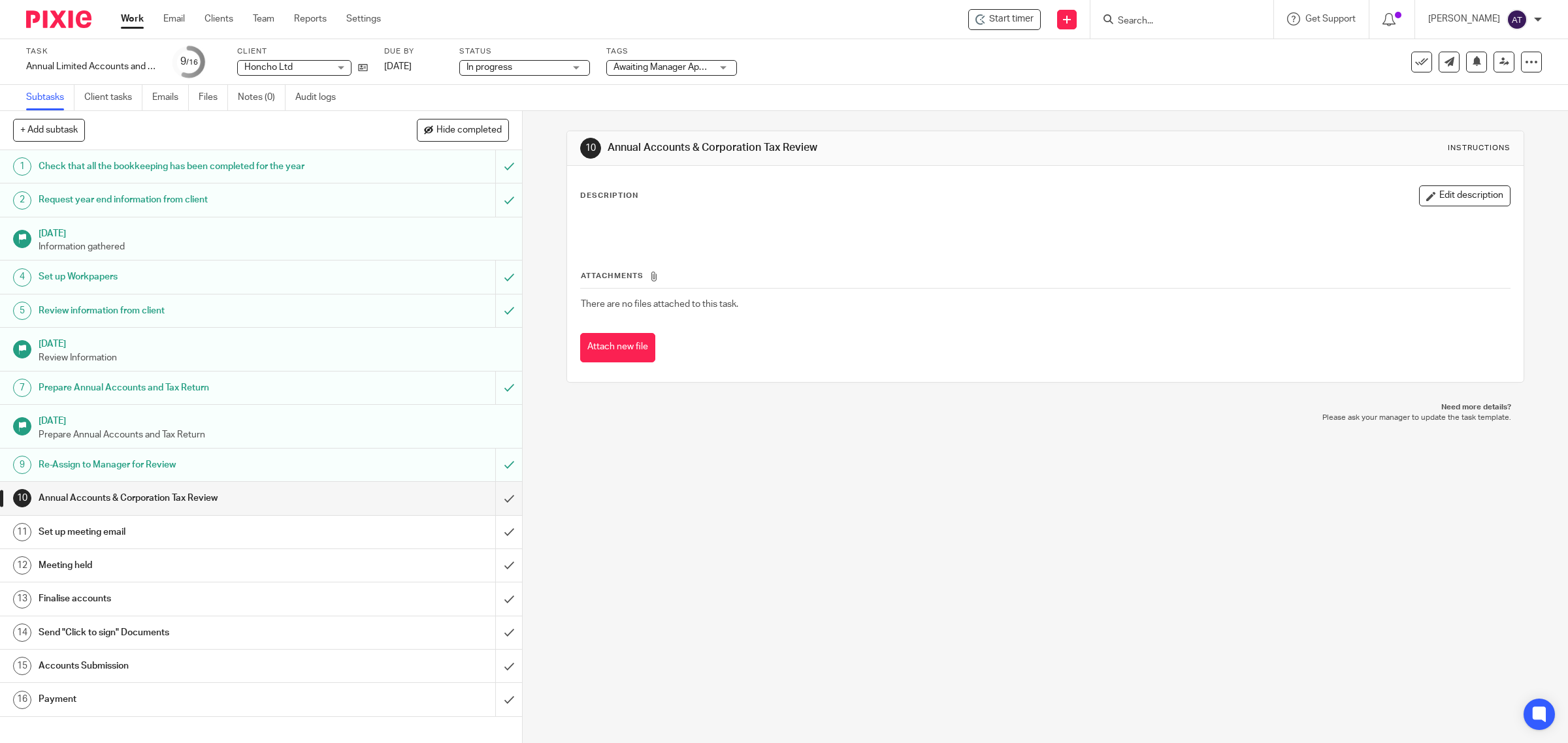
click at [645, 65] on span "Awaiting Manager Approval" at bounding box center [668, 68] width 110 height 9
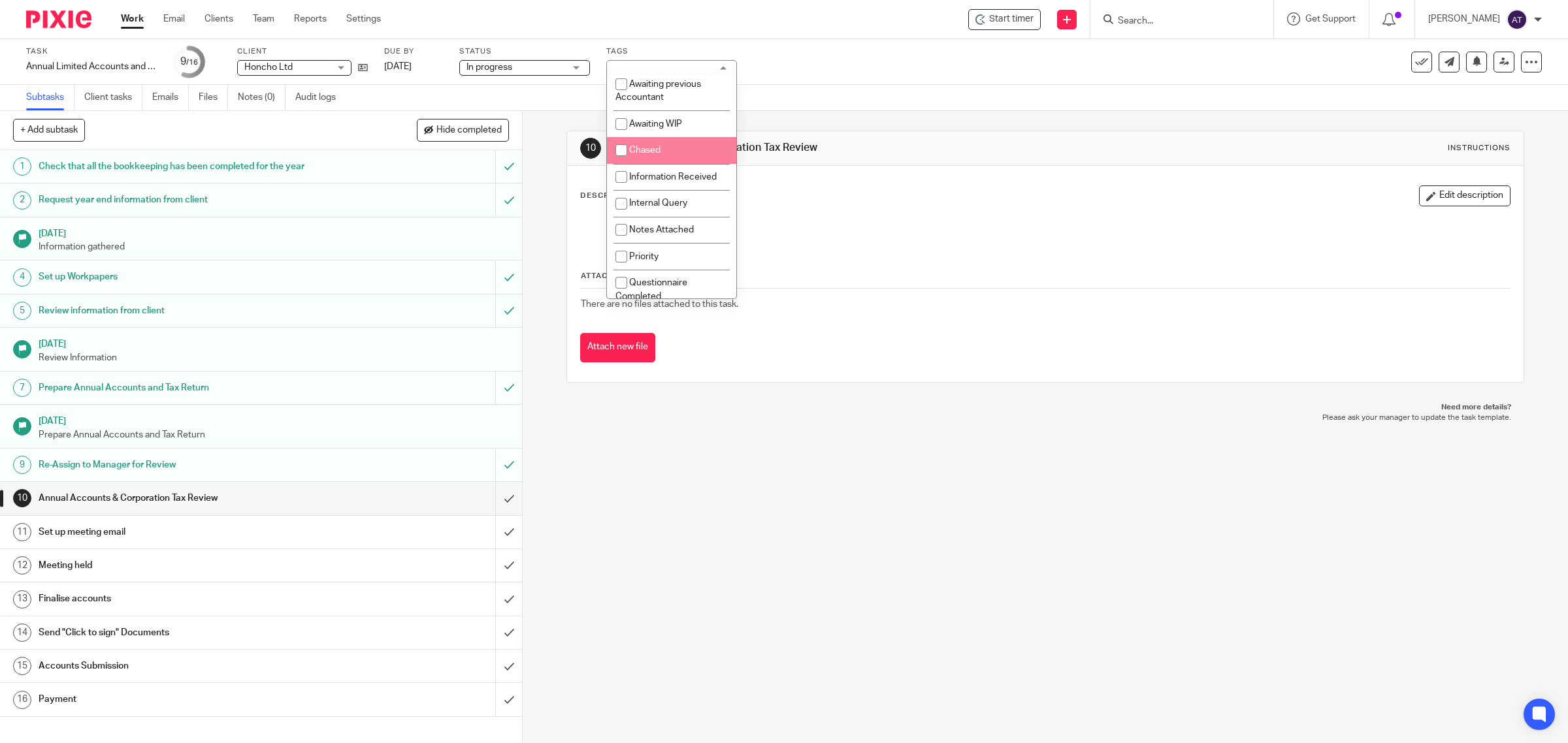
scroll to position [164, 0]
click at [660, 156] on span "Internal Query" at bounding box center [658, 151] width 58 height 9
checkbox input "true"
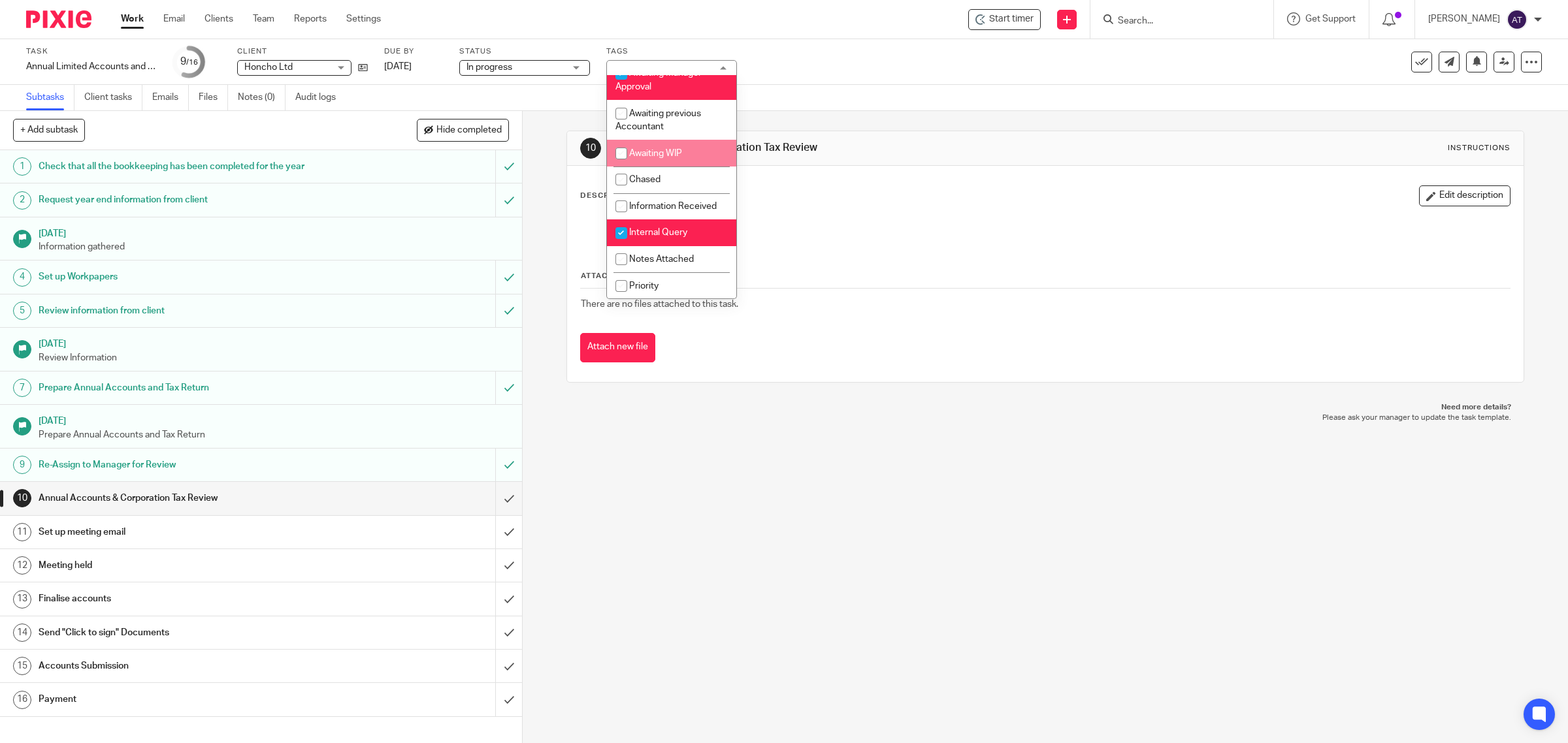
click at [756, 521] on div "10 Annual Accounts & Corporation Tax Review Instructions Description Edit descr…" at bounding box center [1045, 427] width 1045 height 632
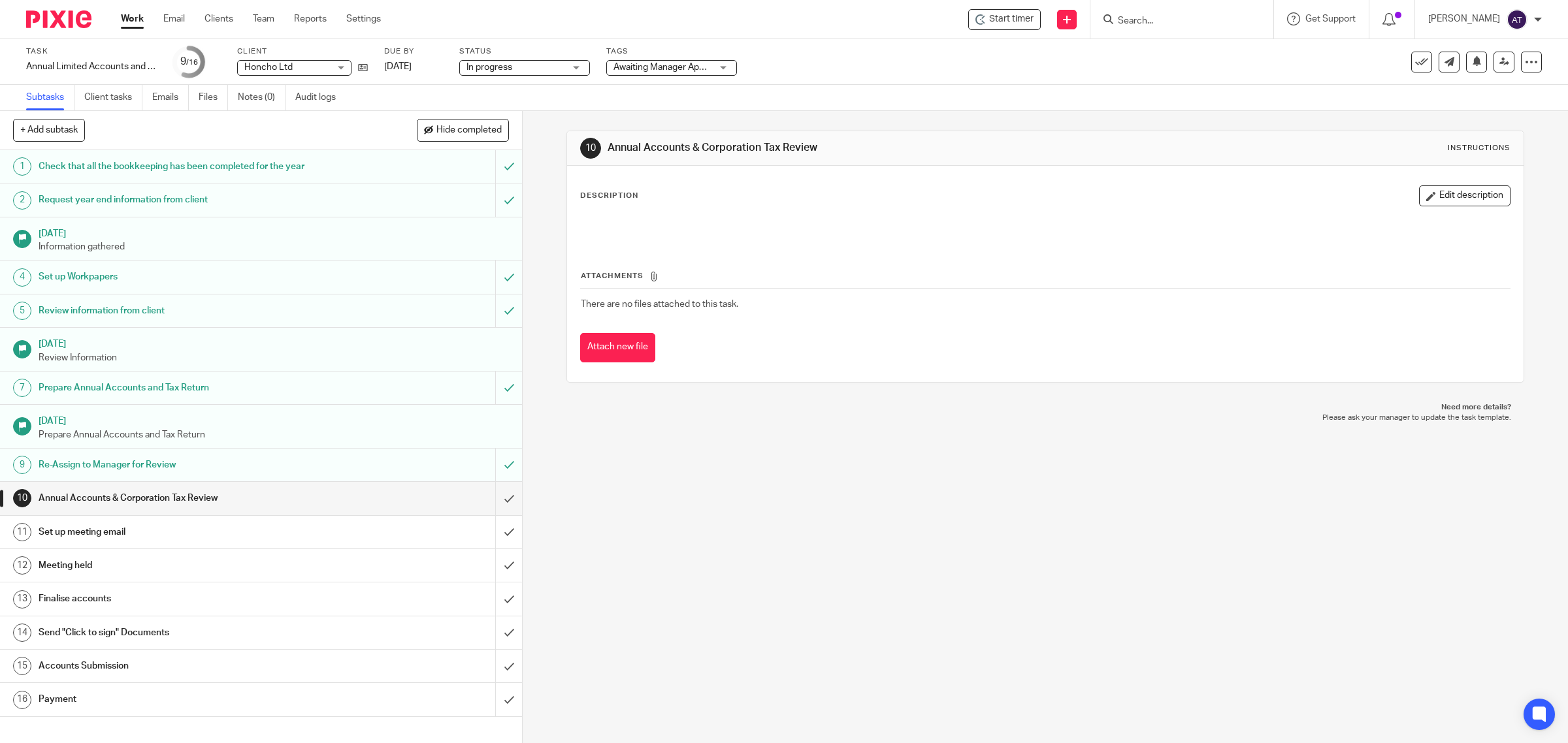
click at [124, 16] on link "Work" at bounding box center [132, 19] width 23 height 13
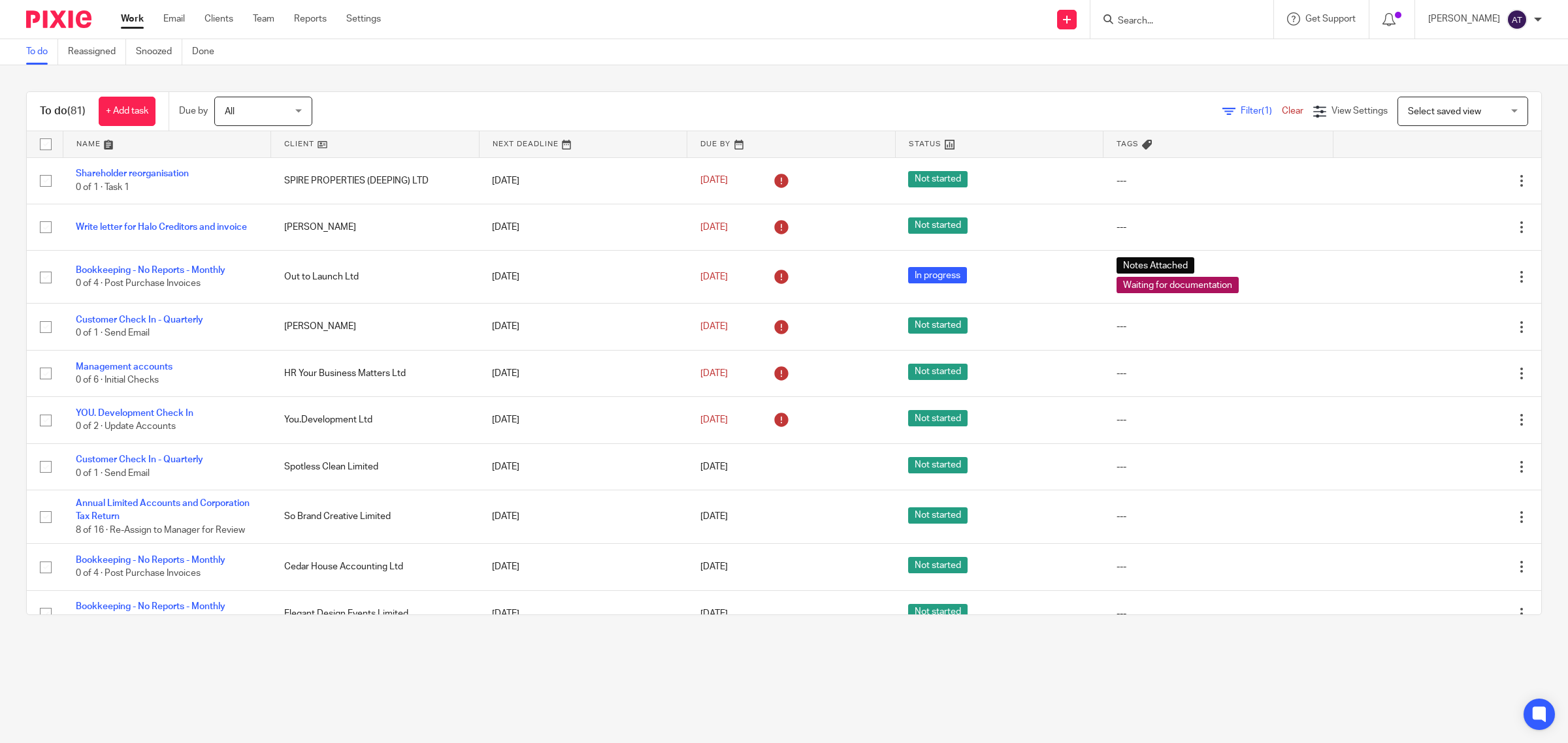
click at [1222, 107] on icon at bounding box center [1228, 111] width 13 height 13
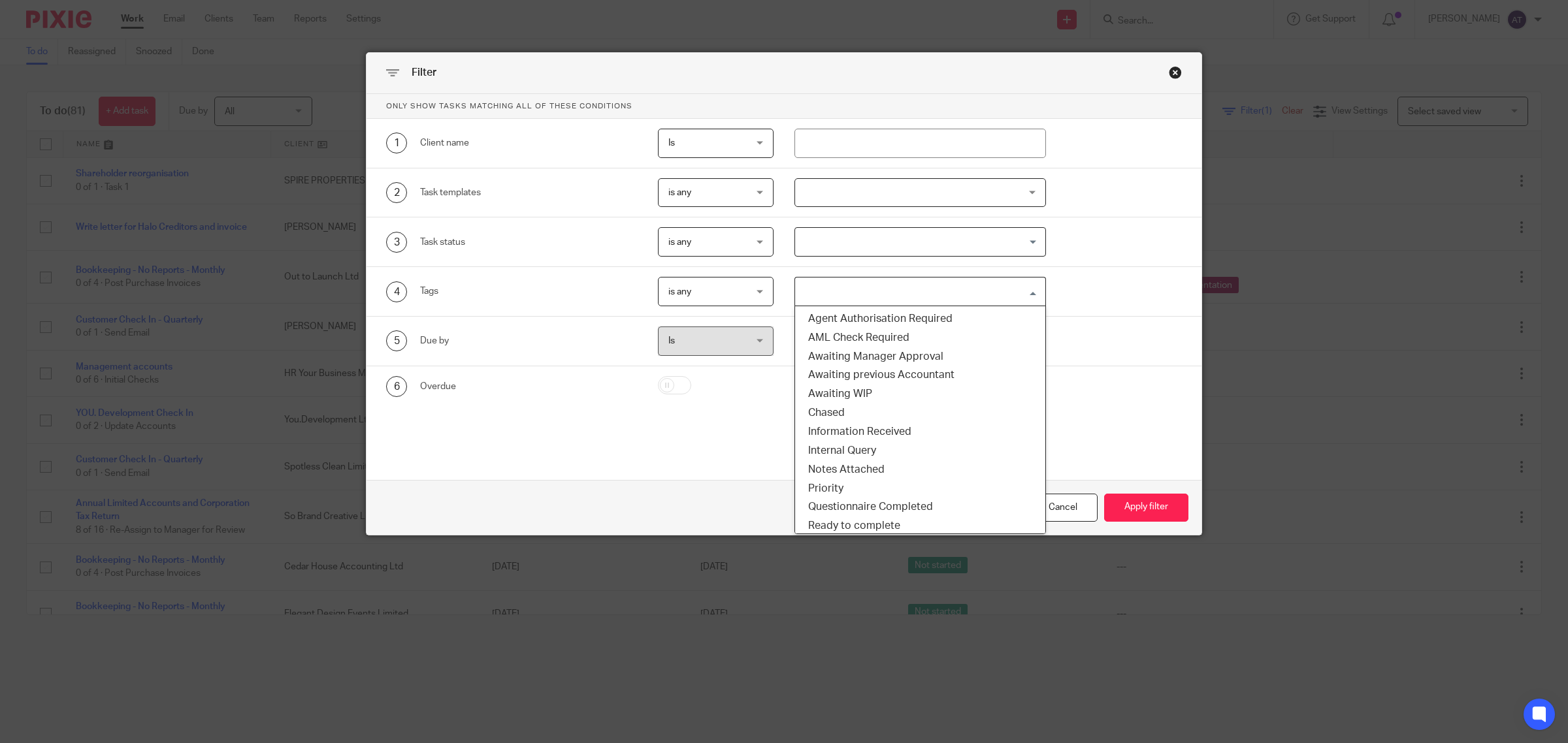
click at [860, 283] on input "Search for option" at bounding box center [917, 292] width 242 height 23
click at [906, 360] on li "Awaiting Manager Approval" at bounding box center [919, 356] width 250 height 19
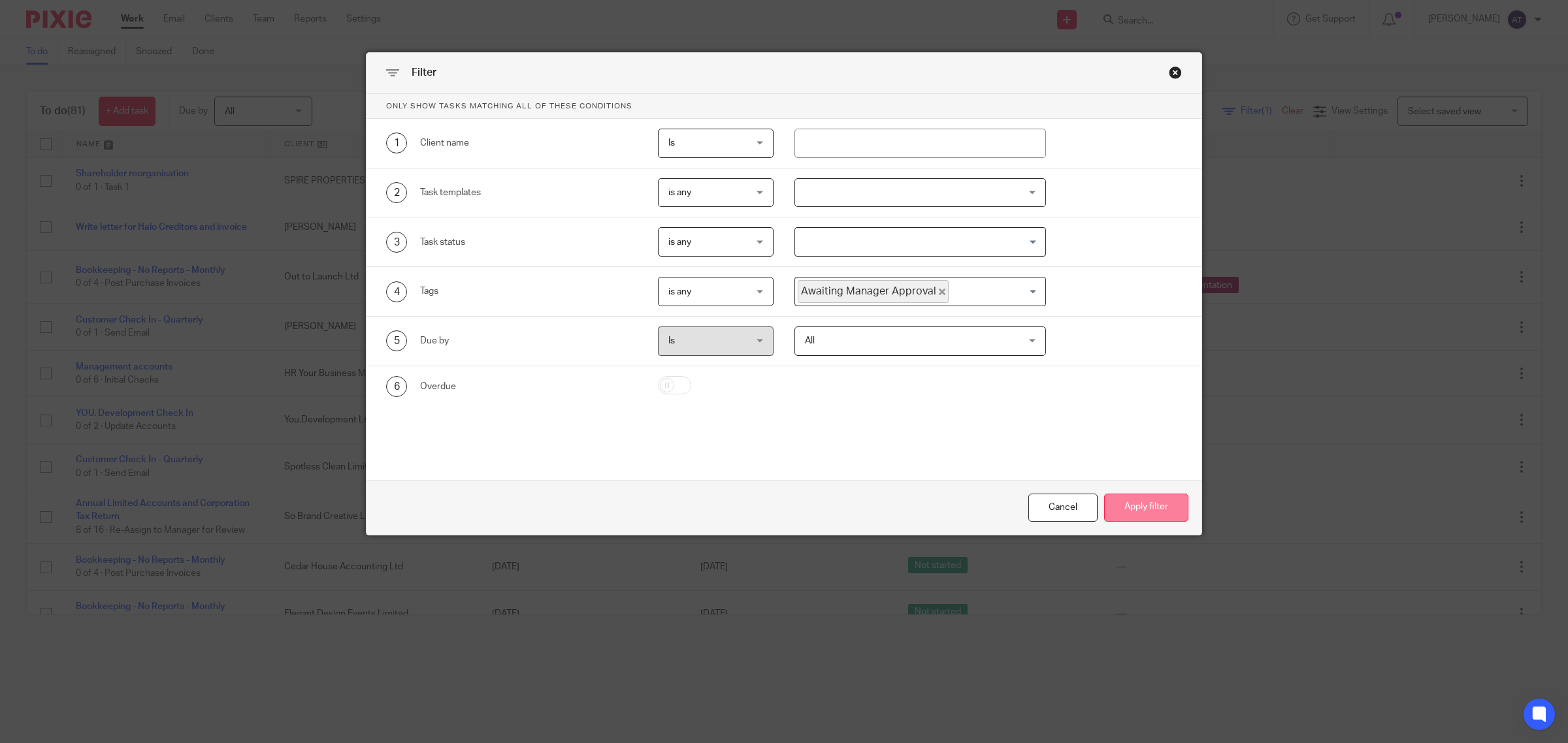
click at [1145, 507] on button "Apply filter" at bounding box center [1146, 508] width 84 height 28
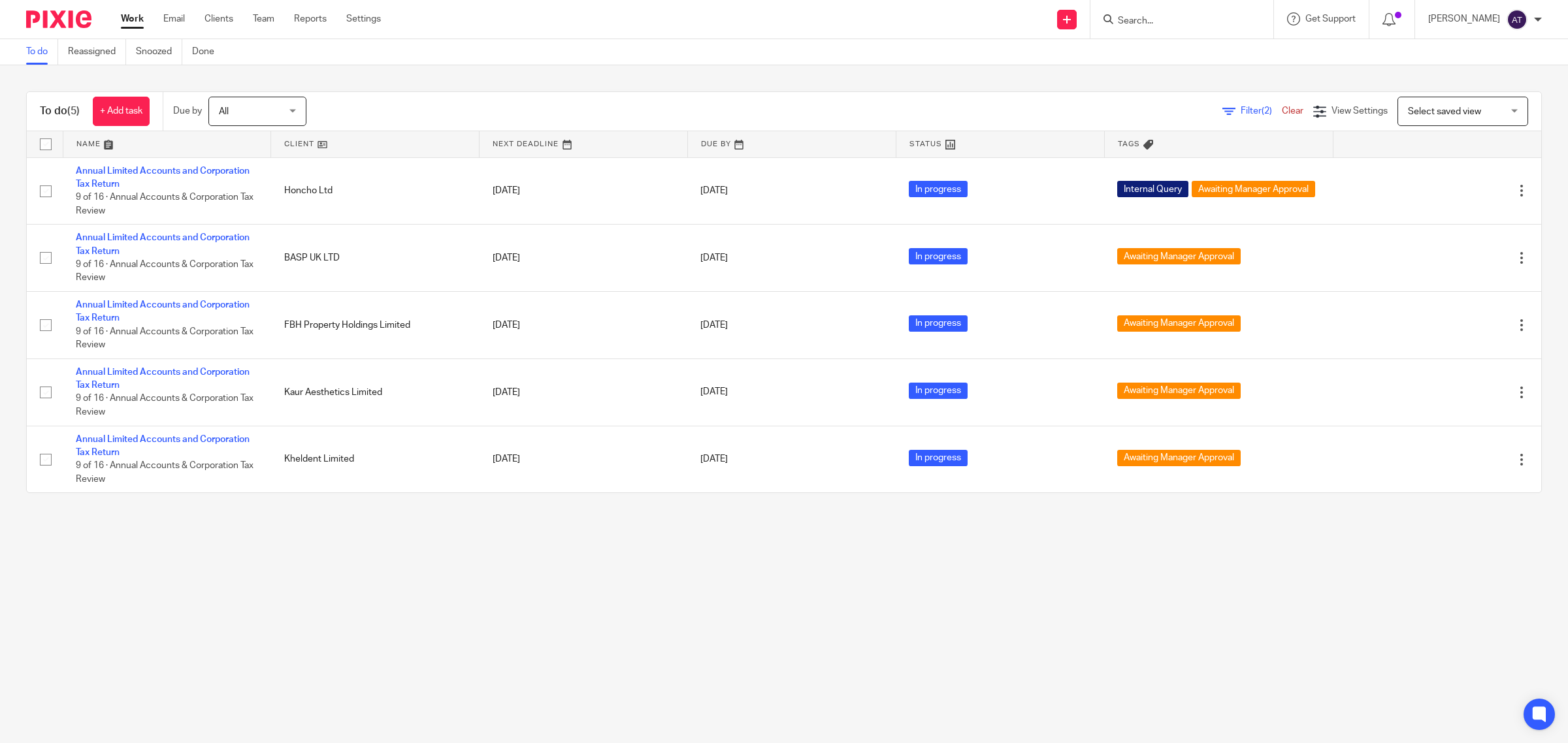
click at [285, 727] on main "To do Reassigned Snoozed Done To do (5) + Add task Due by All All [DATE] [DATE]…" at bounding box center [784, 372] width 1568 height 743
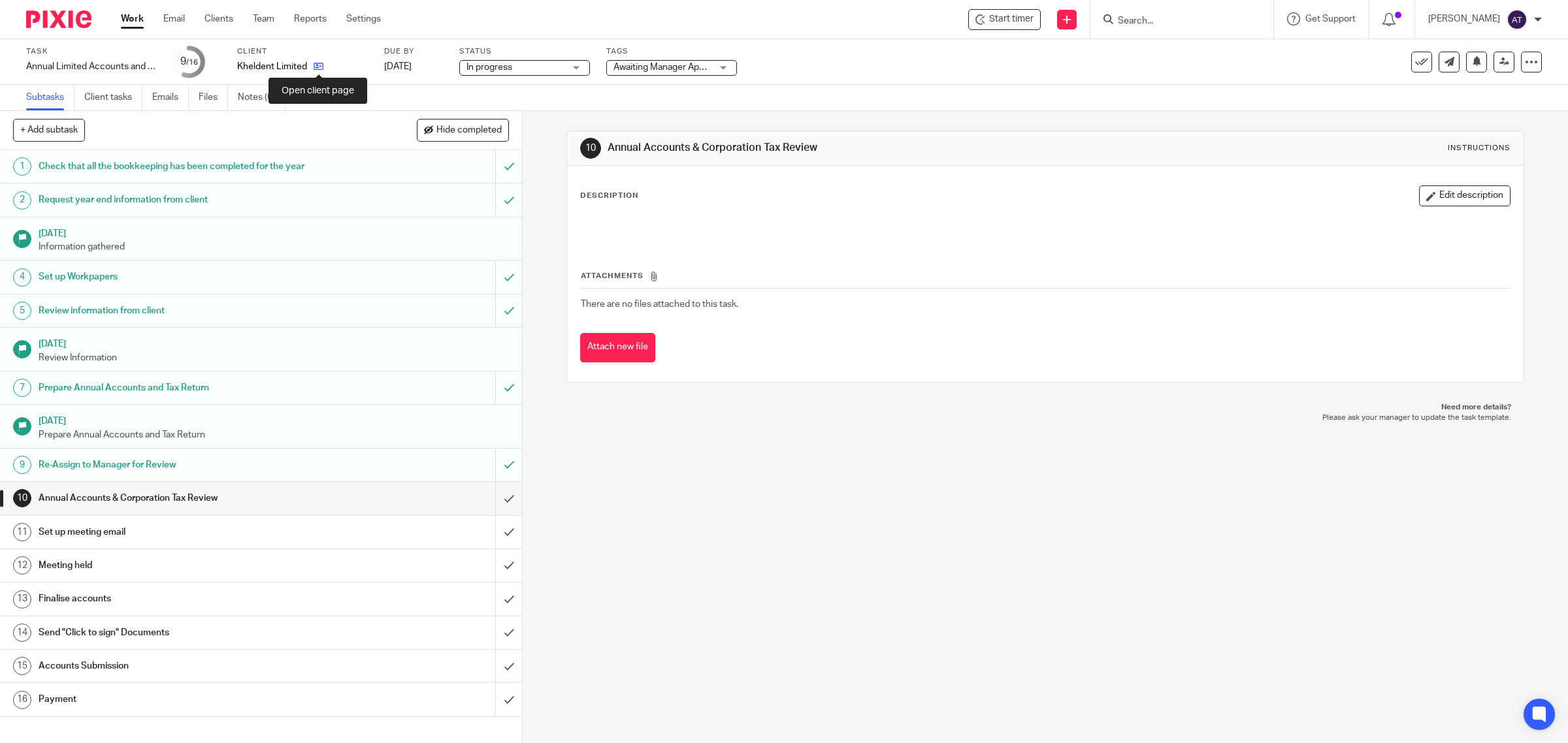
click at [321, 63] on icon at bounding box center [318, 66] width 10 height 10
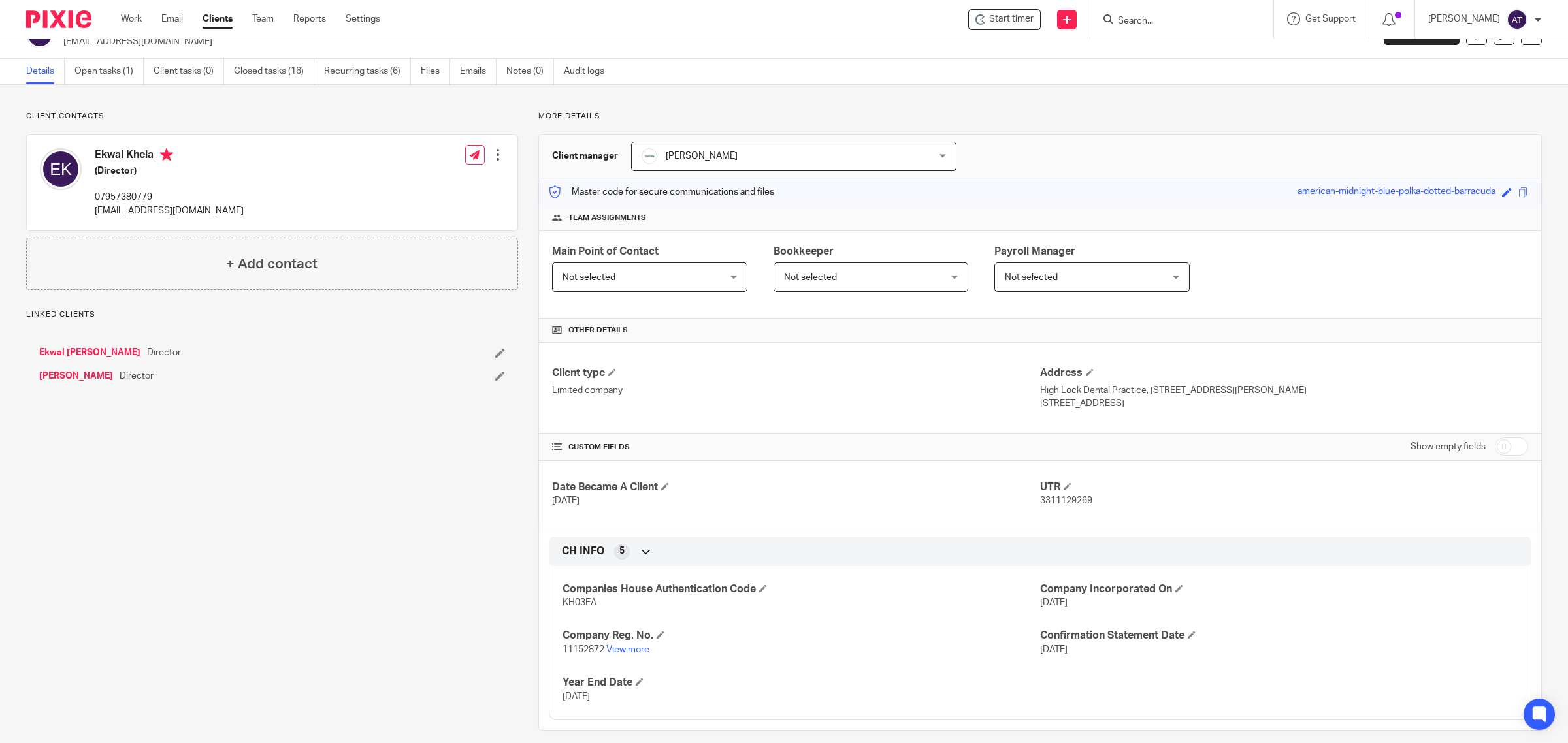
scroll to position [43, 0]
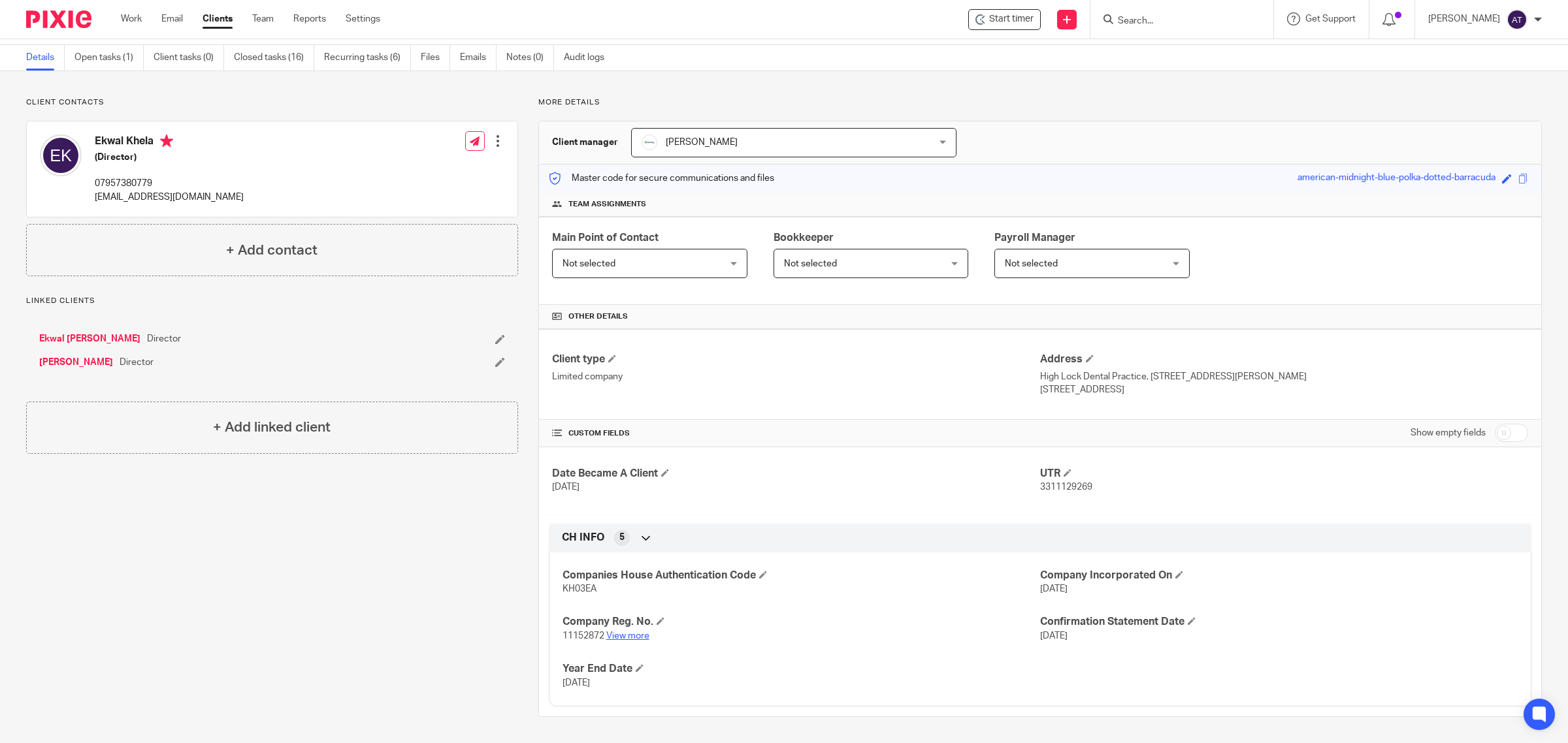
click at [624, 635] on link "View more" at bounding box center [628, 636] width 43 height 9
click at [97, 55] on link "Open tasks (1)" at bounding box center [109, 58] width 69 height 26
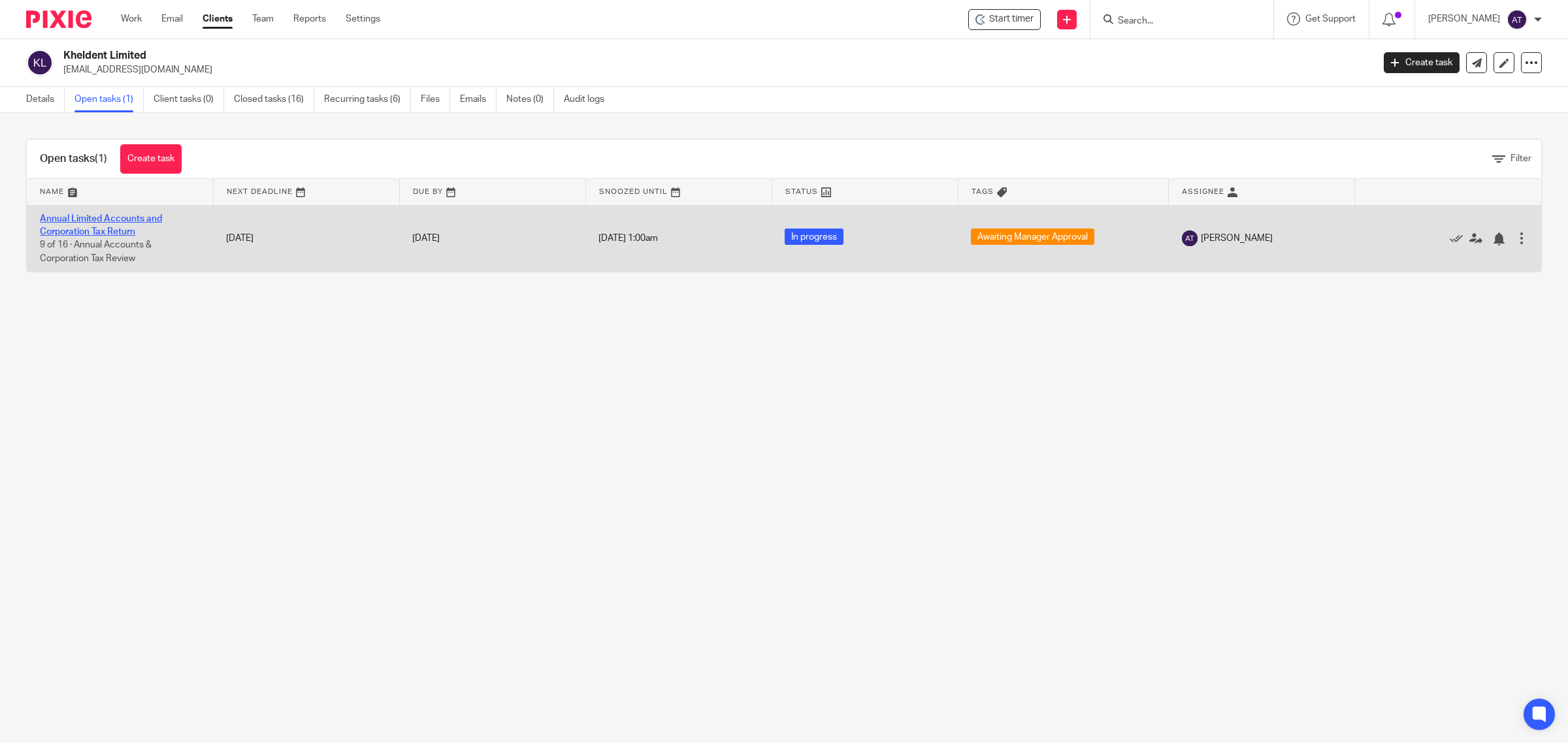
click at [122, 223] on link "Annual Limited Accounts and Corporation Tax Return" at bounding box center [100, 225] width 122 height 22
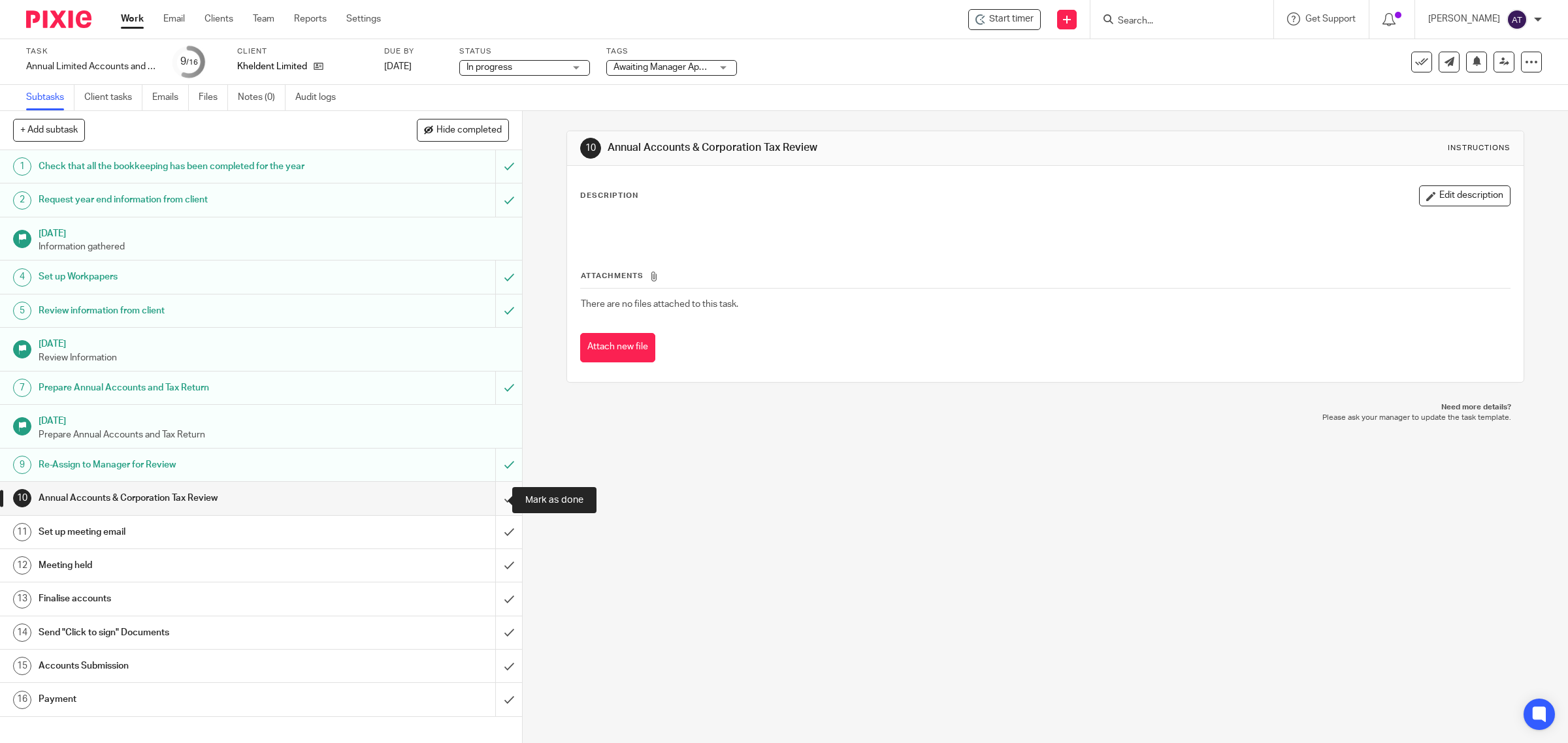
click at [494, 496] on input "submit" at bounding box center [260, 498] width 522 height 33
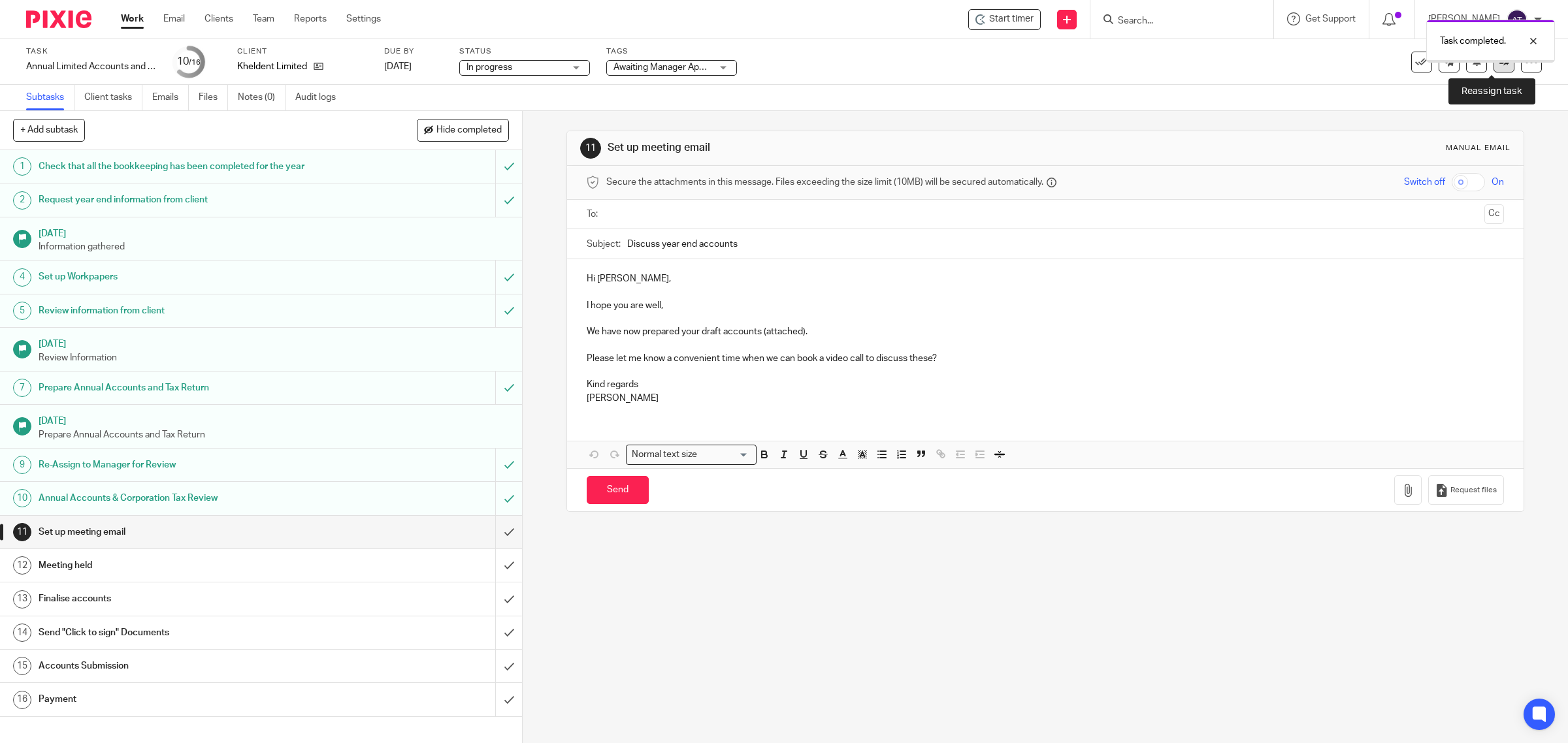
click at [1493, 68] on link at bounding box center [1504, 62] width 21 height 21
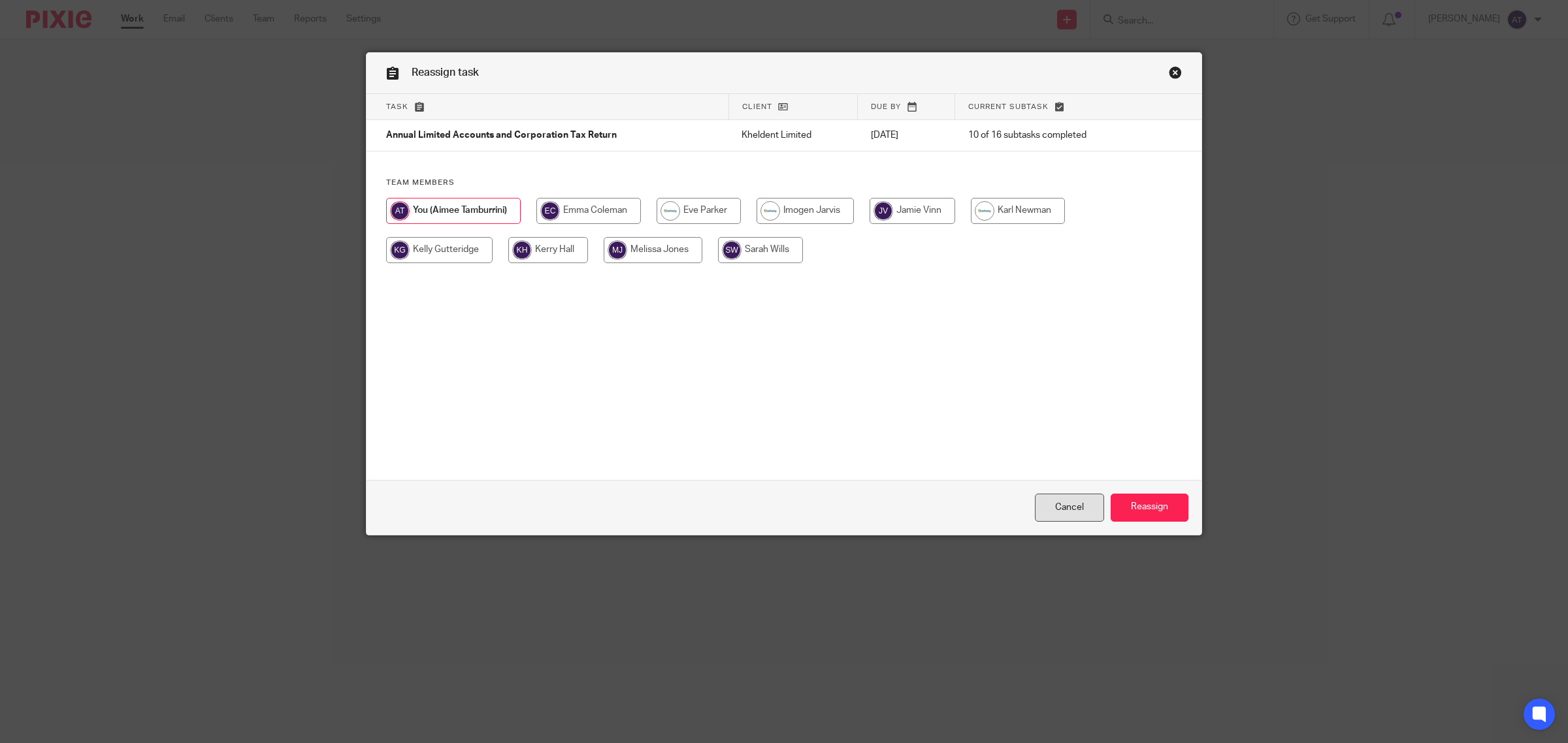
click at [1052, 511] on link "Cancel" at bounding box center [1069, 508] width 69 height 28
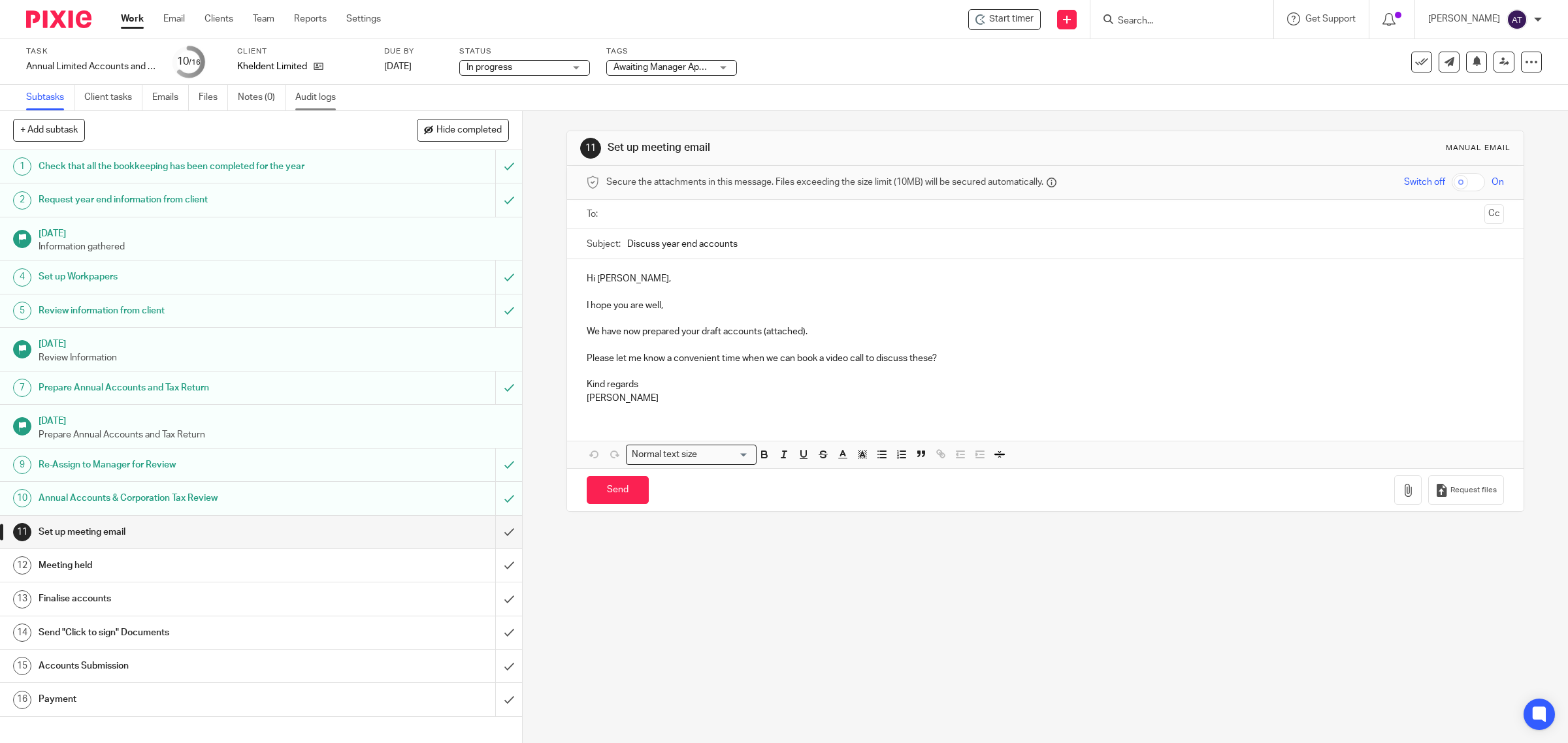
click at [329, 105] on link "Audit logs" at bounding box center [320, 98] width 51 height 26
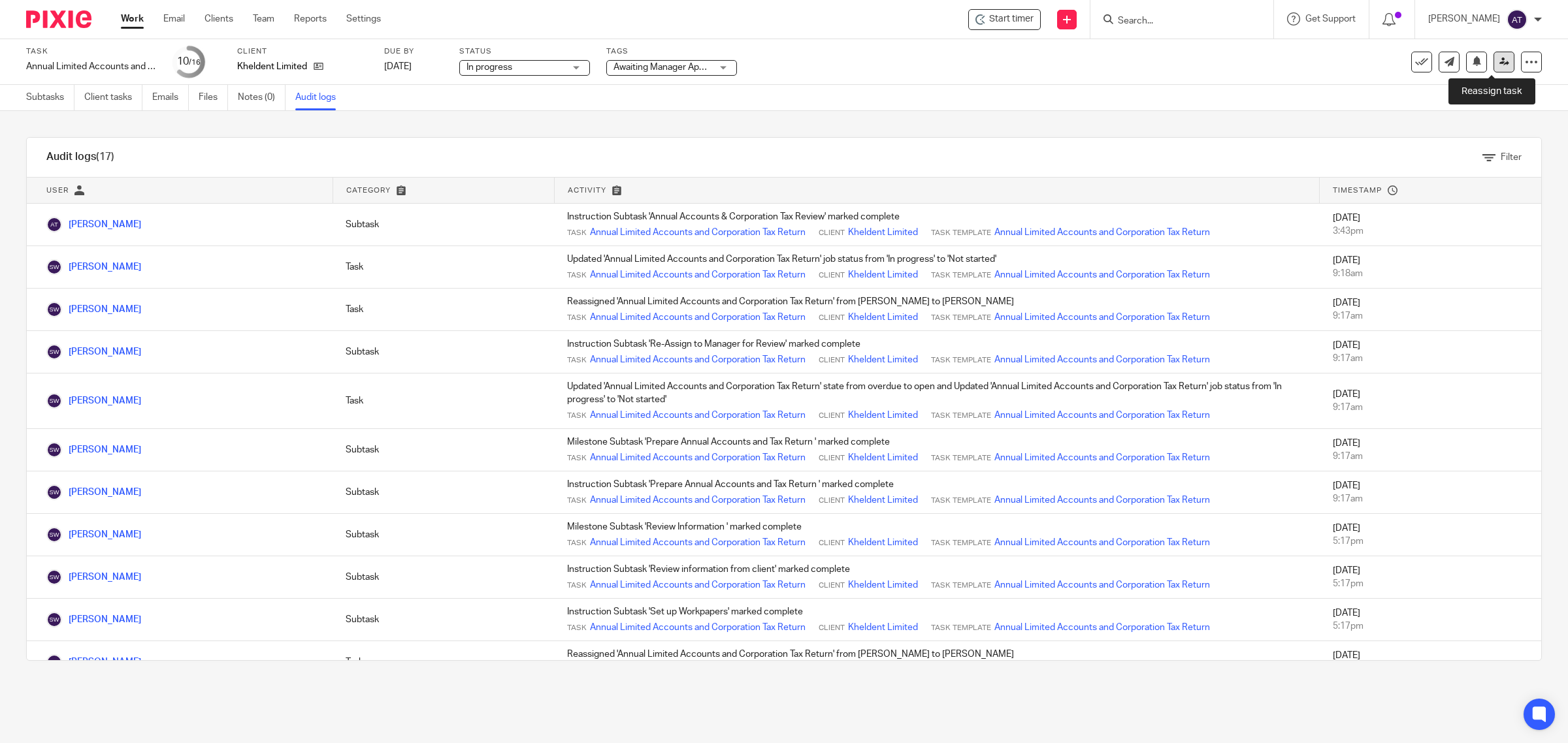
click at [1499, 66] on icon at bounding box center [1503, 61] width 10 height 10
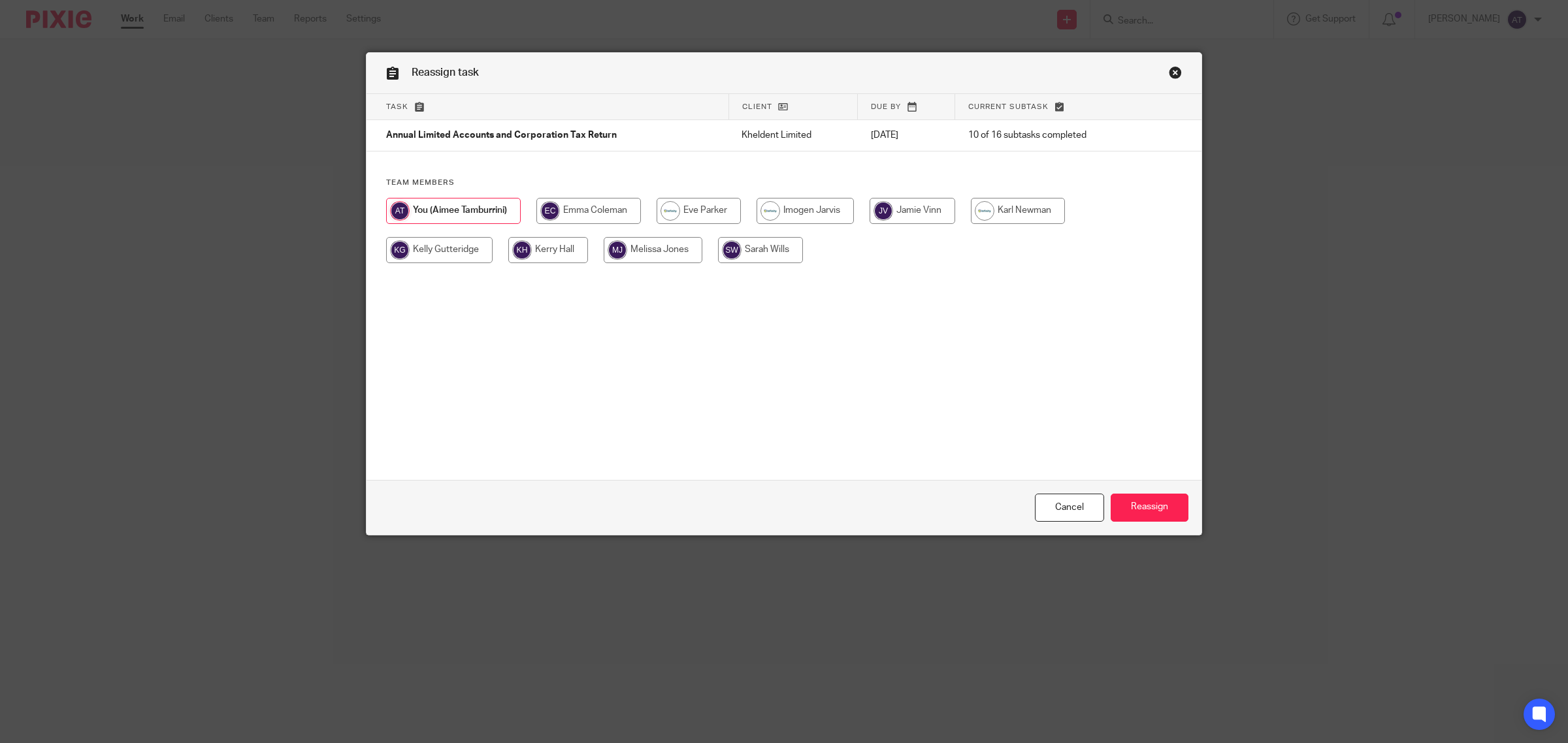
click at [767, 252] on input "radio" at bounding box center [761, 250] width 85 height 26
radio input "true"
click at [1144, 508] on input "Reassign" at bounding box center [1148, 508] width 77 height 28
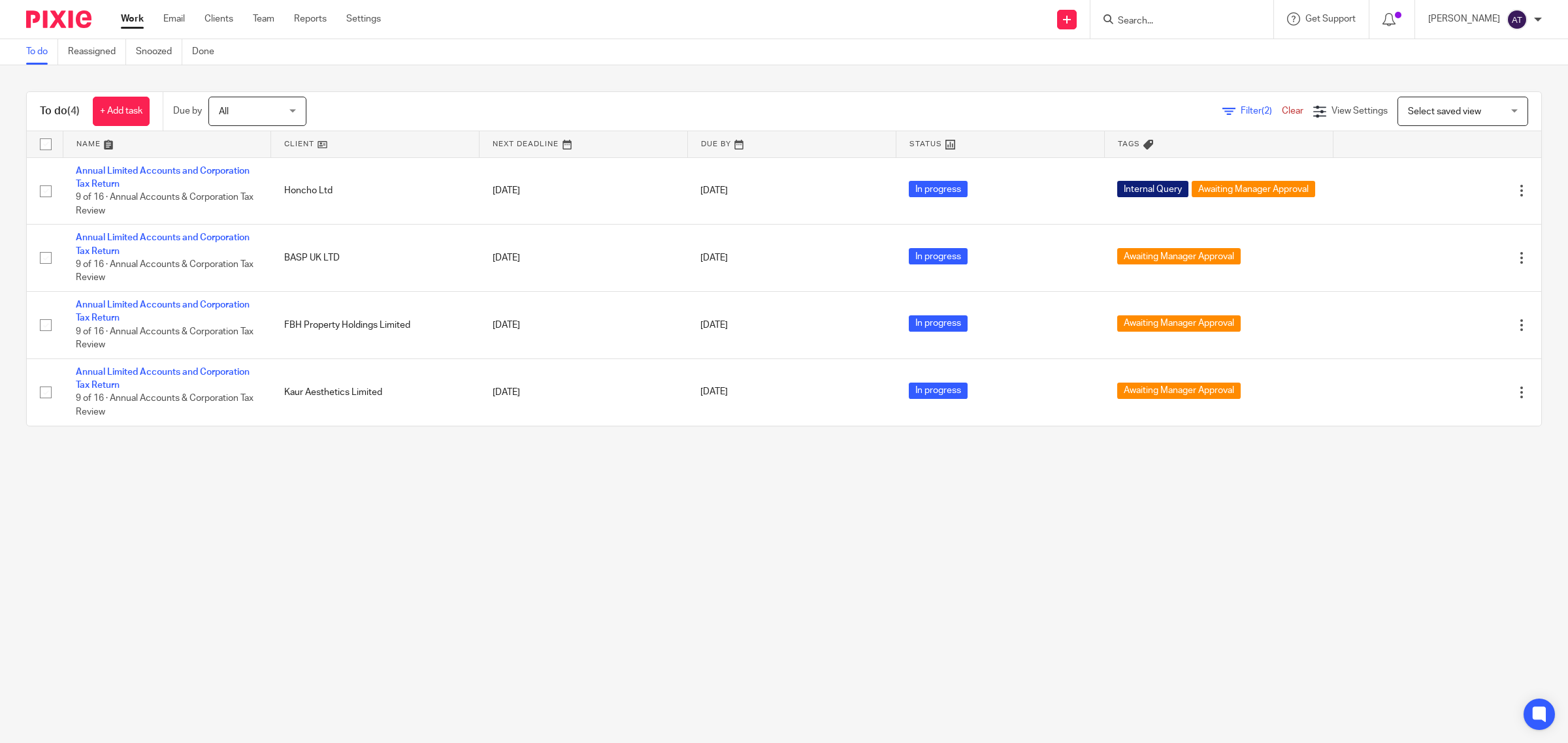
click at [207, 602] on main "To do Reassigned Snoozed Done To do (4) + Add task Due by All All Today Tomorro…" at bounding box center [784, 372] width 1568 height 743
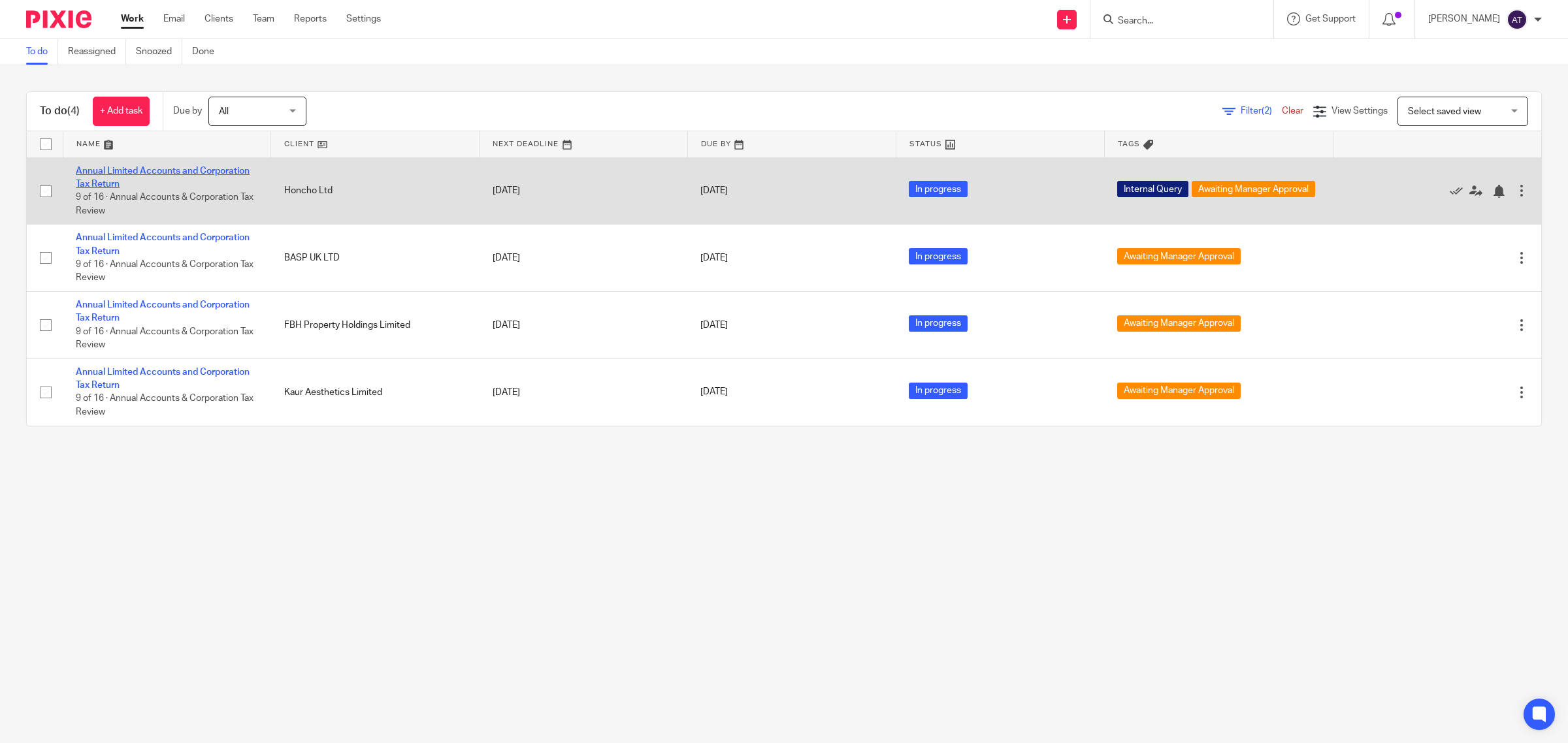
click at [201, 172] on link "Annual Limited Accounts and Corporation Tax Return" at bounding box center [162, 177] width 173 height 22
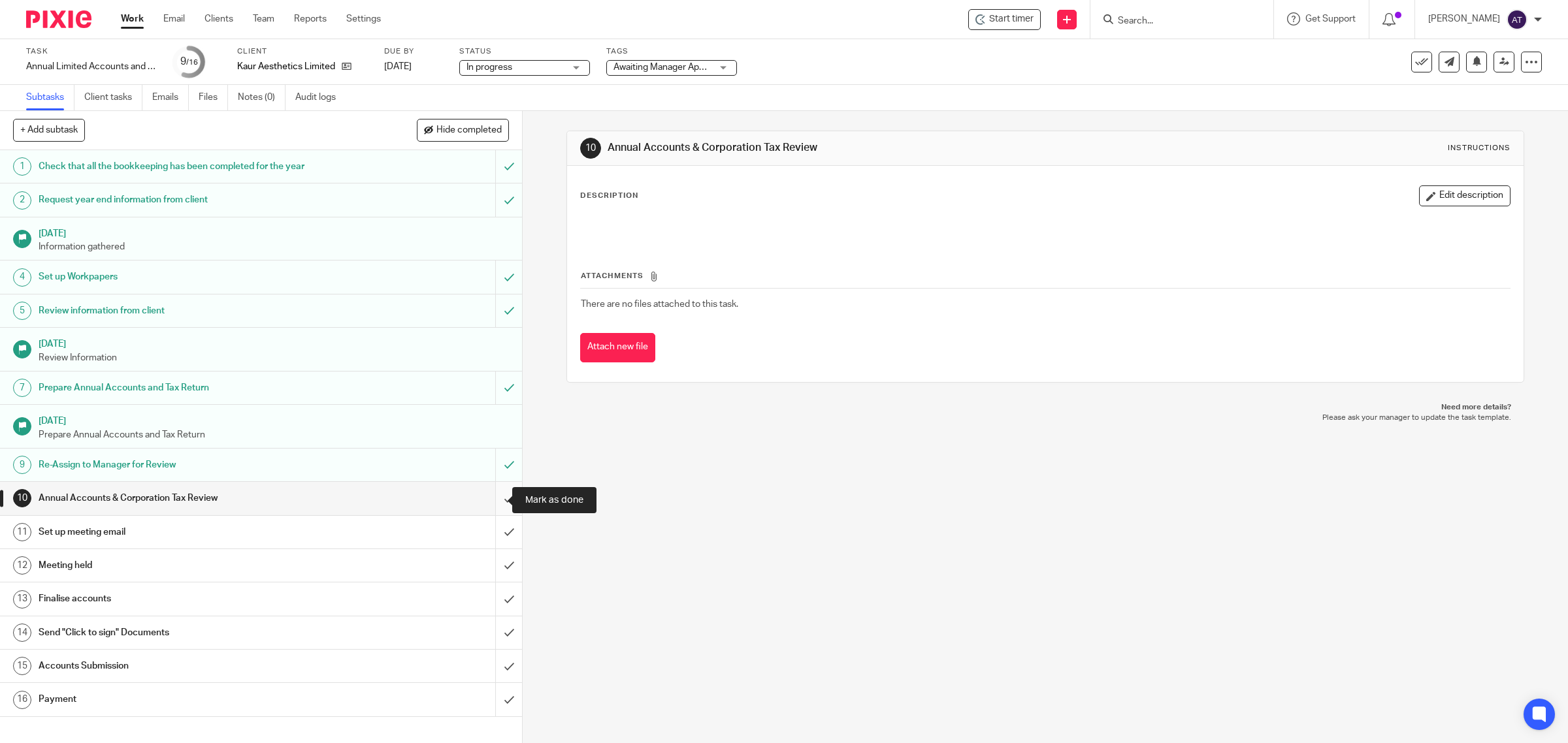
drag, startPoint x: 493, startPoint y: 501, endPoint x: 504, endPoint y: 495, distance: 12.5
click at [493, 501] on input "submit" at bounding box center [260, 498] width 522 height 33
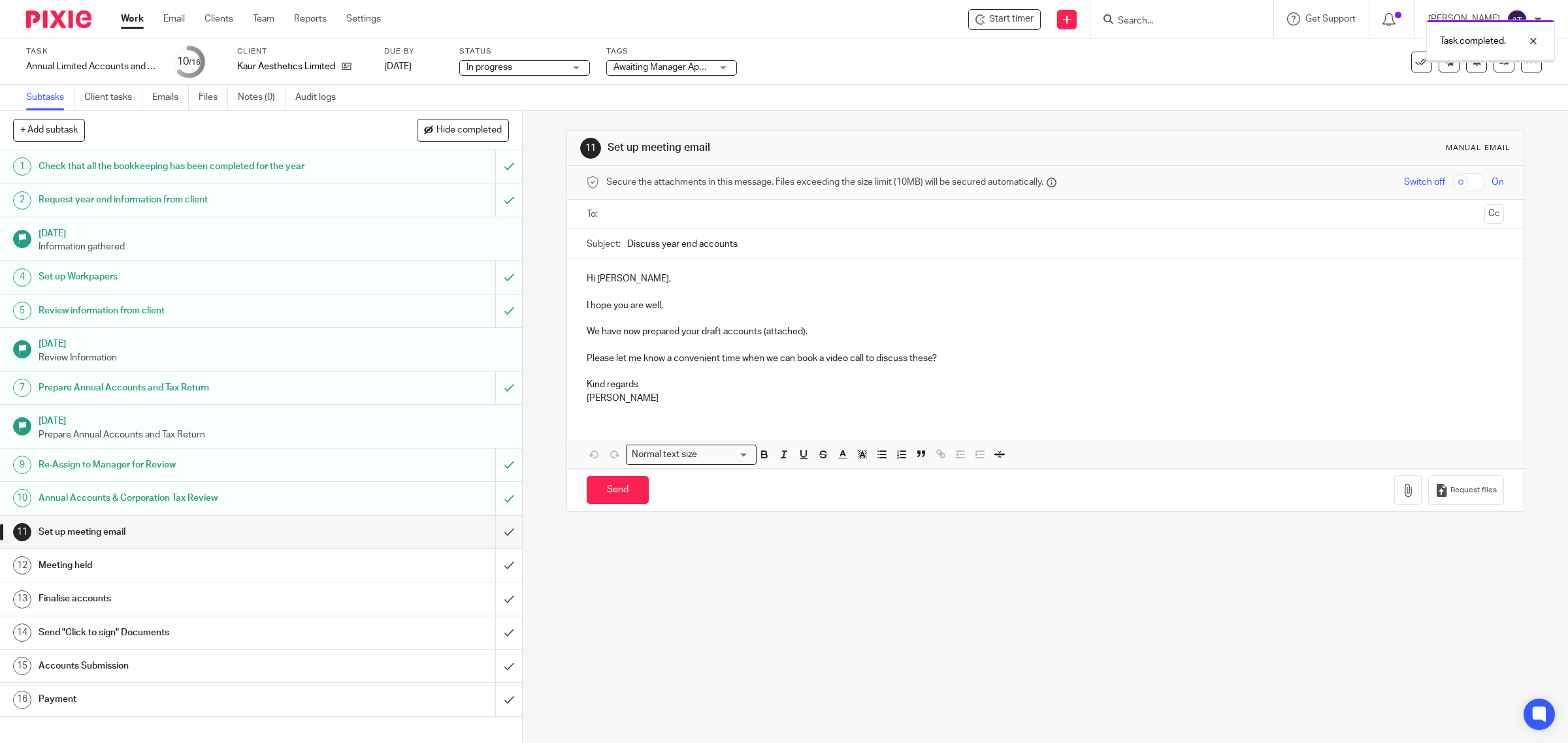
click at [1492, 63] on div "Task completed." at bounding box center [1169, 38] width 771 height 50
click at [1493, 70] on link at bounding box center [1504, 62] width 21 height 21
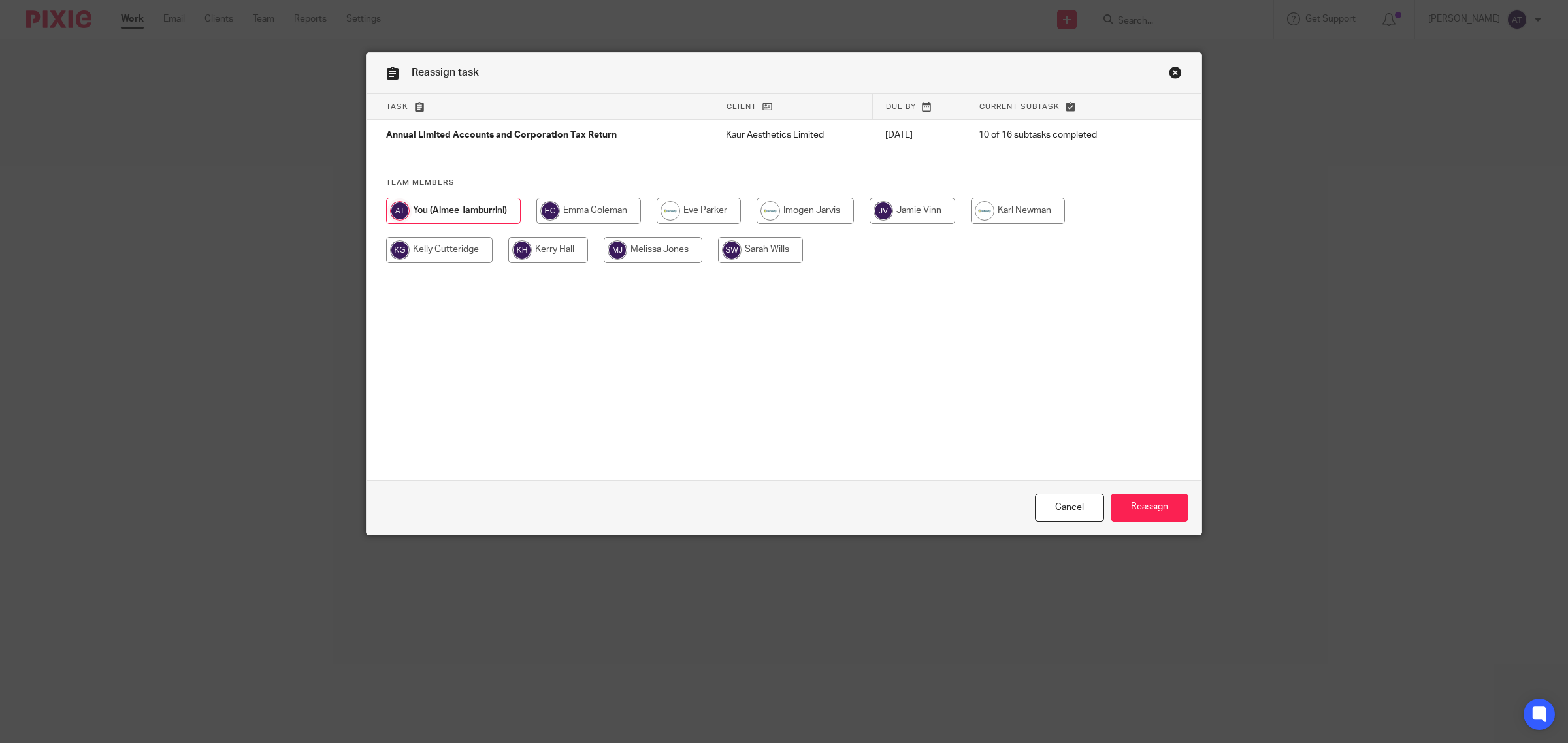
click at [747, 246] on input "radio" at bounding box center [761, 250] width 85 height 26
radio input "true"
click at [1158, 510] on input "Reassign" at bounding box center [1148, 508] width 77 height 28
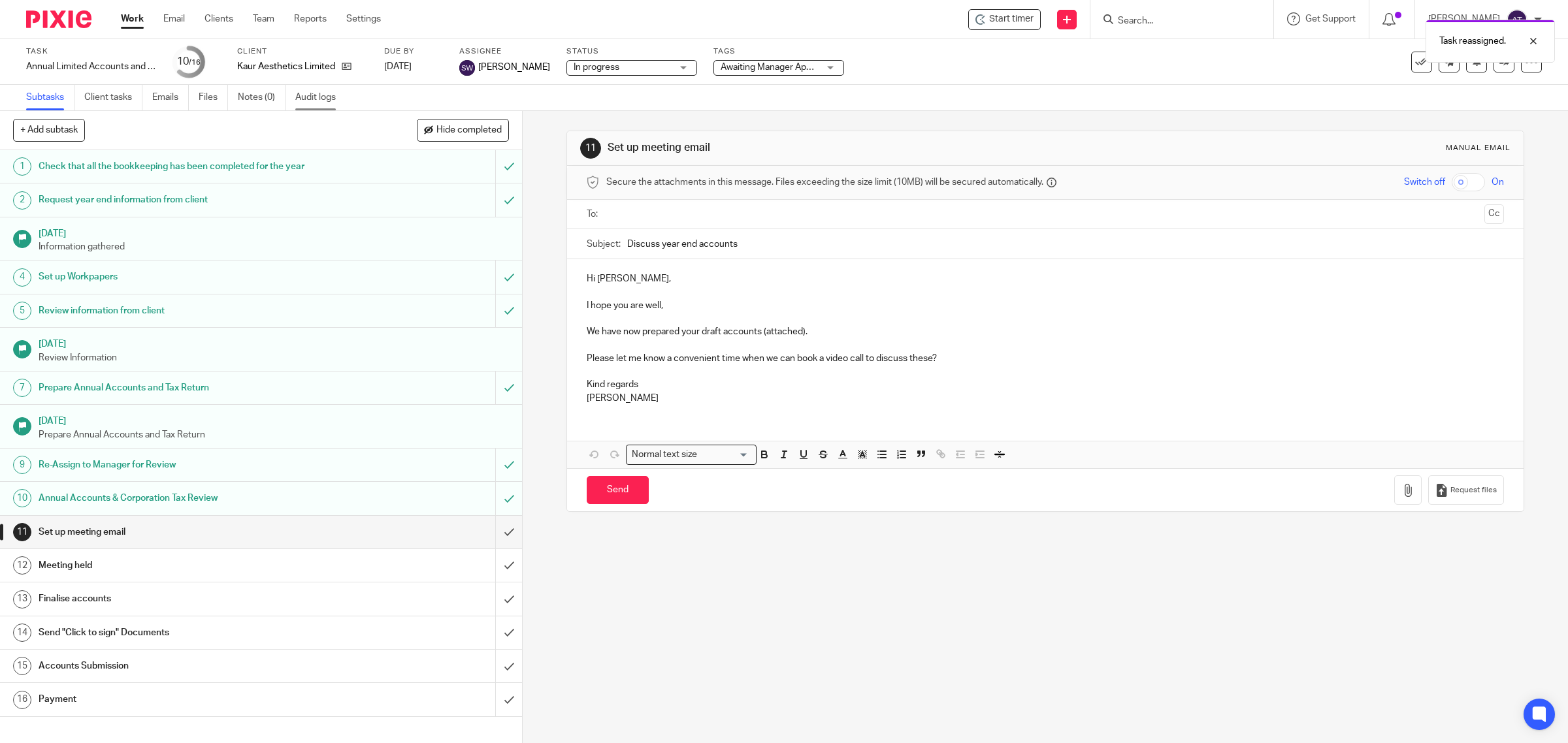
click at [316, 96] on link "Audit logs" at bounding box center [320, 98] width 51 height 26
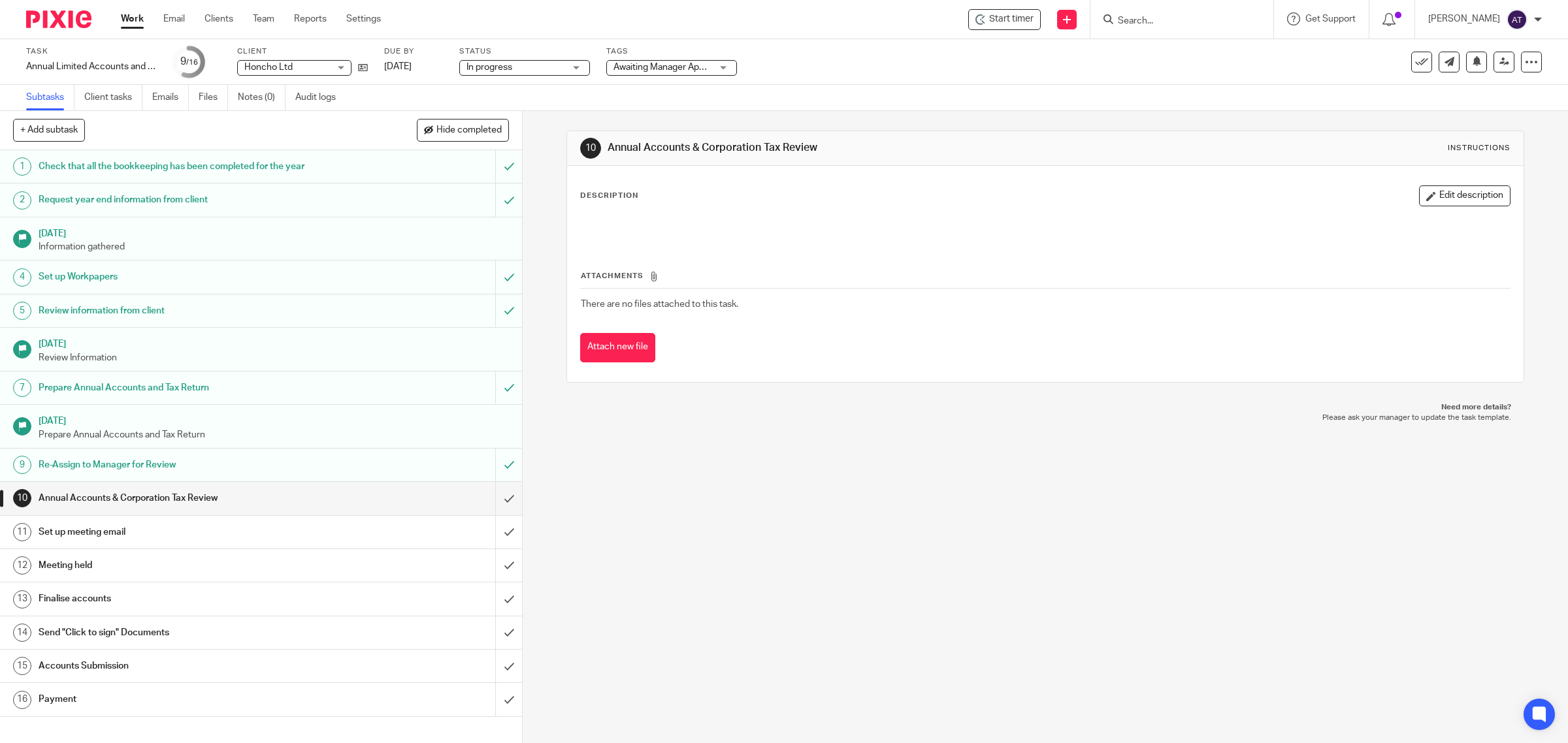
click at [136, 20] on link "Work" at bounding box center [132, 19] width 23 height 13
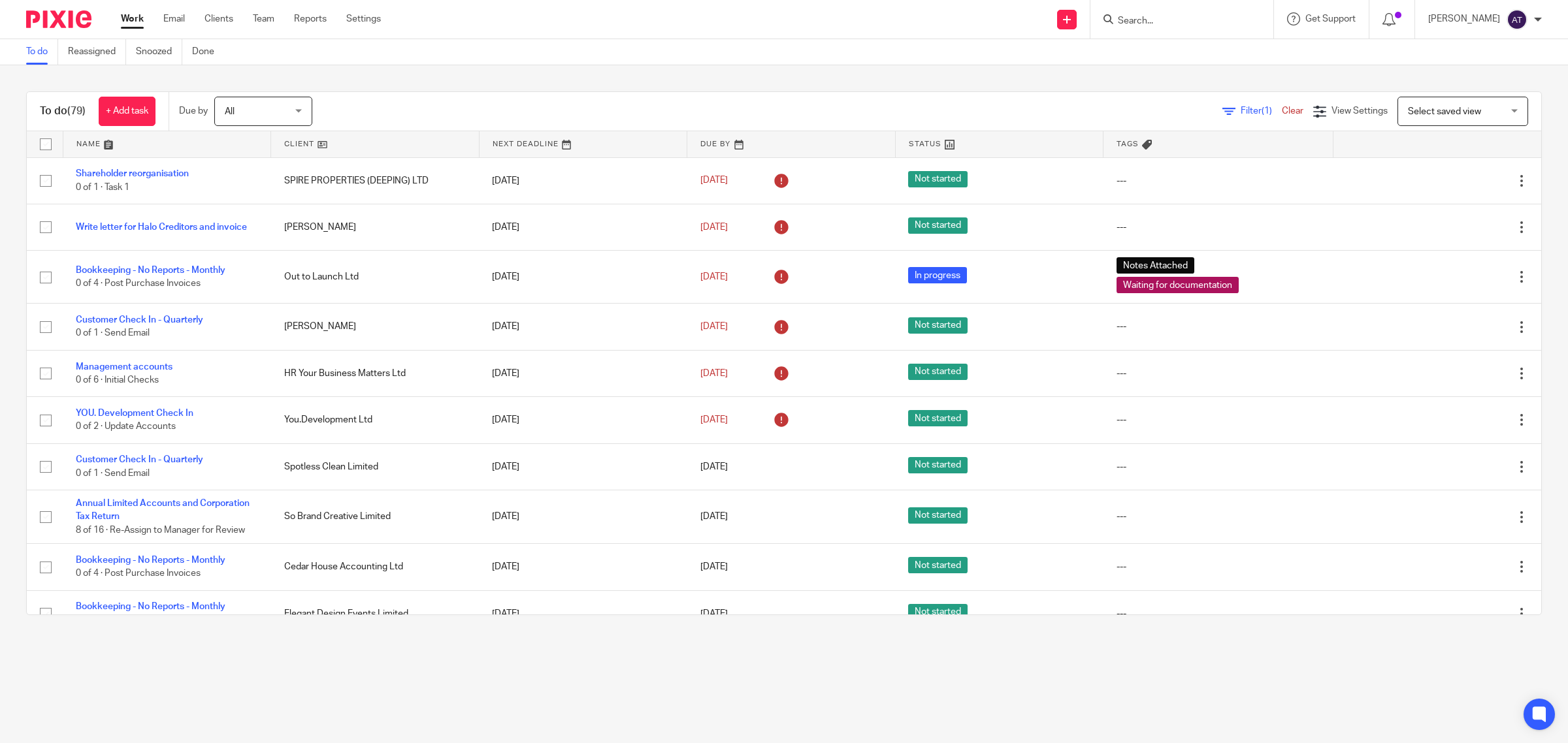
click at [1207, 102] on div "Filter (1) Clear View Settings View Settings (1) Filters Clear Save Manage save…" at bounding box center [938, 111] width 1205 height 29
click at [1222, 111] on icon at bounding box center [1228, 111] width 13 height 13
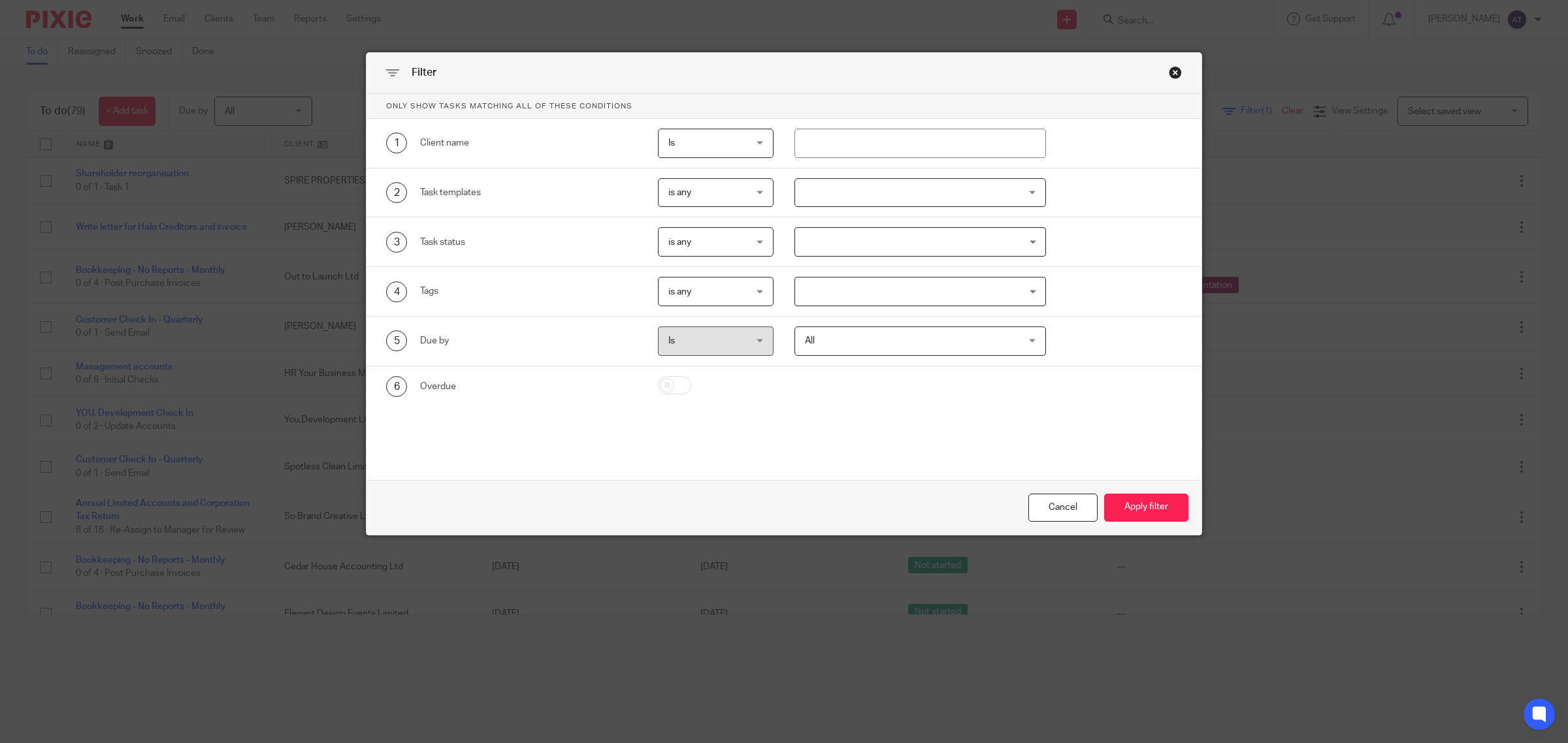
click at [802, 292] on input "Search for option" at bounding box center [917, 292] width 242 height 23
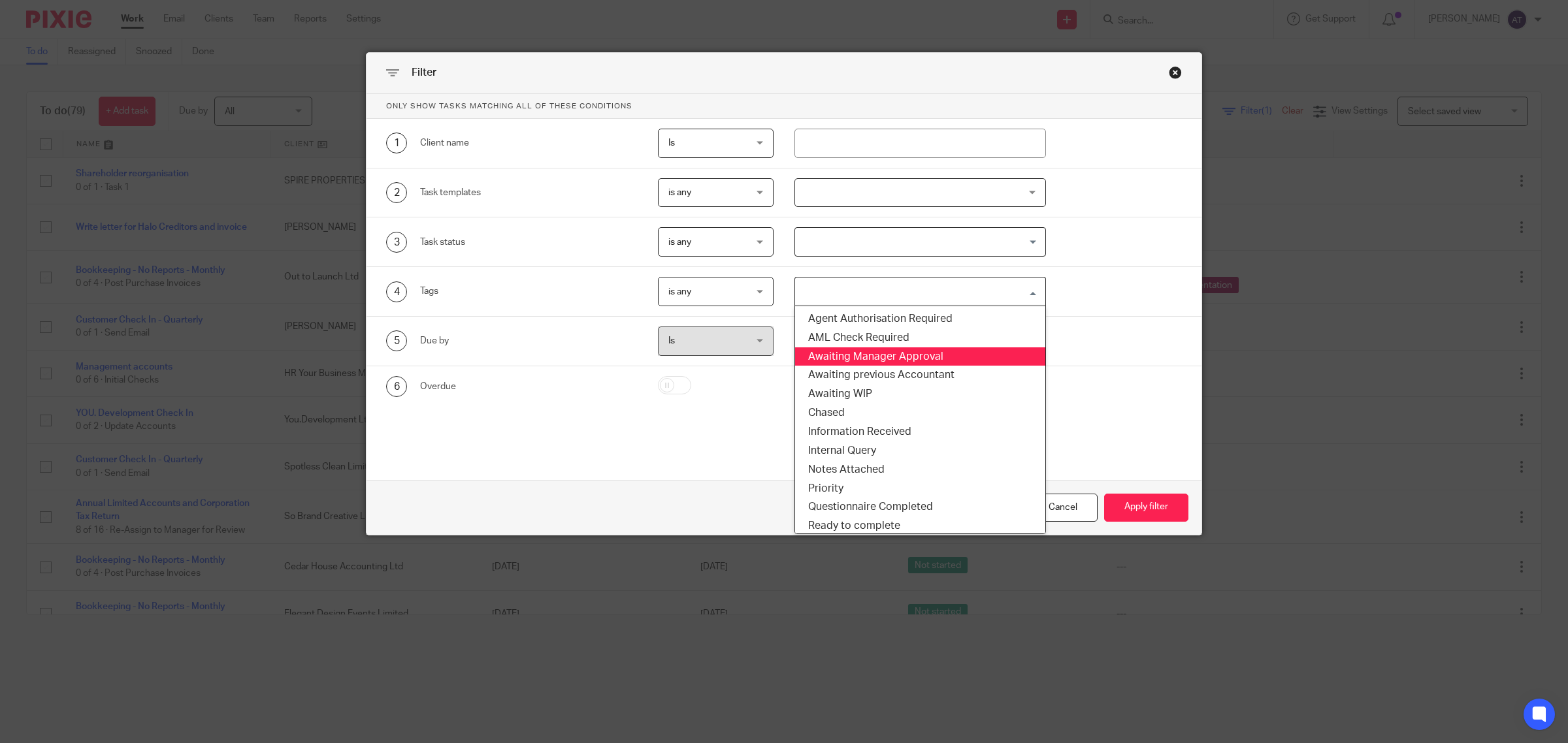
click at [892, 355] on li "Awaiting Manager Approval" at bounding box center [919, 356] width 250 height 19
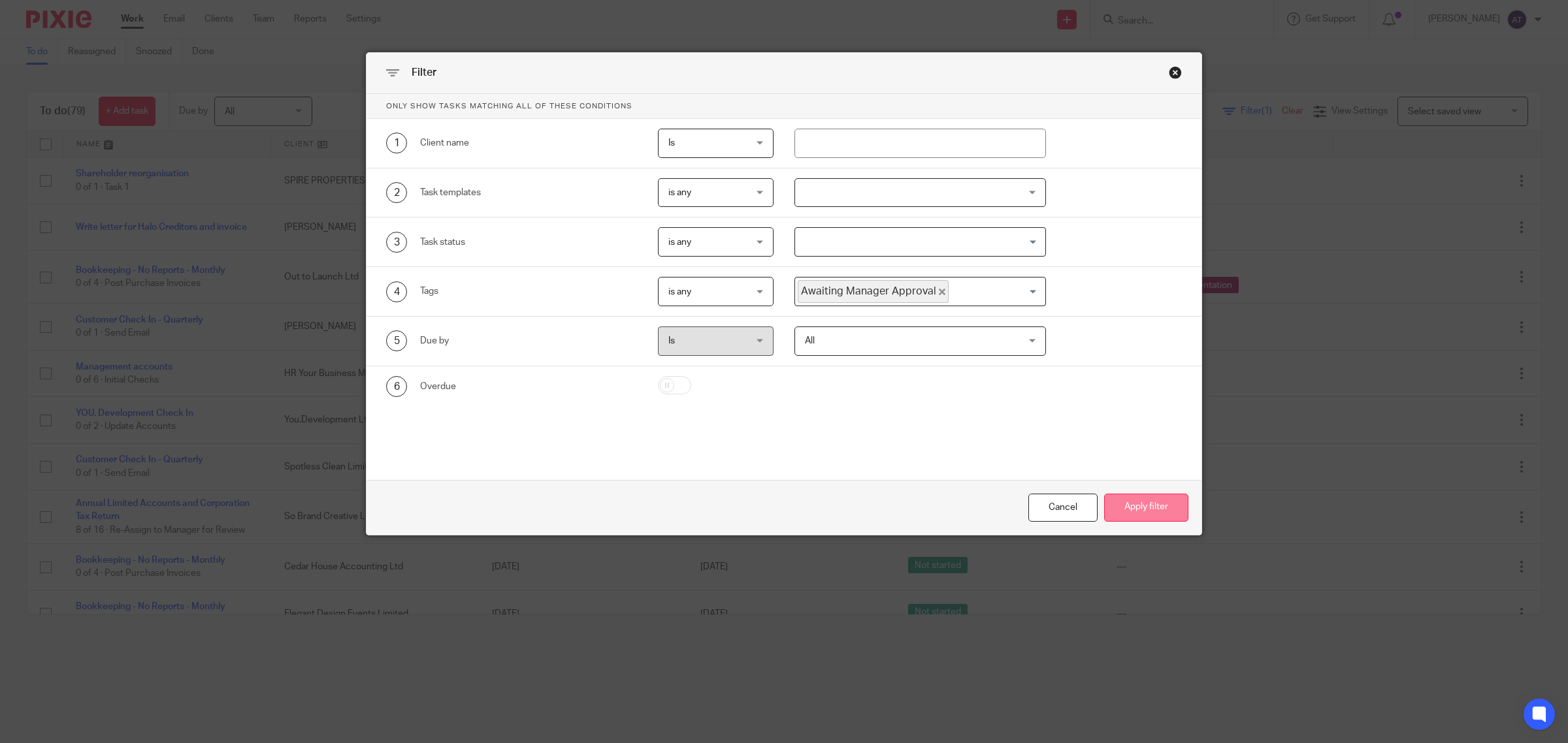
click at [1151, 516] on button "Apply filter" at bounding box center [1146, 508] width 84 height 28
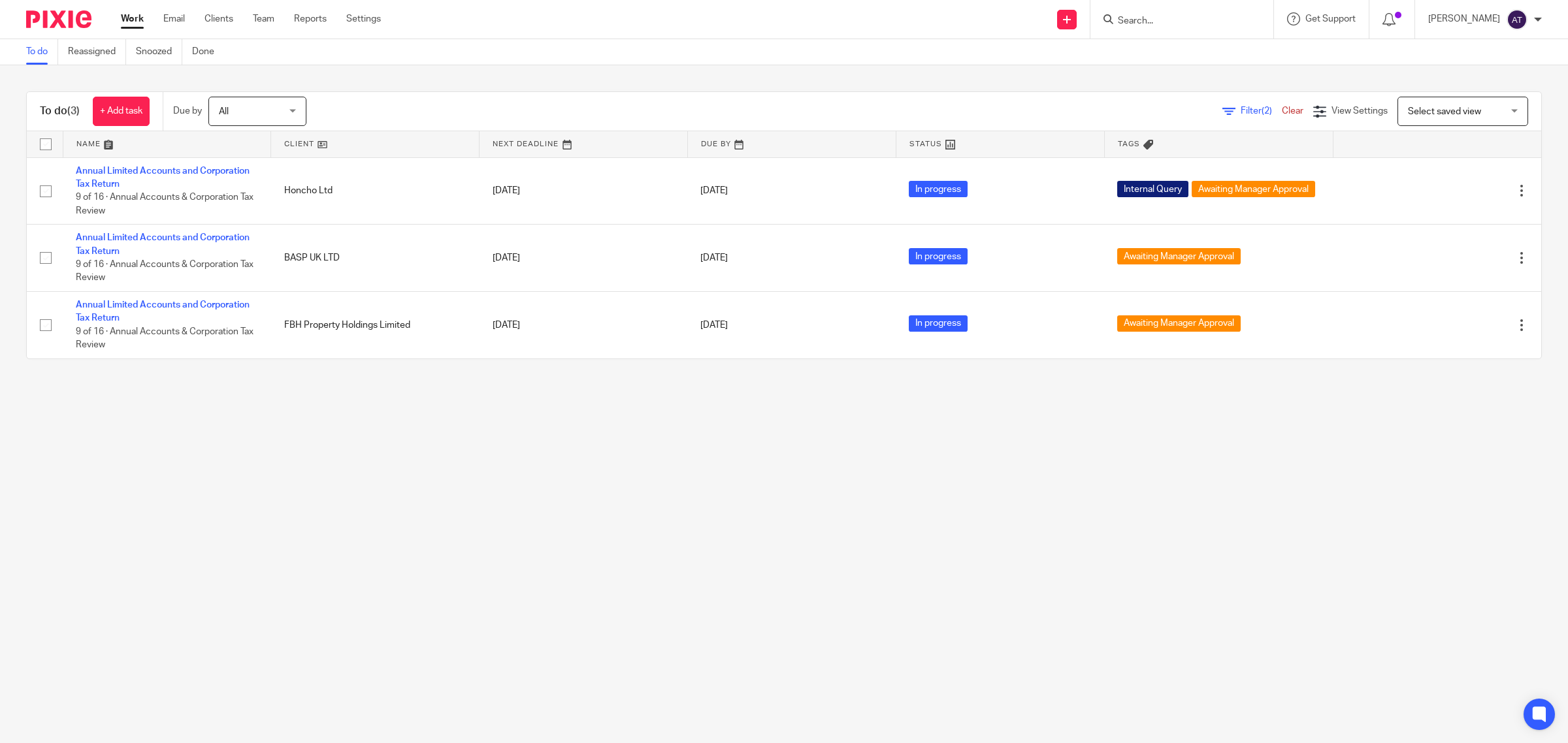
click at [230, 488] on main "To do Reassigned Snoozed Done To do (3) + Add task Due by All All [DATE] [DATE]…" at bounding box center [784, 372] width 1568 height 743
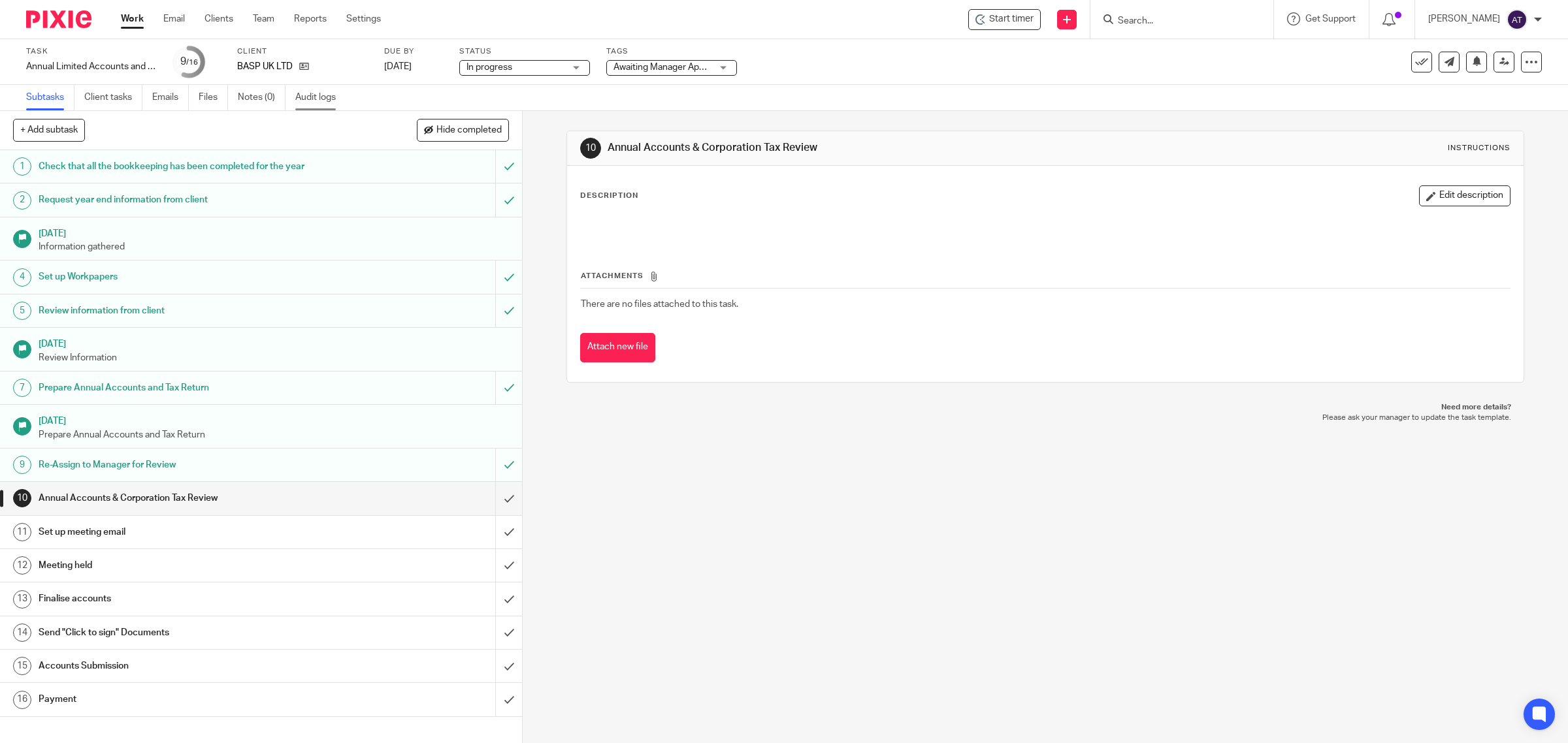
click at [333, 92] on link "Audit logs" at bounding box center [320, 98] width 51 height 26
